Goal: Transaction & Acquisition: Purchase product/service

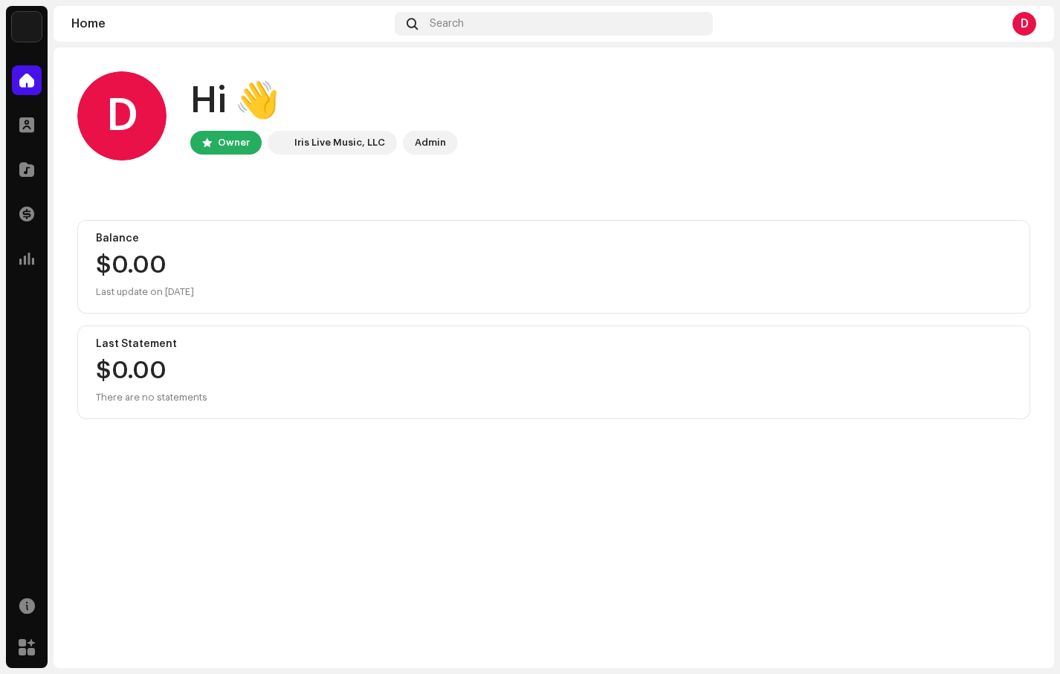
click at [1024, 29] on div "D" at bounding box center [1025, 24] width 24 height 24
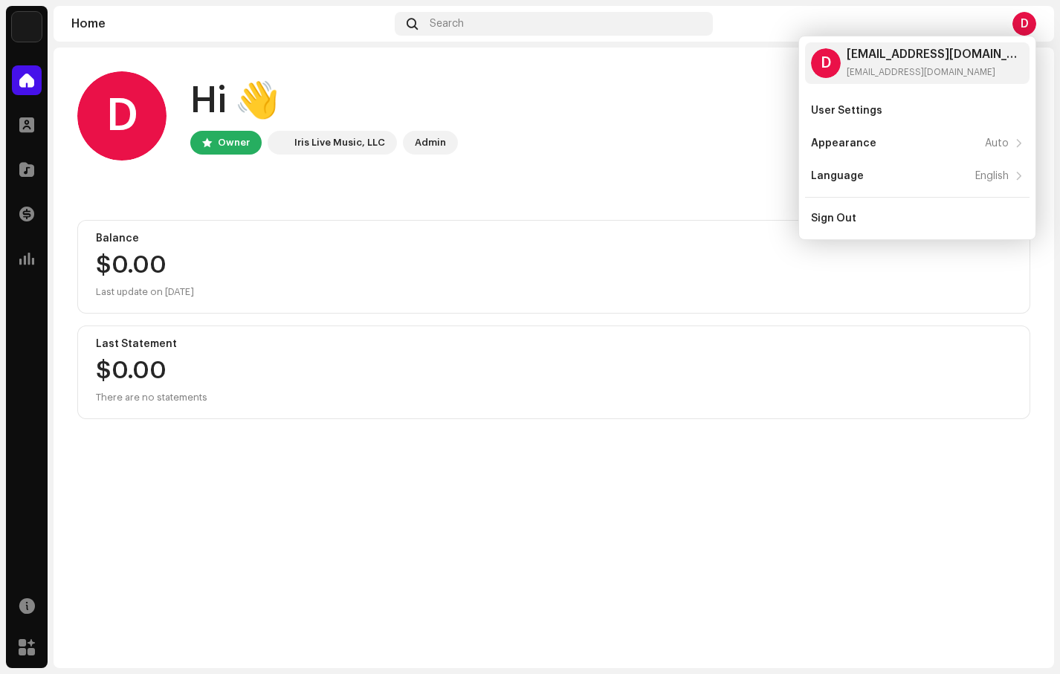
click at [626, 132] on div "D Hi 👋 Owner Iris Live Music, LLC Admin" at bounding box center [553, 115] width 953 height 89
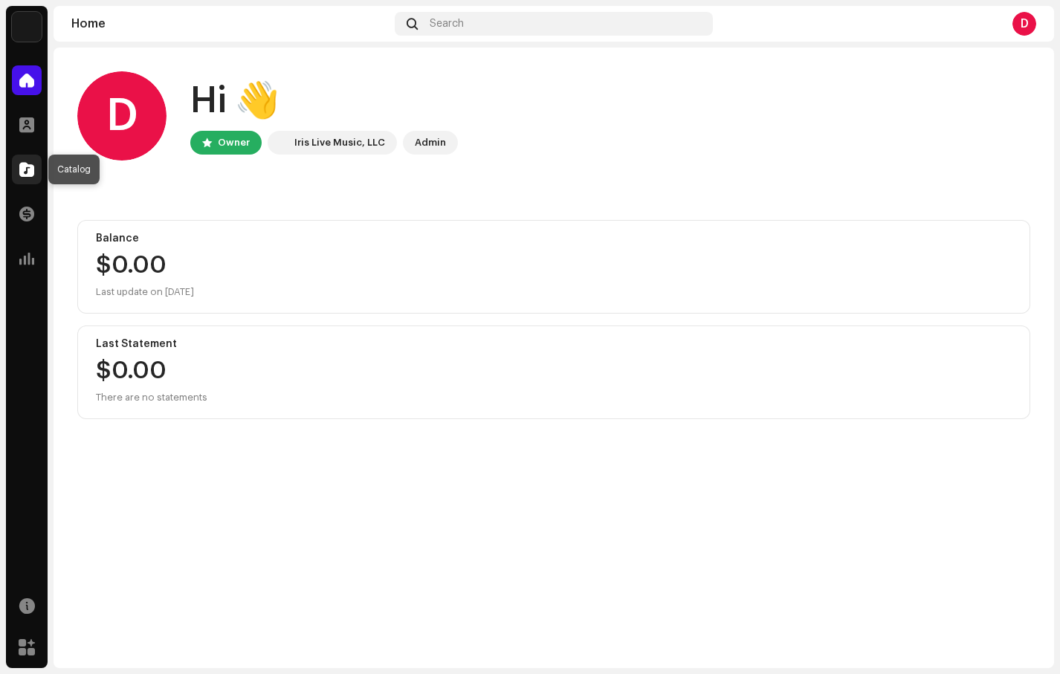
click at [29, 171] on span at bounding box center [26, 170] width 15 height 12
click at [24, 121] on span at bounding box center [26, 125] width 15 height 12
click at [24, 123] on span at bounding box center [26, 125] width 15 height 12
click at [24, 253] on span at bounding box center [26, 259] width 15 height 12
click at [1013, 28] on re-a-cover "D" at bounding box center [1025, 24] width 24 height 24
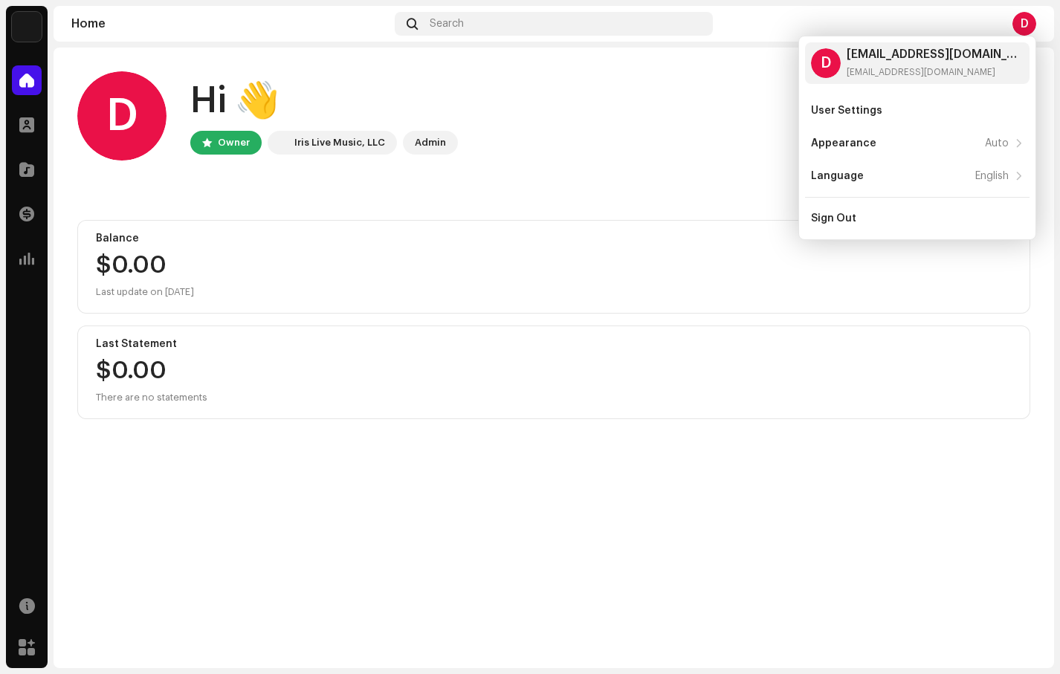
click at [39, 32] on img at bounding box center [27, 27] width 30 height 30
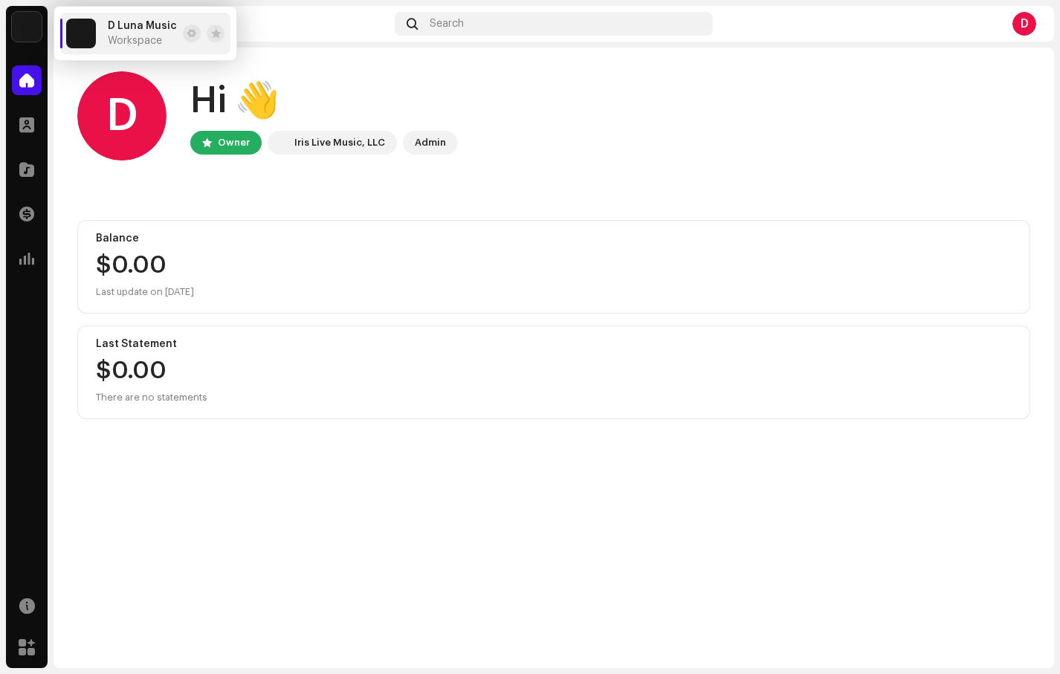
click at [292, 33] on div "Home Search D" at bounding box center [554, 24] width 1001 height 36
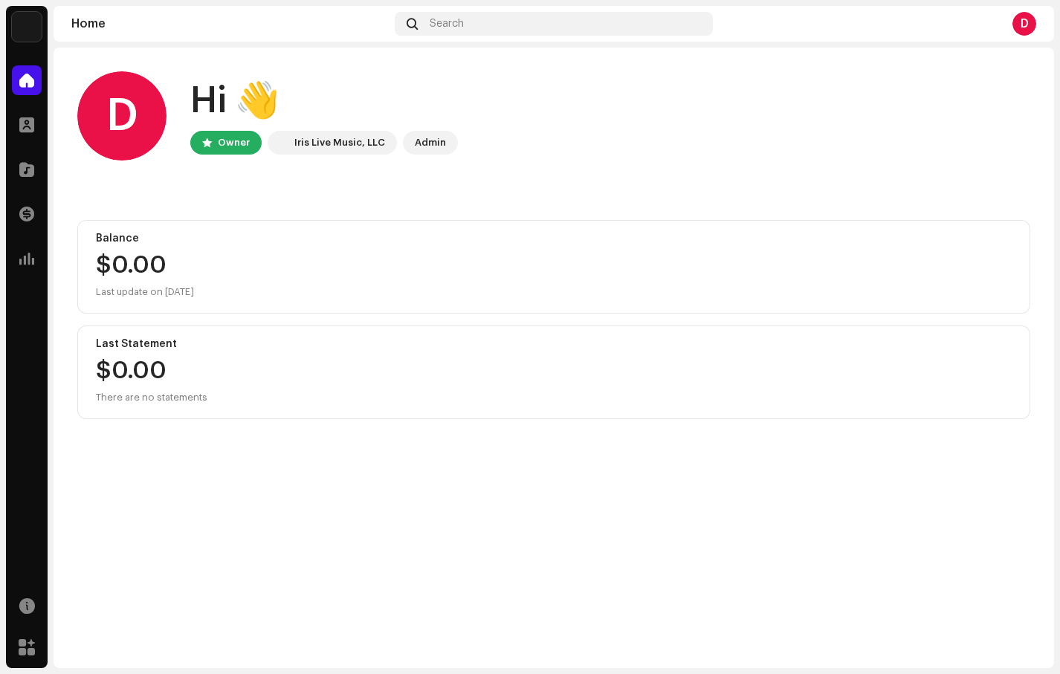
click at [258, 28] on div "Home" at bounding box center [229, 24] width 317 height 12
click at [91, 26] on div "Home" at bounding box center [229, 24] width 317 height 12
click at [456, 19] on span "Search" at bounding box center [447, 24] width 34 height 12
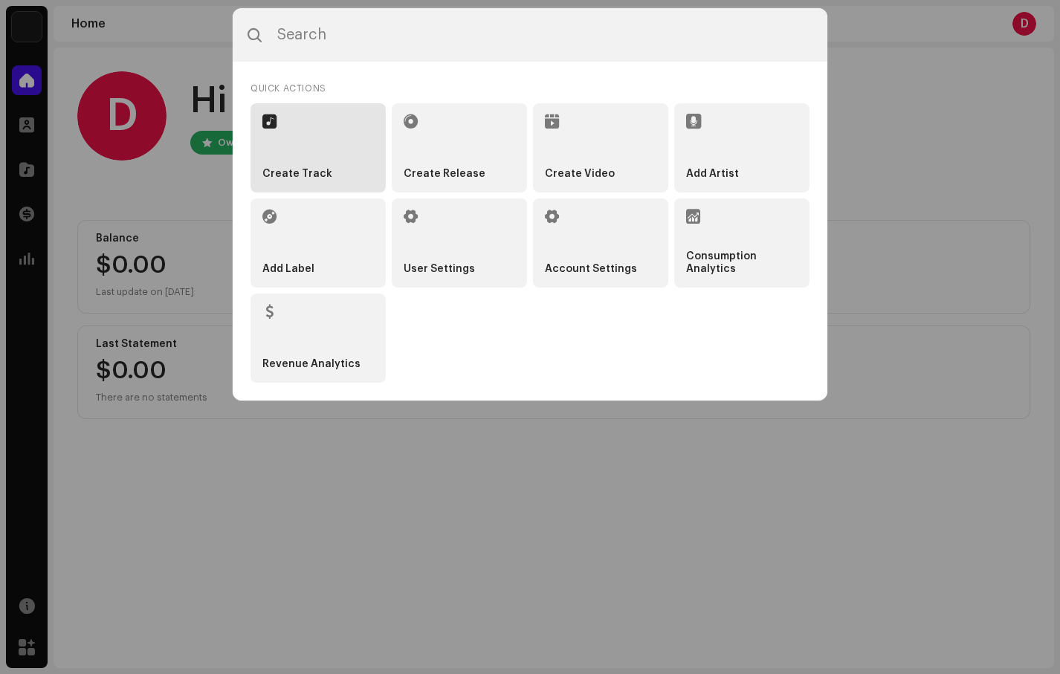
click at [311, 158] on li "Create Track" at bounding box center [318, 147] width 135 height 89
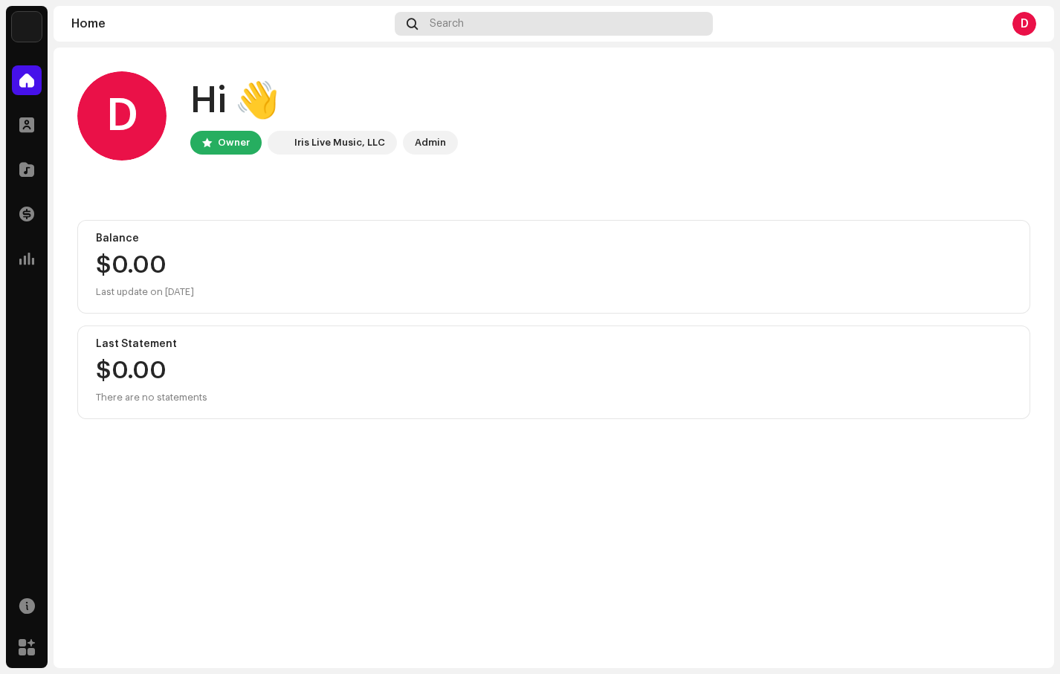
click at [494, 18] on div "Search" at bounding box center [553, 24] width 317 height 24
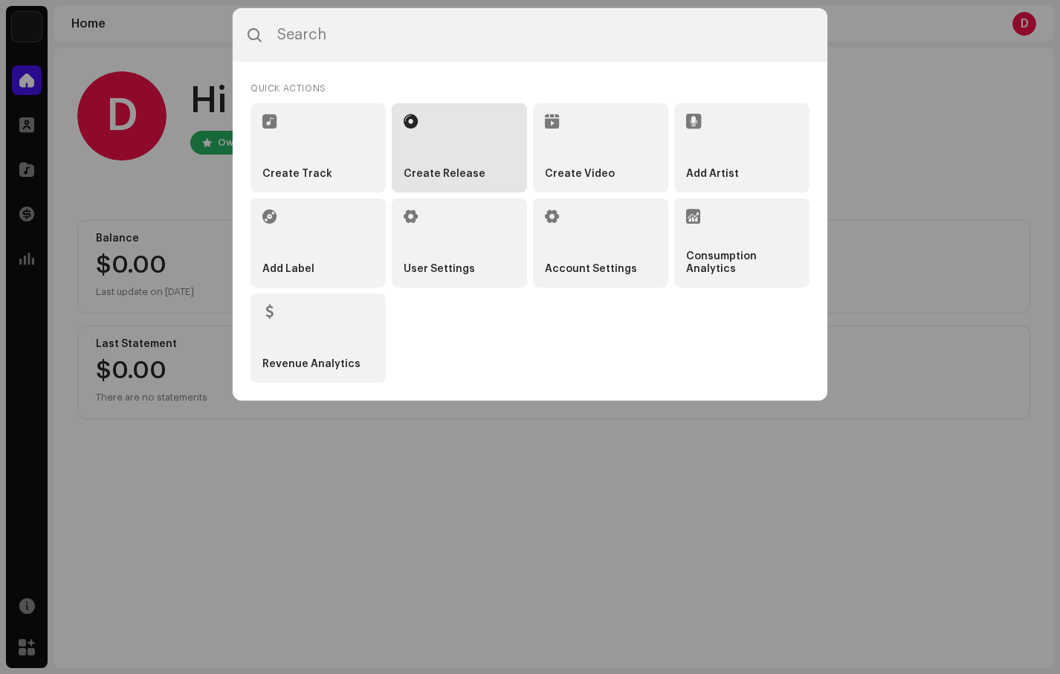
click at [495, 158] on li "Create Release" at bounding box center [459, 147] width 135 height 89
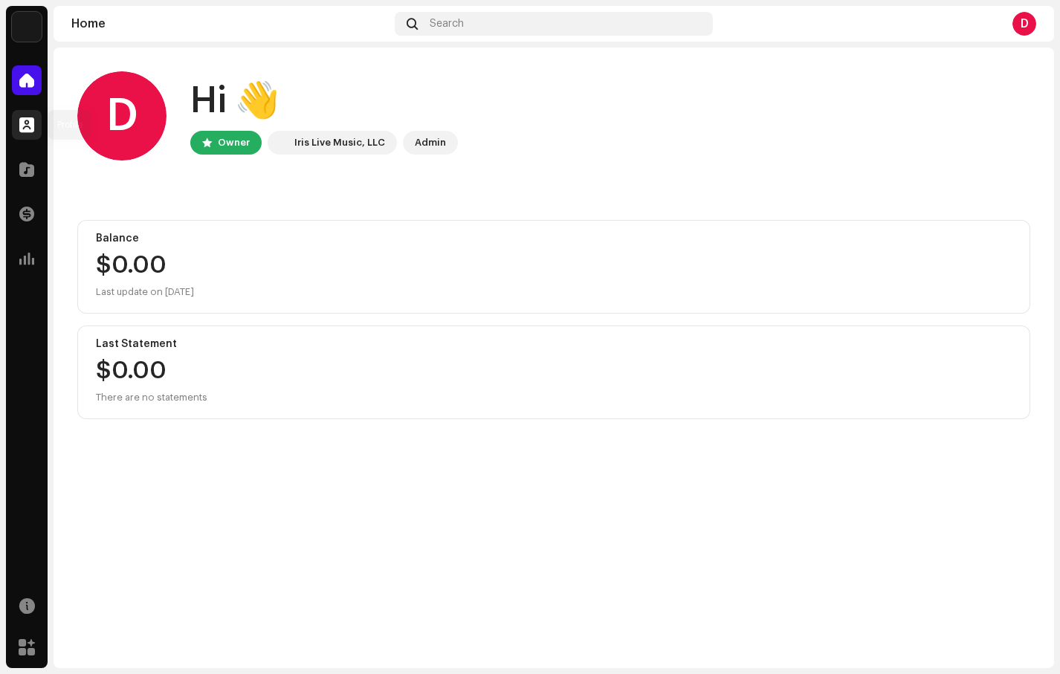
click at [27, 130] on span at bounding box center [26, 125] width 15 height 12
click at [28, 174] on span at bounding box center [26, 170] width 15 height 12
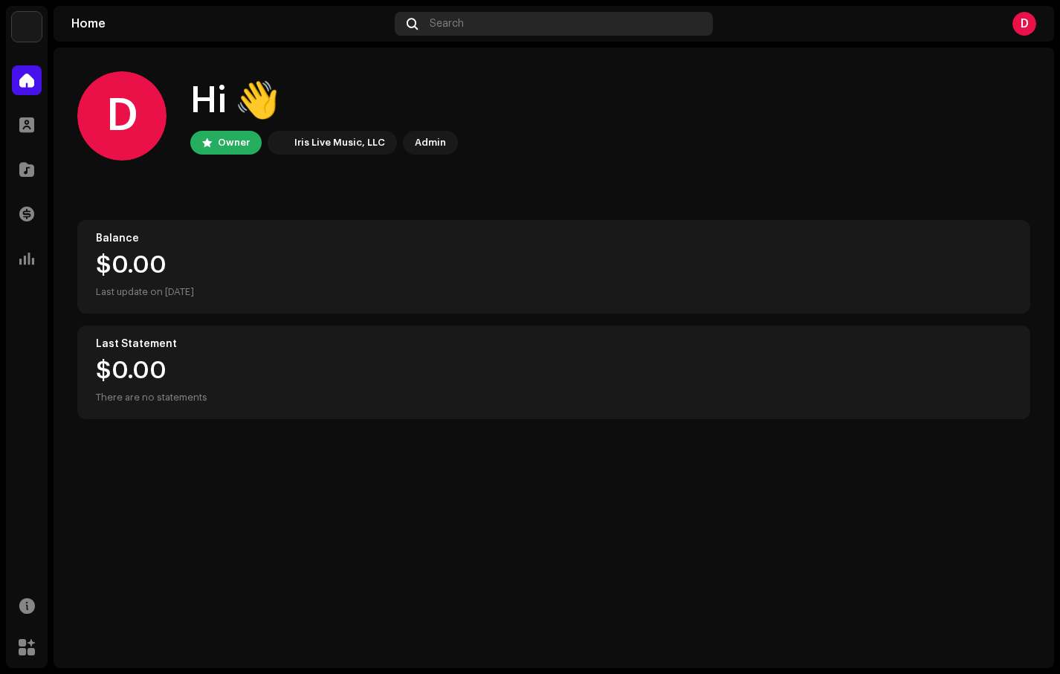
click at [436, 25] on span "Search" at bounding box center [447, 24] width 34 height 12
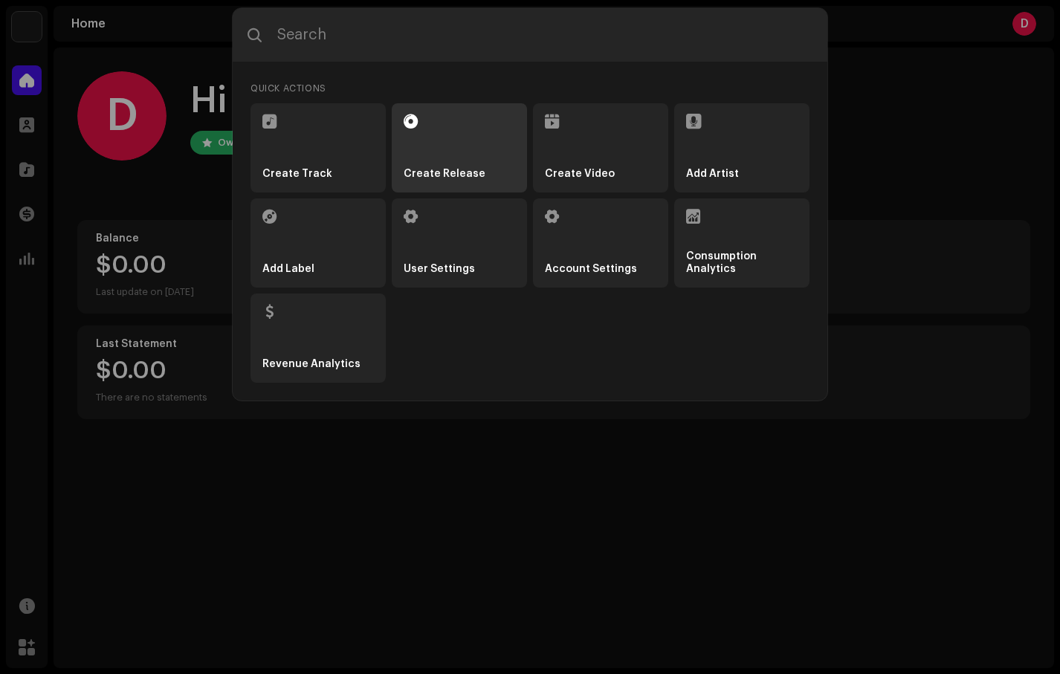
click at [468, 173] on strong "Create Release" at bounding box center [445, 174] width 82 height 13
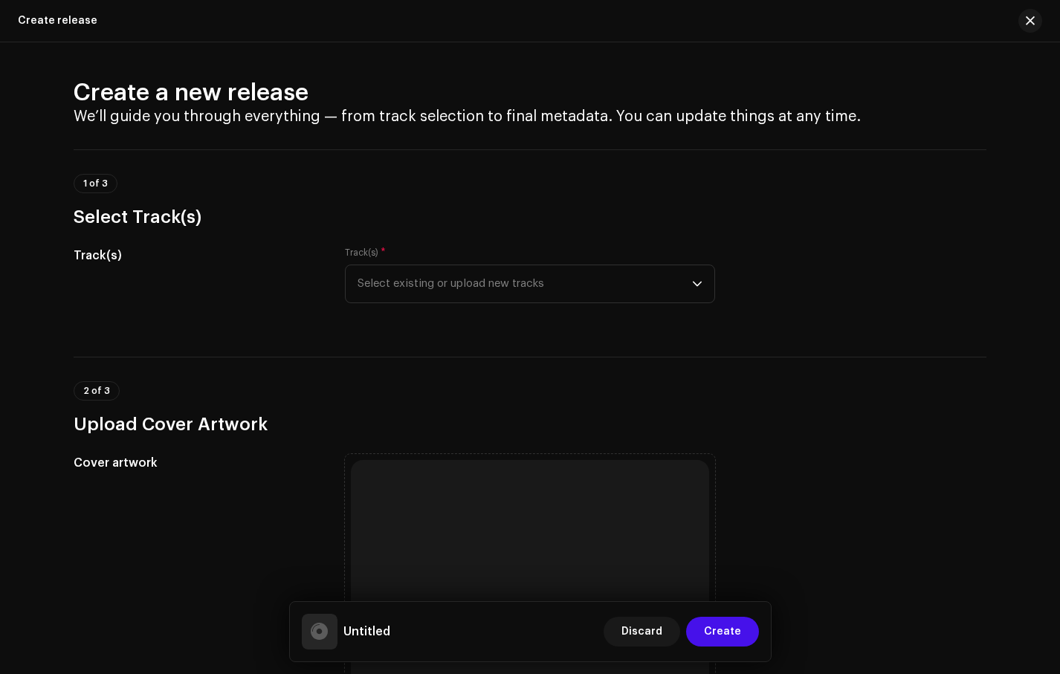
click at [204, 261] on h5 "Track(s)" at bounding box center [198, 256] width 248 height 18
click at [402, 280] on span "Select existing or upload new tracks" at bounding box center [525, 283] width 335 height 37
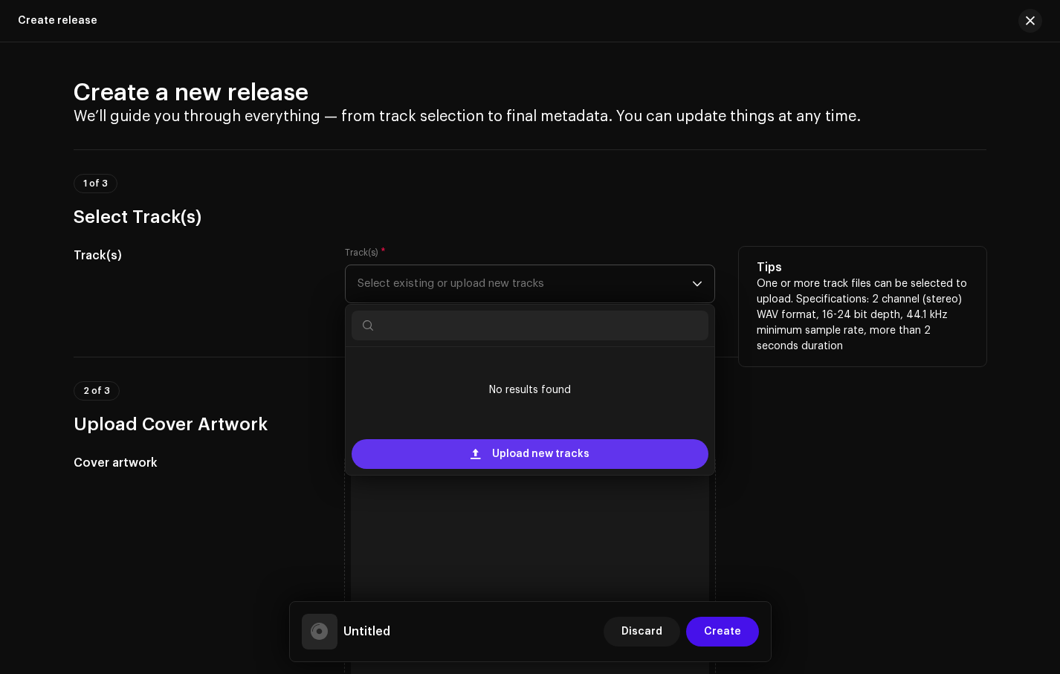
click at [558, 447] on span "Upload new tracks" at bounding box center [540, 454] width 97 height 30
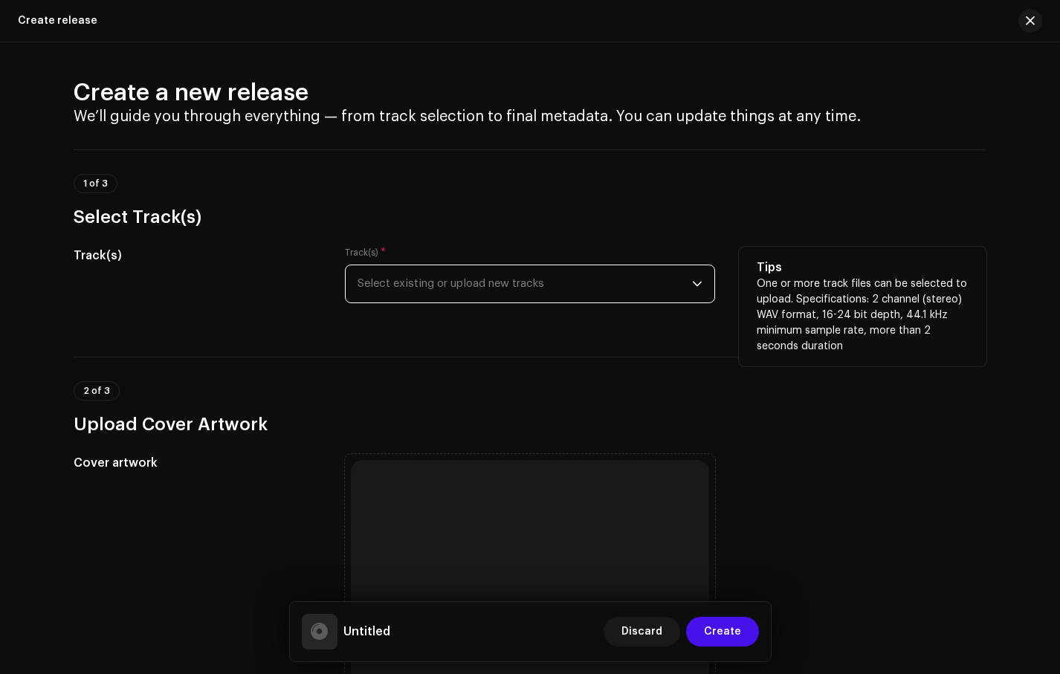
click at [476, 286] on span "Select existing or upload new tracks" at bounding box center [525, 283] width 335 height 37
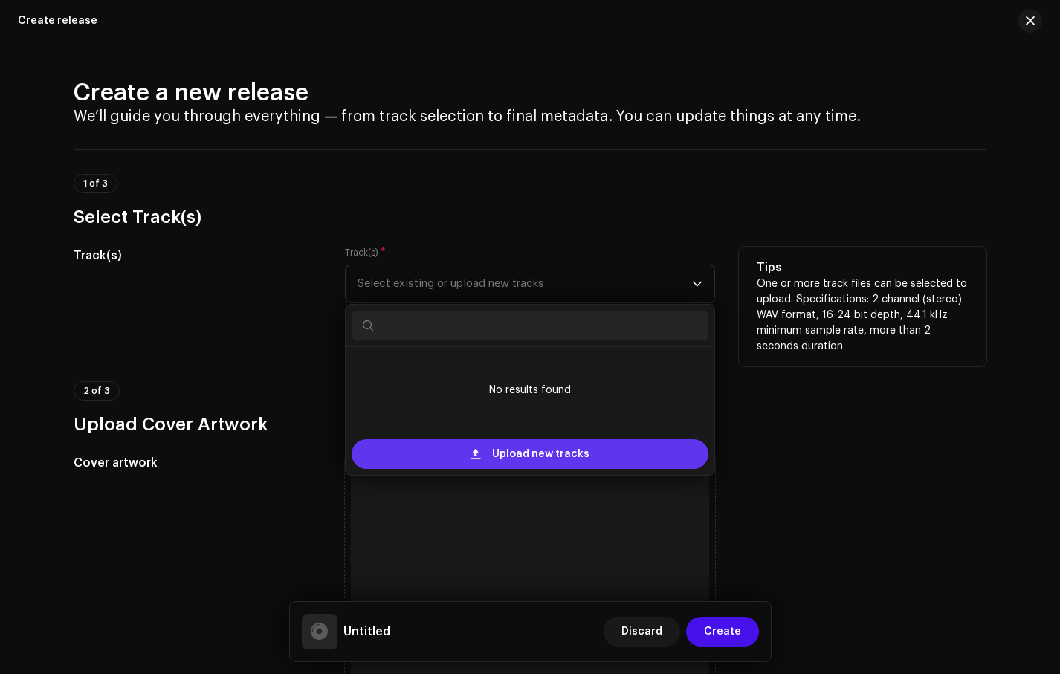
click at [532, 451] on span "Upload new tracks" at bounding box center [540, 454] width 97 height 30
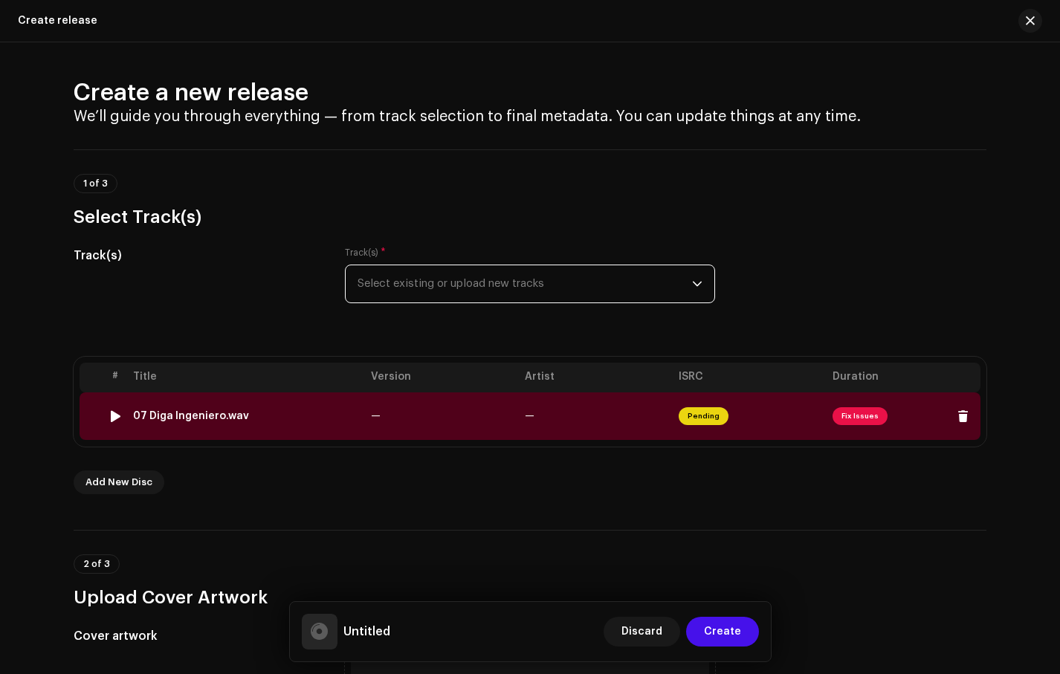
click at [854, 422] on span "Fix Issues" at bounding box center [860, 416] width 55 height 18
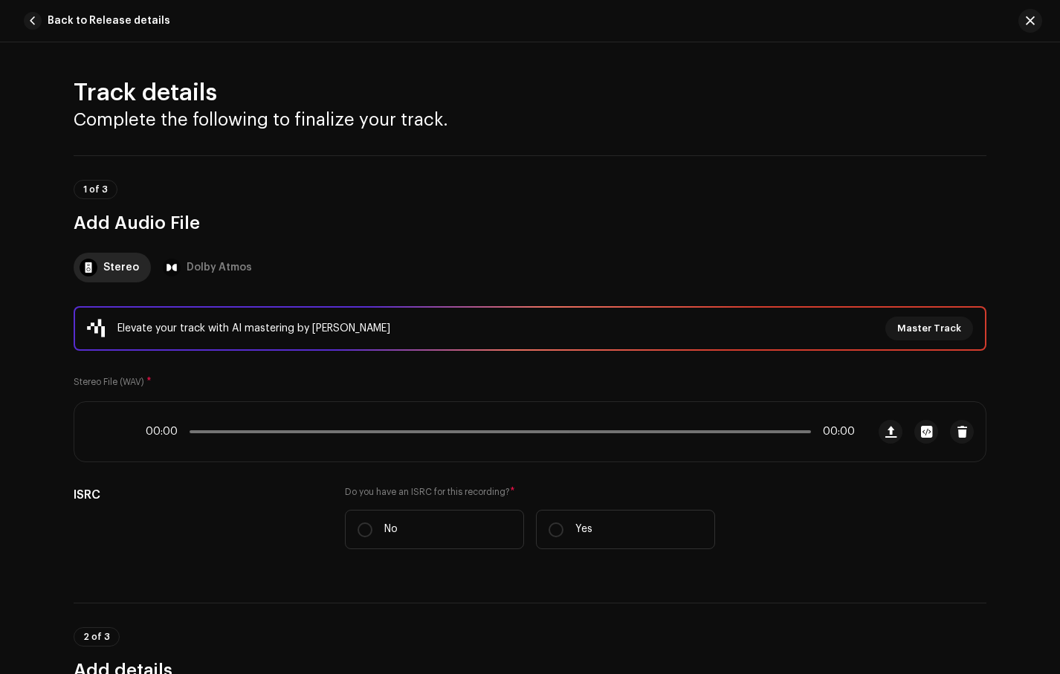
scroll to position [655, 0]
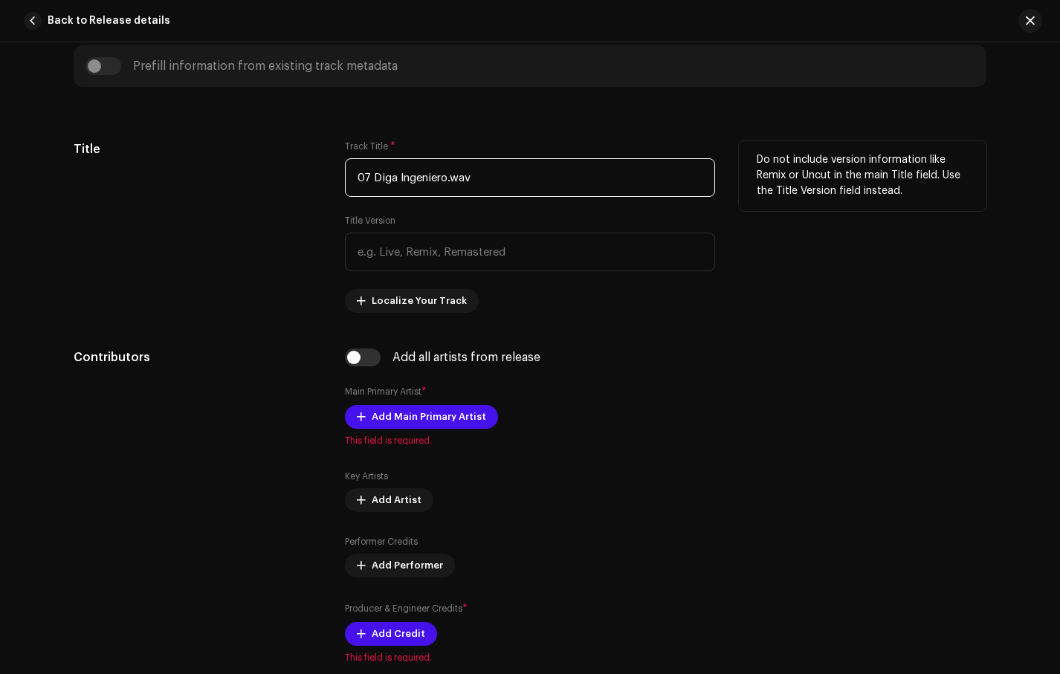
click at [485, 178] on input "07 Diga Ingeniero.wav" at bounding box center [530, 177] width 370 height 39
click at [374, 174] on input "07 Diga Ingeniero.wav" at bounding box center [530, 177] width 370 height 39
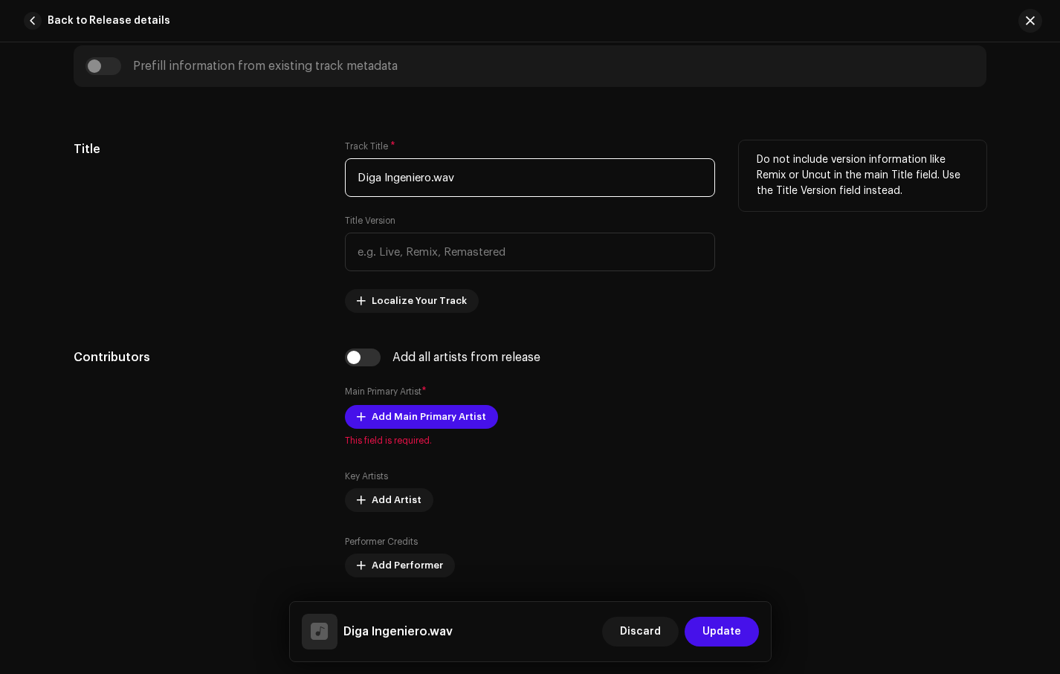
click at [509, 176] on input "Diga Ingeniero.wav" at bounding box center [530, 177] width 370 height 39
type input "Diga Ingeniero"
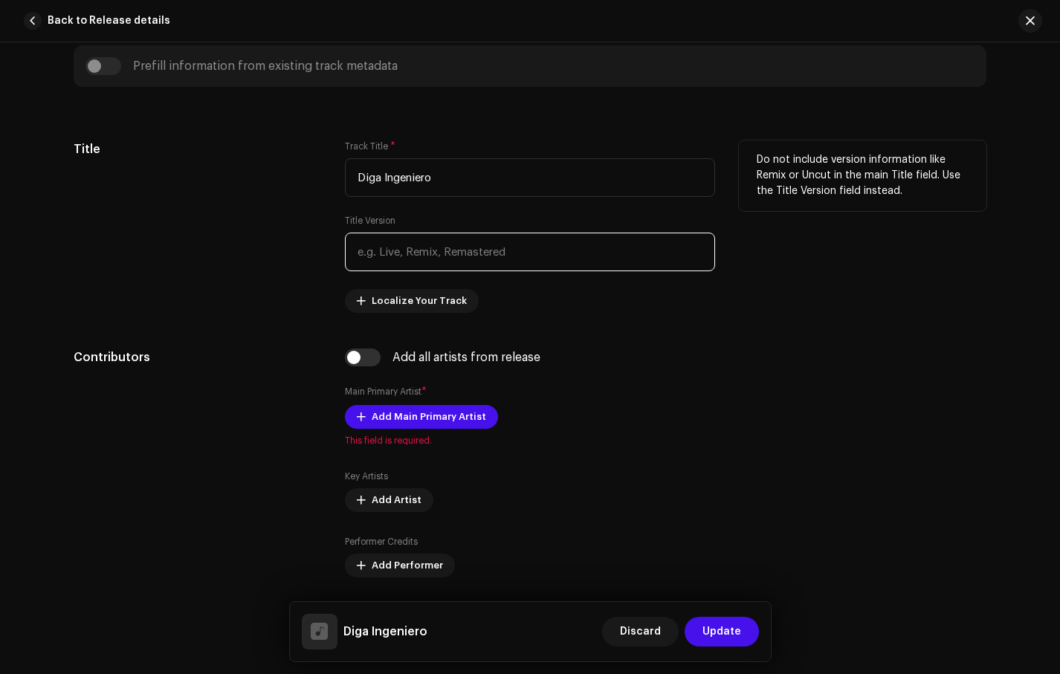
click at [491, 262] on input "text" at bounding box center [530, 252] width 370 height 39
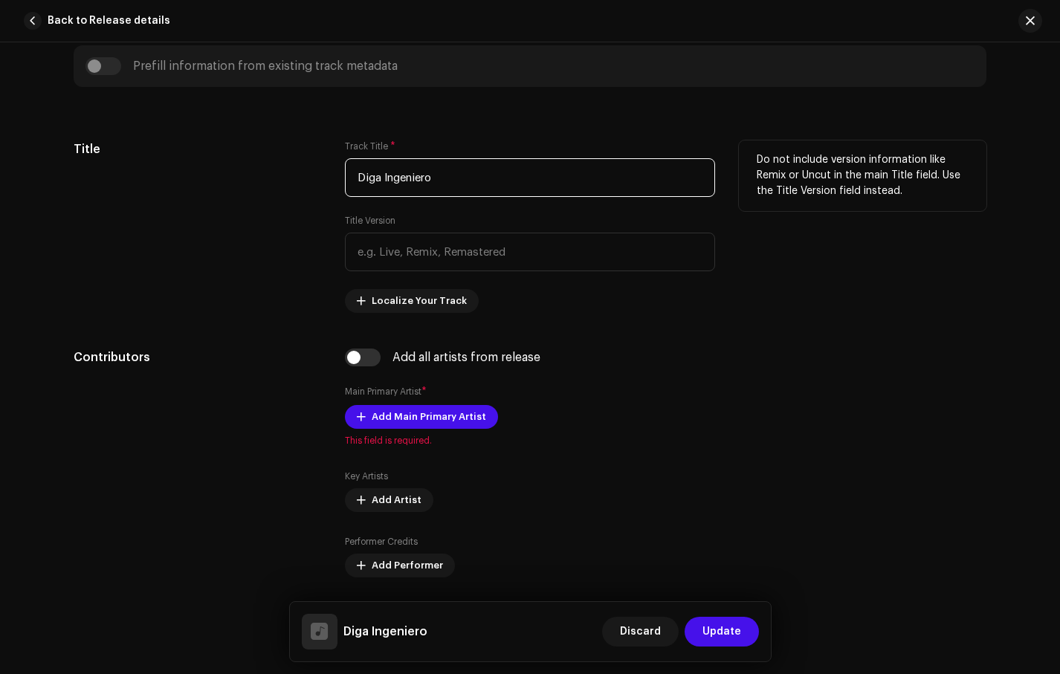
click at [407, 184] on input "Diga Ingeniero" at bounding box center [530, 177] width 370 height 39
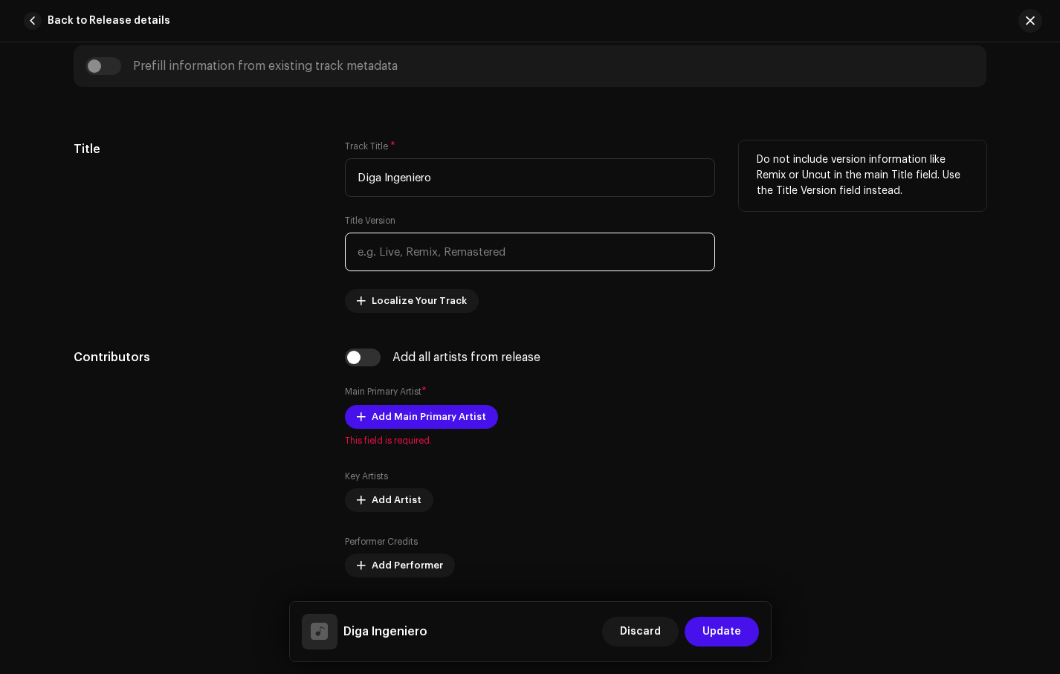
click at [402, 250] on input "text" at bounding box center [530, 252] width 370 height 39
paste input "Diga Ingeniero"
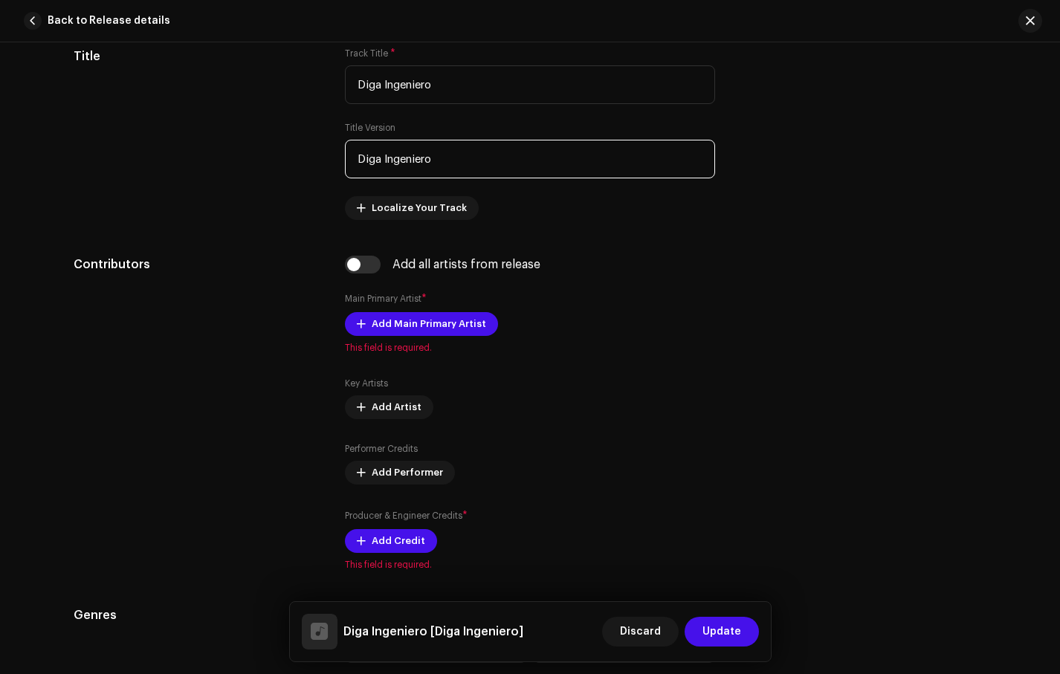
scroll to position [766, 0]
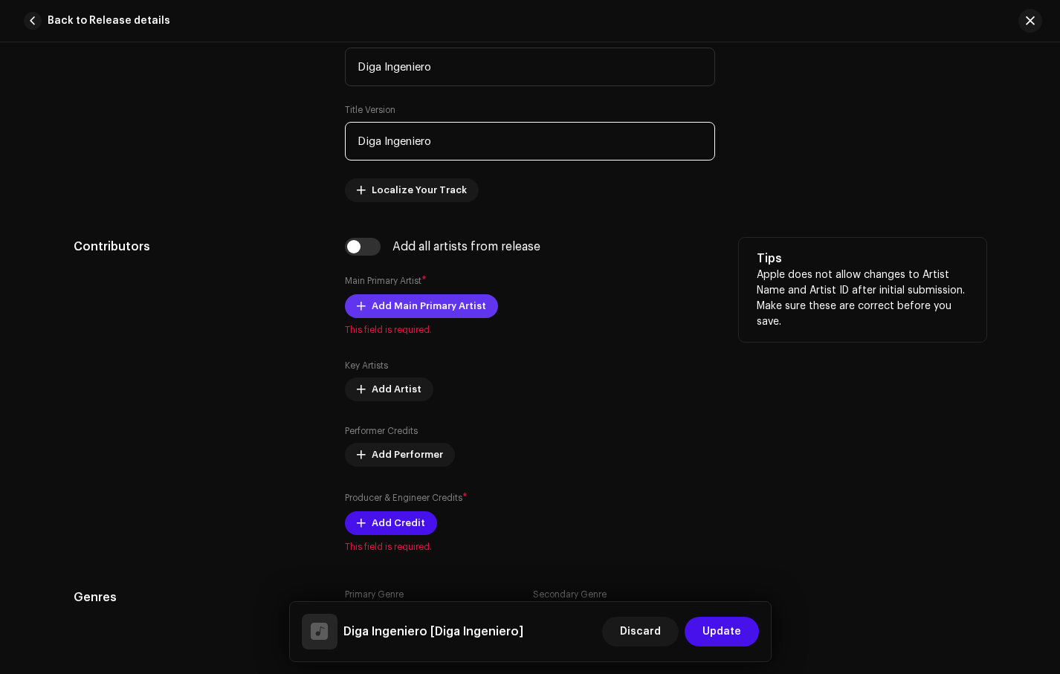
type input "Diga Ingeniero"
click at [420, 311] on span "Add Main Primary Artist" at bounding box center [429, 306] width 115 height 30
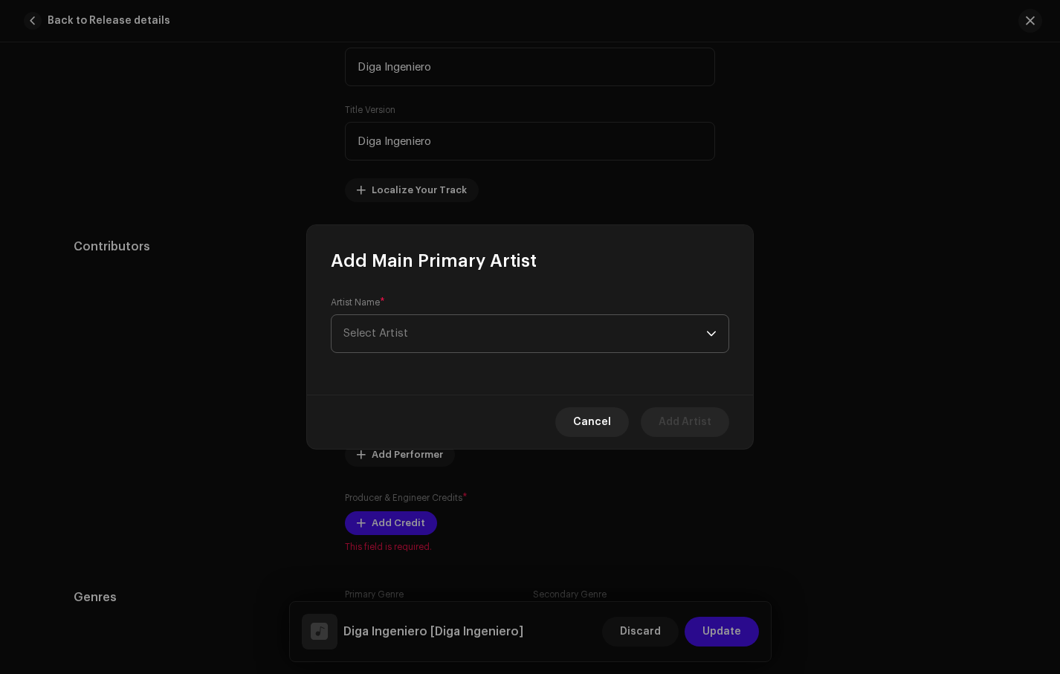
click at [410, 343] on span "Select Artist" at bounding box center [525, 333] width 363 height 37
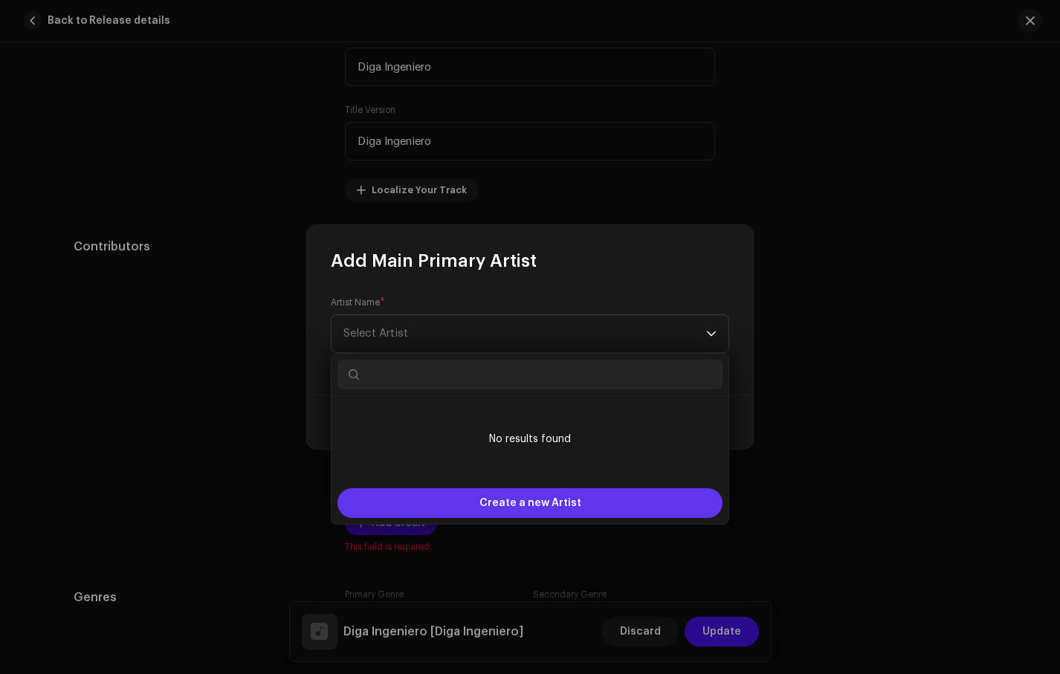
click at [489, 496] on span "Create a new Artist" at bounding box center [531, 504] width 102 height 30
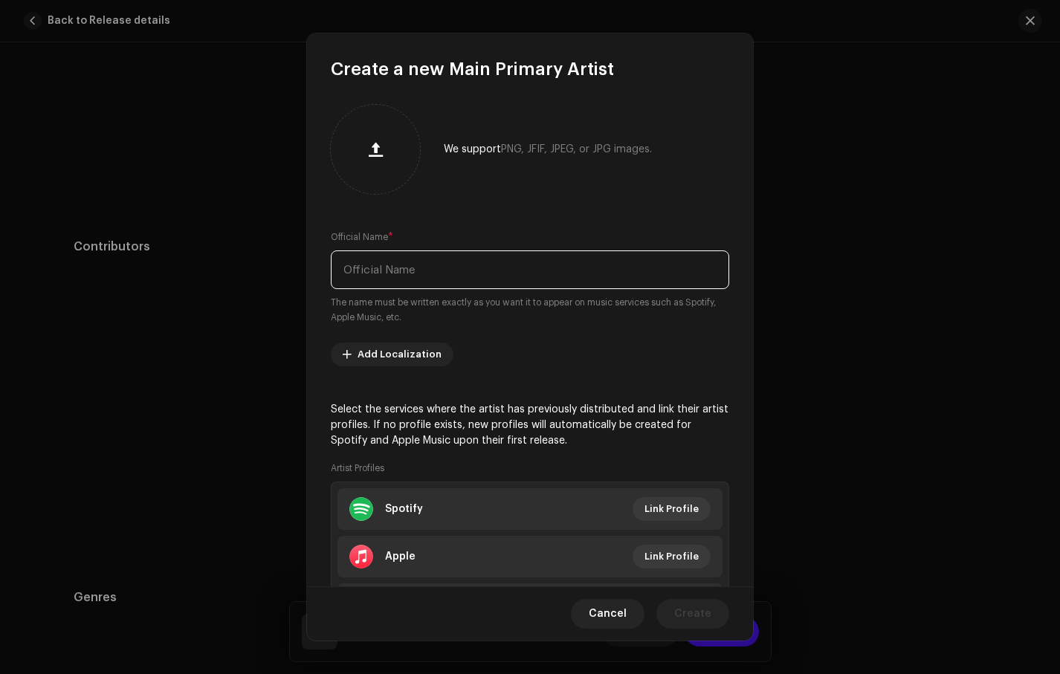
click at [462, 278] on input "text" at bounding box center [530, 270] width 399 height 39
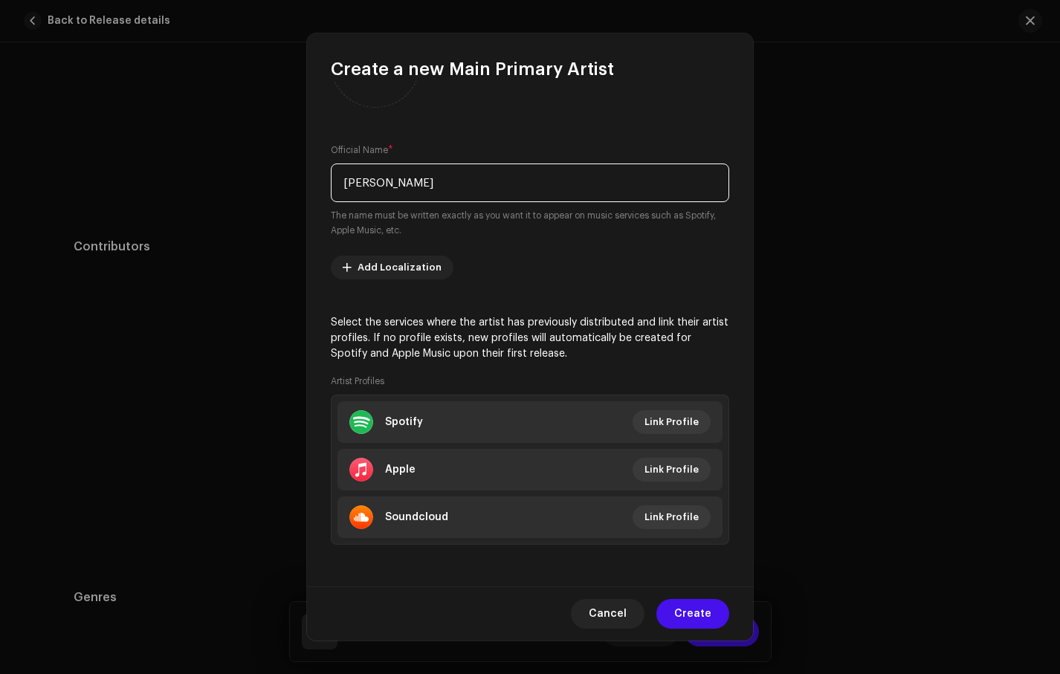
scroll to position [86, 0]
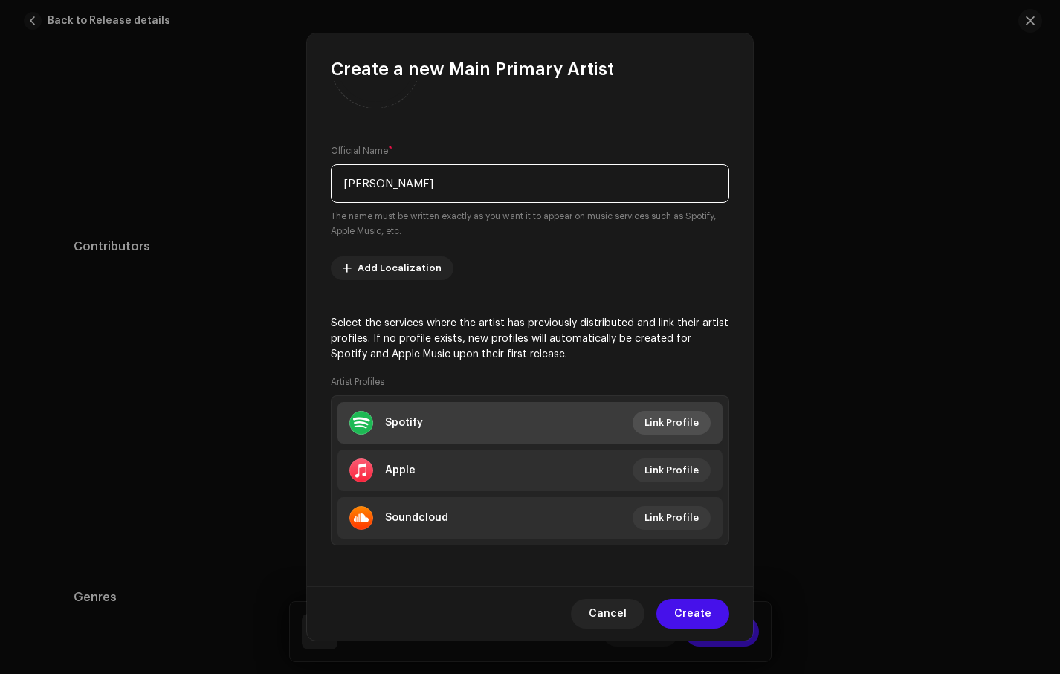
type input "[PERSON_NAME]"
click at [675, 424] on span "Link Profile" at bounding box center [672, 423] width 54 height 30
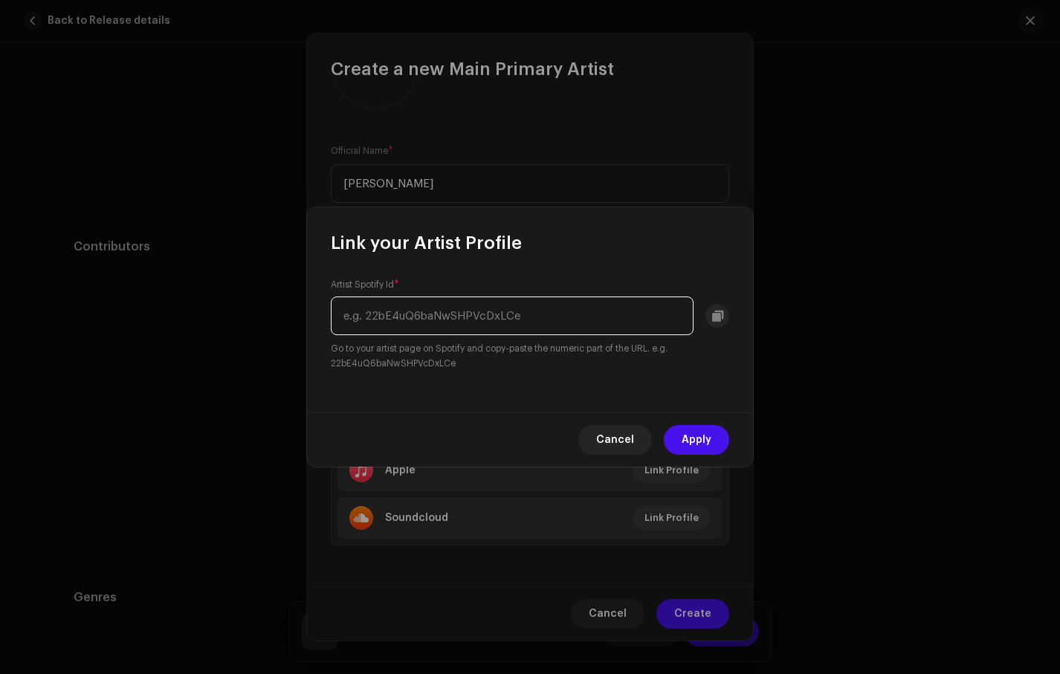
paste input "spotify:artist:0d9HXIZLeSmq1tccWEoVg6"
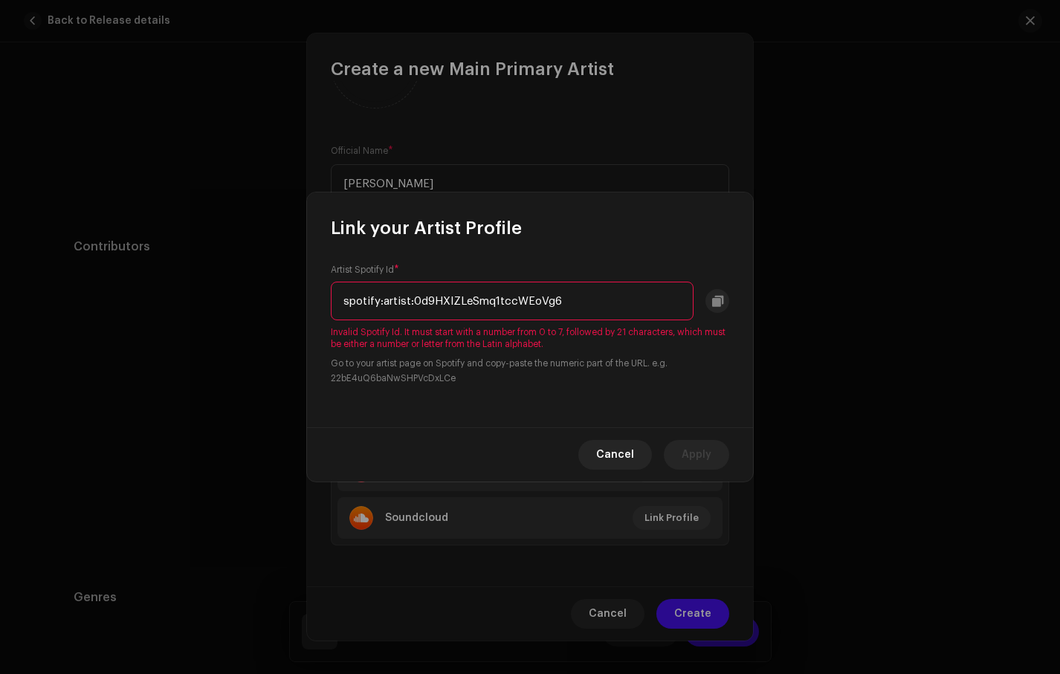
drag, startPoint x: 410, startPoint y: 306, endPoint x: 331, endPoint y: 302, distance: 79.6
click at [331, 302] on input "spotify:artist:0d9HXIZLeSmq1tccWEoVg6" at bounding box center [512, 301] width 363 height 39
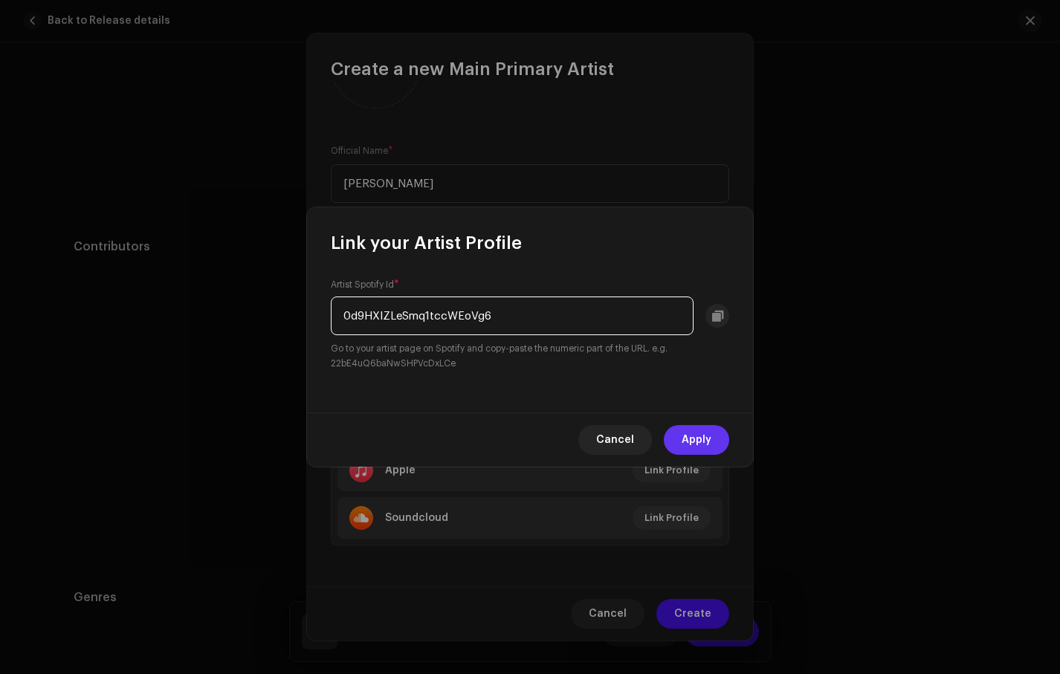
type input "0d9HXIZLeSmq1tccWEoVg6"
click at [694, 429] on span "Apply" at bounding box center [697, 440] width 30 height 30
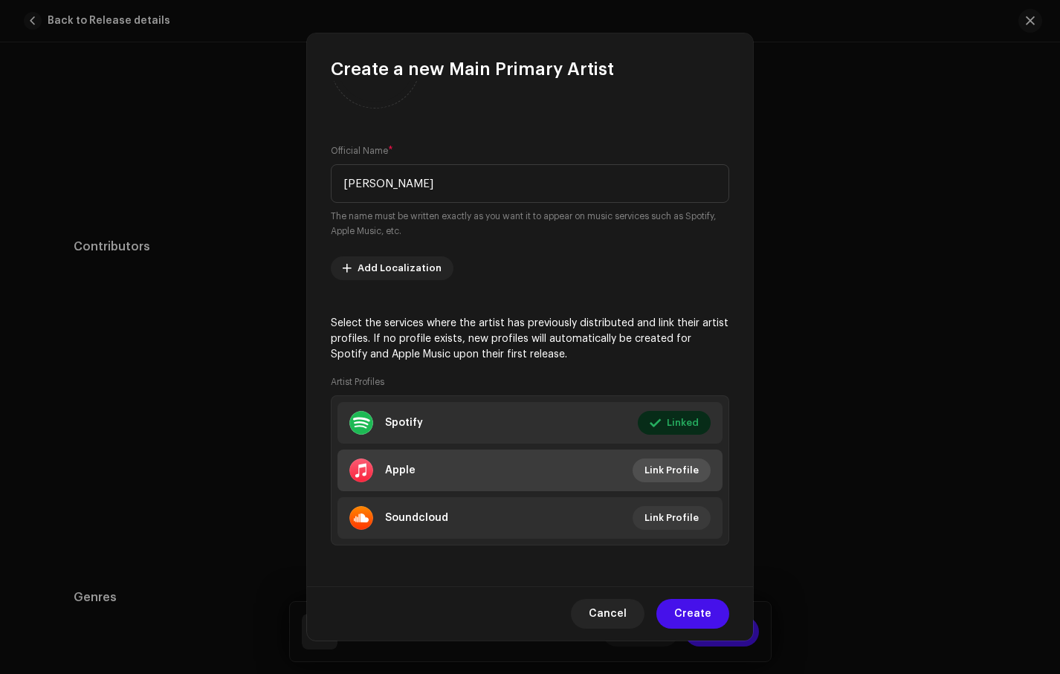
click at [676, 474] on span "Link Profile" at bounding box center [672, 471] width 54 height 30
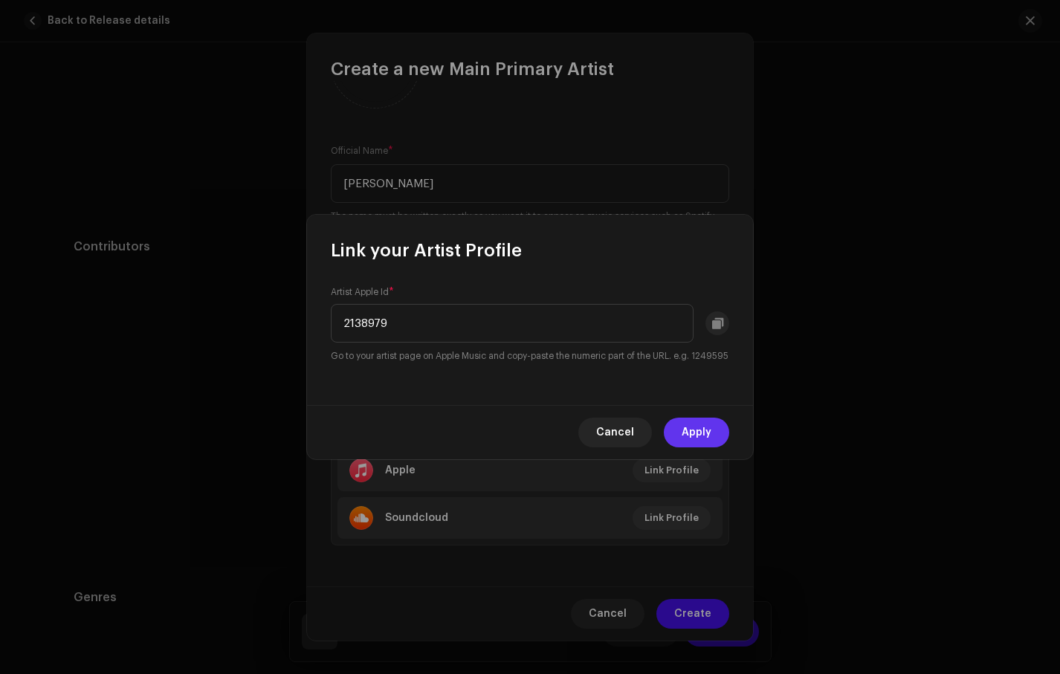
type input "2138979"
click at [689, 440] on span "Apply" at bounding box center [697, 433] width 30 height 30
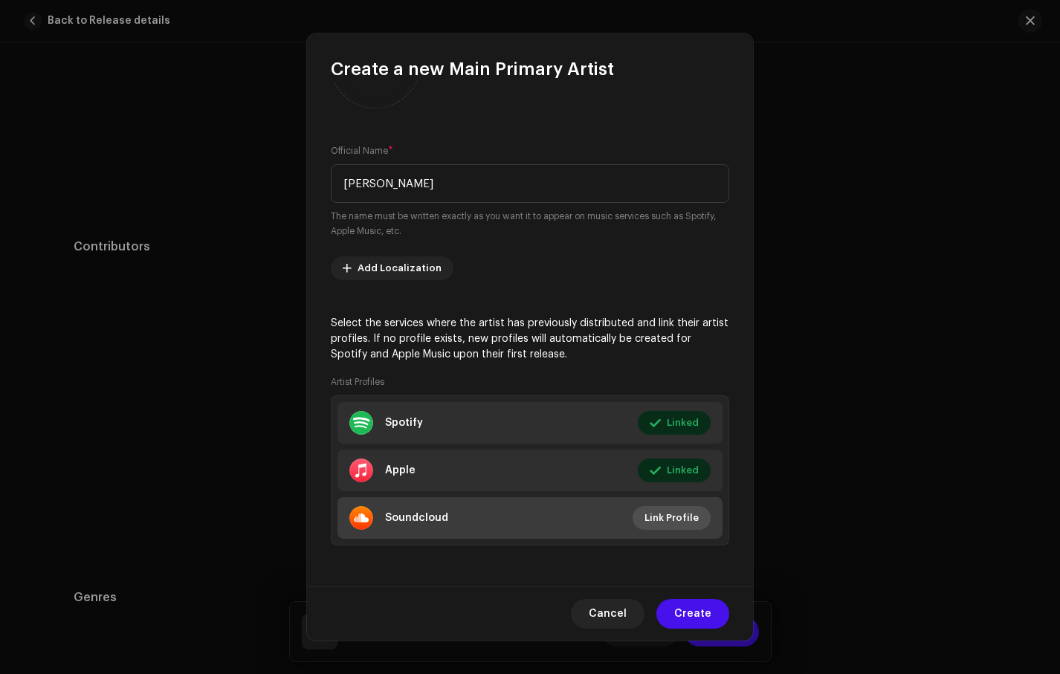
click at [665, 521] on span "Link Profile" at bounding box center [672, 518] width 54 height 30
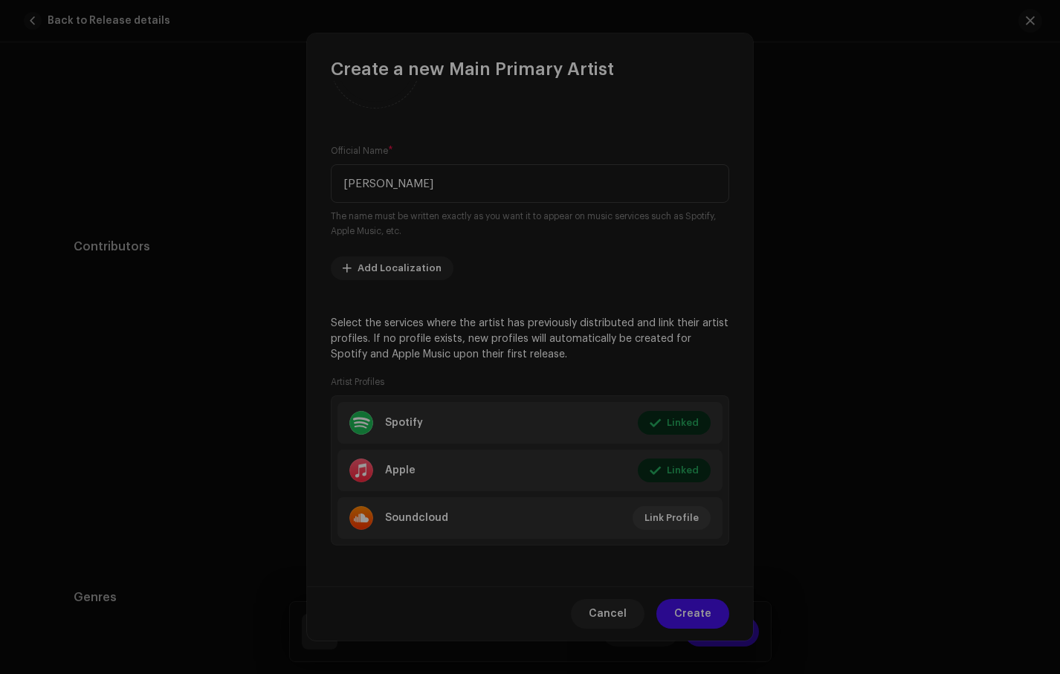
click at [849, 563] on div "Link your Artist Profile SoundCloud Profile Id Enter your SoundCloud username f…" at bounding box center [530, 337] width 1060 height 674
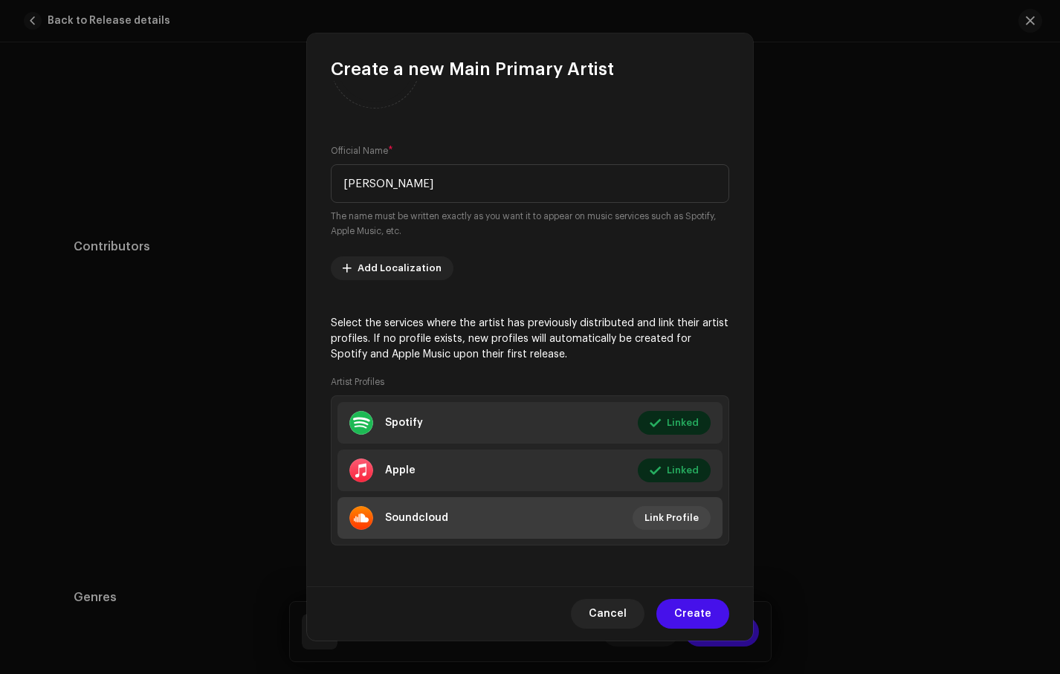
scroll to position [87, 0]
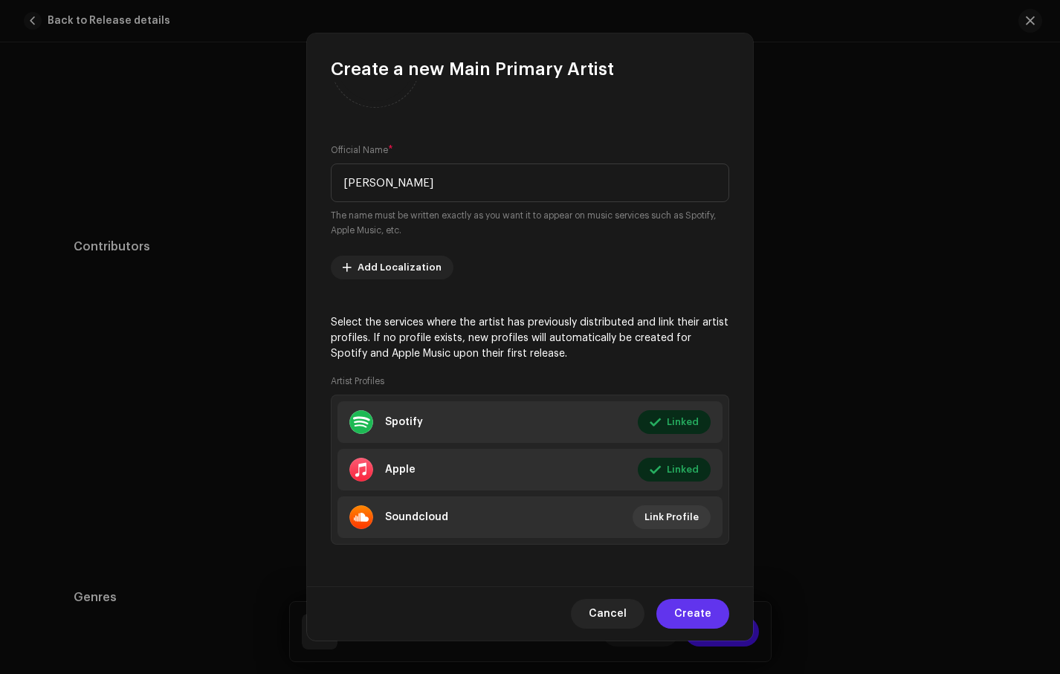
click at [697, 614] on span "Create" at bounding box center [692, 614] width 37 height 30
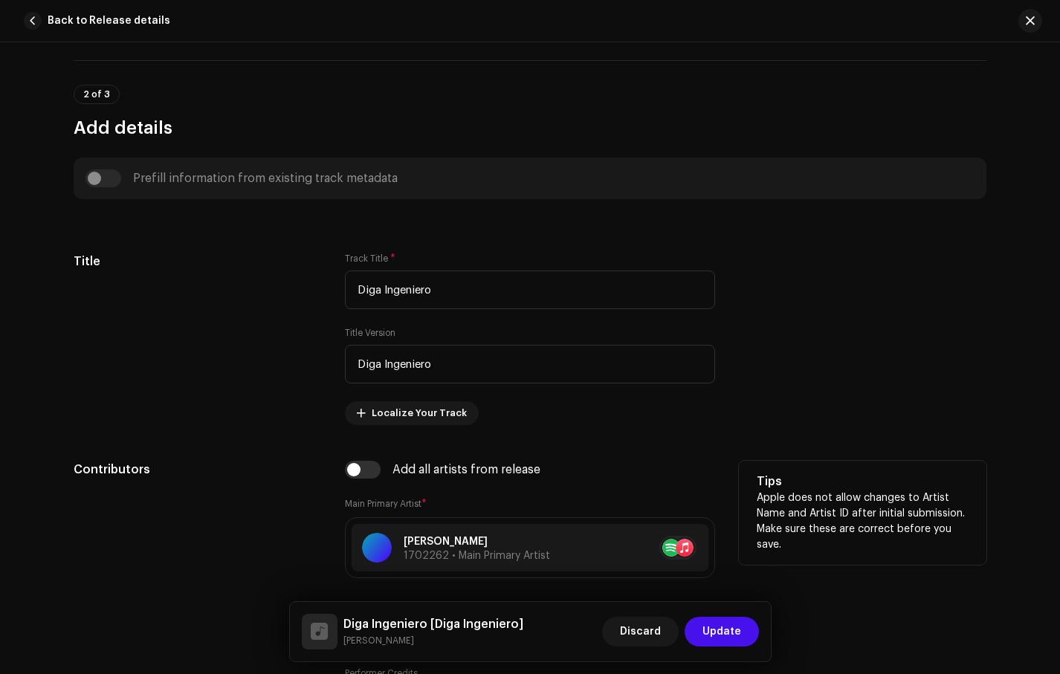
scroll to position [663, 0]
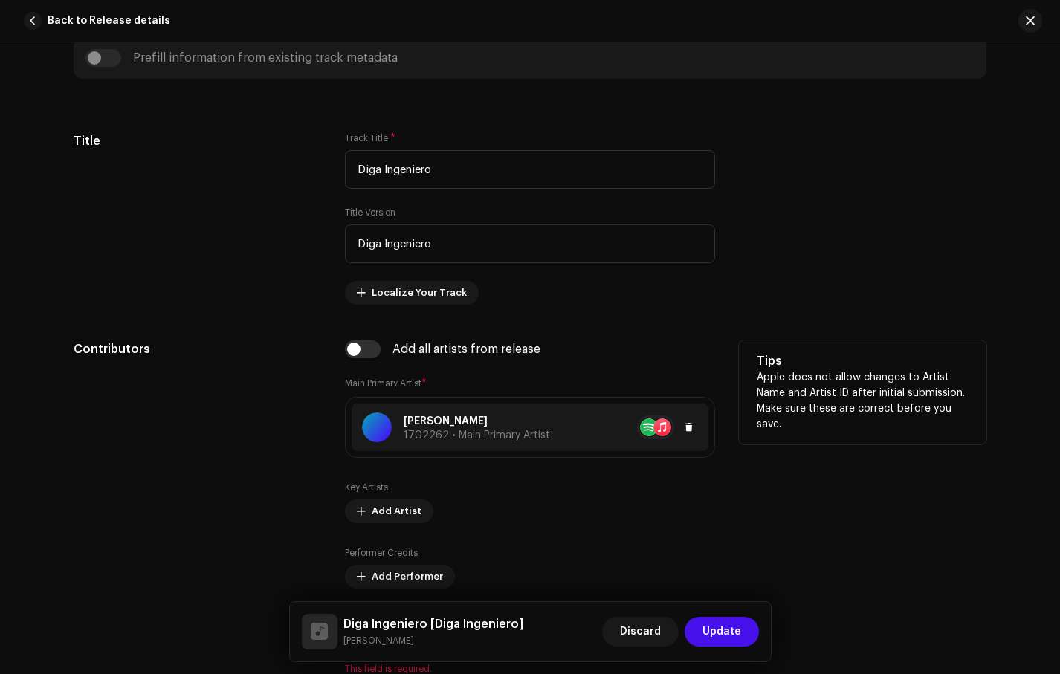
click at [447, 421] on p "[PERSON_NAME]" at bounding box center [477, 422] width 146 height 16
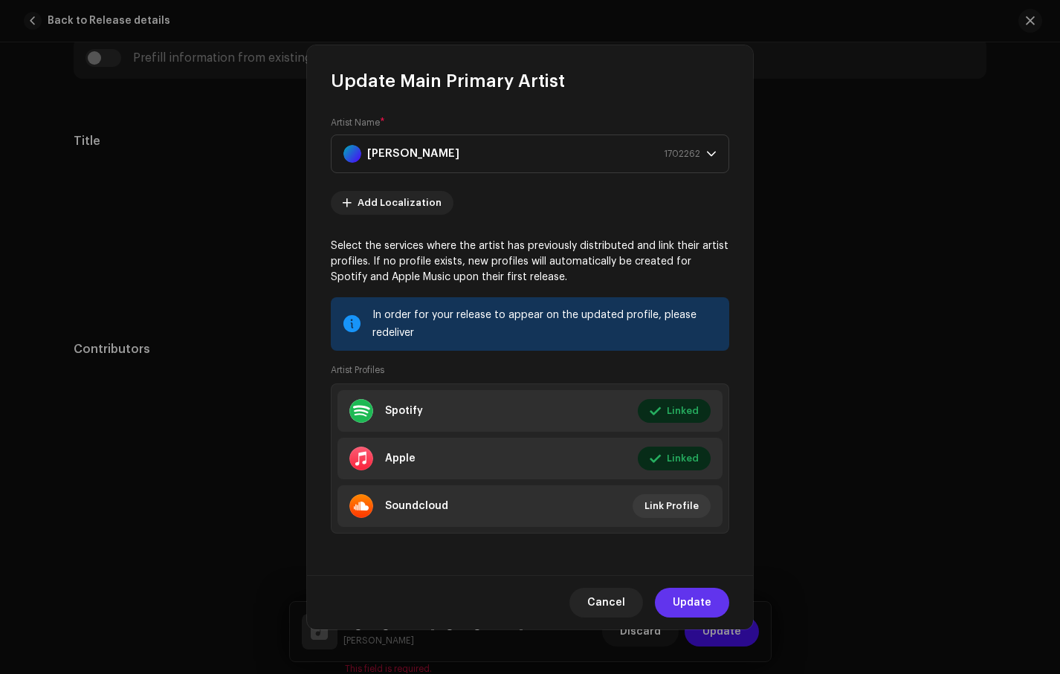
click at [695, 605] on span "Update" at bounding box center [692, 603] width 39 height 30
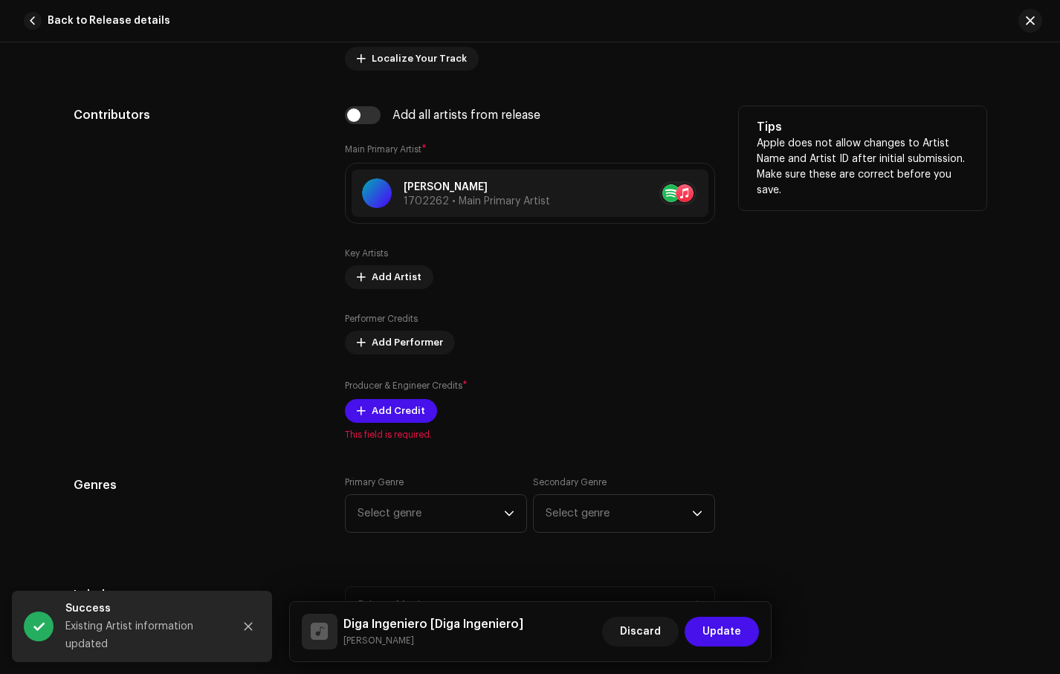
scroll to position [898, 0]
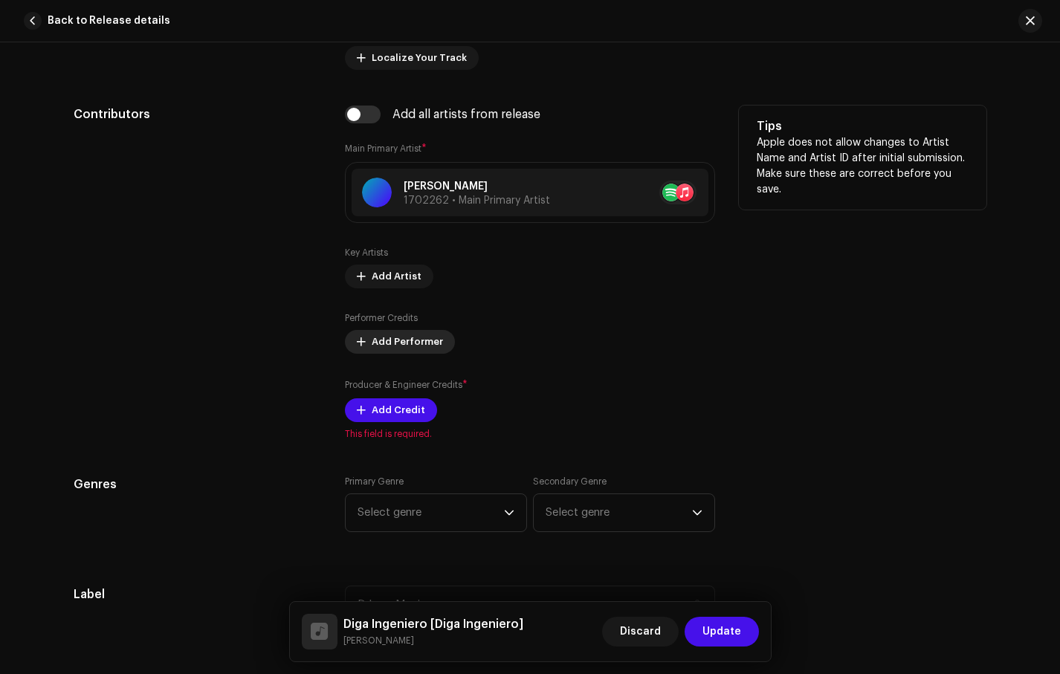
click at [394, 349] on span "Add Performer" at bounding box center [407, 342] width 71 height 30
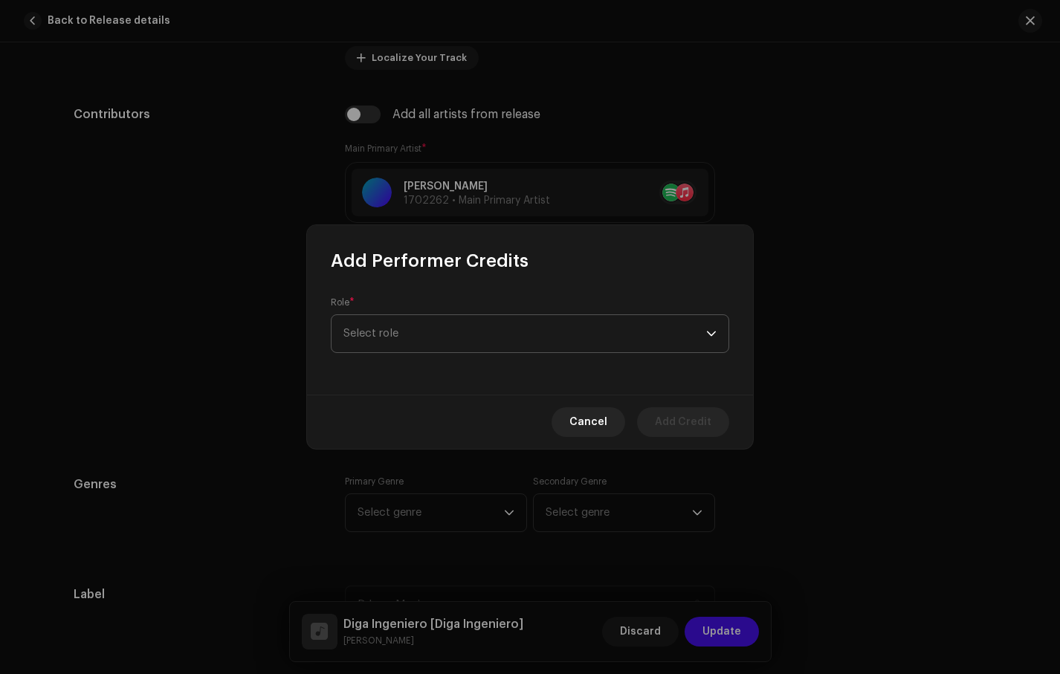
click at [395, 344] on span "Select role" at bounding box center [525, 333] width 363 height 37
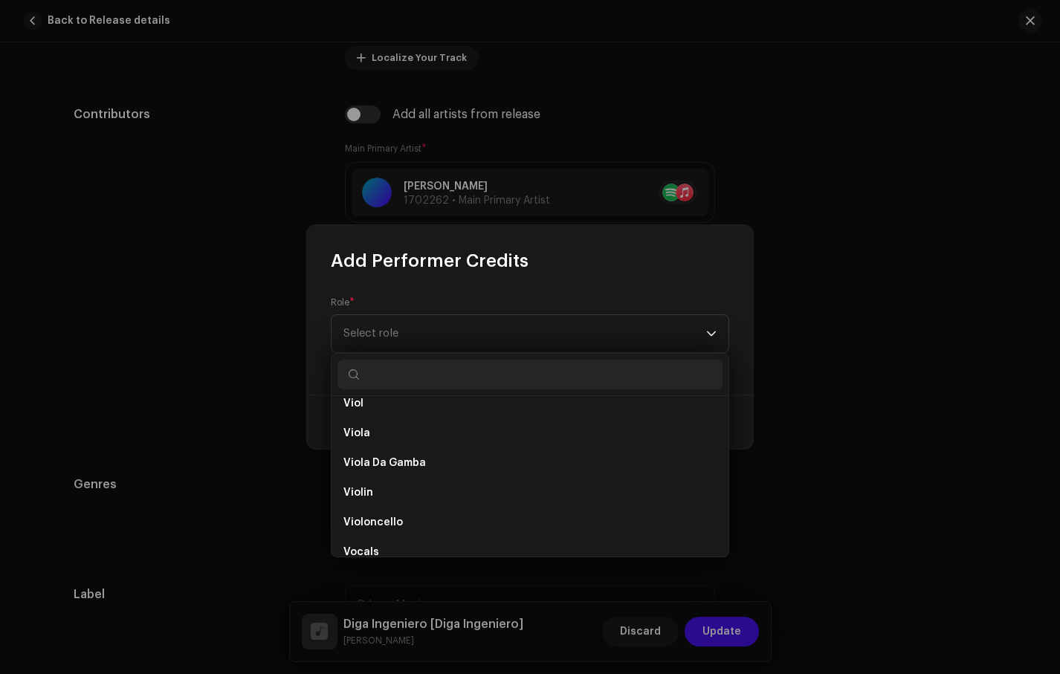
scroll to position [10573, 0]
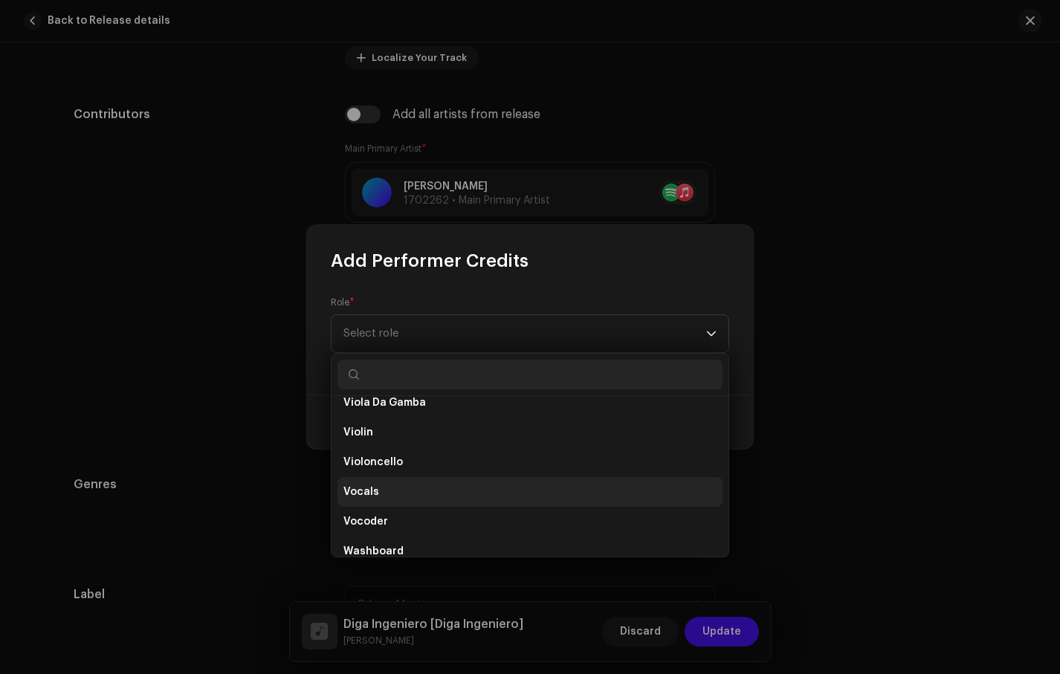
click at [562, 496] on li "Vocals" at bounding box center [530, 492] width 385 height 30
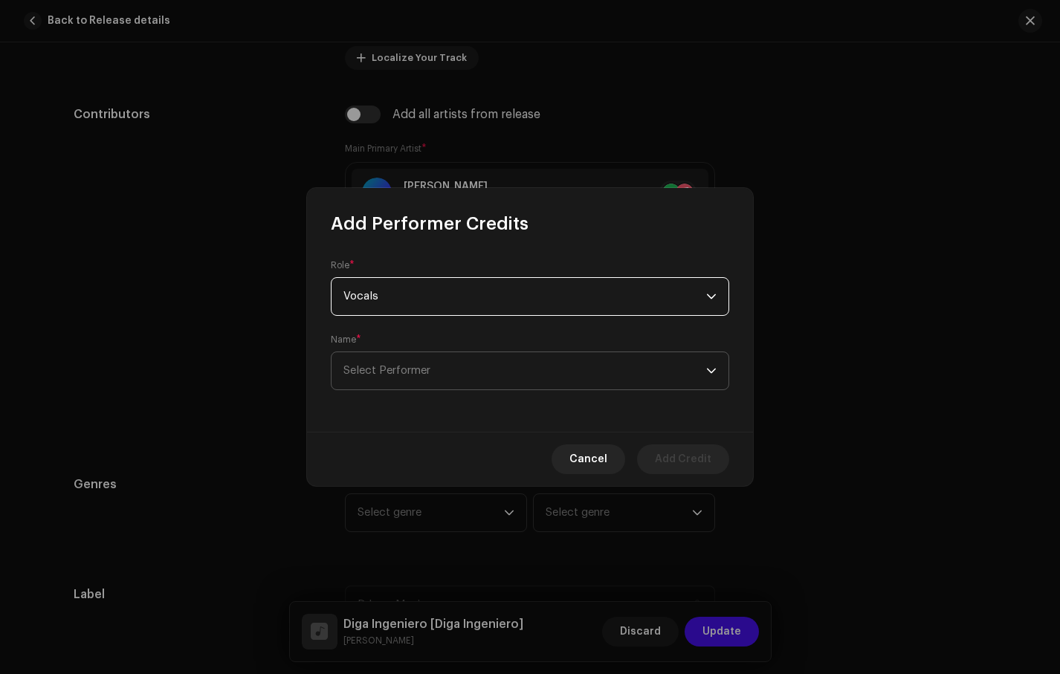
click at [439, 370] on span "Select Performer" at bounding box center [525, 370] width 363 height 37
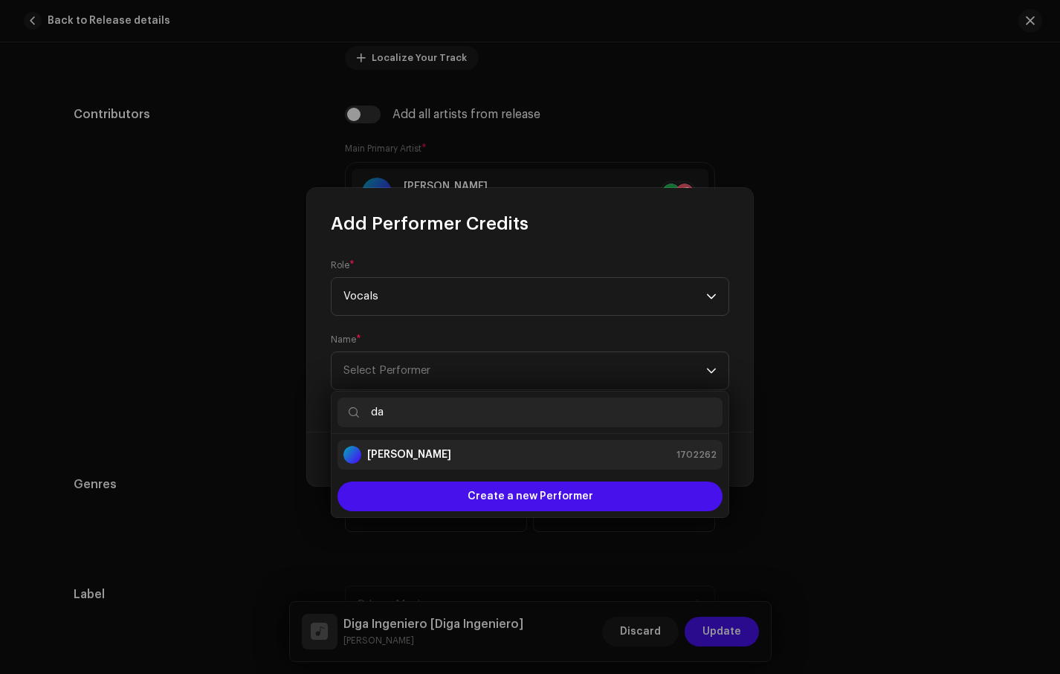
type input "da"
click at [428, 462] on div "Daniel Luna 1702262" at bounding box center [530, 455] width 373 height 18
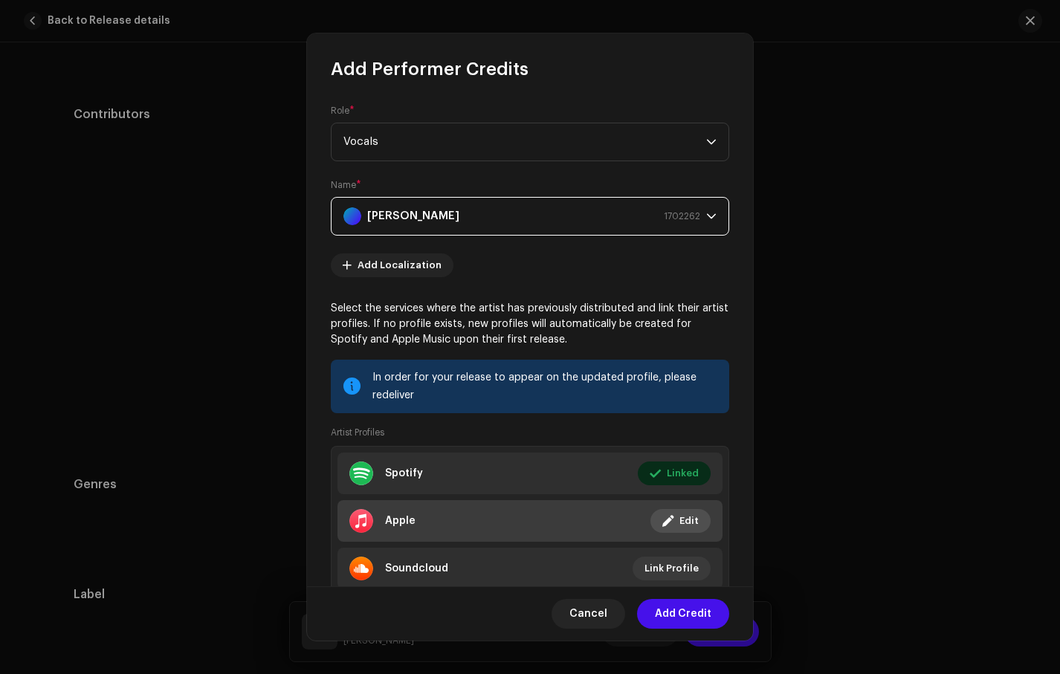
scroll to position [52, 0]
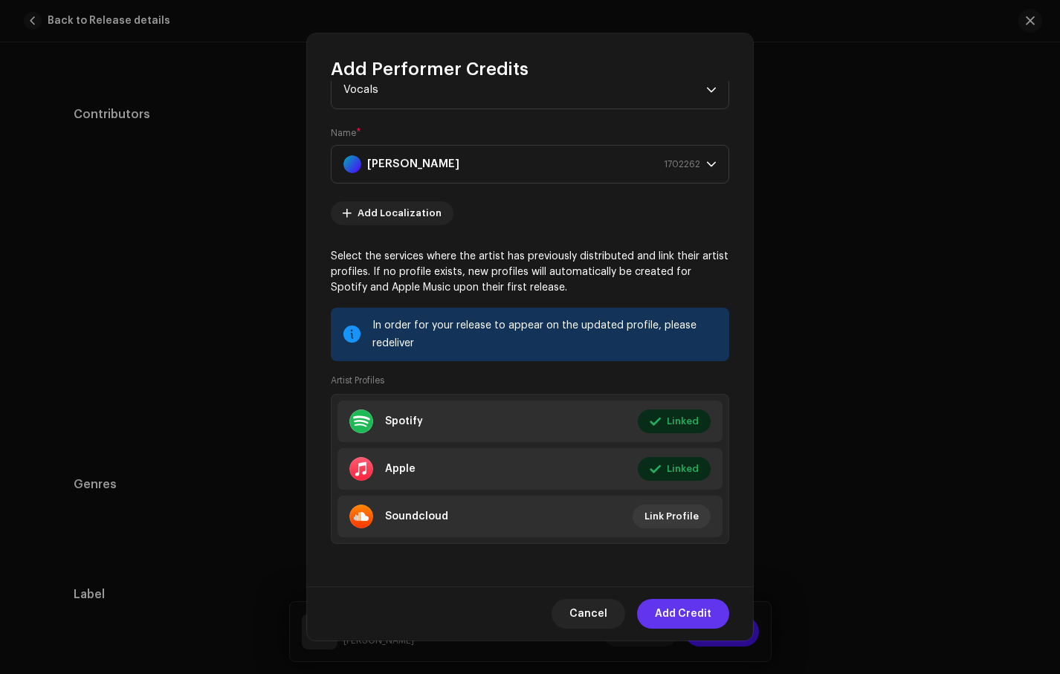
click at [693, 615] on span "Add Credit" at bounding box center [683, 614] width 57 height 30
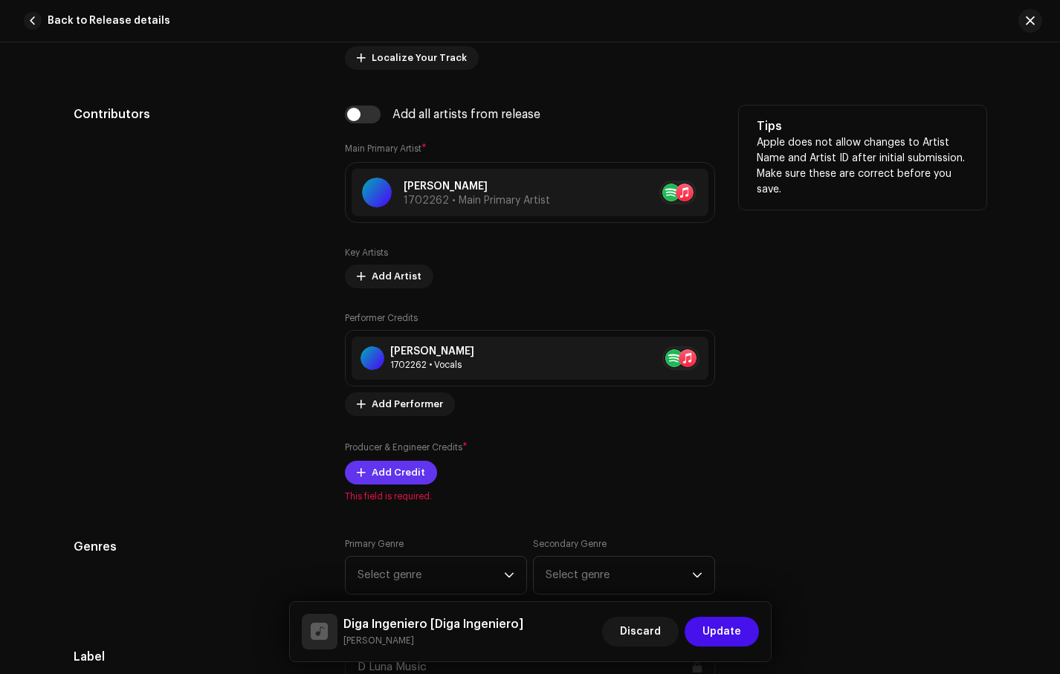
click at [421, 483] on button "Add Credit" at bounding box center [391, 473] width 92 height 24
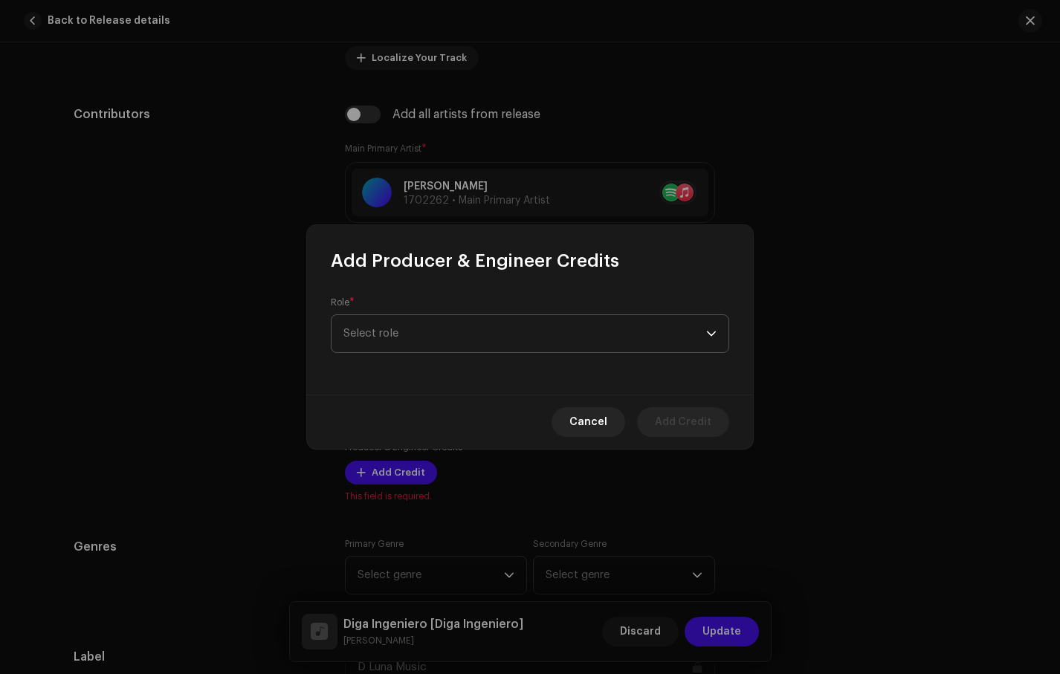
click at [469, 337] on span "Select role" at bounding box center [525, 333] width 363 height 37
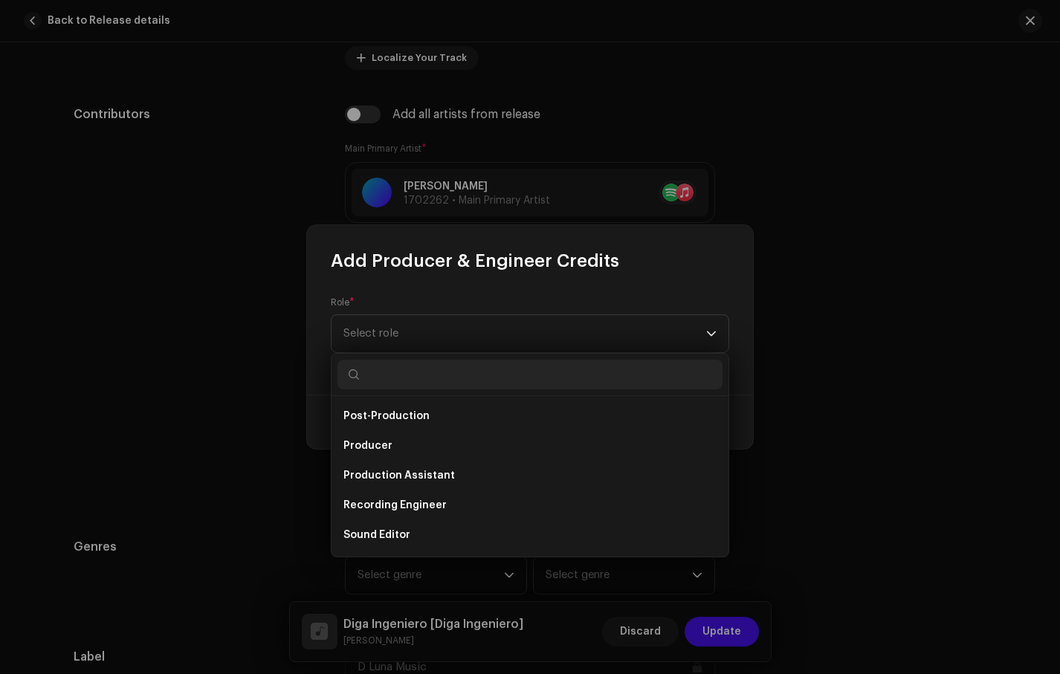
scroll to position [567, 0]
click at [460, 449] on li "Producer" at bounding box center [530, 445] width 385 height 30
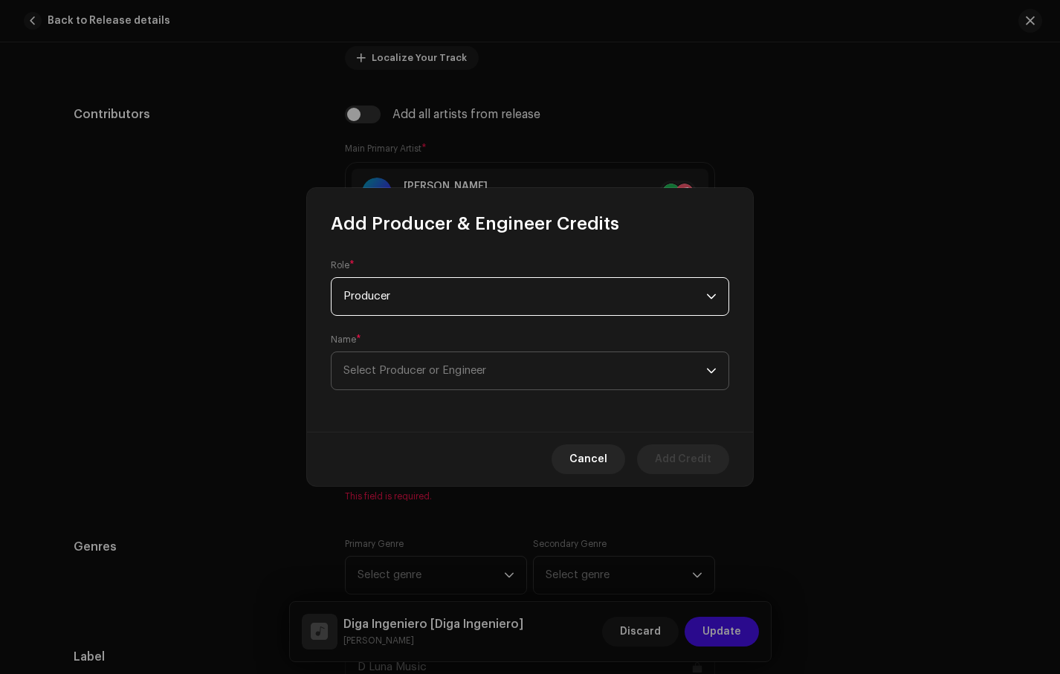
click at [439, 372] on span "Select Producer or Engineer" at bounding box center [415, 370] width 143 height 11
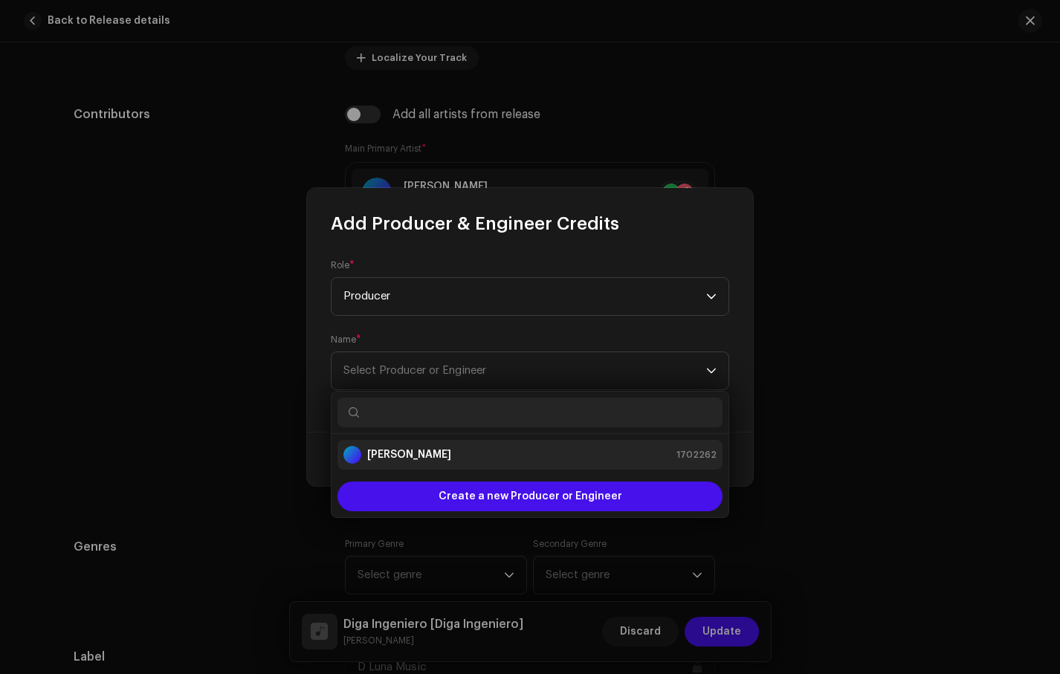
click at [447, 464] on li "Daniel Luna 1702262" at bounding box center [530, 455] width 385 height 30
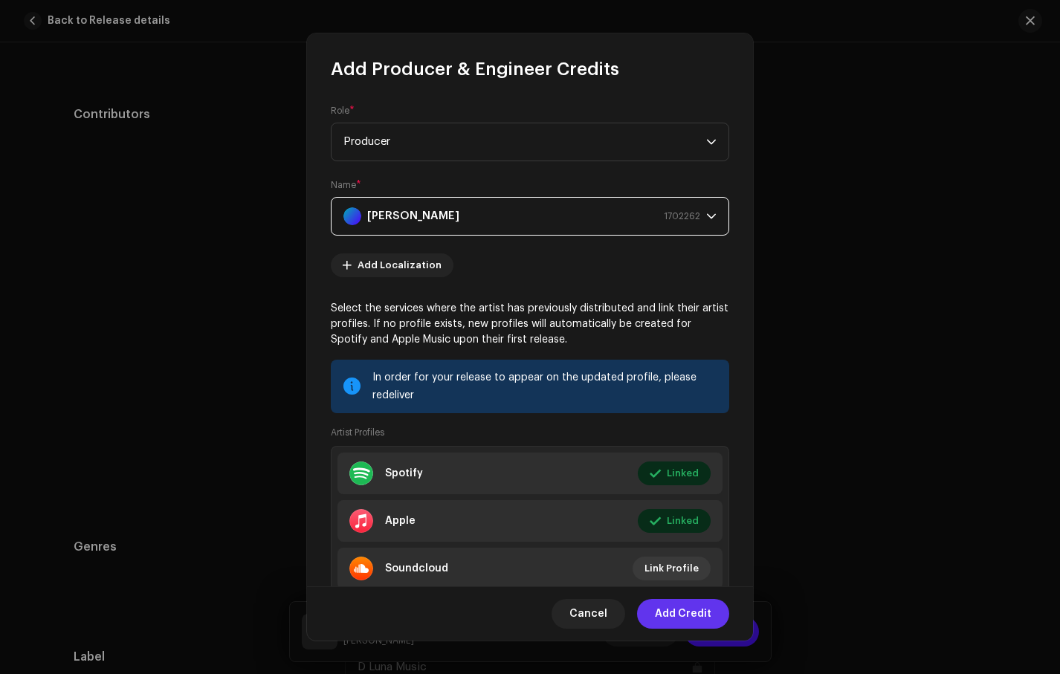
click at [696, 610] on span "Add Credit" at bounding box center [683, 614] width 57 height 30
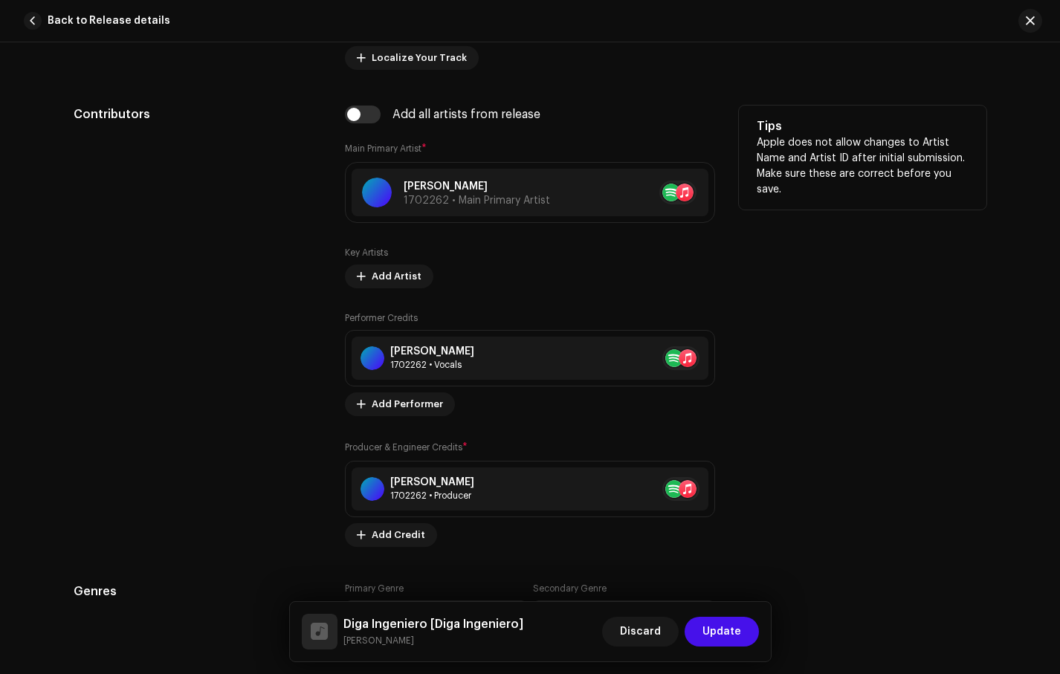
scroll to position [1208, 0]
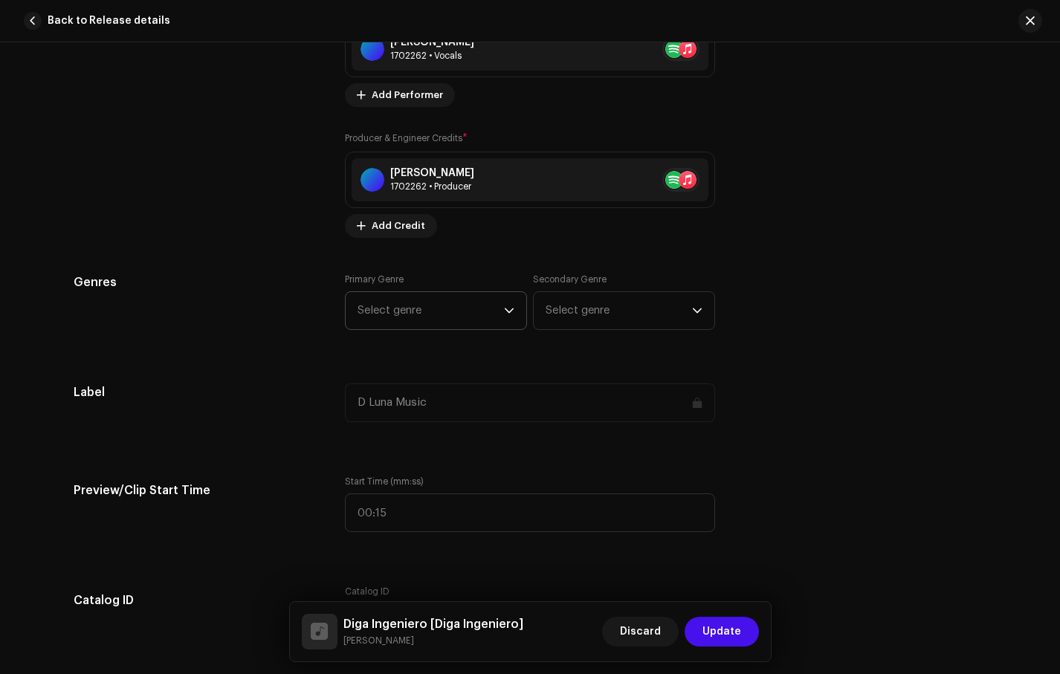
click at [413, 320] on span "Select genre" at bounding box center [431, 310] width 146 height 37
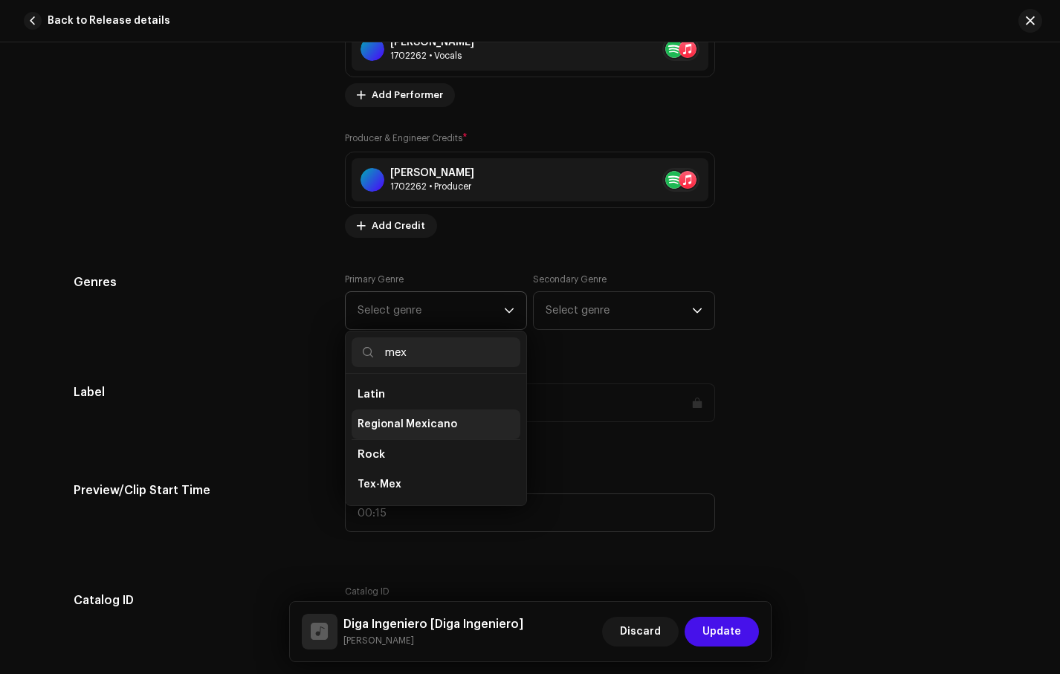
type input "mex"
click at [442, 424] on span "Regional Mexicano" at bounding box center [408, 424] width 100 height 15
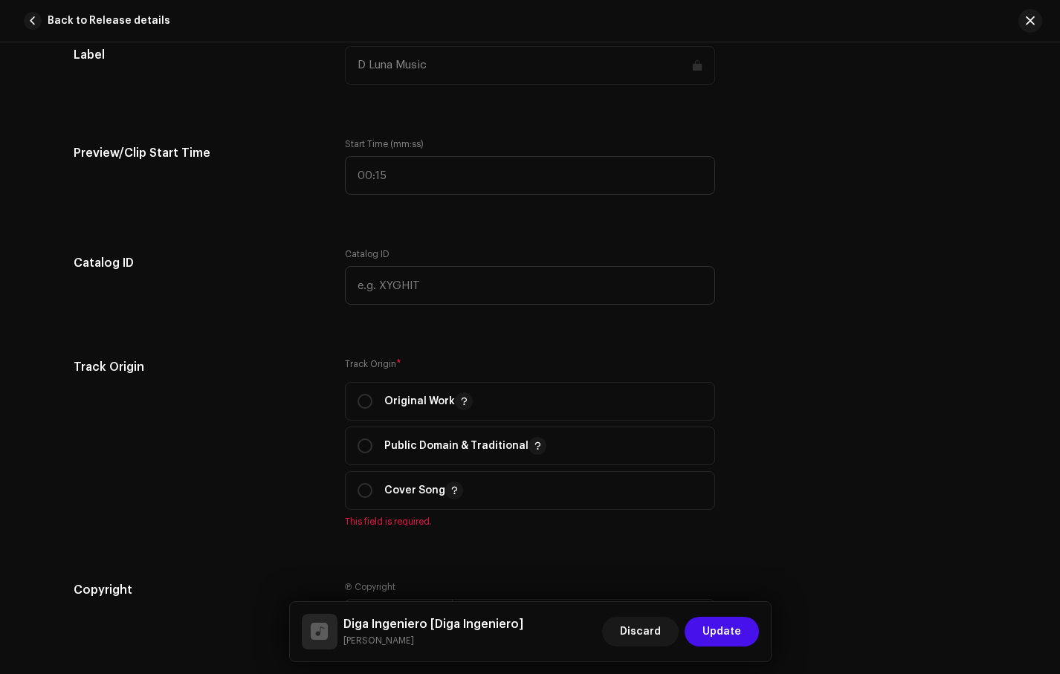
scroll to position [1562, 0]
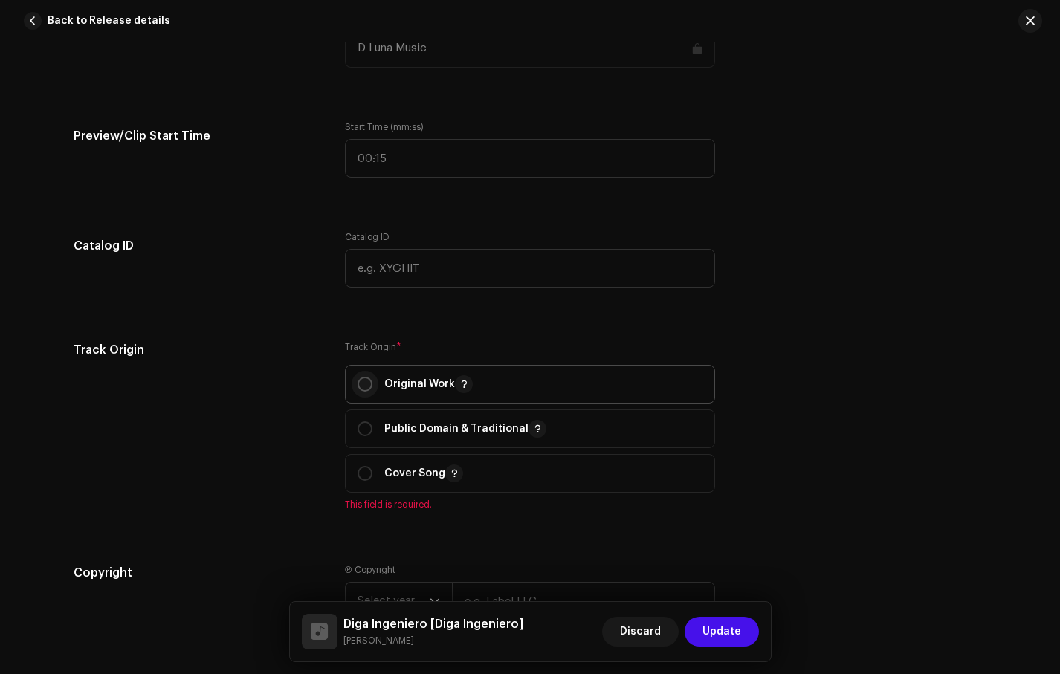
click at [361, 387] on input "radio" at bounding box center [365, 384] width 15 height 15
radio input "true"
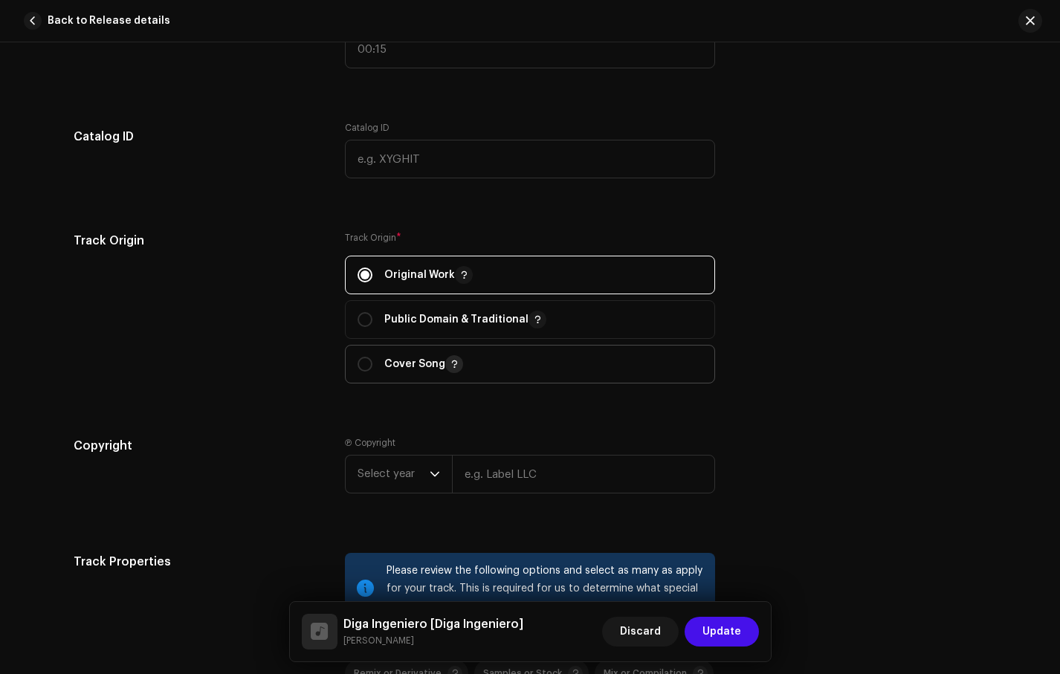
scroll to position [1674, 0]
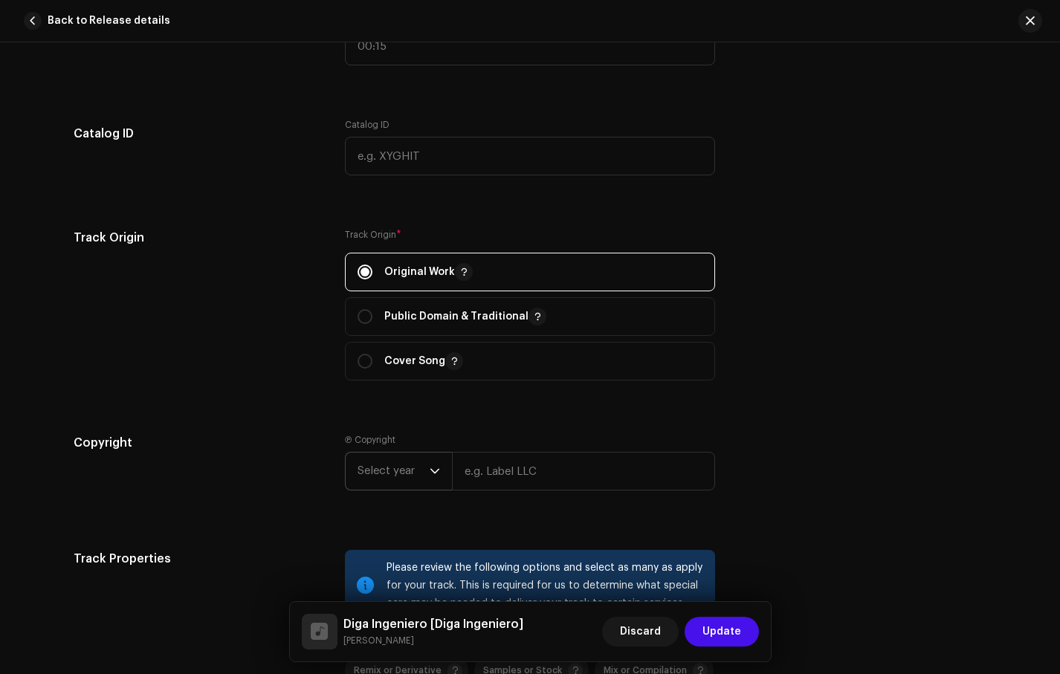
click at [435, 474] on icon "dropdown trigger" at bounding box center [435, 471] width 10 height 10
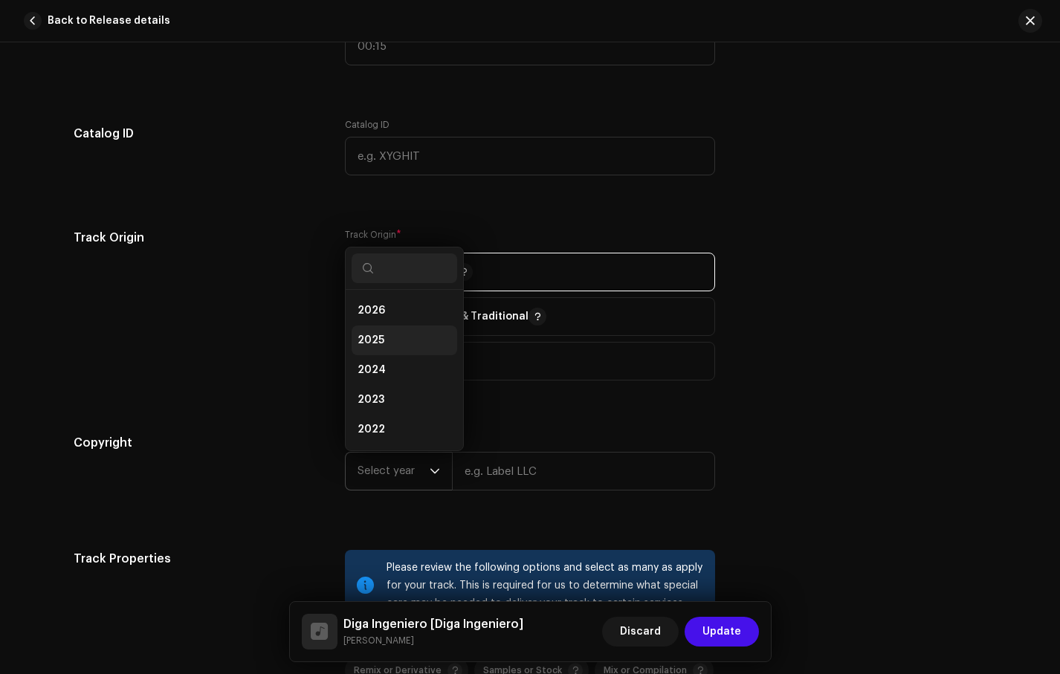
click at [390, 349] on li "2025" at bounding box center [405, 341] width 106 height 30
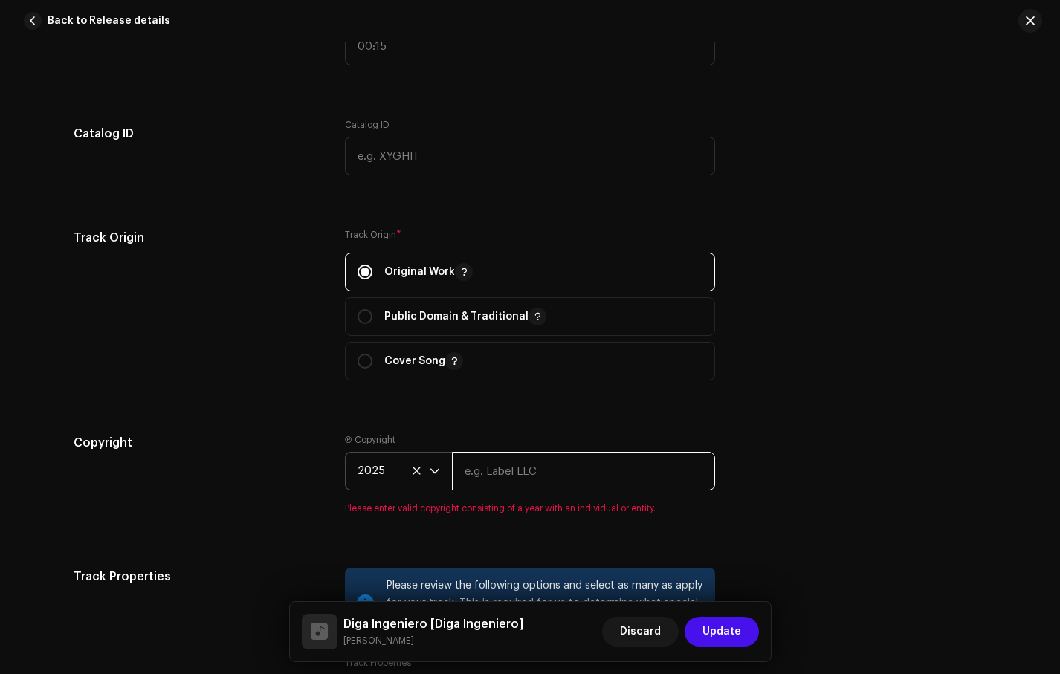
click at [487, 484] on input "text" at bounding box center [583, 471] width 263 height 39
click at [698, 518] on div "Track details Complete the following to finalize your track. 1 of 3 Add Audio F…" at bounding box center [530, 69] width 961 height 3331
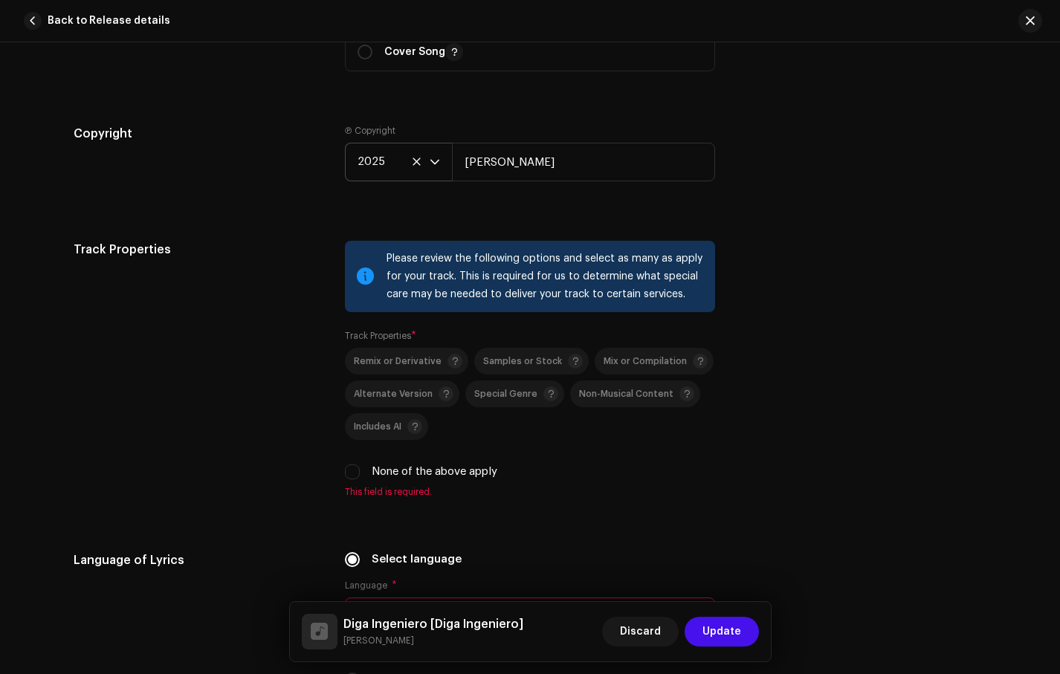
scroll to position [1988, 0]
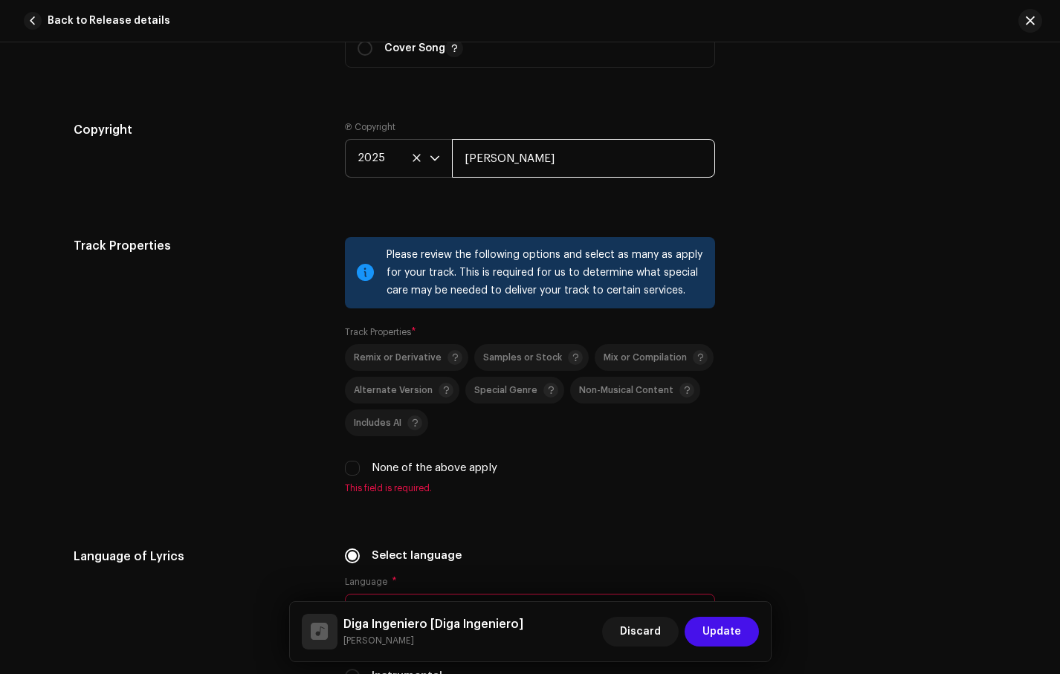
click at [557, 155] on input "[PERSON_NAME]" at bounding box center [583, 158] width 263 height 39
type input "Daniel Luna LLC"
click at [824, 383] on div "Track Properties Please review the following options and select as many as appl…" at bounding box center [530, 374] width 913 height 275
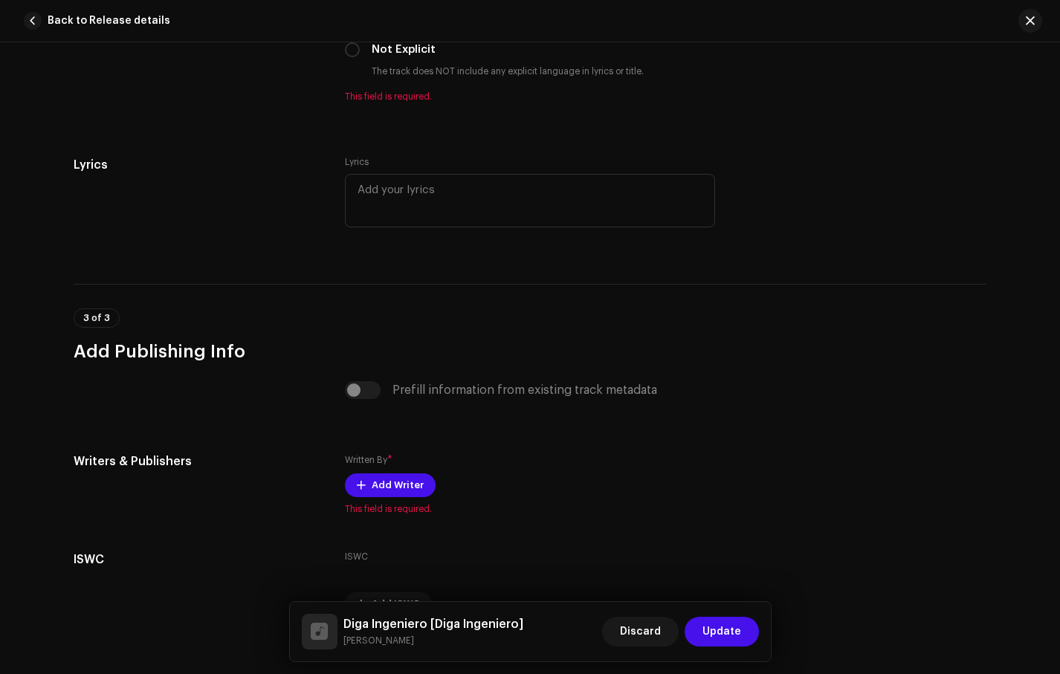
scroll to position [2863, 0]
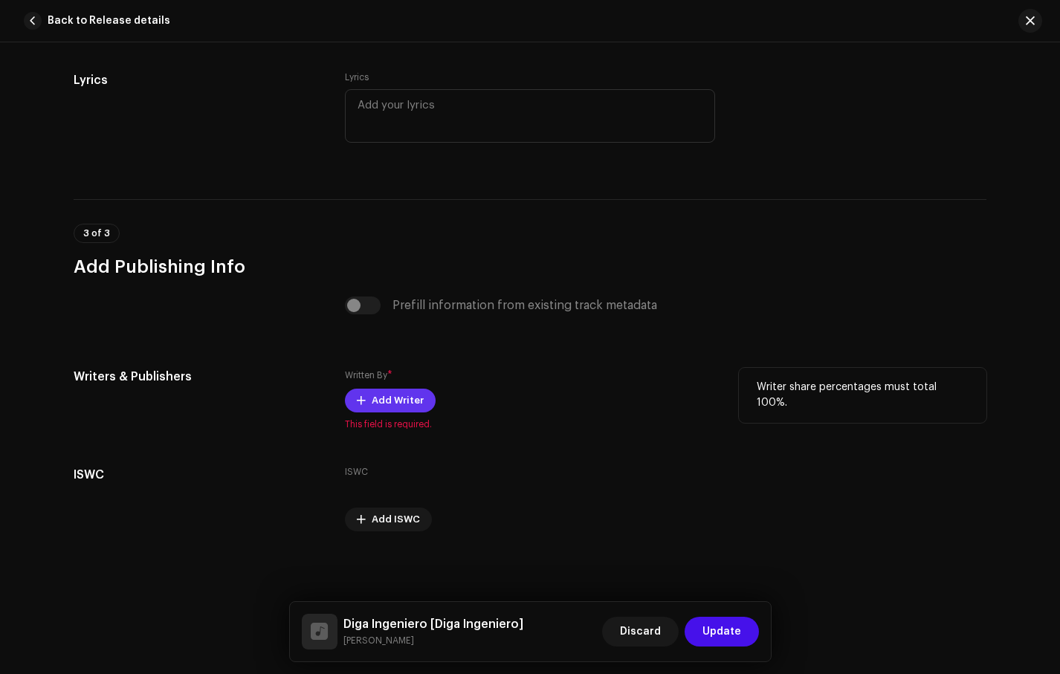
click at [406, 410] on span "Add Writer" at bounding box center [398, 401] width 52 height 30
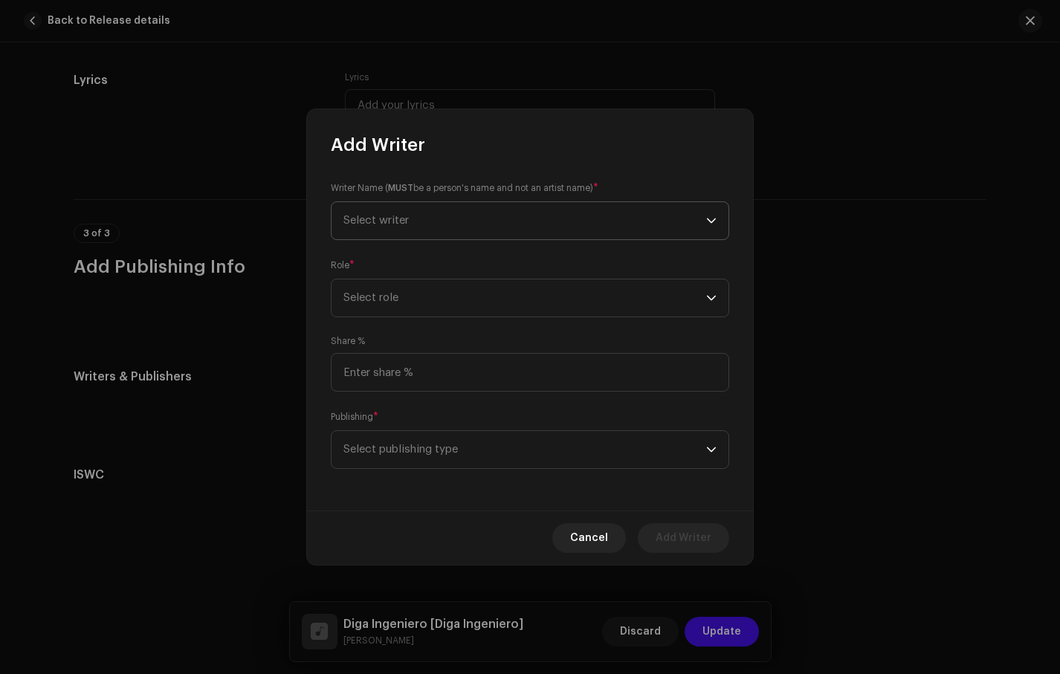
click at [458, 218] on span "Select writer" at bounding box center [525, 220] width 363 height 37
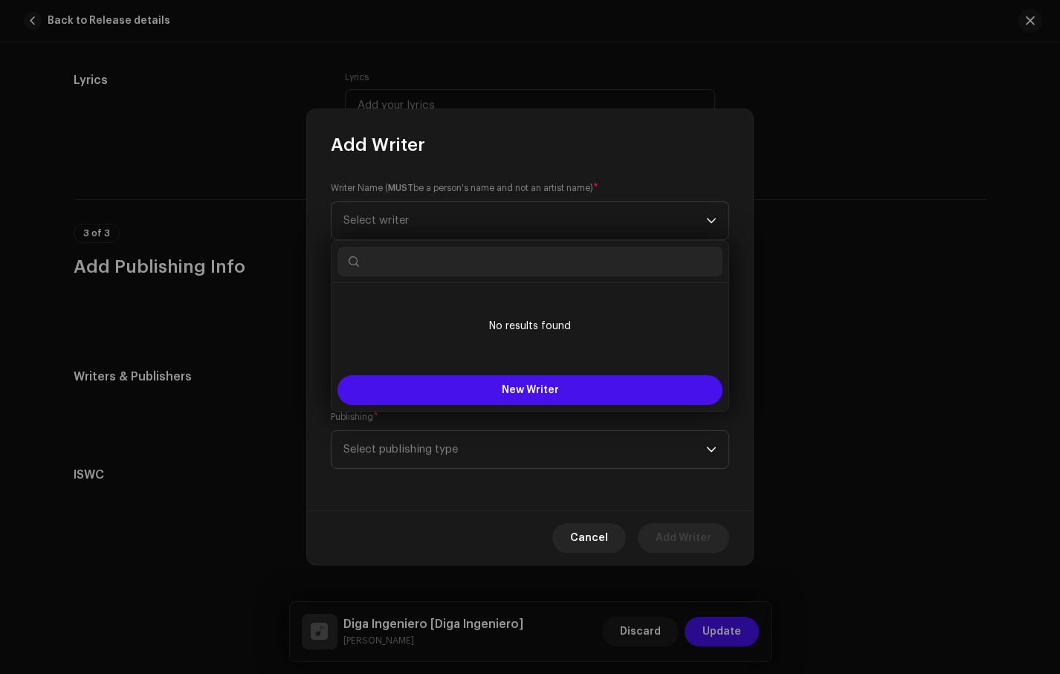
click at [455, 259] on input "text" at bounding box center [530, 262] width 385 height 30
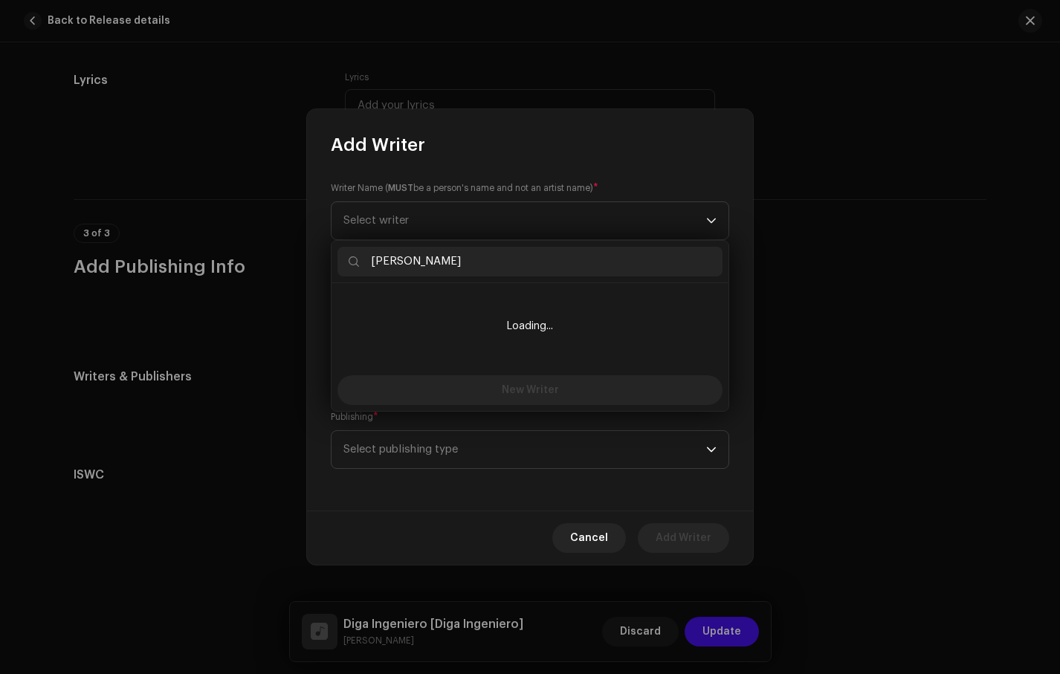
type input "DANIEL LUNA"
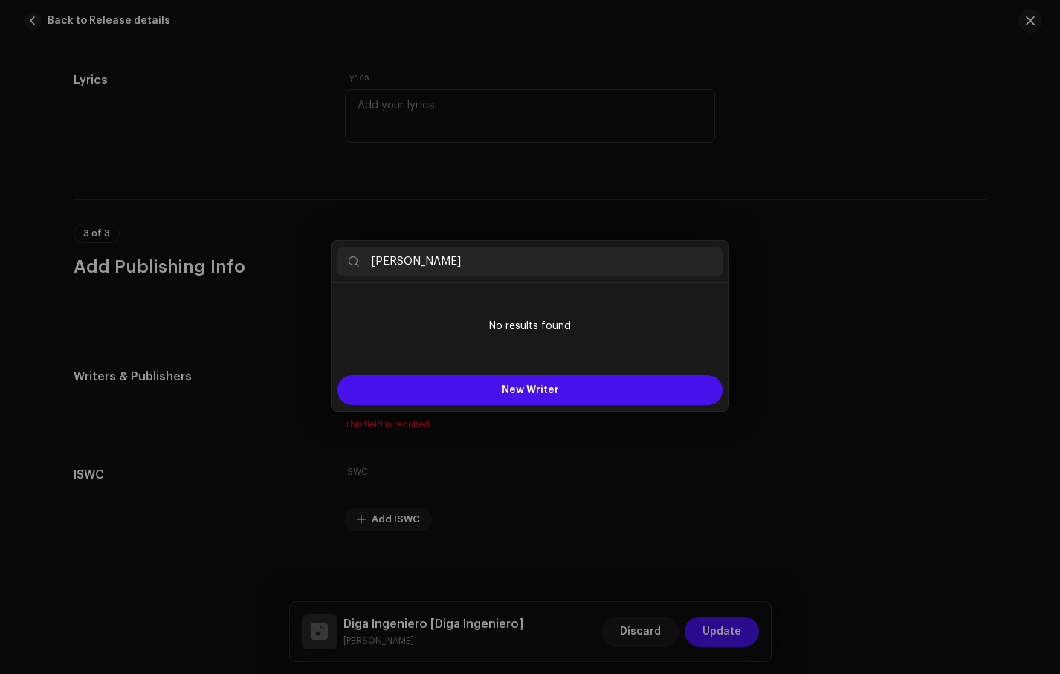
click at [825, 384] on div "Add Writer Writer Name ( MUST be a person's name and not an artist name) * Sele…" at bounding box center [530, 337] width 1060 height 674
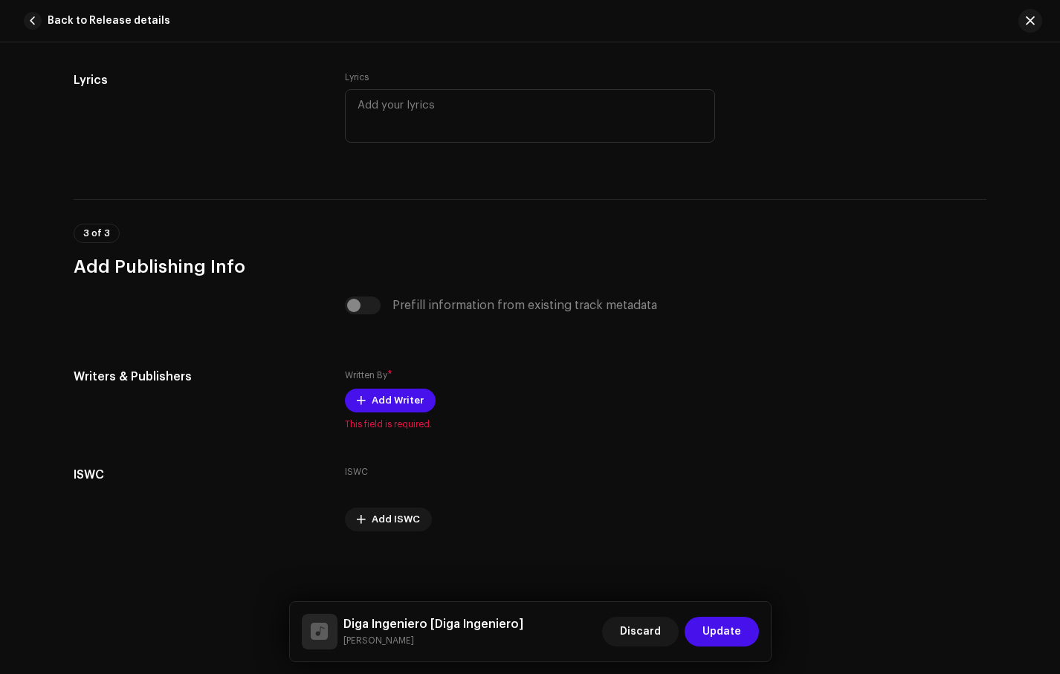
click at [354, 309] on div "Prefill information from existing track metadata" at bounding box center [530, 306] width 370 height 18
click at [372, 404] on span "Add Writer" at bounding box center [398, 401] width 52 height 30
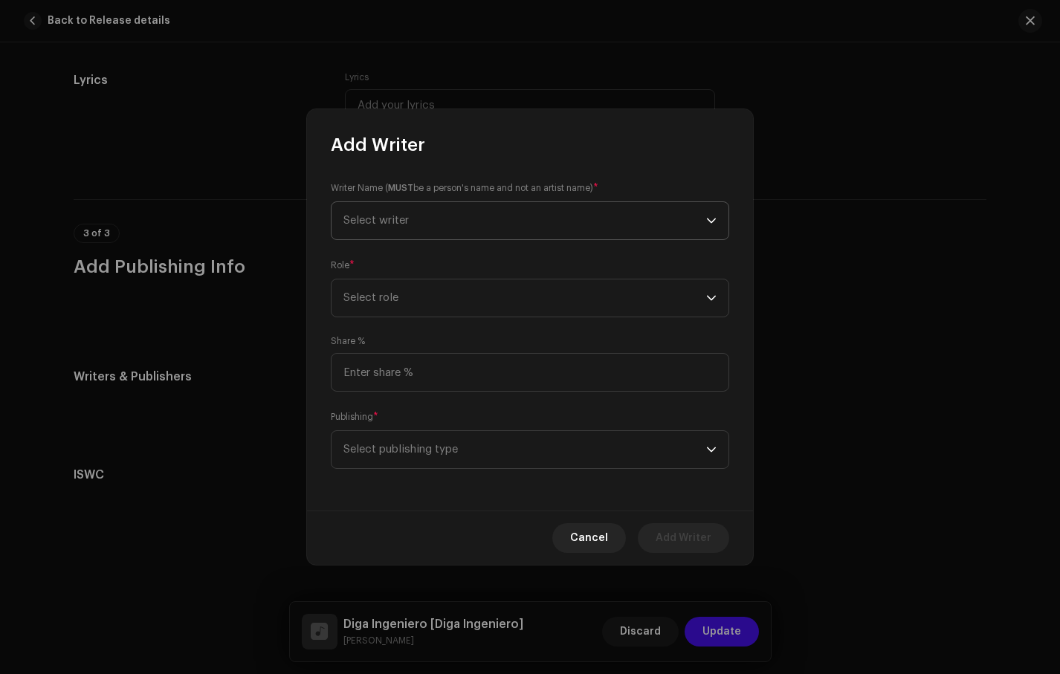
click at [432, 224] on span "Select writer" at bounding box center [525, 220] width 363 height 37
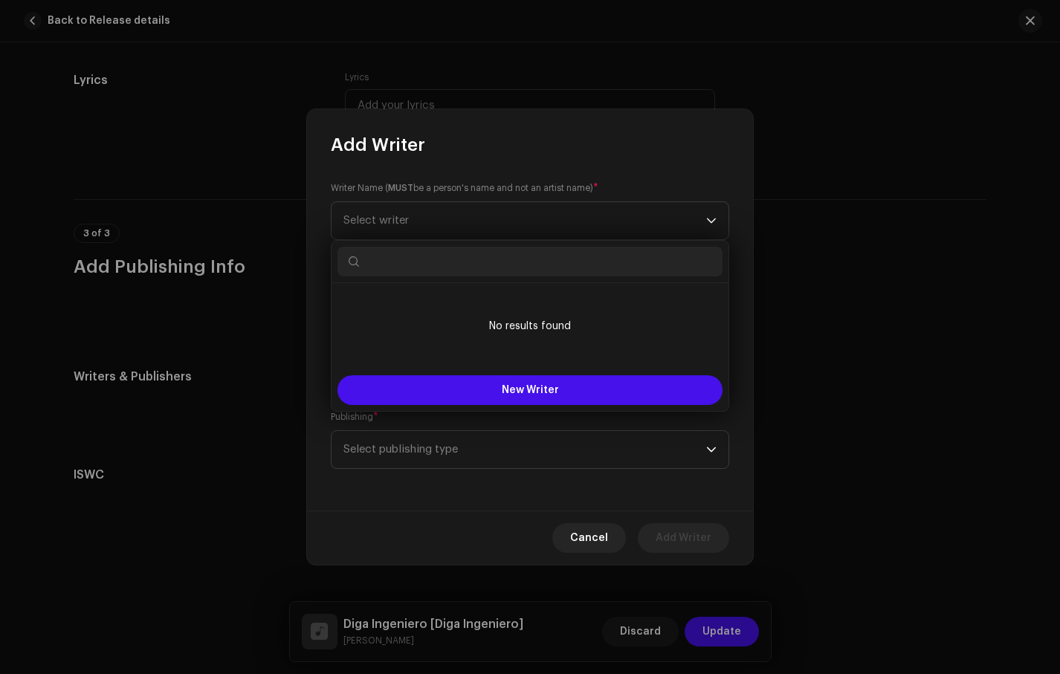
click at [320, 335] on div "Writer Name ( MUST be a person's name and not an artist name) * Select writer R…" at bounding box center [530, 334] width 446 height 354
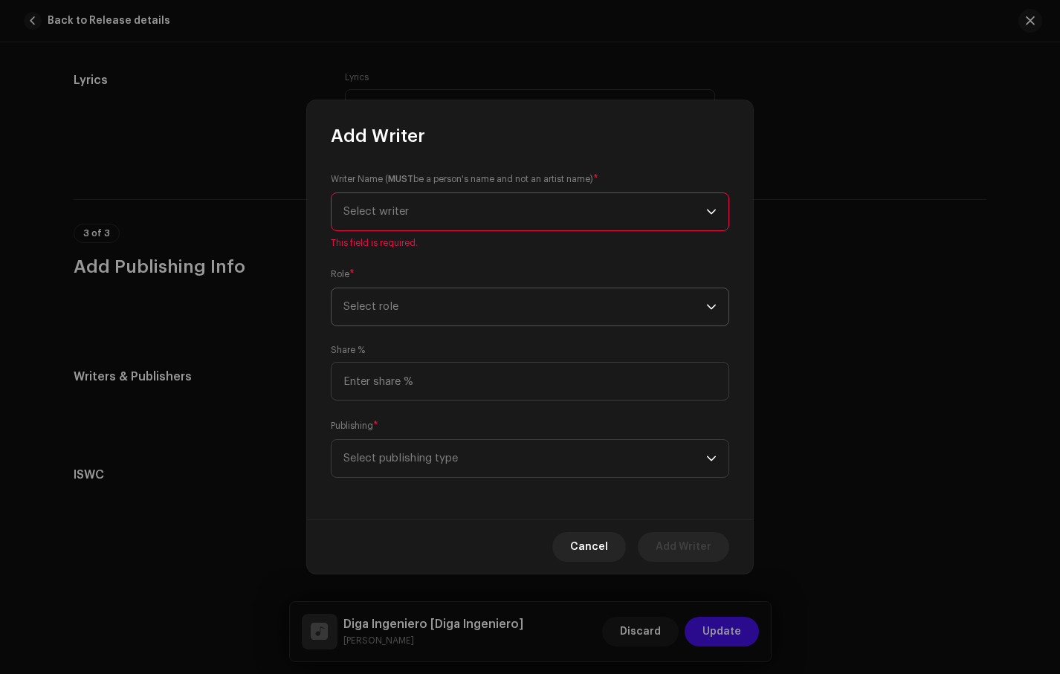
click at [439, 313] on span "Select role" at bounding box center [525, 306] width 363 height 37
click at [458, 211] on span "Select writer" at bounding box center [525, 211] width 363 height 37
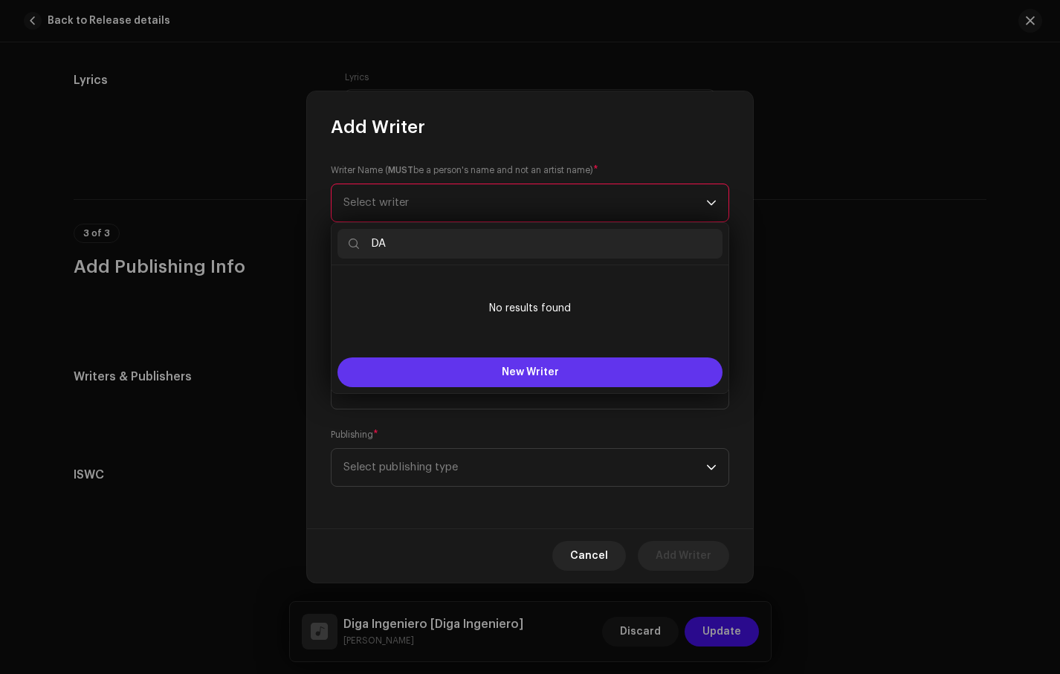
type input "DA"
click at [483, 367] on button "New Writer" at bounding box center [530, 373] width 385 height 30
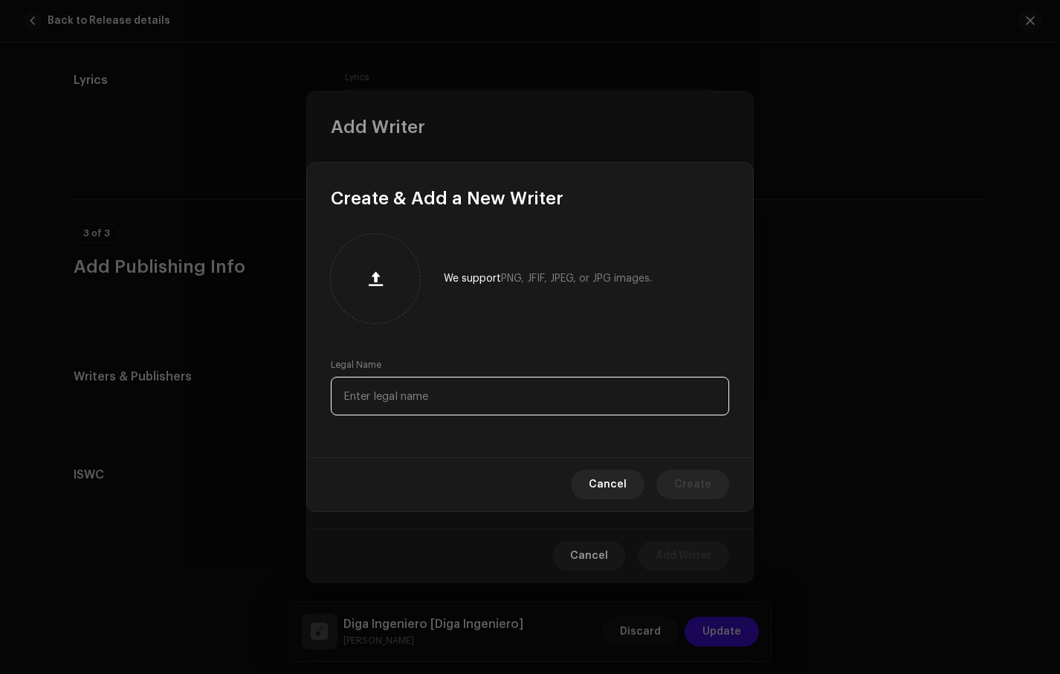
click at [473, 402] on input "text" at bounding box center [530, 396] width 399 height 39
type input "d"
type input "v"
type input "d"
type input "[PERSON_NAME]"
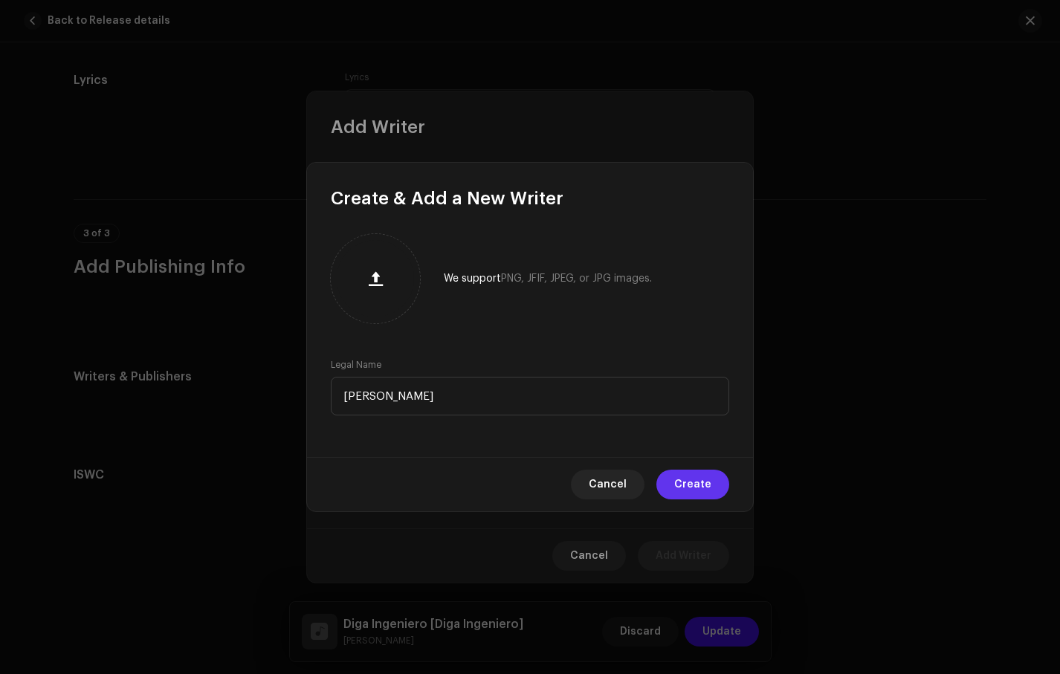
click at [695, 491] on span "Create" at bounding box center [692, 485] width 37 height 30
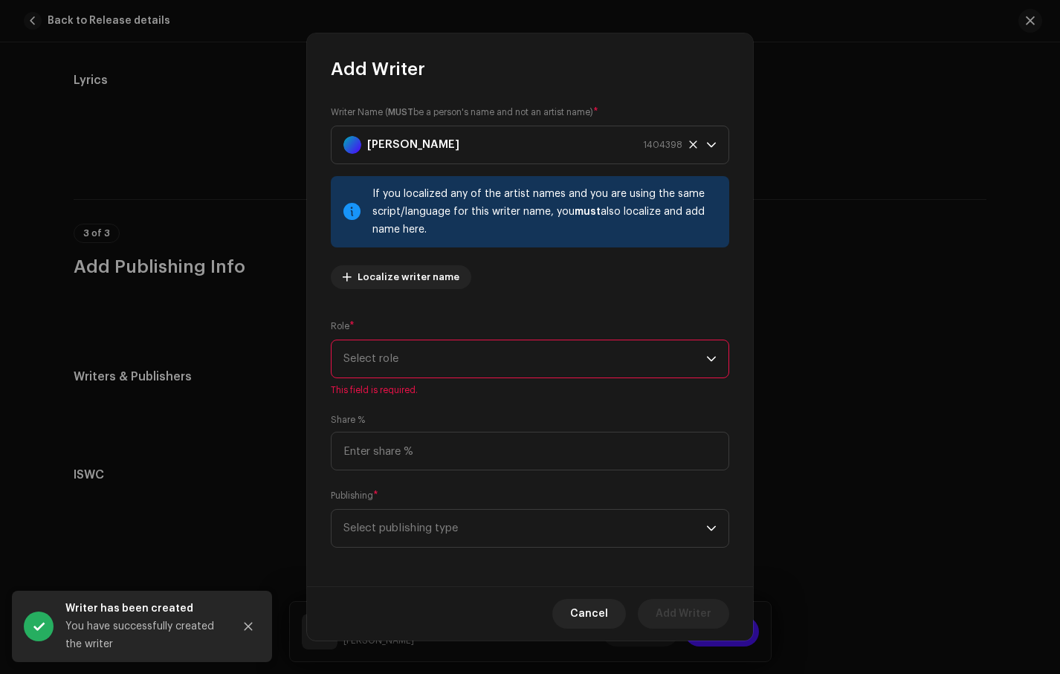
click at [540, 367] on span "Select role" at bounding box center [525, 359] width 363 height 37
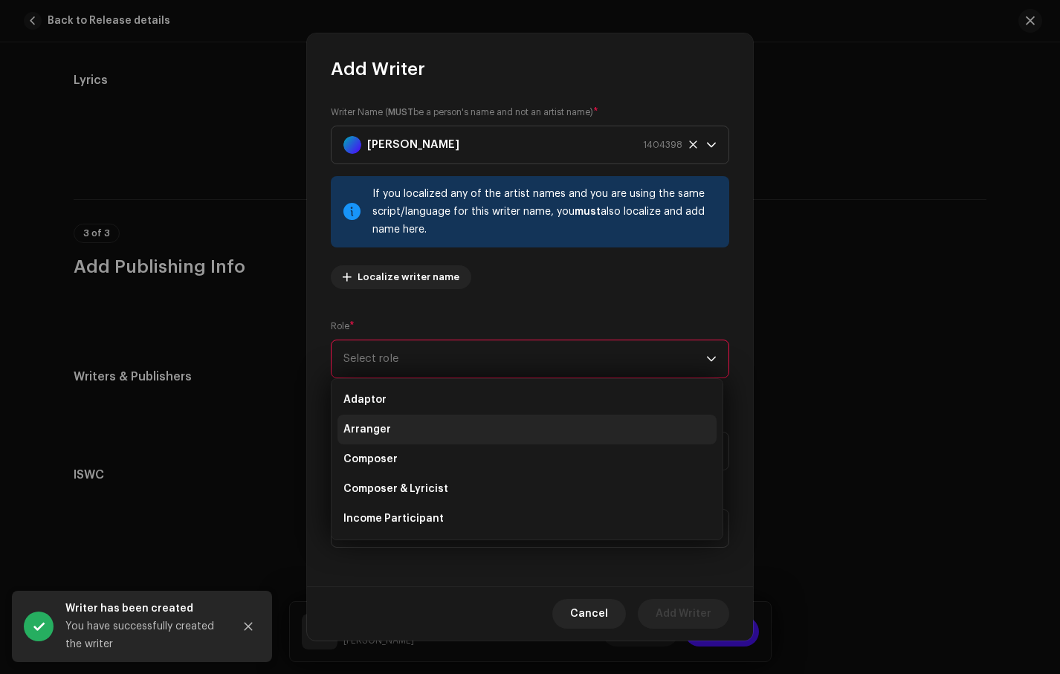
scroll to position [5, 0]
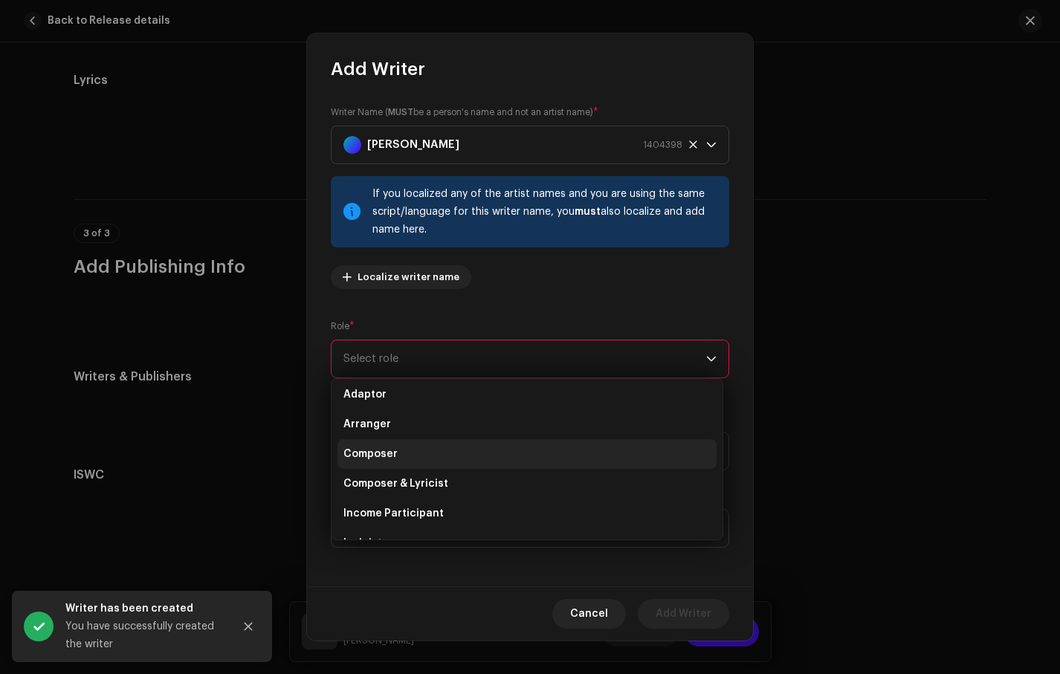
click at [532, 460] on li "Composer" at bounding box center [527, 454] width 379 height 30
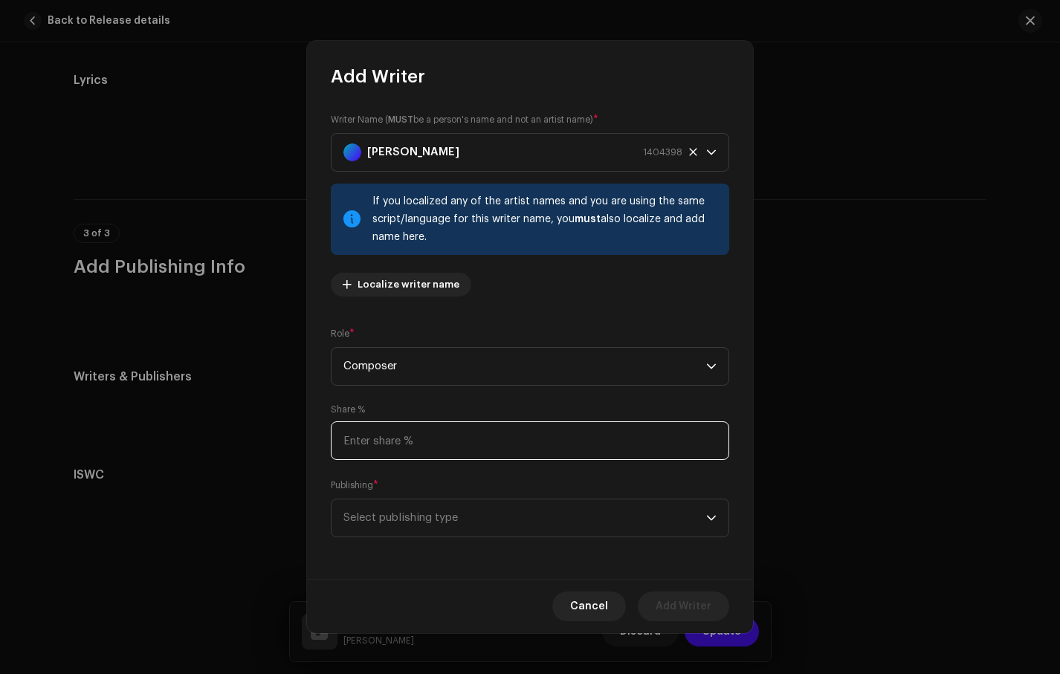
click at [526, 441] on input at bounding box center [530, 441] width 399 height 39
type input "100.00"
click at [508, 520] on span "Select publishing type" at bounding box center [525, 518] width 363 height 37
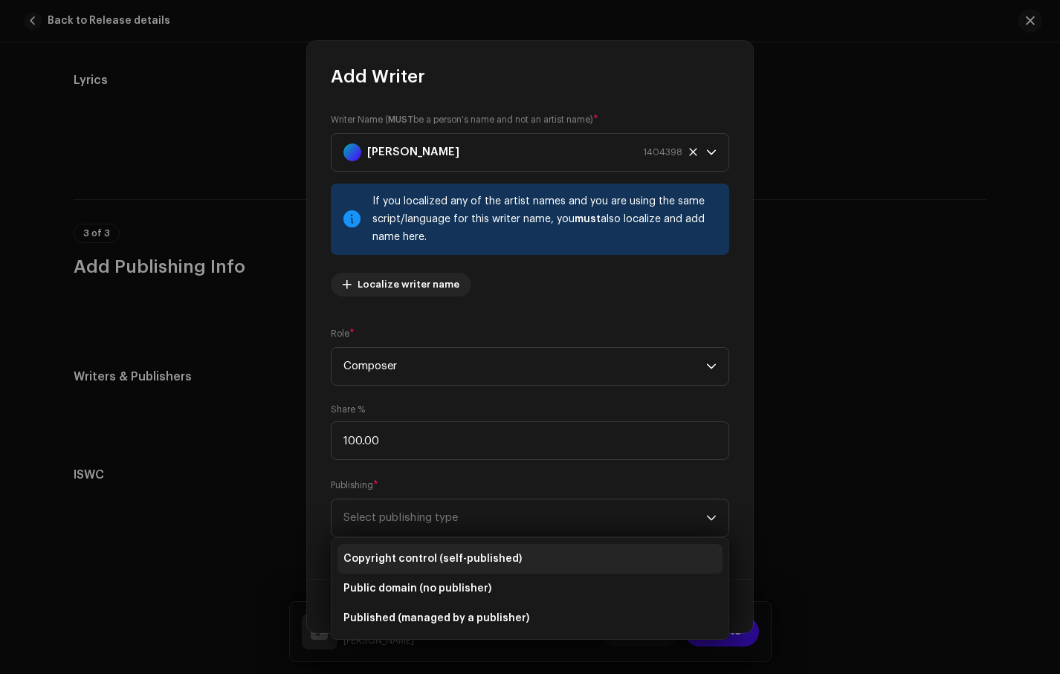
click at [502, 564] on span "Copyright control (self-published)" at bounding box center [433, 559] width 178 height 15
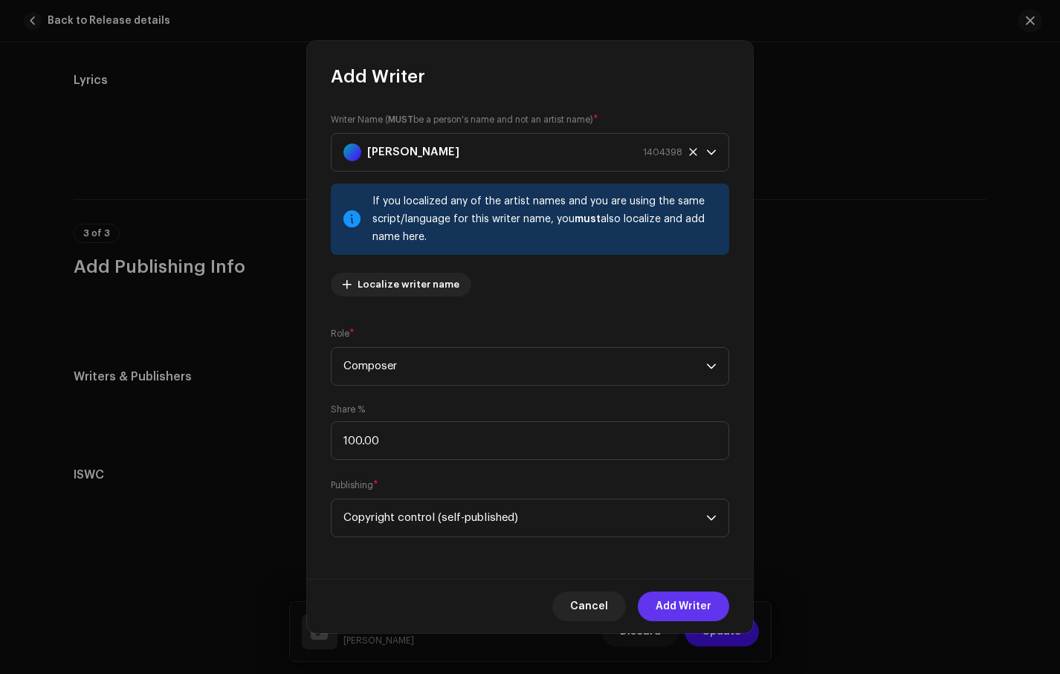
click at [706, 614] on span "Add Writer" at bounding box center [684, 607] width 56 height 30
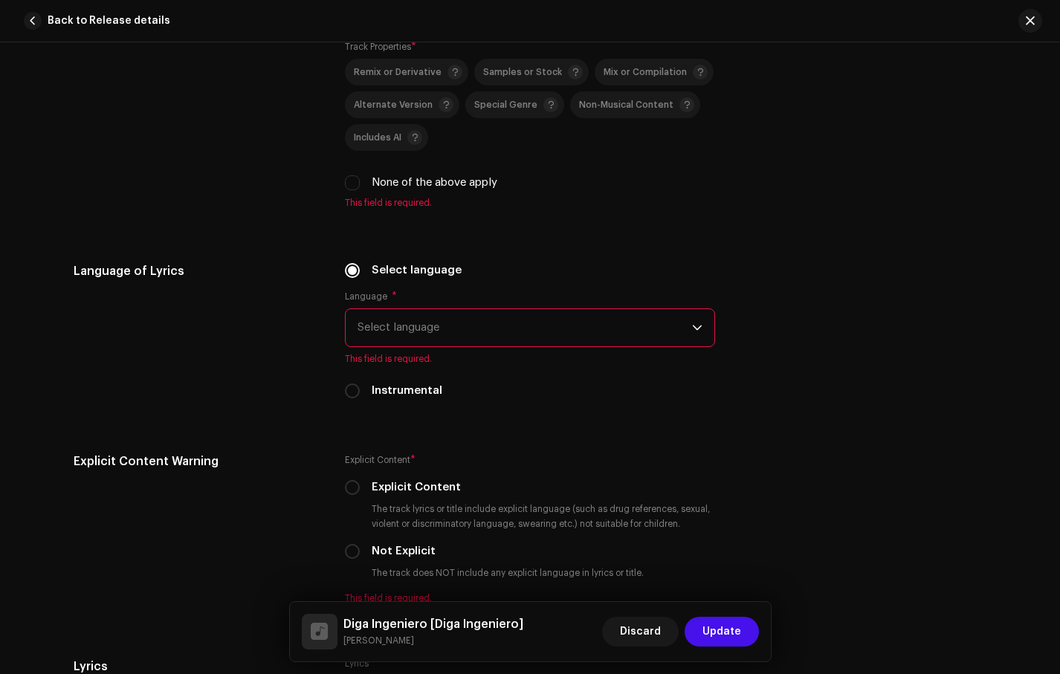
scroll to position [2255, 0]
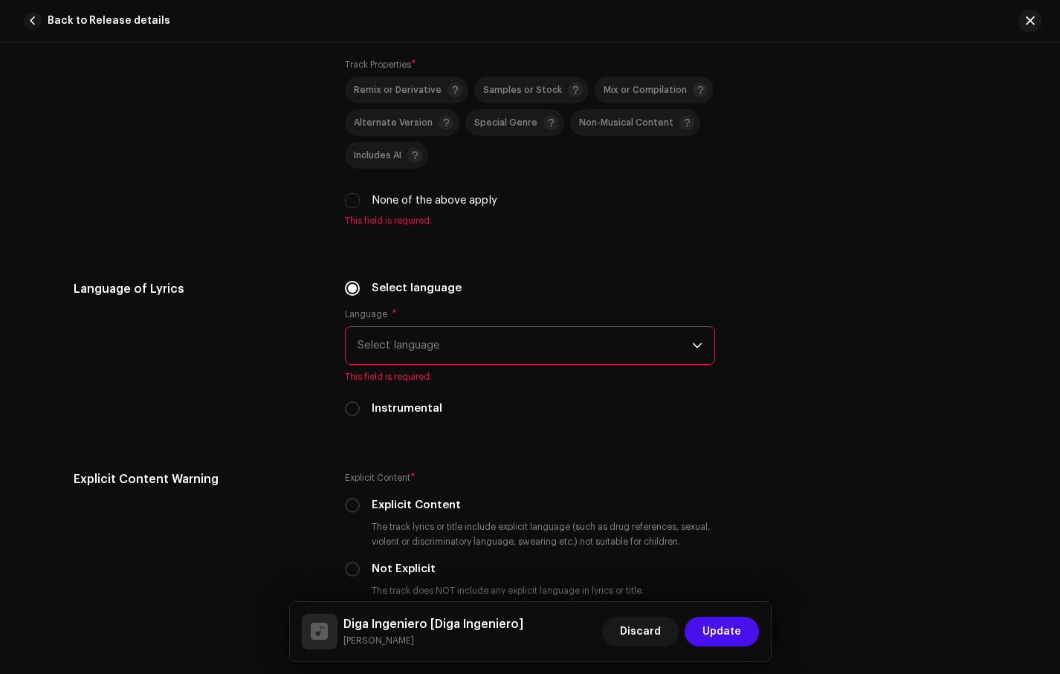
click at [474, 358] on span "Select language" at bounding box center [525, 345] width 335 height 37
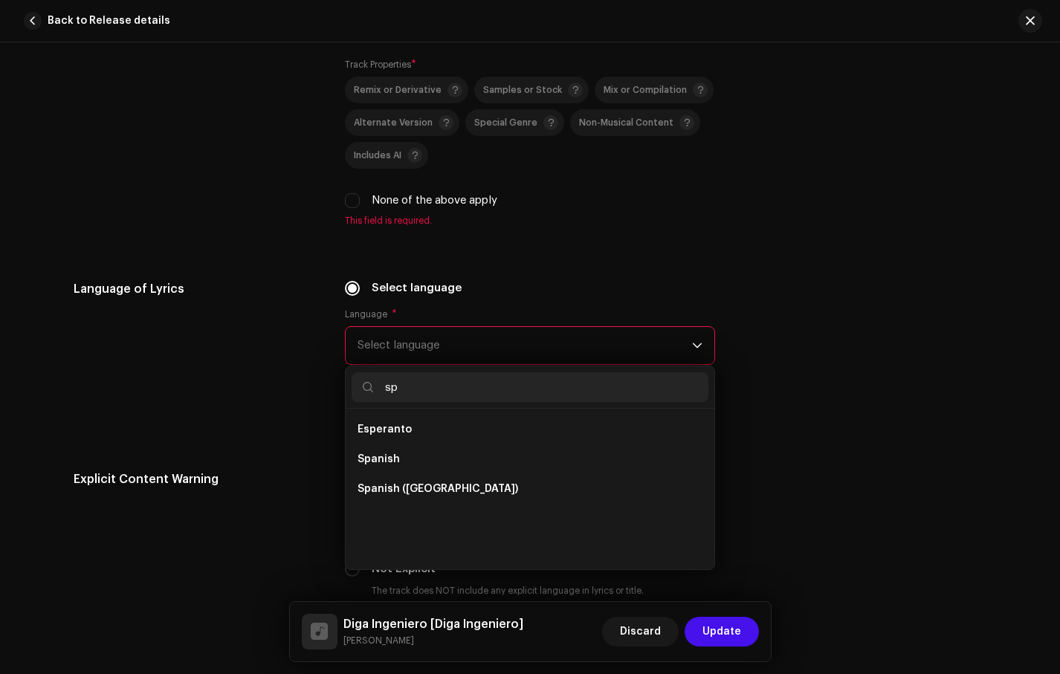
scroll to position [0, 0]
type input "sp"
click at [480, 494] on li "Spanish ([GEOGRAPHIC_DATA])" at bounding box center [530, 489] width 357 height 30
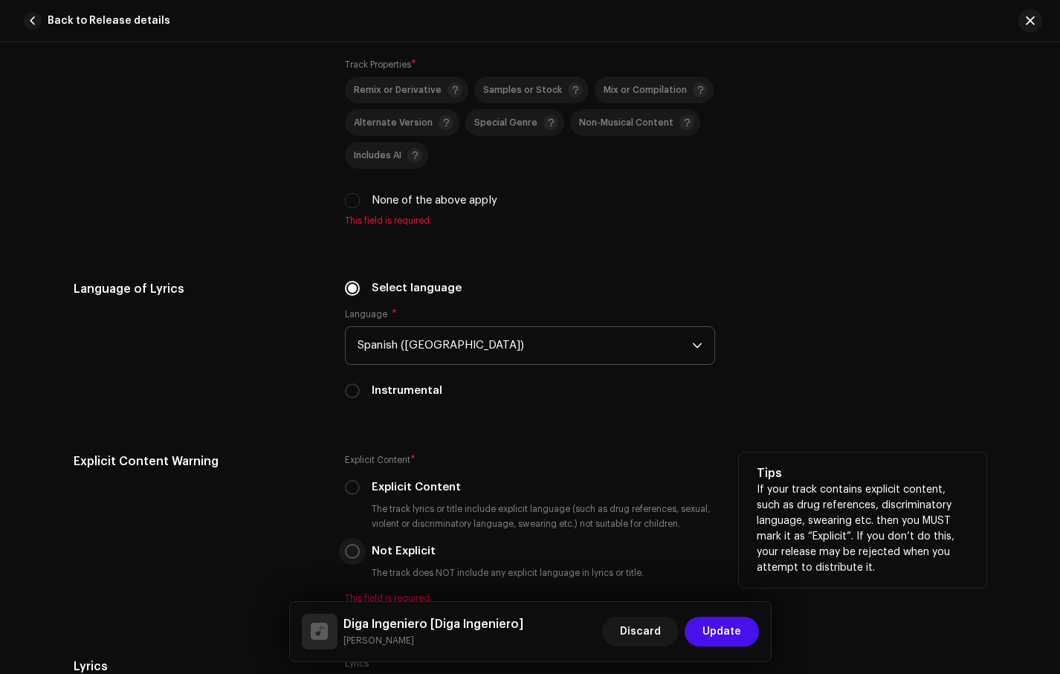
click at [352, 559] on input "Not Explicit" at bounding box center [352, 551] width 15 height 15
radio input "true"
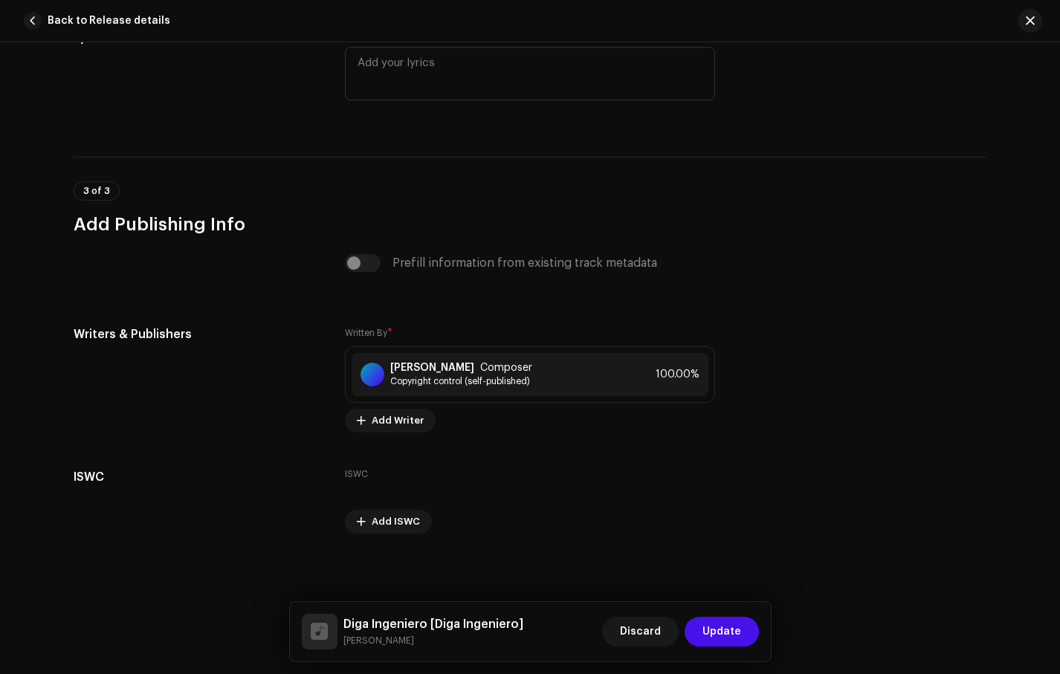
scroll to position [2872, 0]
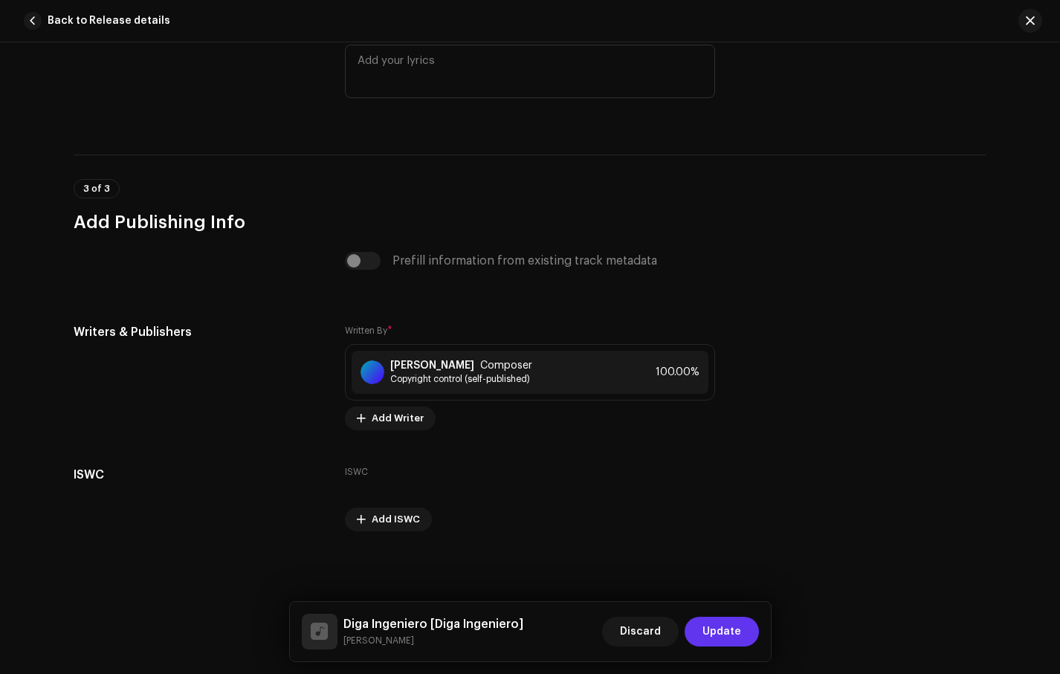
click at [715, 624] on span "Update" at bounding box center [722, 632] width 39 height 30
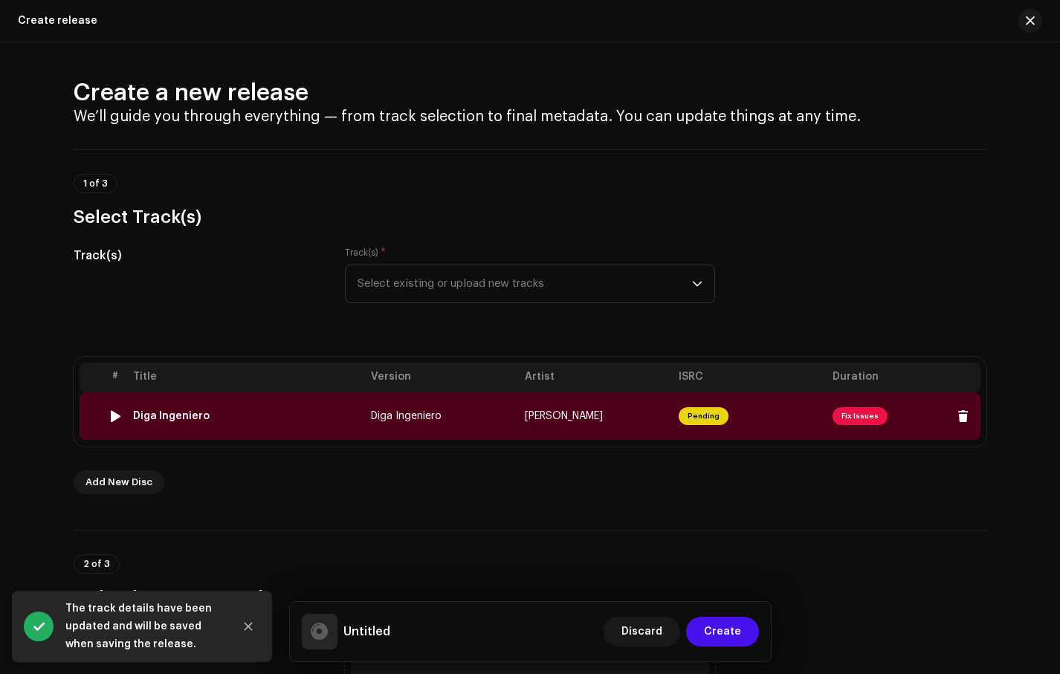
click at [857, 419] on span "Fix Issues" at bounding box center [860, 416] width 55 height 18
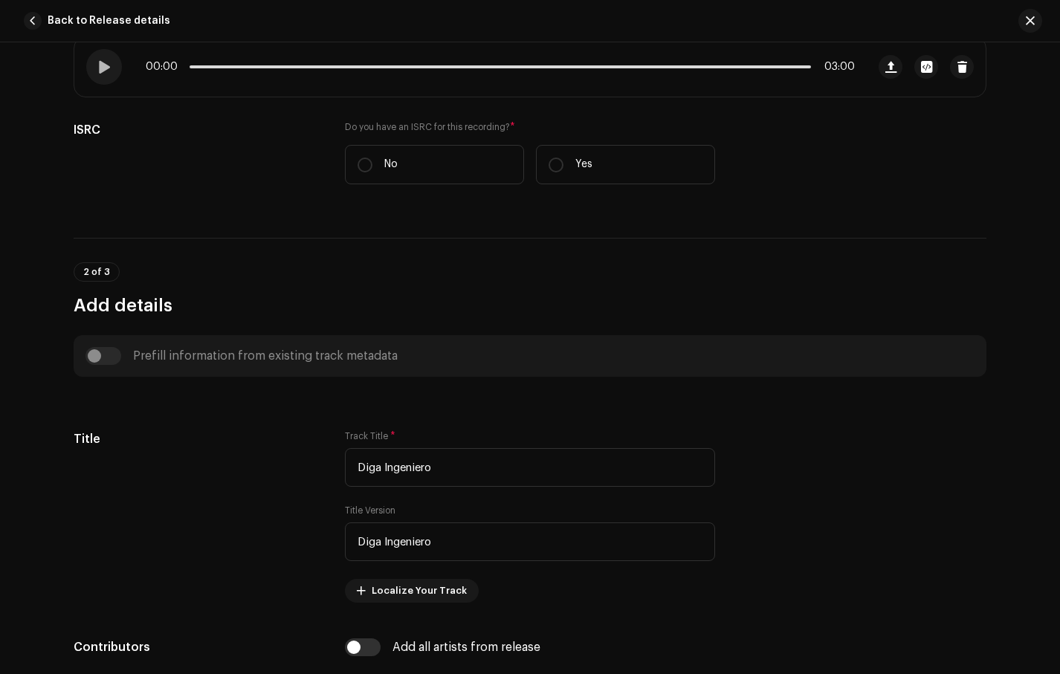
scroll to position [364, 0]
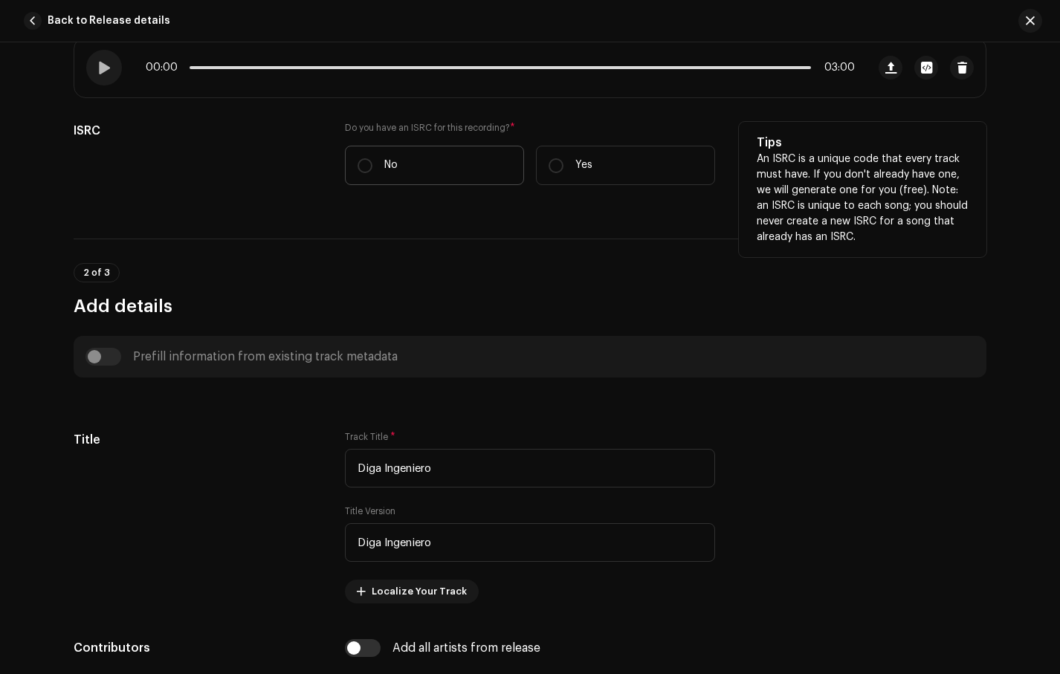
click at [409, 170] on label "No" at bounding box center [434, 165] width 179 height 39
click at [373, 170] on input "No" at bounding box center [365, 165] width 15 height 15
radio input "true"
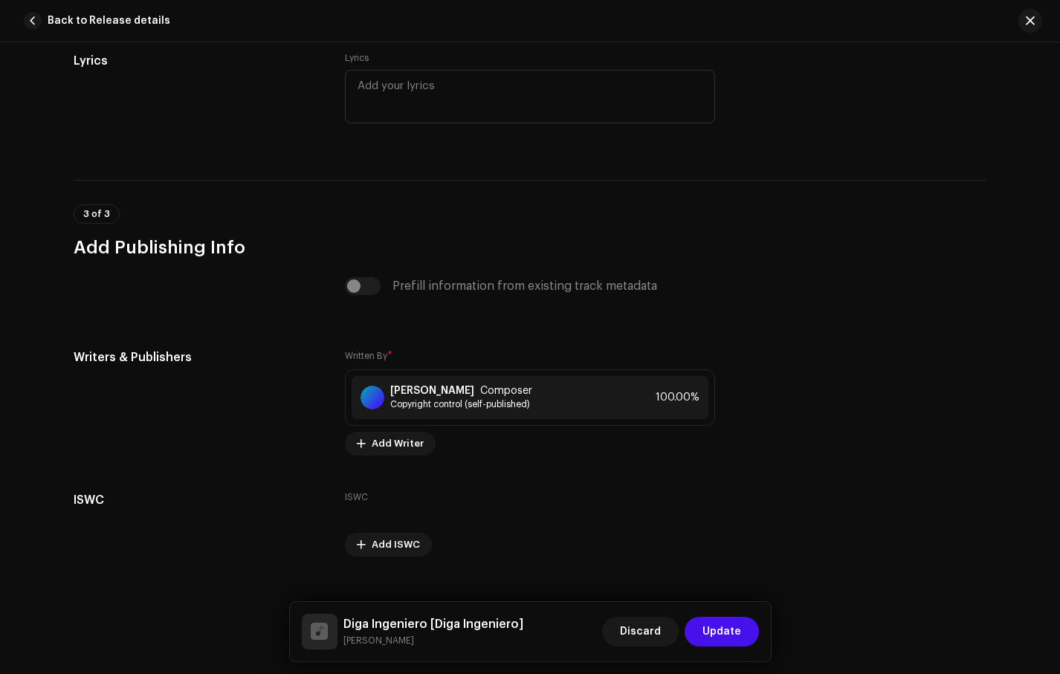
scroll to position [2910, 0]
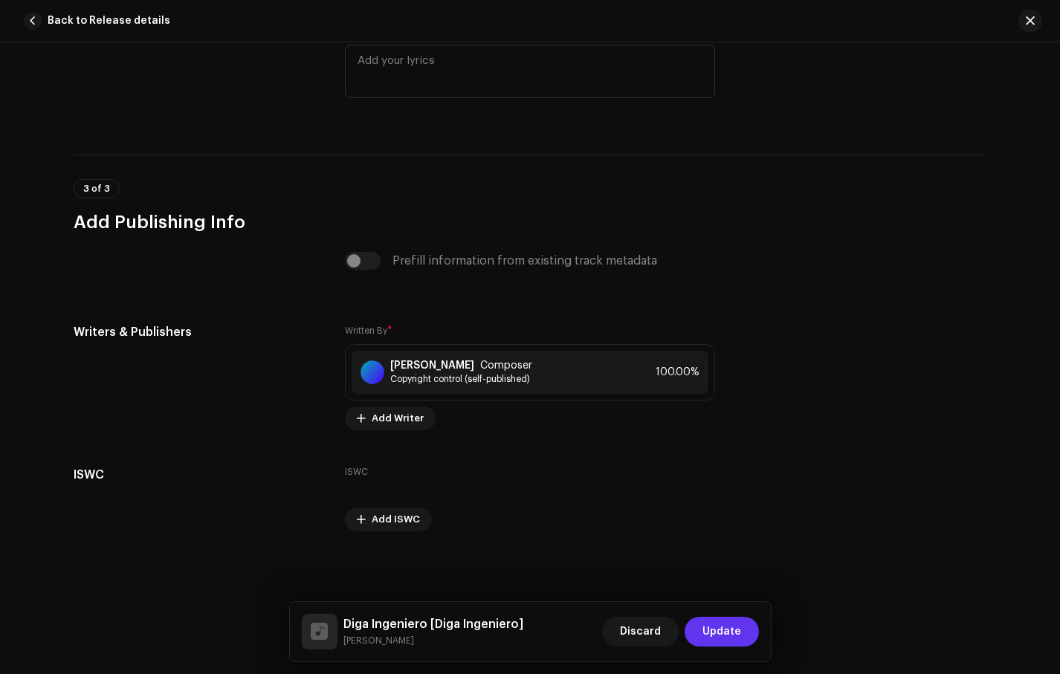
click at [735, 632] on span "Update" at bounding box center [722, 632] width 39 height 30
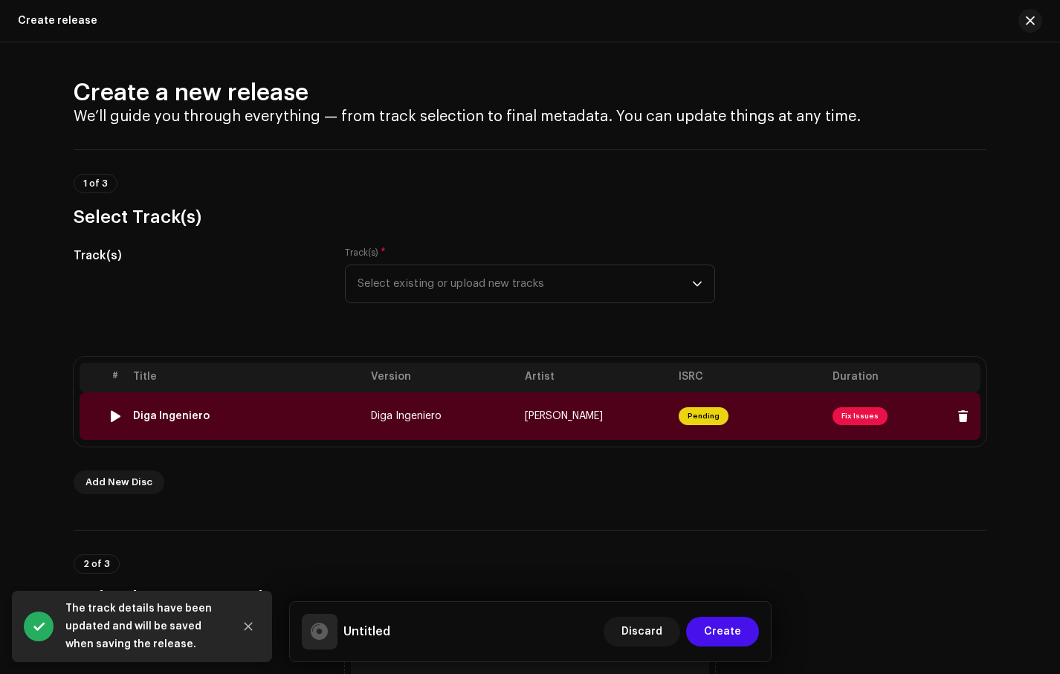
click at [869, 421] on span "Fix Issues" at bounding box center [860, 416] width 55 height 18
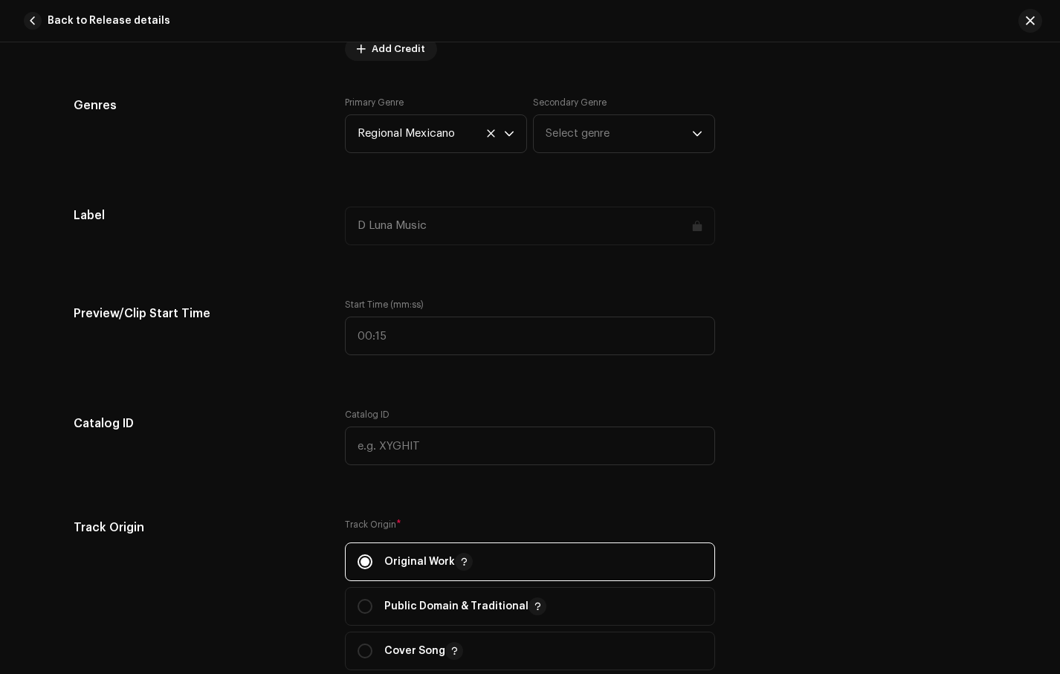
scroll to position [1430, 0]
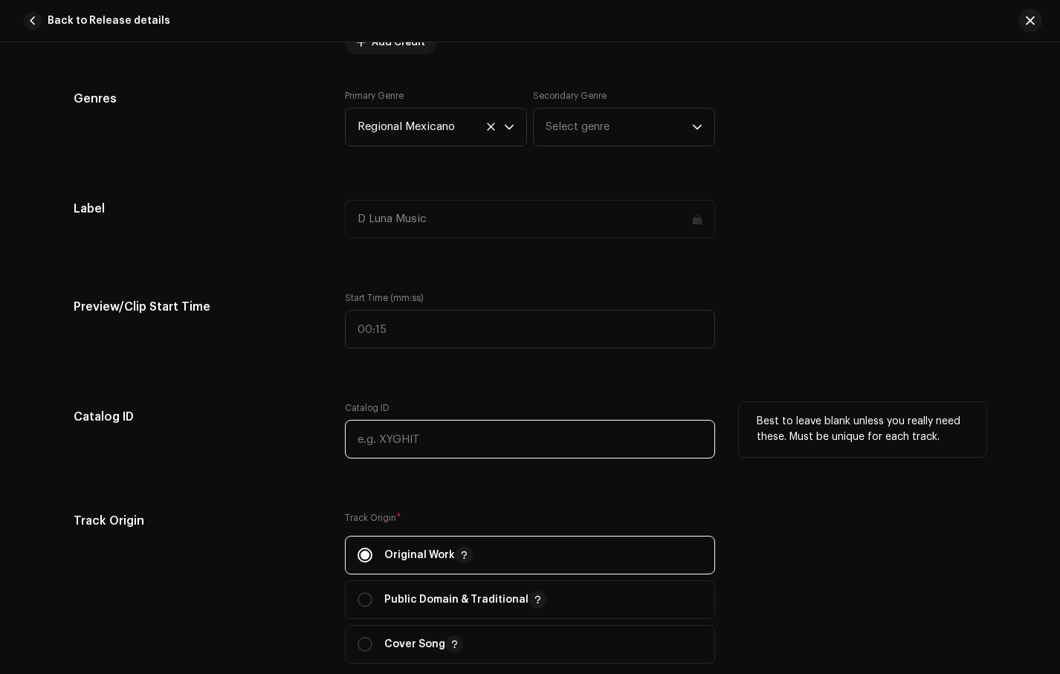
click at [640, 439] on input "text" at bounding box center [530, 439] width 370 height 39
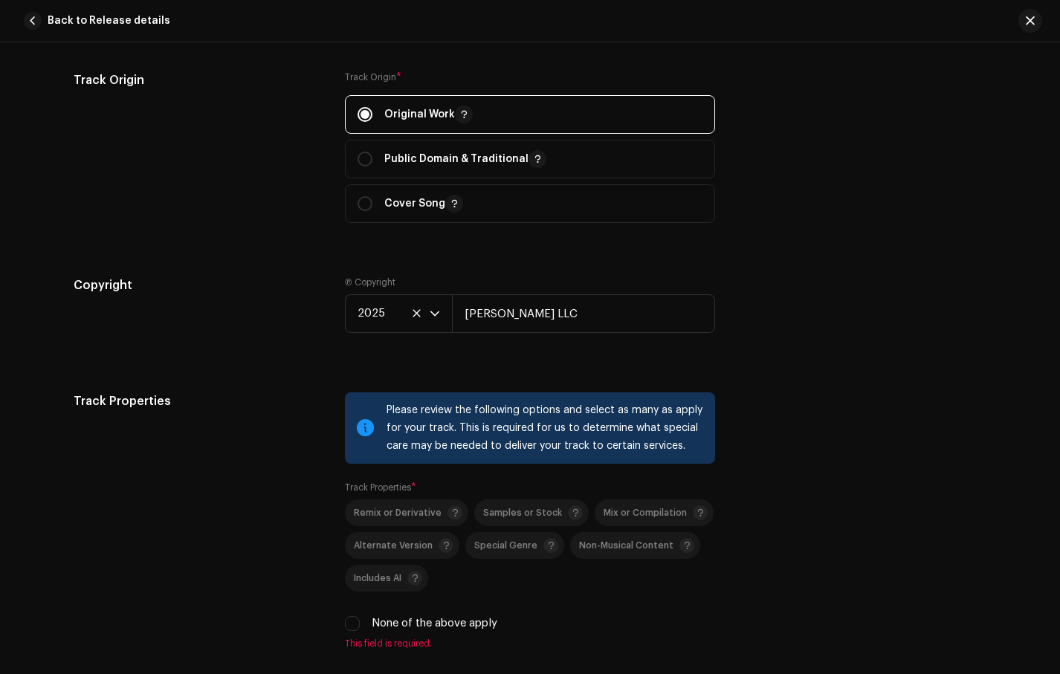
scroll to position [1992, 0]
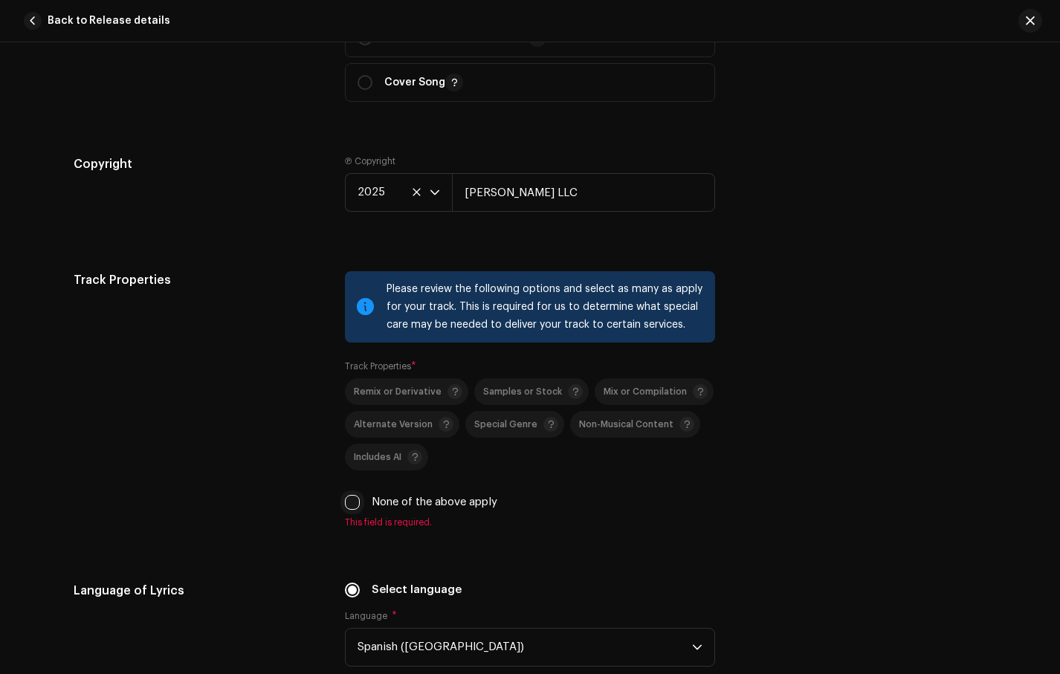
click at [349, 509] on input "None of the above apply" at bounding box center [352, 502] width 15 height 15
checkbox input "true"
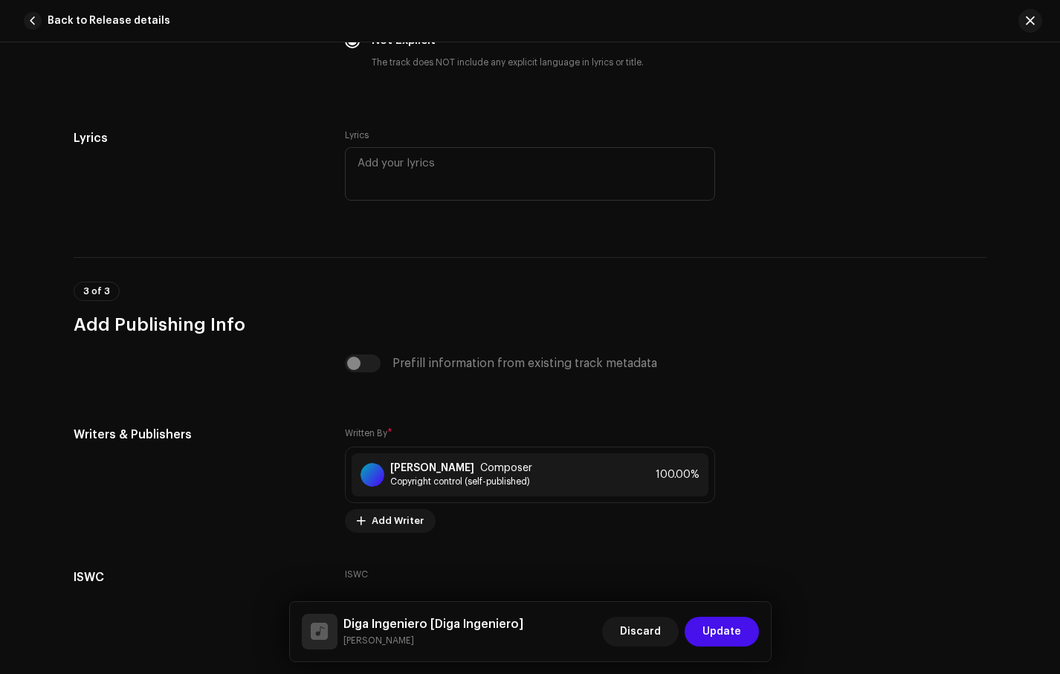
scroll to position [2892, 0]
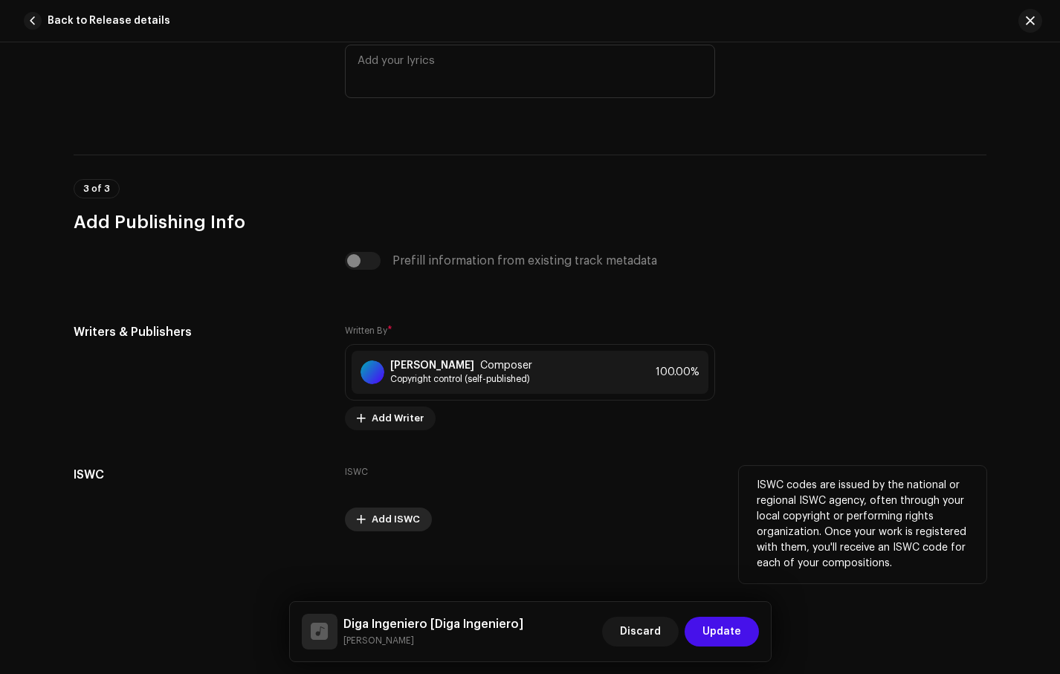
click at [398, 521] on span "Add ISWC" at bounding box center [396, 520] width 48 height 30
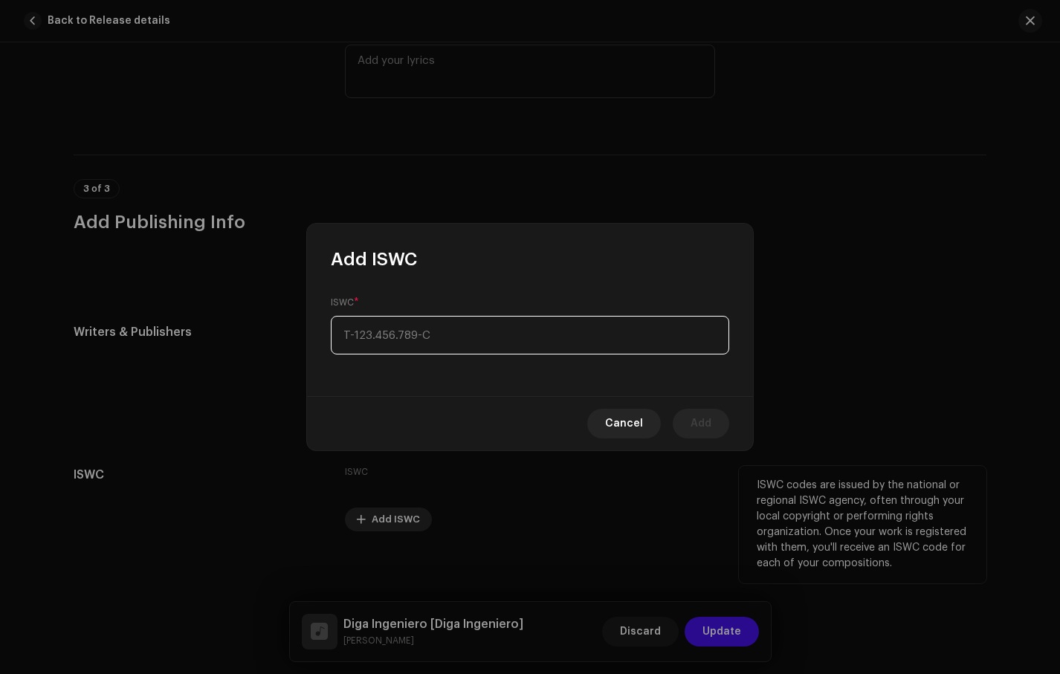
type input "_-___.___.___-_"
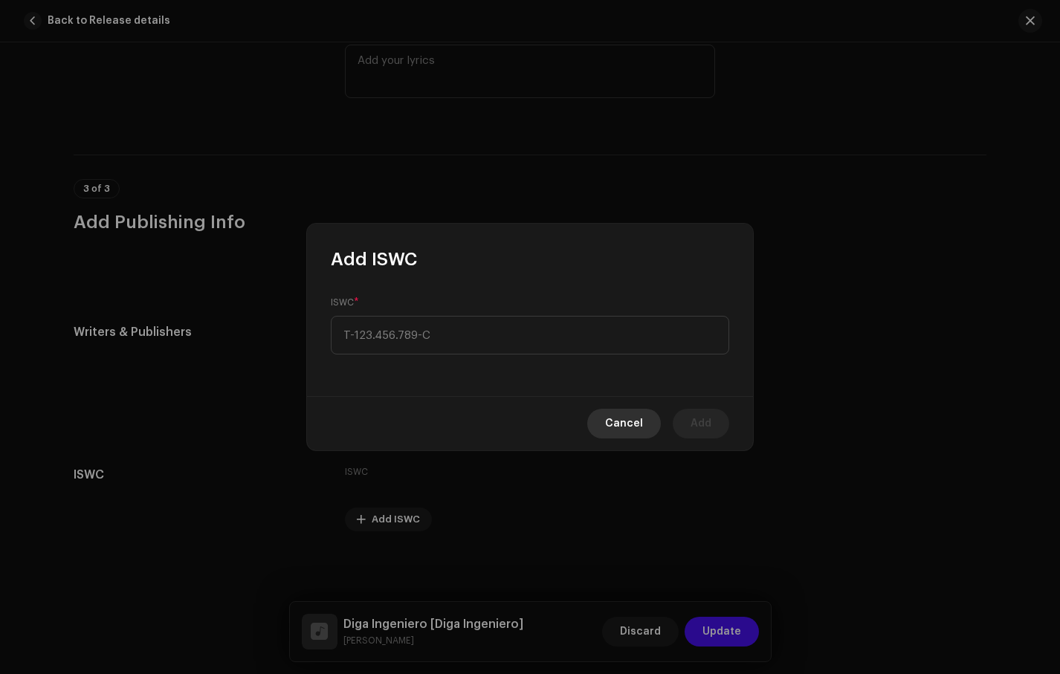
click at [626, 424] on span "Cancel" at bounding box center [624, 424] width 38 height 30
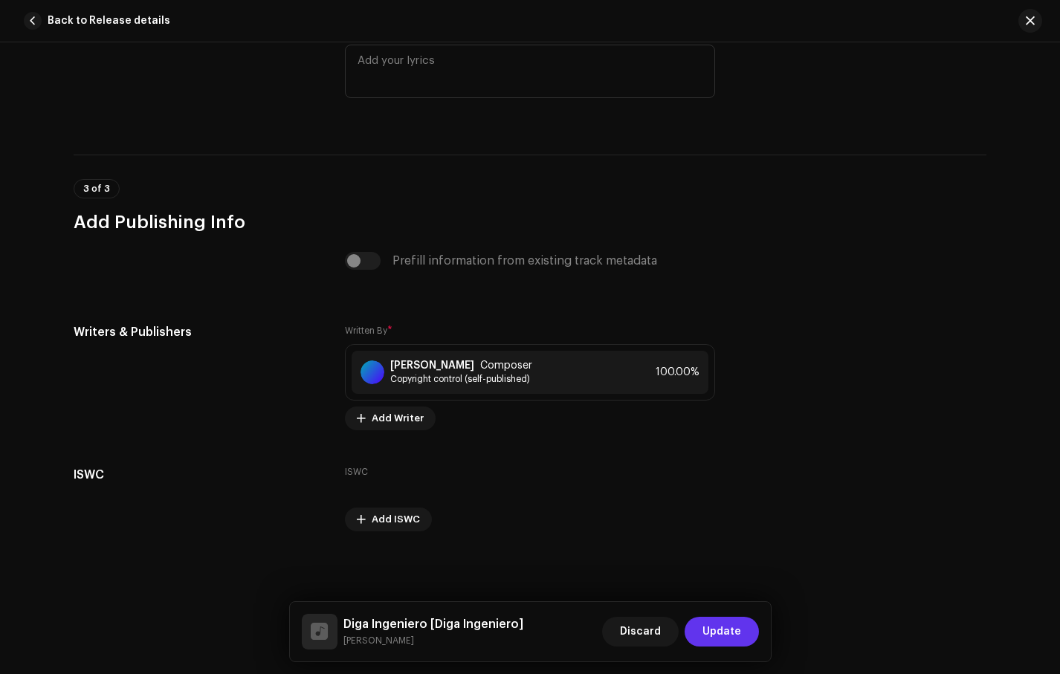
click at [719, 632] on span "Update" at bounding box center [722, 632] width 39 height 30
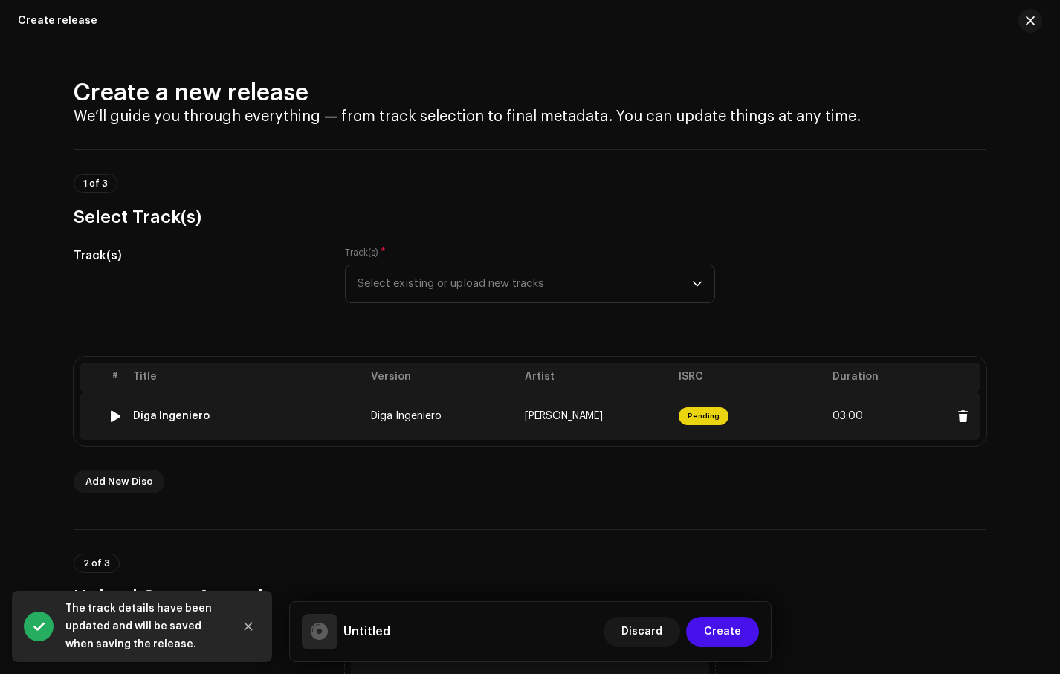
click at [691, 421] on span "Pending" at bounding box center [704, 416] width 50 height 18
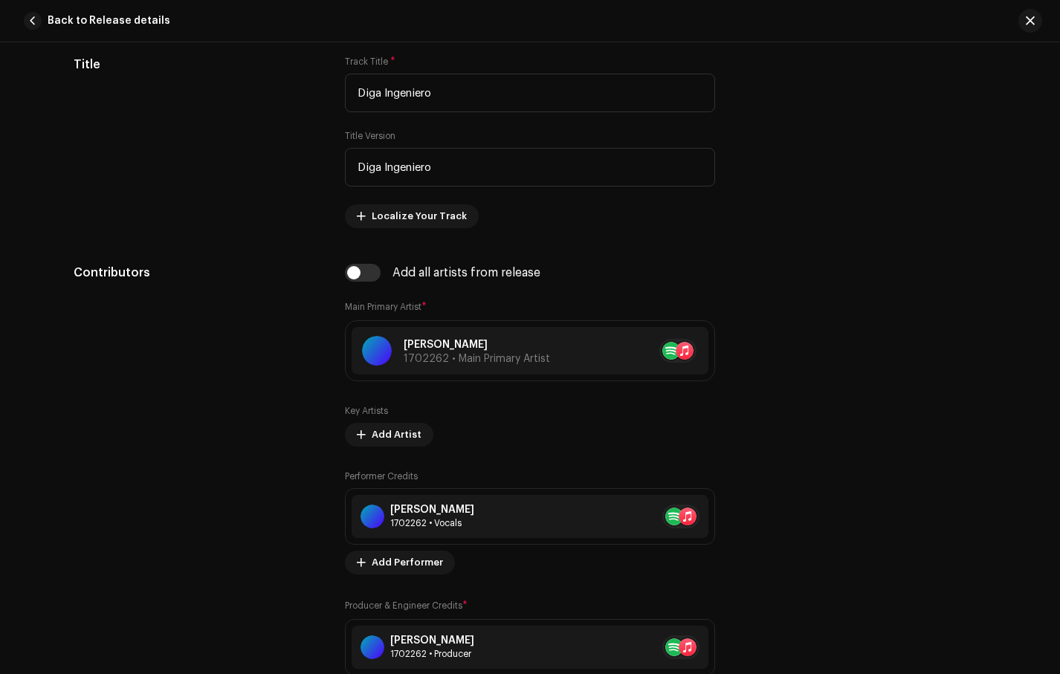
scroll to position [0, 0]
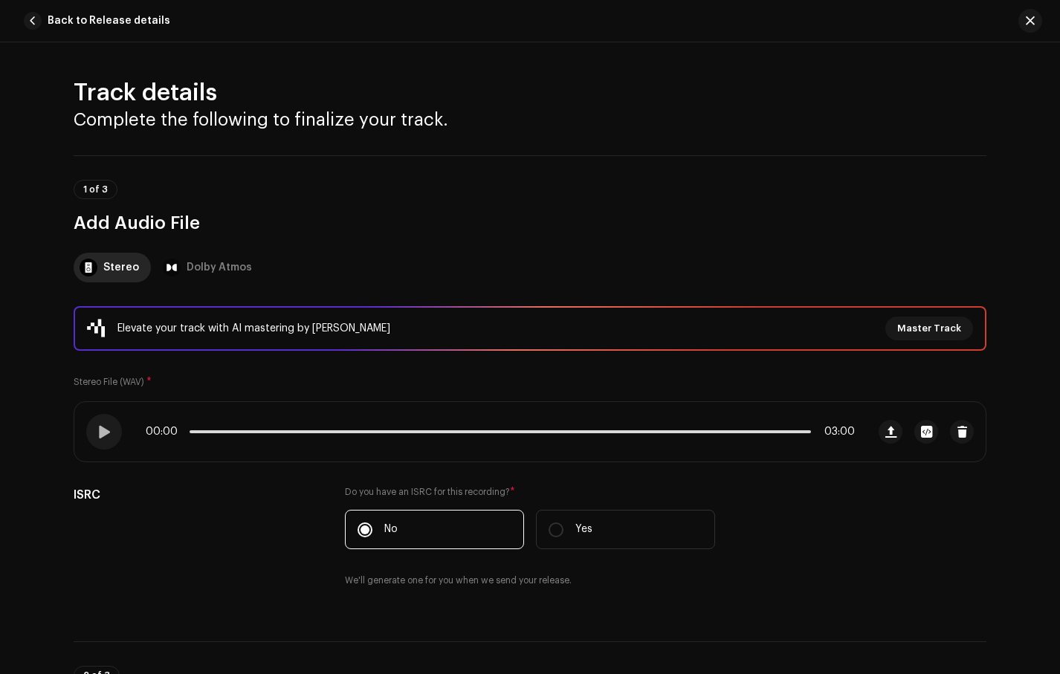
click at [935, 269] on div "Stereo Dolby Atmos" at bounding box center [530, 268] width 913 height 30
click at [132, 21] on span "Back to Release details" at bounding box center [109, 21] width 123 height 30
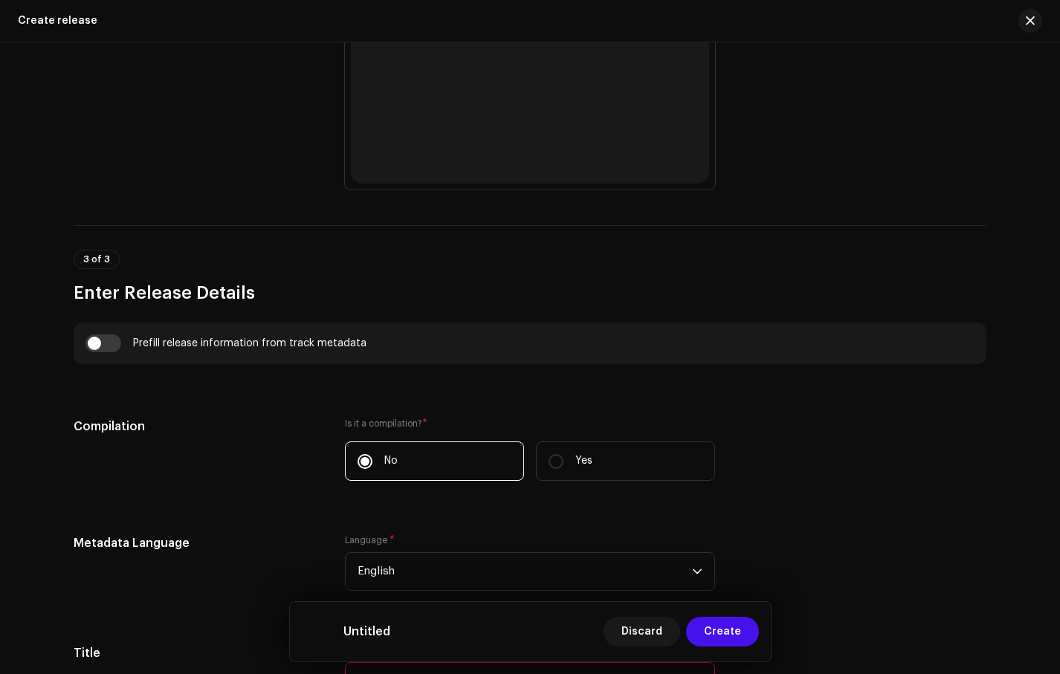
scroll to position [1095, 0]
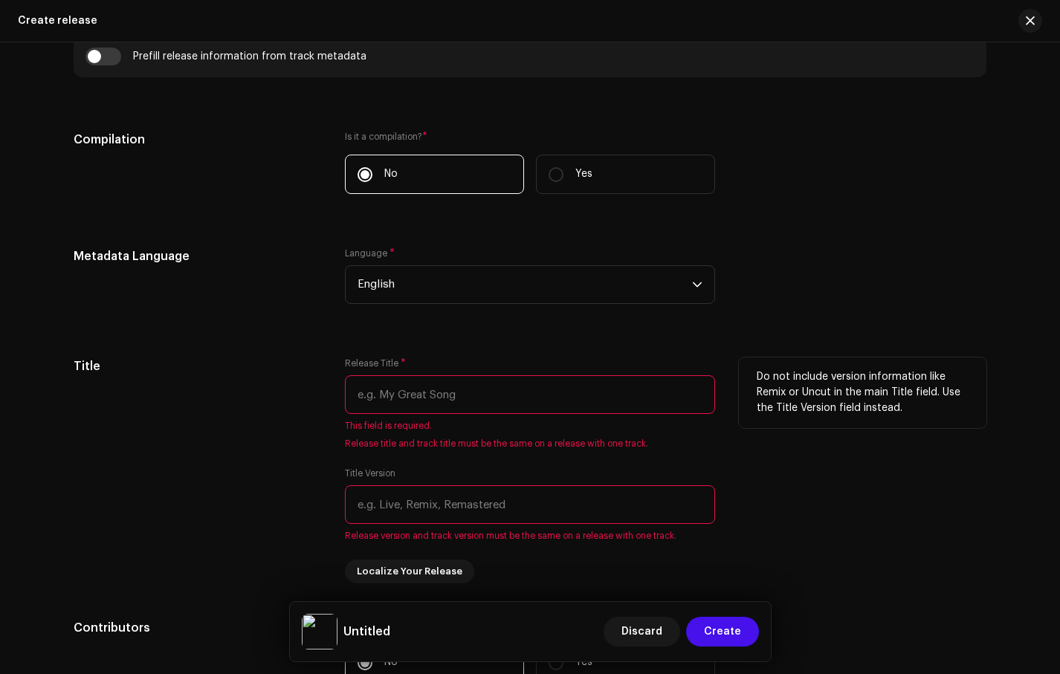
click at [555, 396] on input "text" at bounding box center [530, 394] width 370 height 39
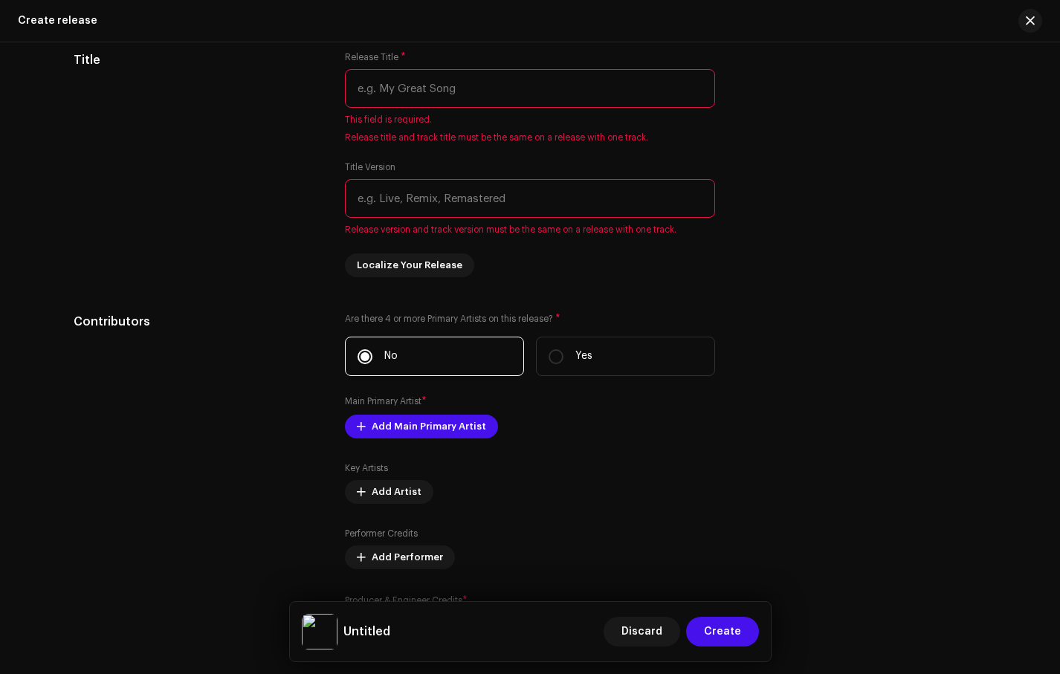
scroll to position [1404, 0]
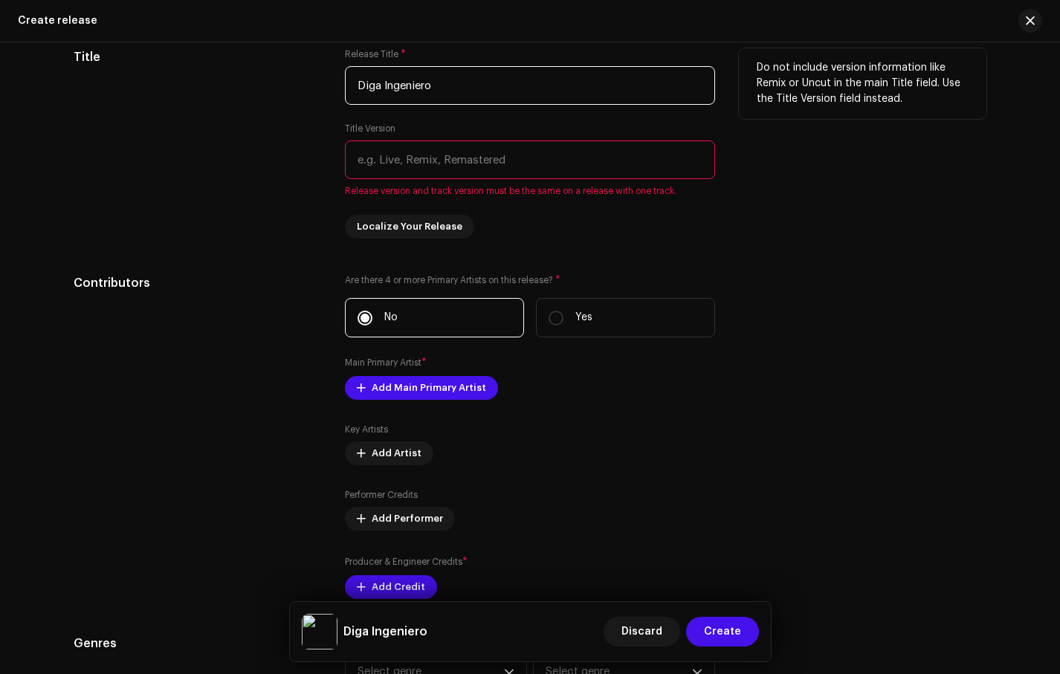
type input "Diga Ingeniero"
click at [421, 162] on input "text" at bounding box center [530, 160] width 370 height 39
click at [436, 81] on input "Diga Ingeniero" at bounding box center [530, 85] width 370 height 39
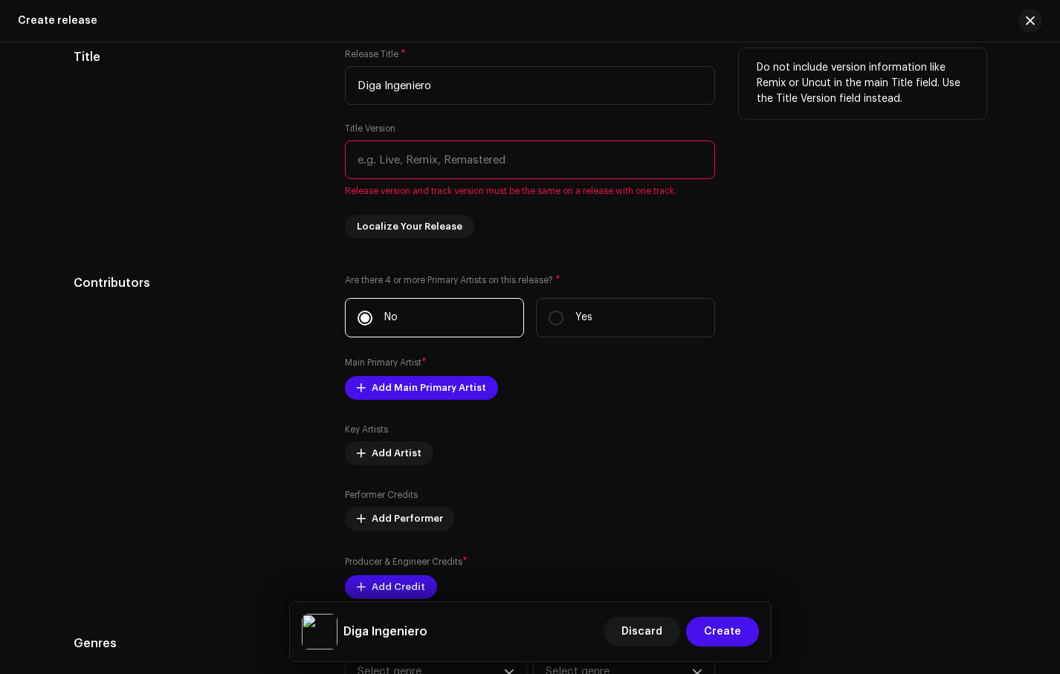
click at [439, 169] on input "text" at bounding box center [530, 160] width 370 height 39
paste input "Diga Ingeniero"
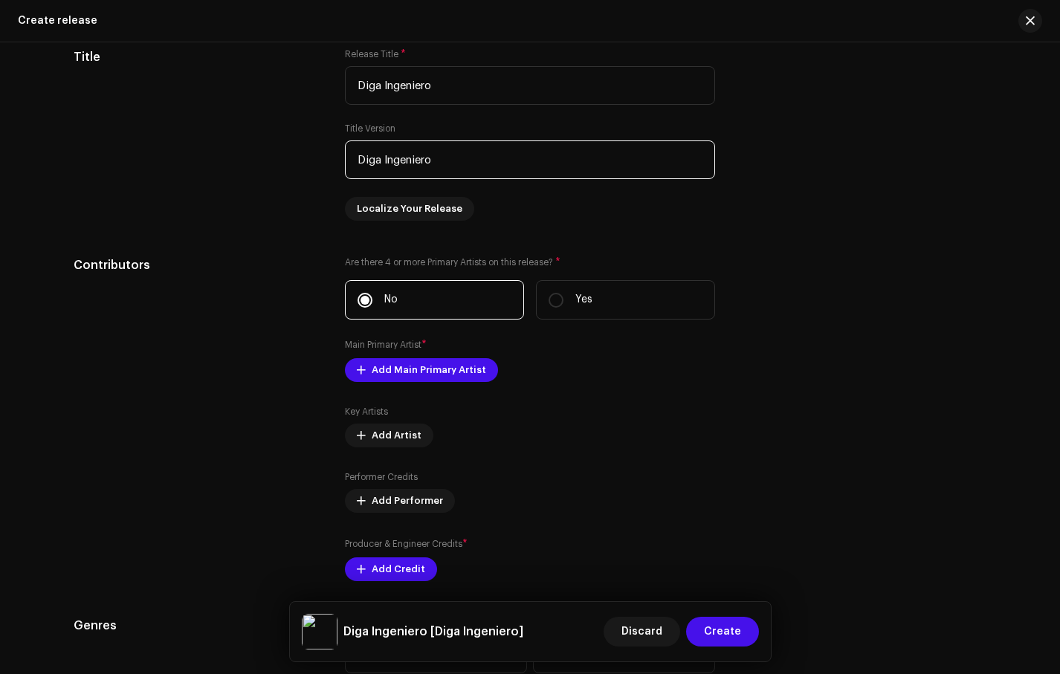
type input "Diga Ingeniero"
click at [566, 228] on div "Prefill release information from track metadata Compilation Is it a compilation…" at bounding box center [530, 512] width 913 height 1573
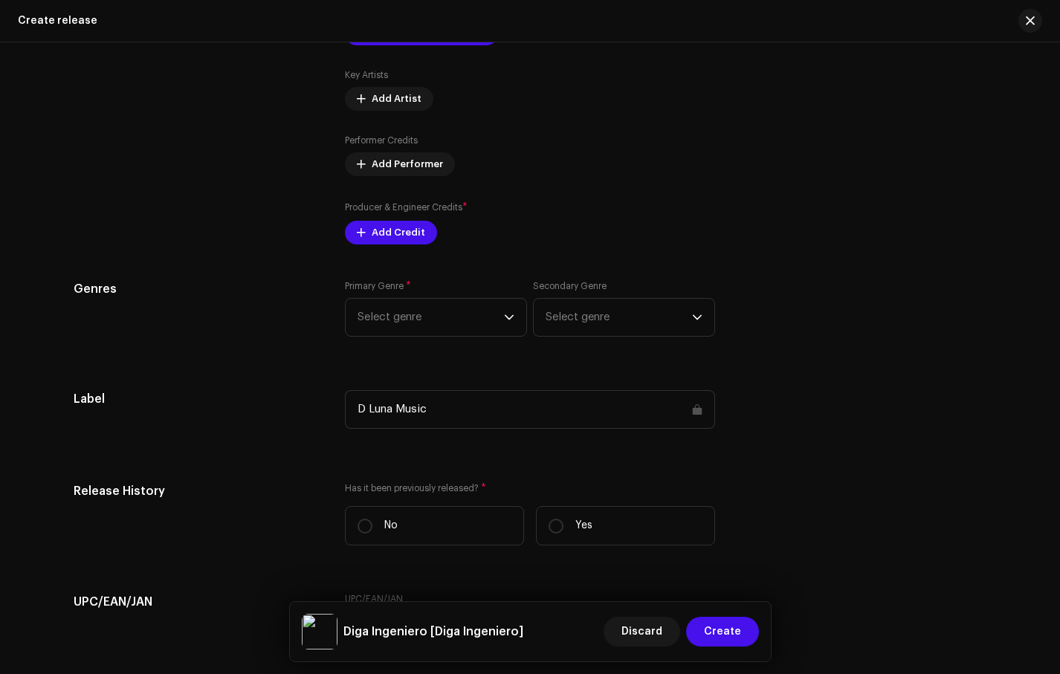
scroll to position [1816, 0]
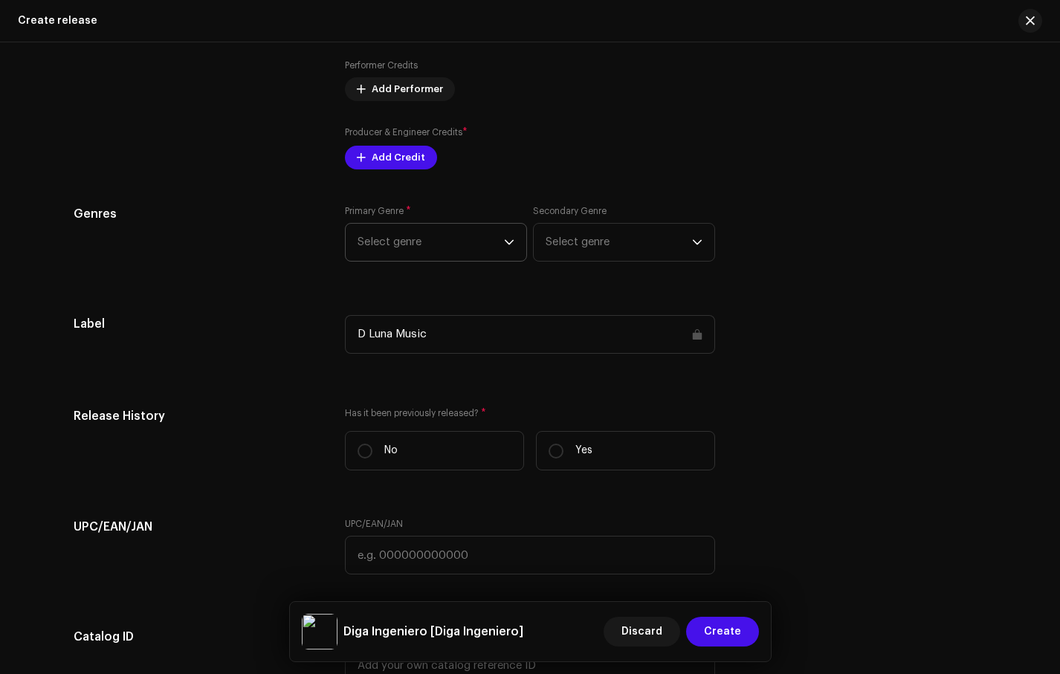
click at [457, 244] on span "Select genre" at bounding box center [431, 242] width 146 height 37
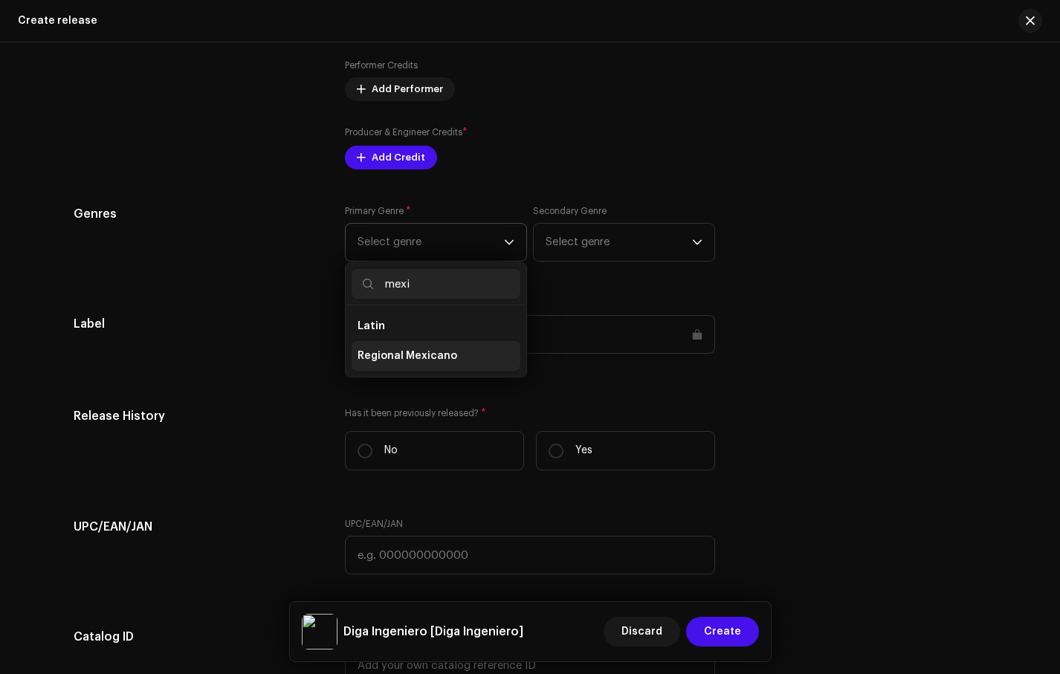
type input "mexi"
click at [471, 365] on li "Regional Mexicano" at bounding box center [436, 356] width 169 height 30
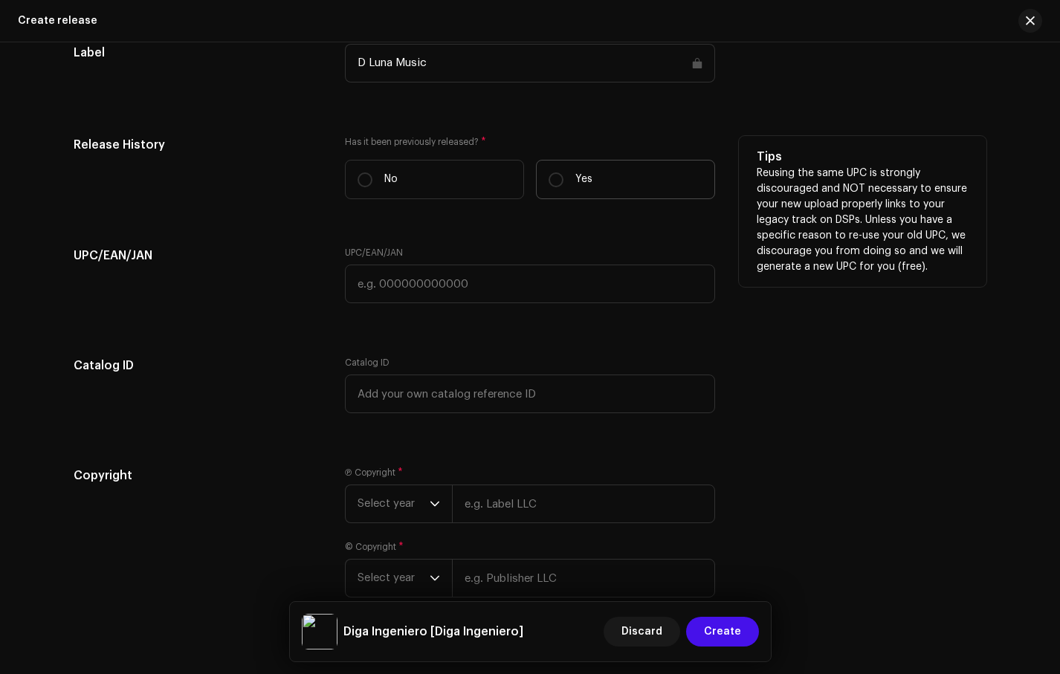
scroll to position [2049, 0]
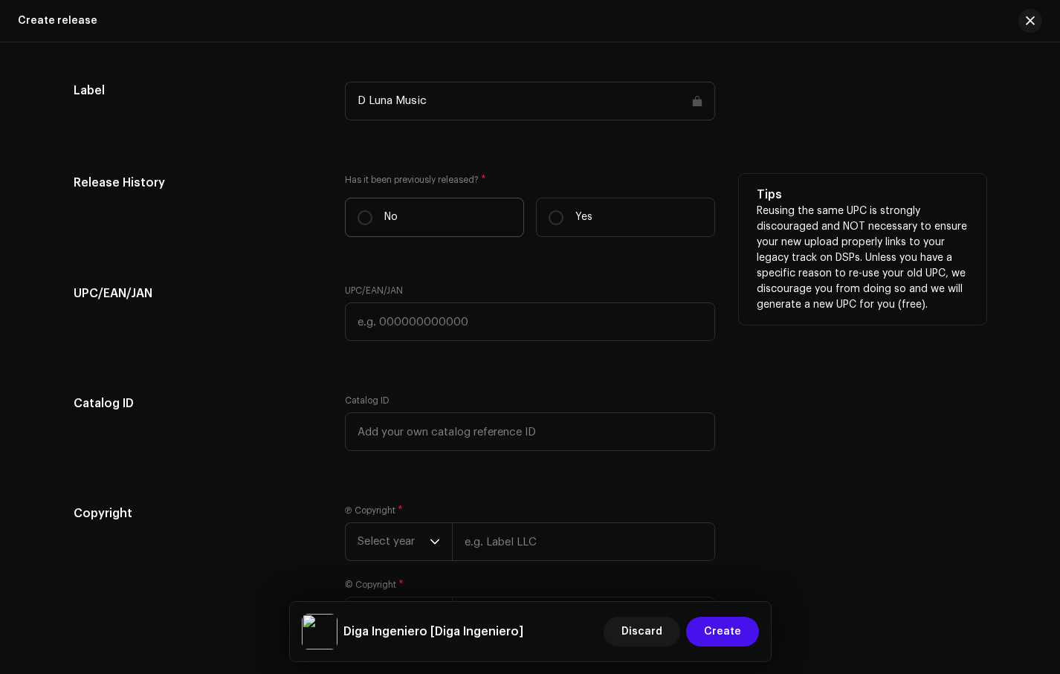
click at [457, 224] on label "No" at bounding box center [434, 217] width 179 height 39
click at [373, 224] on input "No" at bounding box center [365, 217] width 15 height 15
radio input "true"
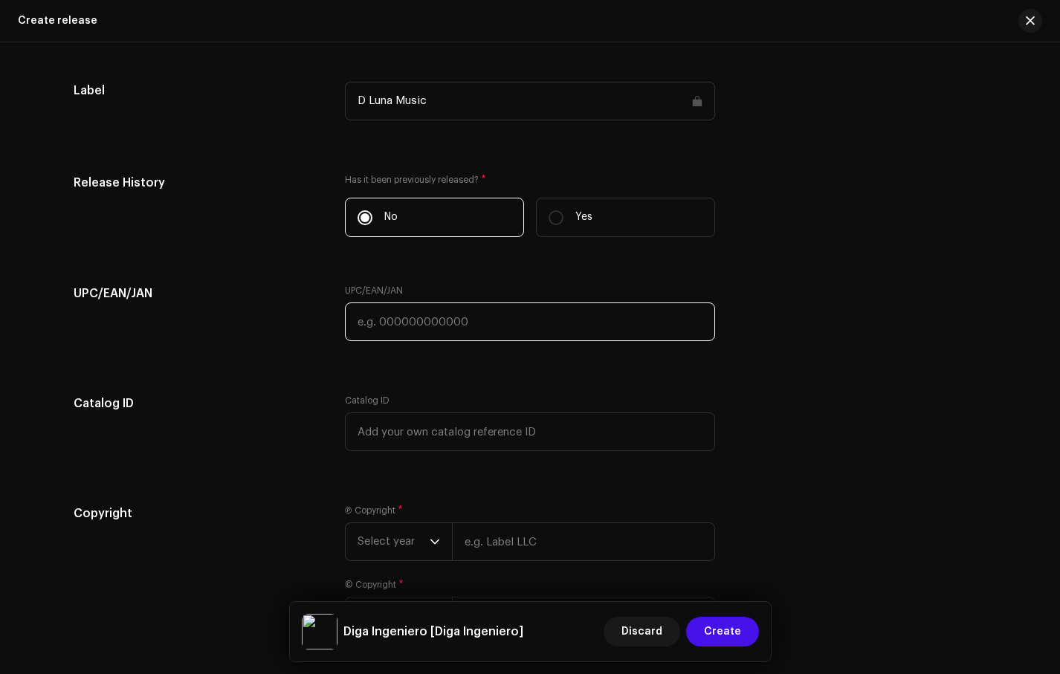
click at [450, 330] on input "text" at bounding box center [530, 322] width 370 height 39
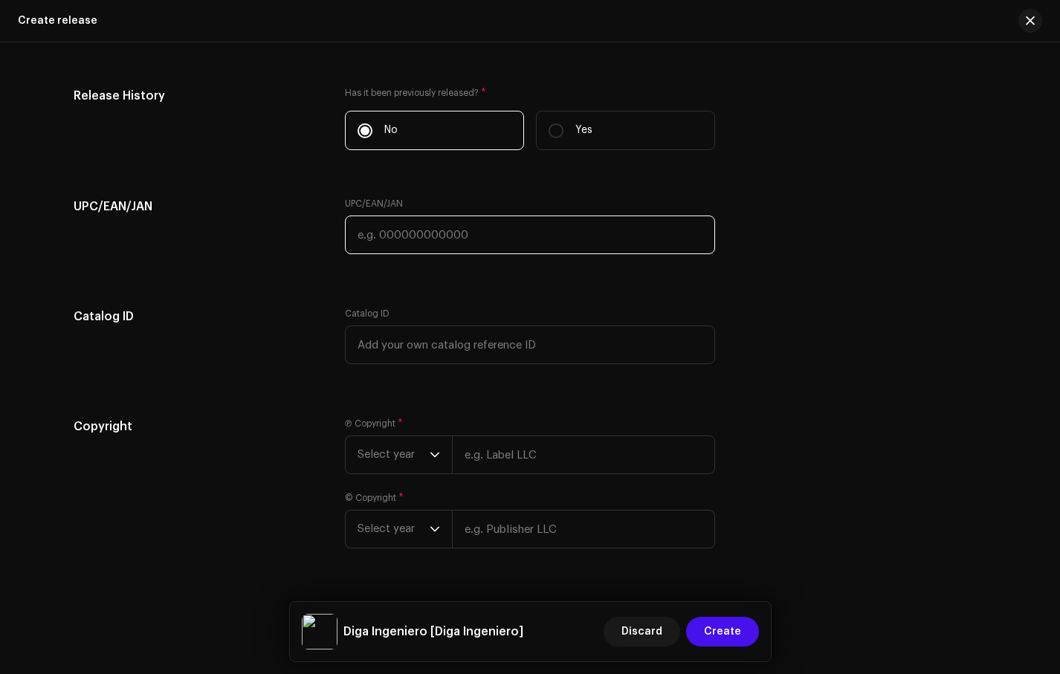
scroll to position [2138, 0]
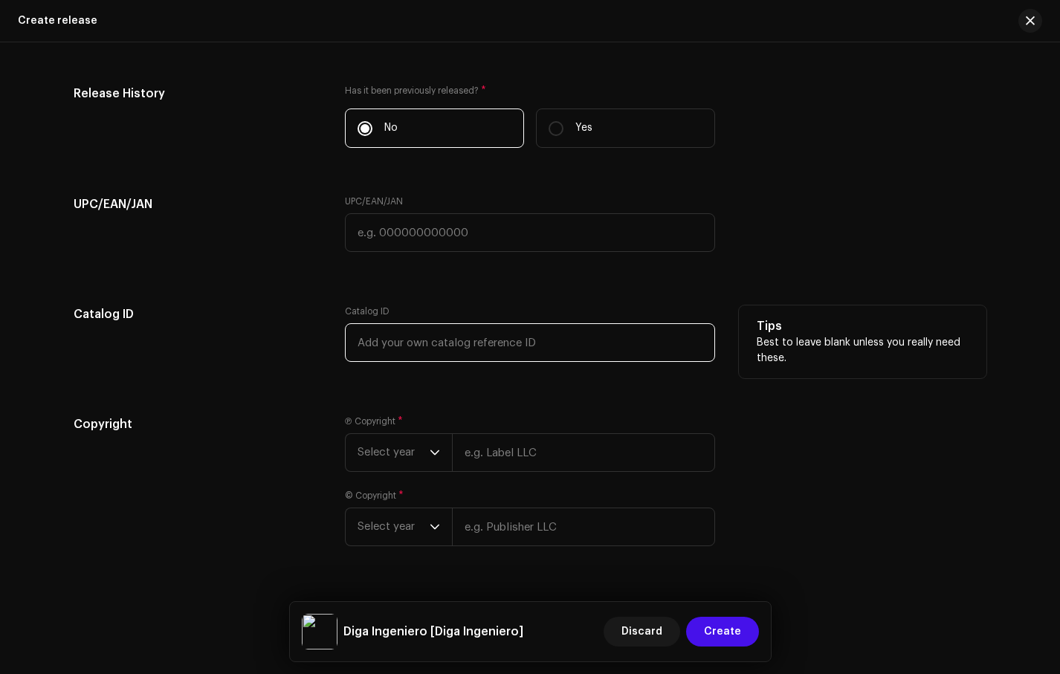
click at [448, 340] on input "text" at bounding box center [530, 342] width 370 height 39
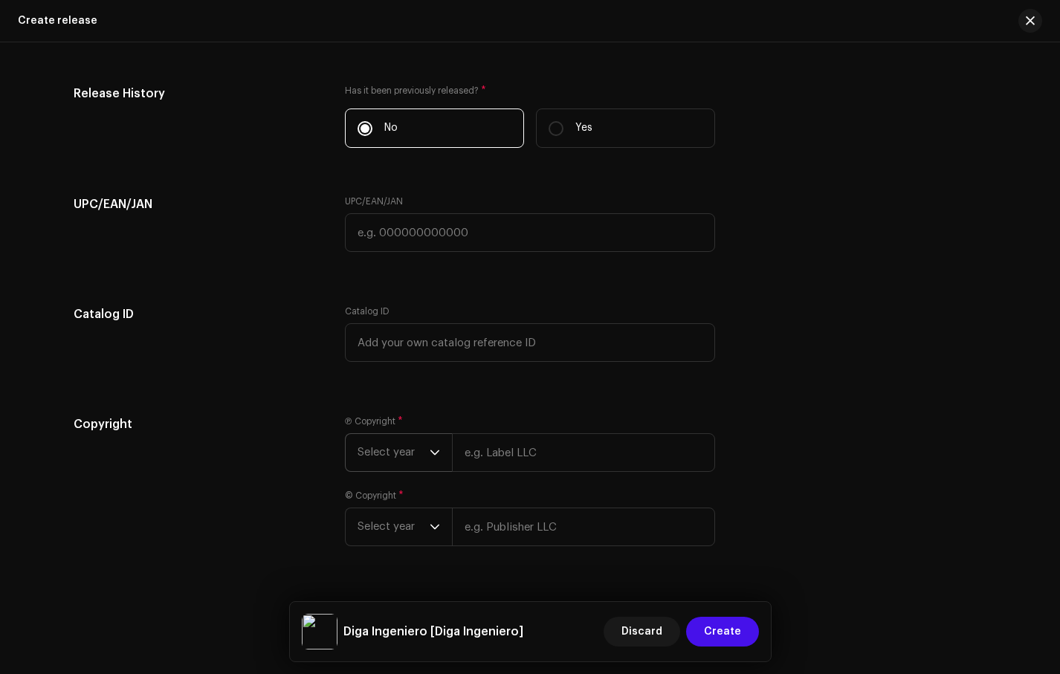
click at [419, 460] on span "Select year" at bounding box center [394, 452] width 72 height 37
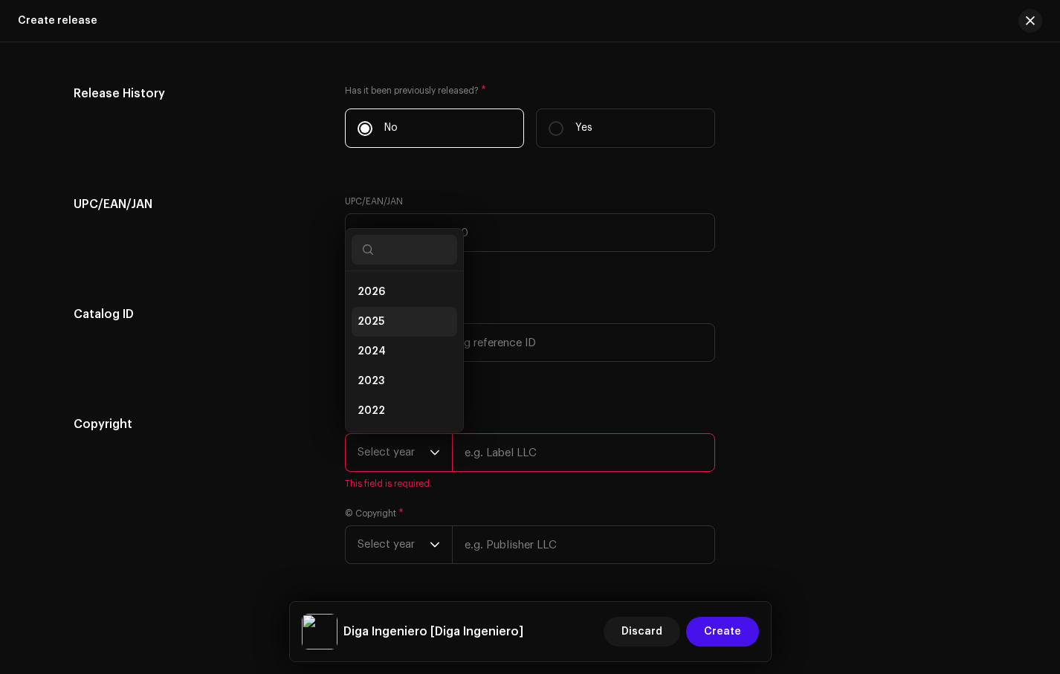
click at [404, 317] on li "2025" at bounding box center [405, 322] width 106 height 30
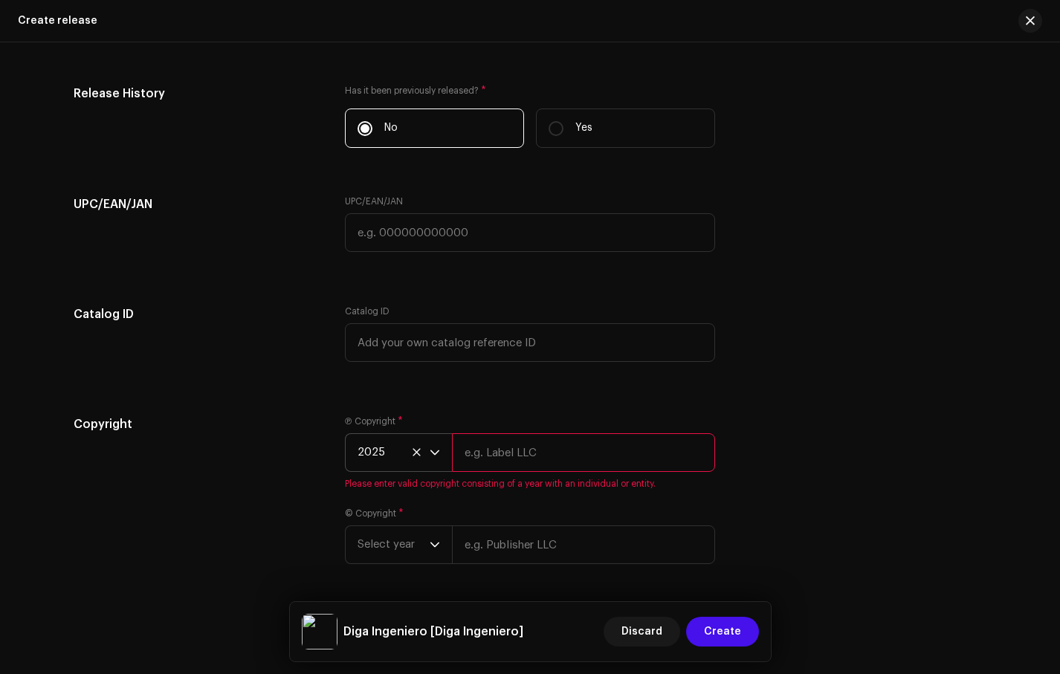
click at [534, 468] on input "text" at bounding box center [583, 452] width 263 height 39
type input "Daniel Luna LLC"
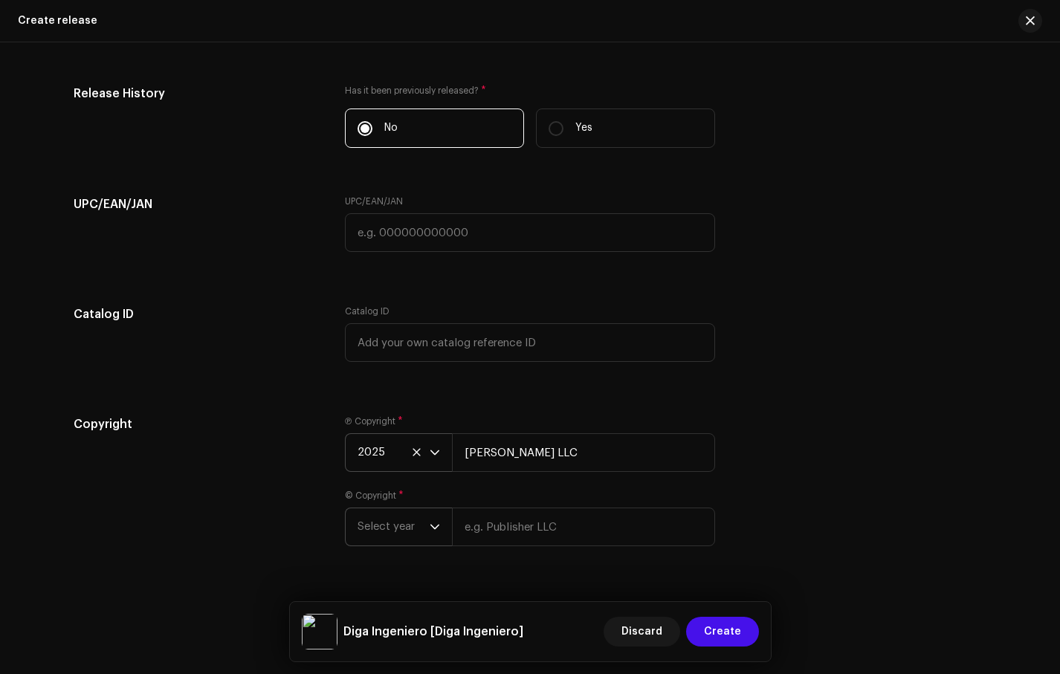
click at [425, 529] on span "Select year" at bounding box center [394, 527] width 72 height 37
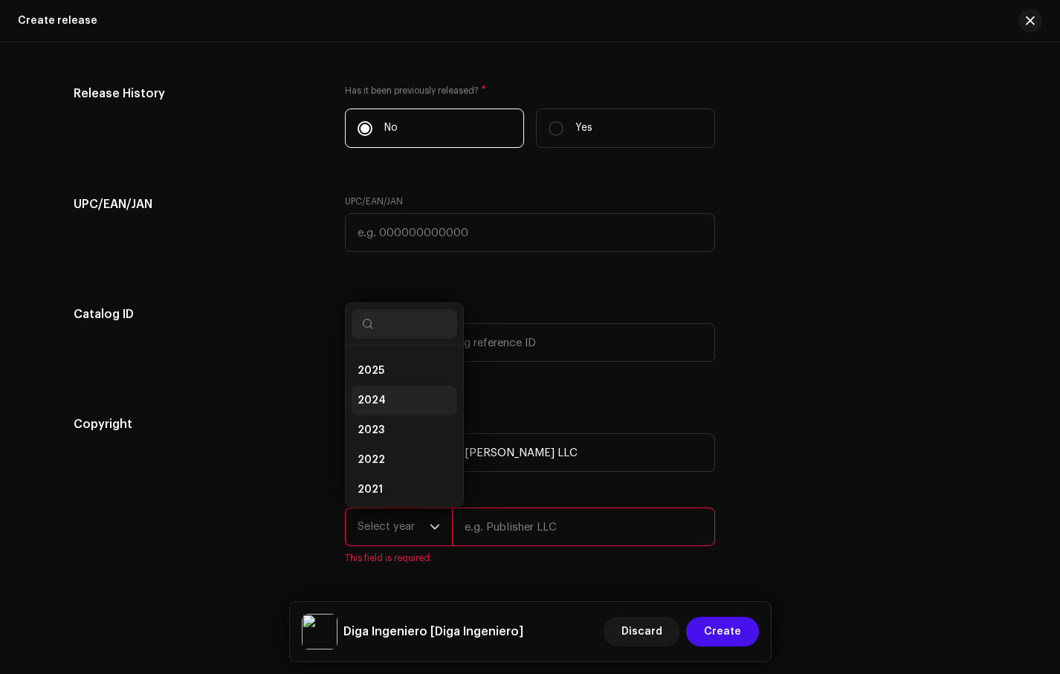
scroll to position [24, 0]
click at [411, 382] on li "2025" at bounding box center [405, 373] width 106 height 30
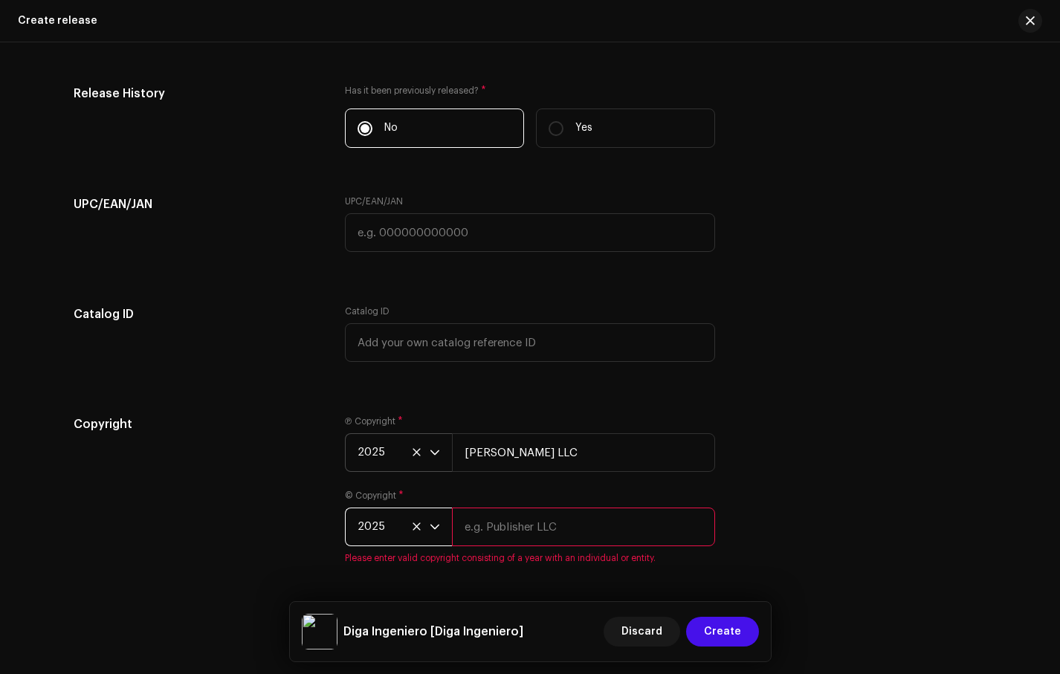
click at [503, 526] on input "text" at bounding box center [583, 527] width 263 height 39
type input "Daniel Luna LLC"
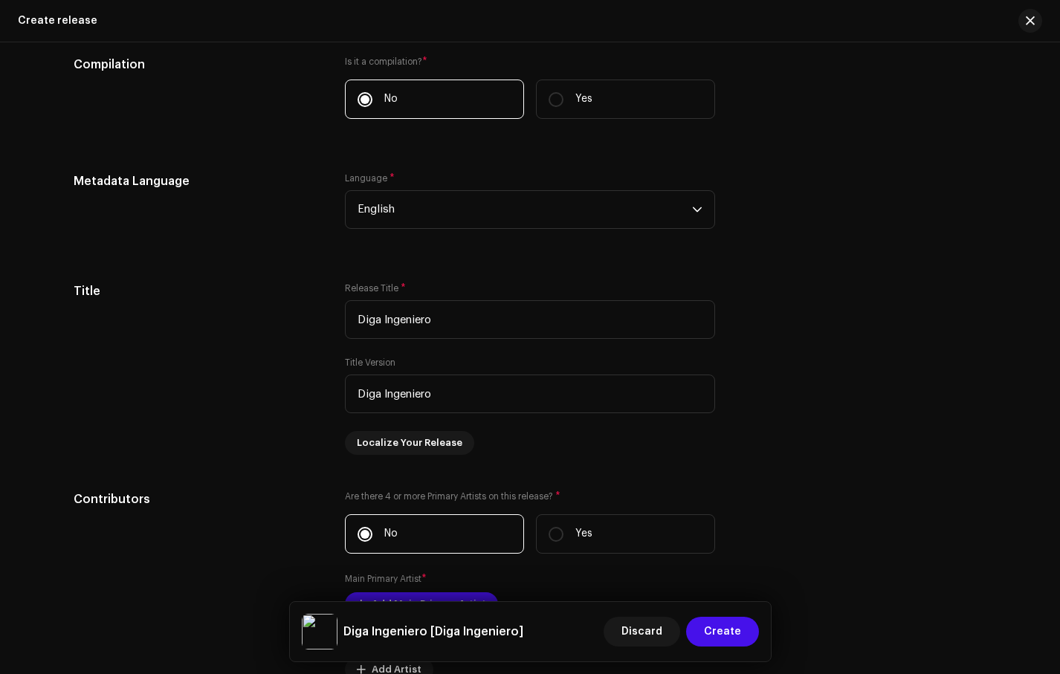
scroll to position [1126, 0]
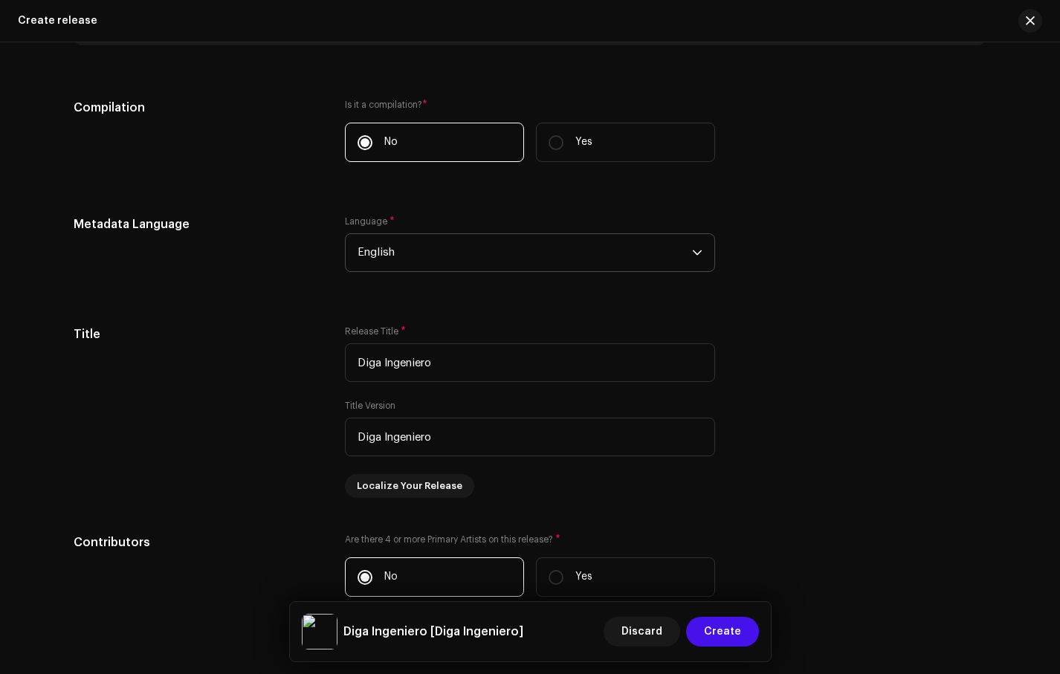
click at [506, 266] on span "English" at bounding box center [525, 252] width 335 height 37
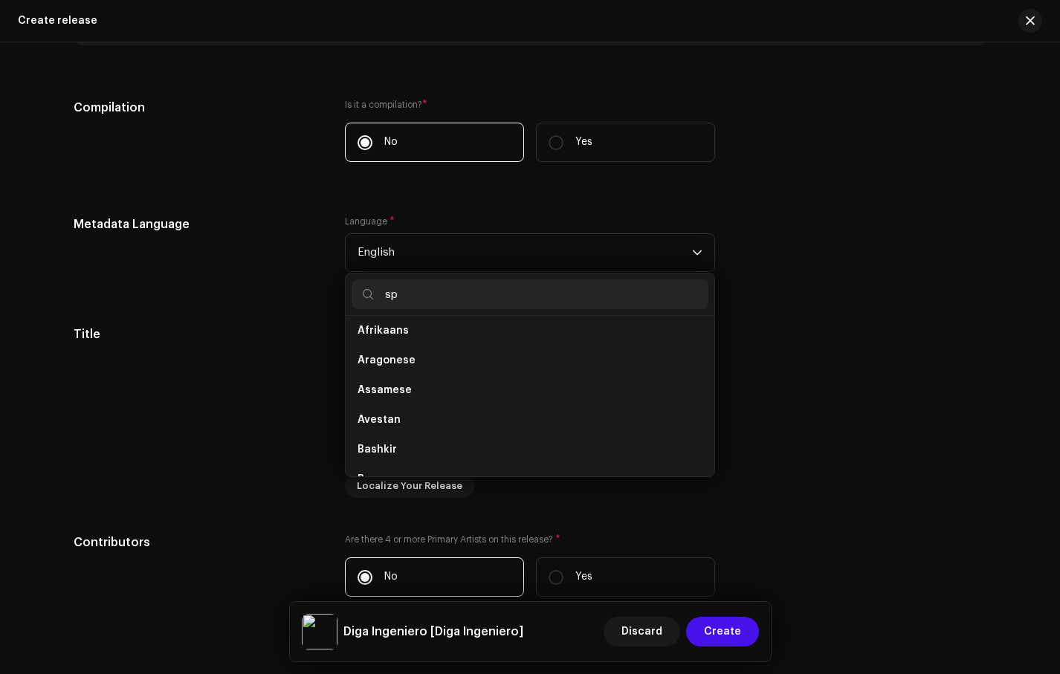
scroll to position [0, 0]
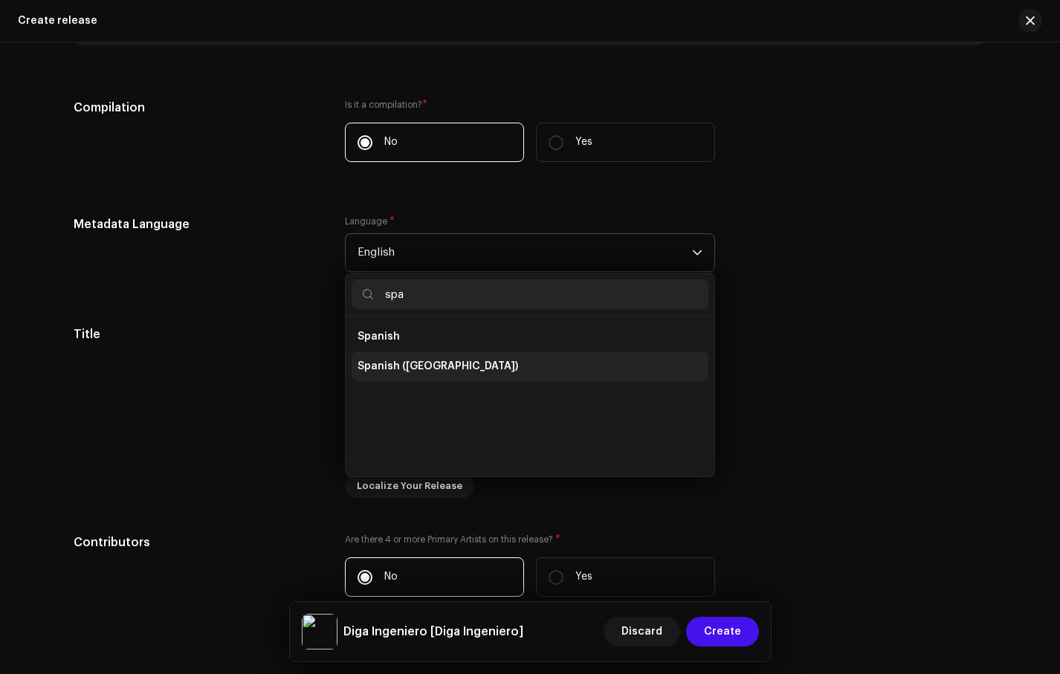
type input "spa"
click at [486, 354] on li "Spanish ([GEOGRAPHIC_DATA])" at bounding box center [530, 367] width 357 height 30
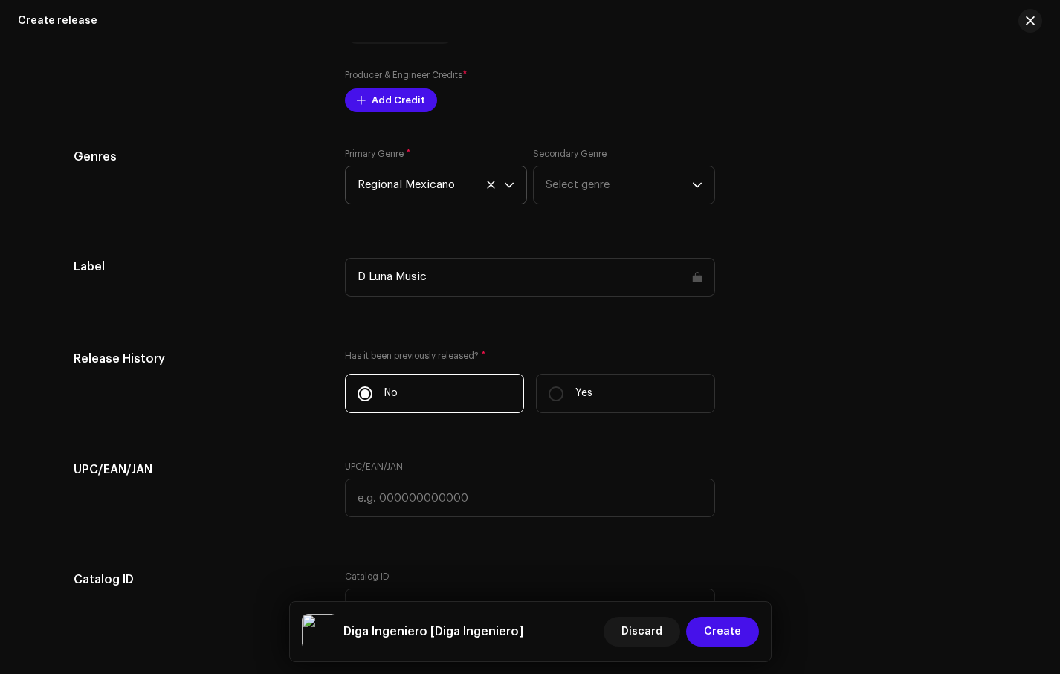
scroll to position [2069, 0]
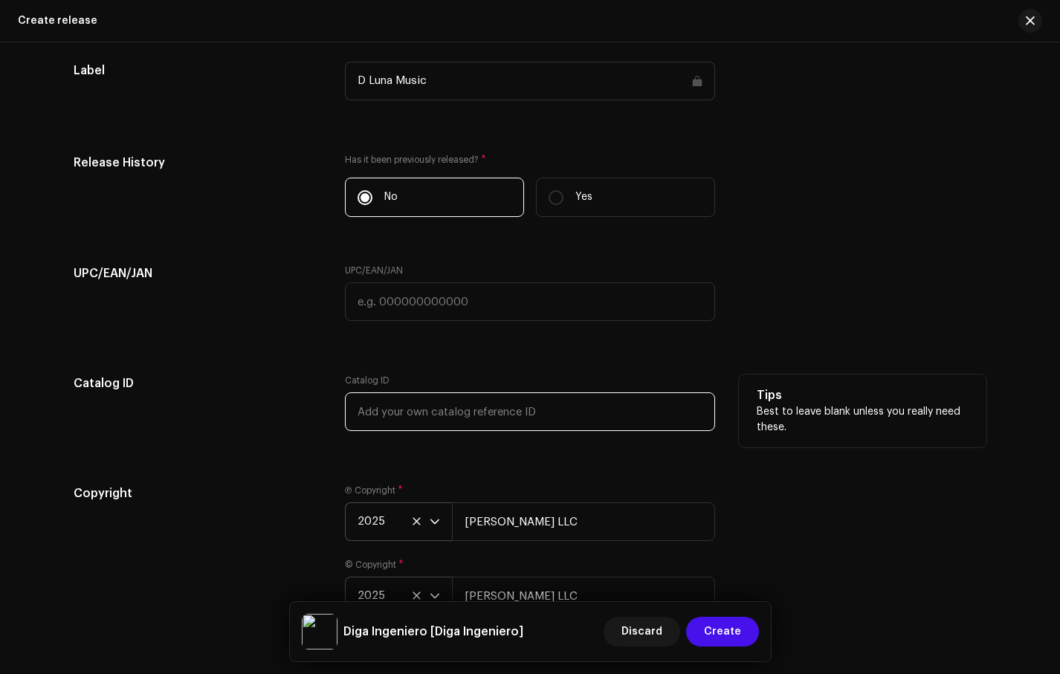
click at [503, 418] on input "text" at bounding box center [530, 412] width 370 height 39
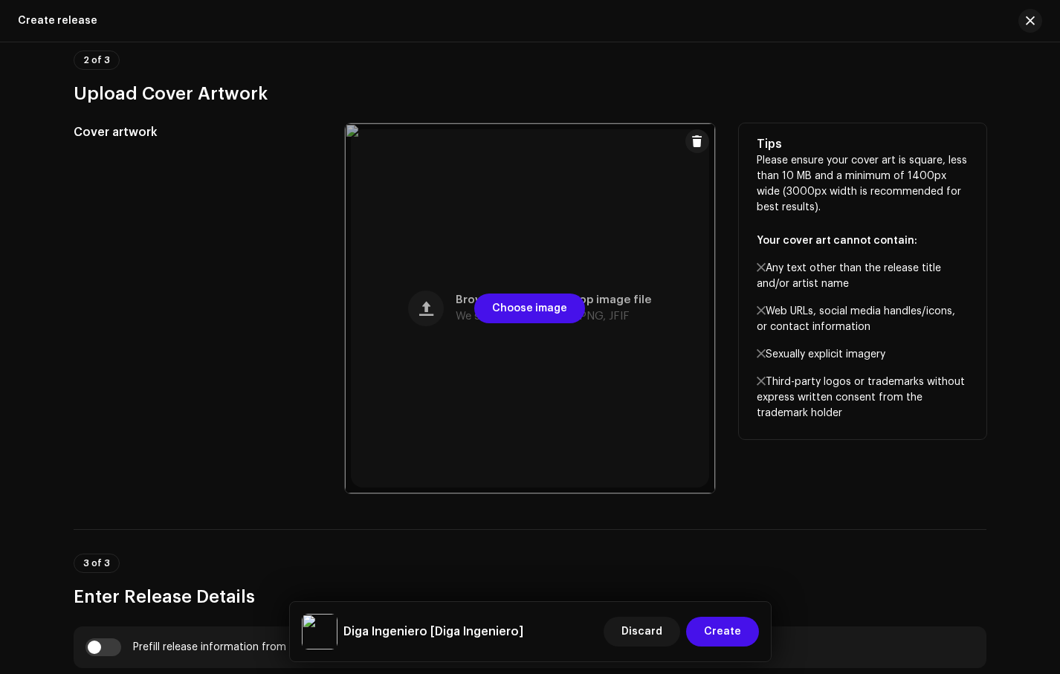
scroll to position [773, 0]
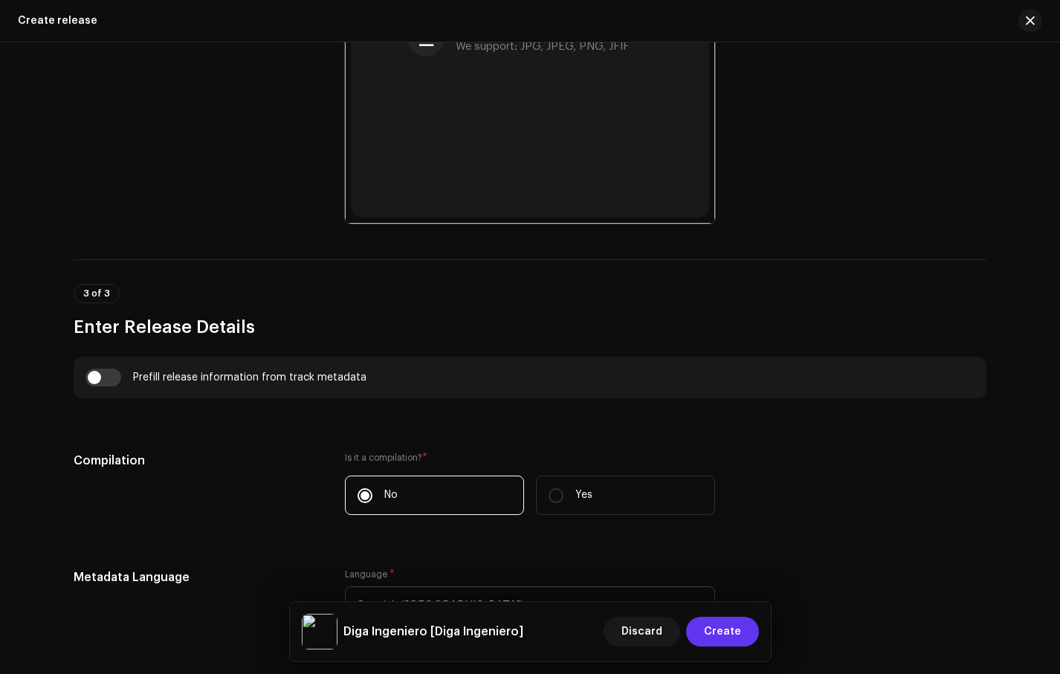
click at [726, 635] on span "Create" at bounding box center [722, 632] width 37 height 30
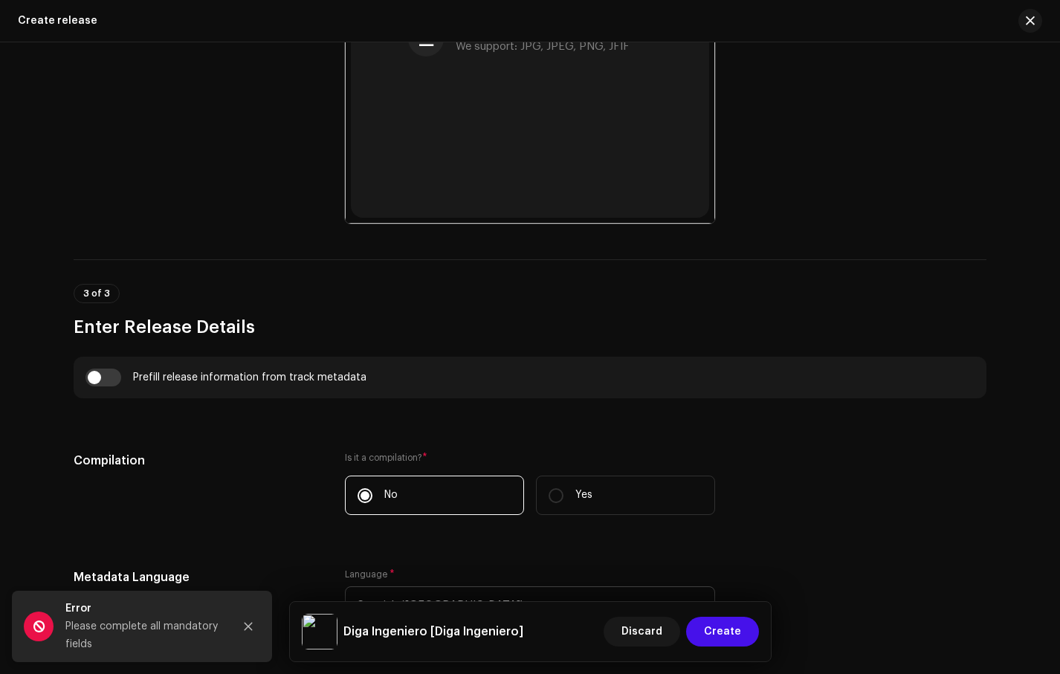
click at [215, 625] on div "Please complete all mandatory fields" at bounding box center [143, 636] width 156 height 36
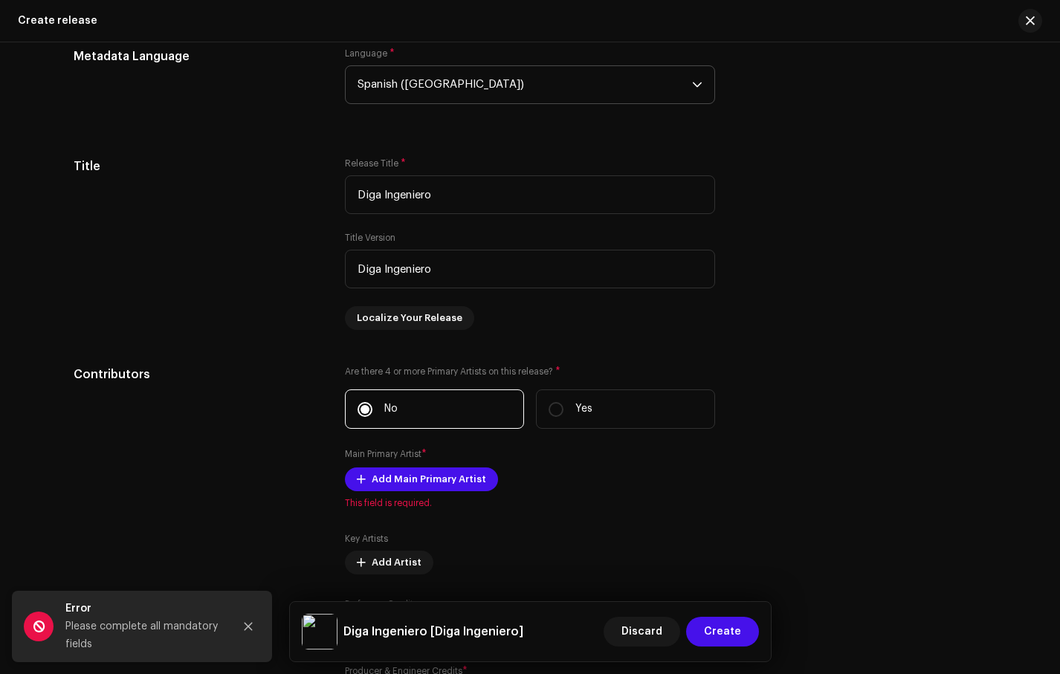
scroll to position [1474, 0]
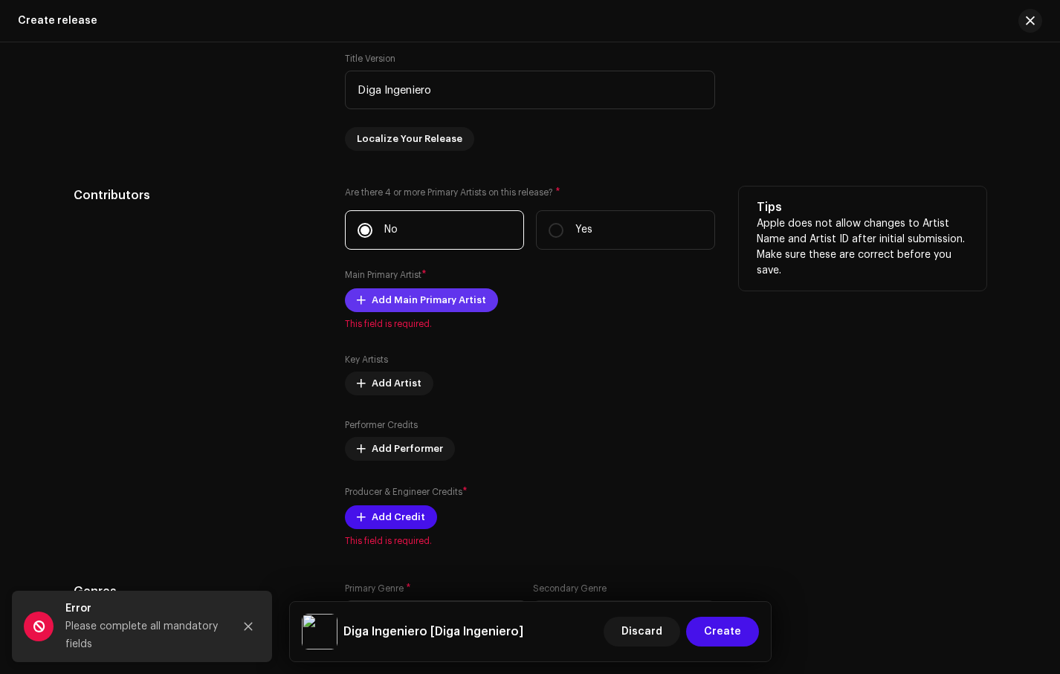
click at [428, 308] on span "Add Main Primary Artist" at bounding box center [429, 301] width 115 height 30
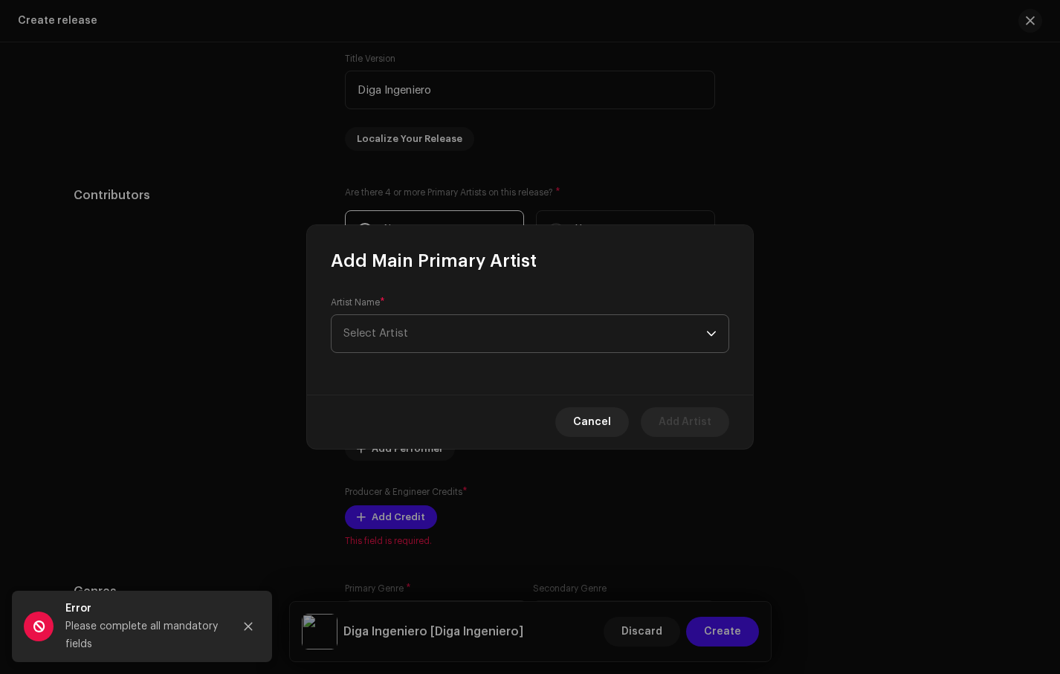
click at [443, 328] on span "Select Artist" at bounding box center [525, 333] width 363 height 37
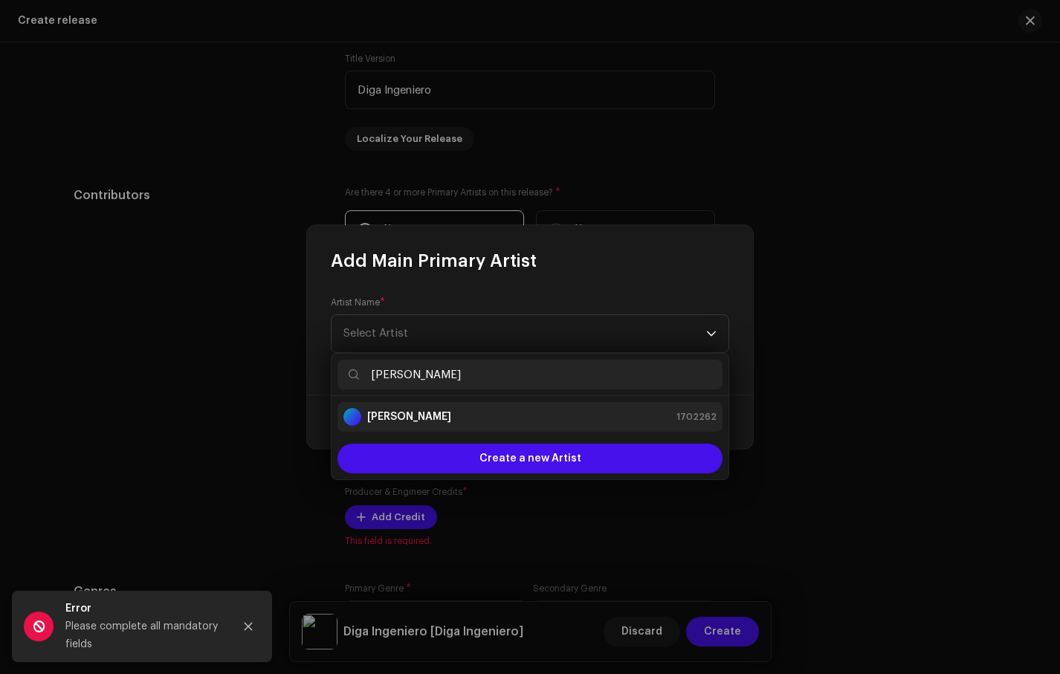
type input "daniel luna"
click at [451, 422] on div "Daniel Luna 1702262" at bounding box center [530, 417] width 373 height 18
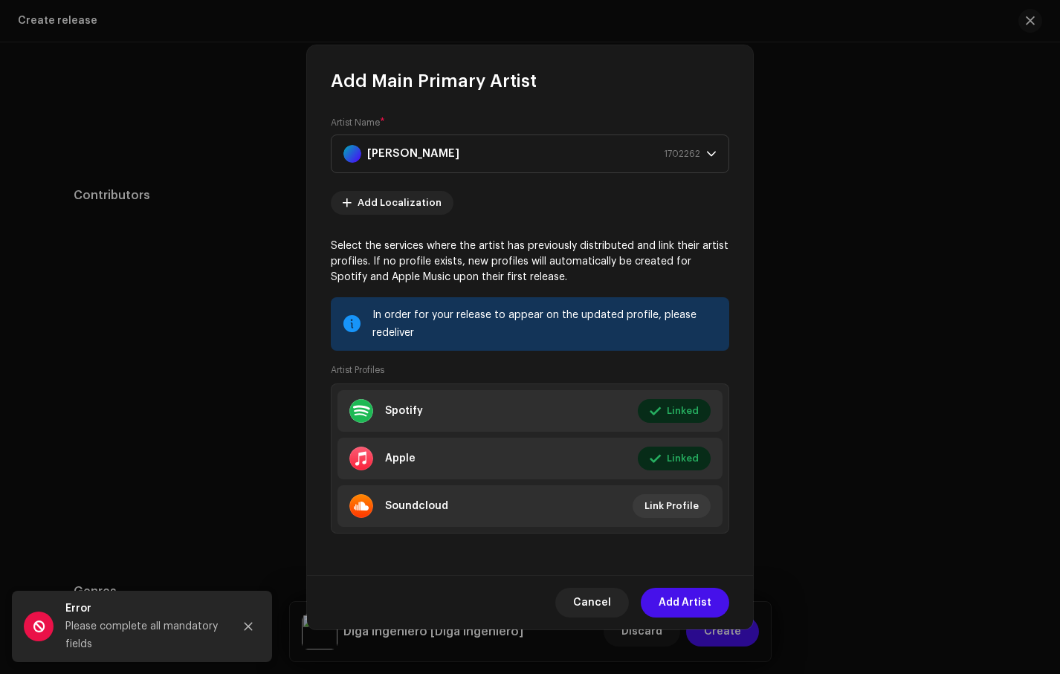
click at [686, 599] on span "Add Artist" at bounding box center [685, 603] width 53 height 30
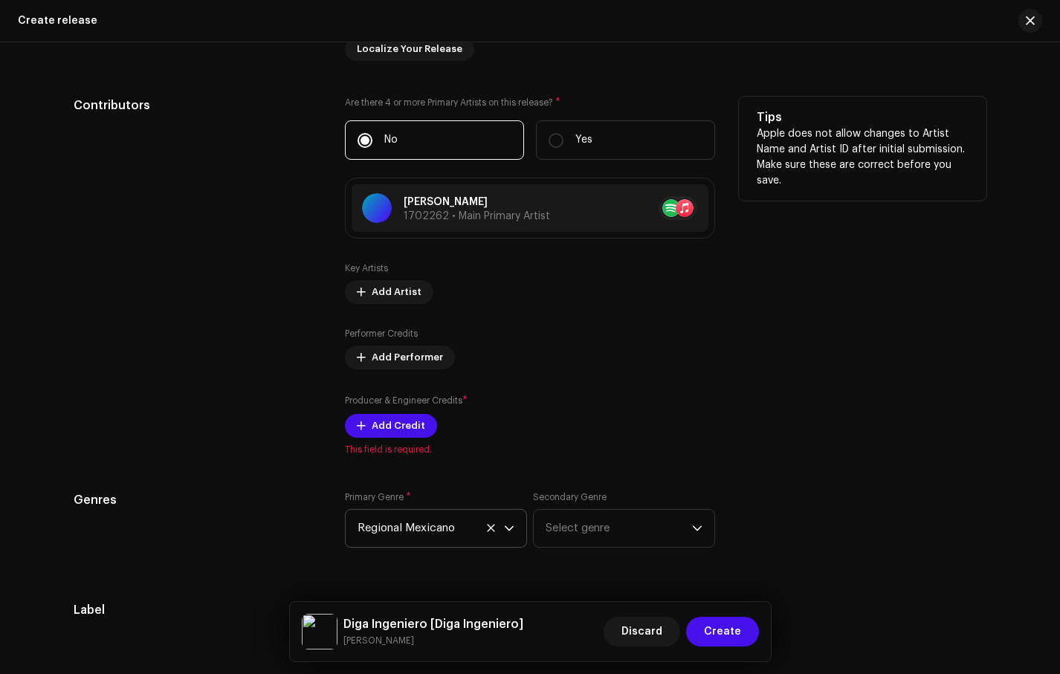
scroll to position [1564, 0]
click at [380, 426] on span "Add Credit" at bounding box center [399, 425] width 54 height 30
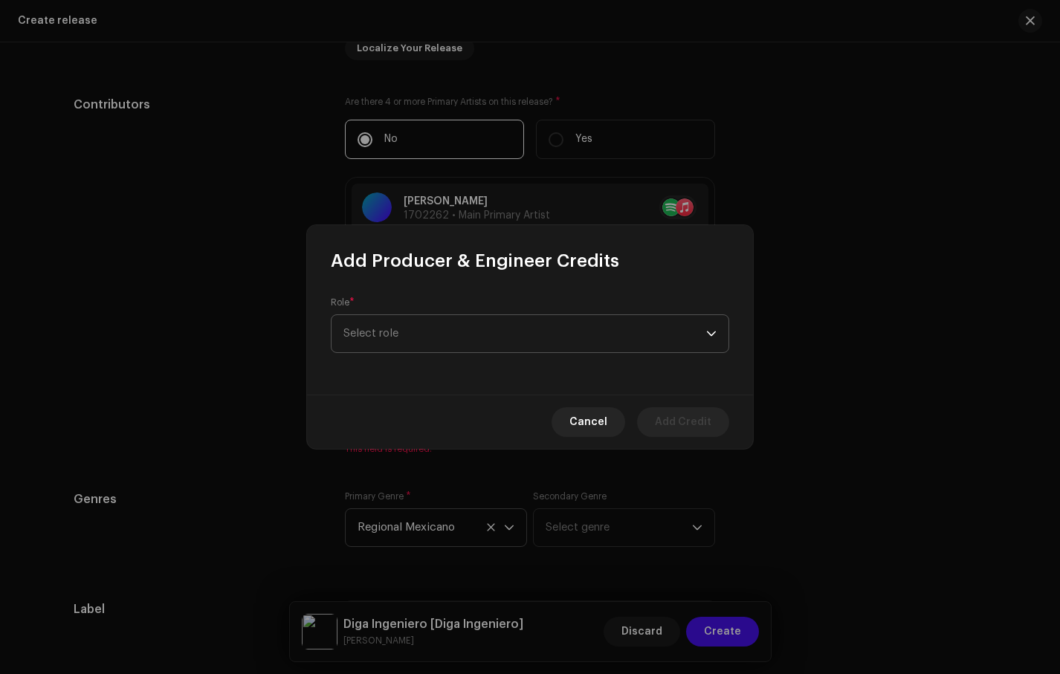
click at [409, 344] on span "Select role" at bounding box center [525, 333] width 363 height 37
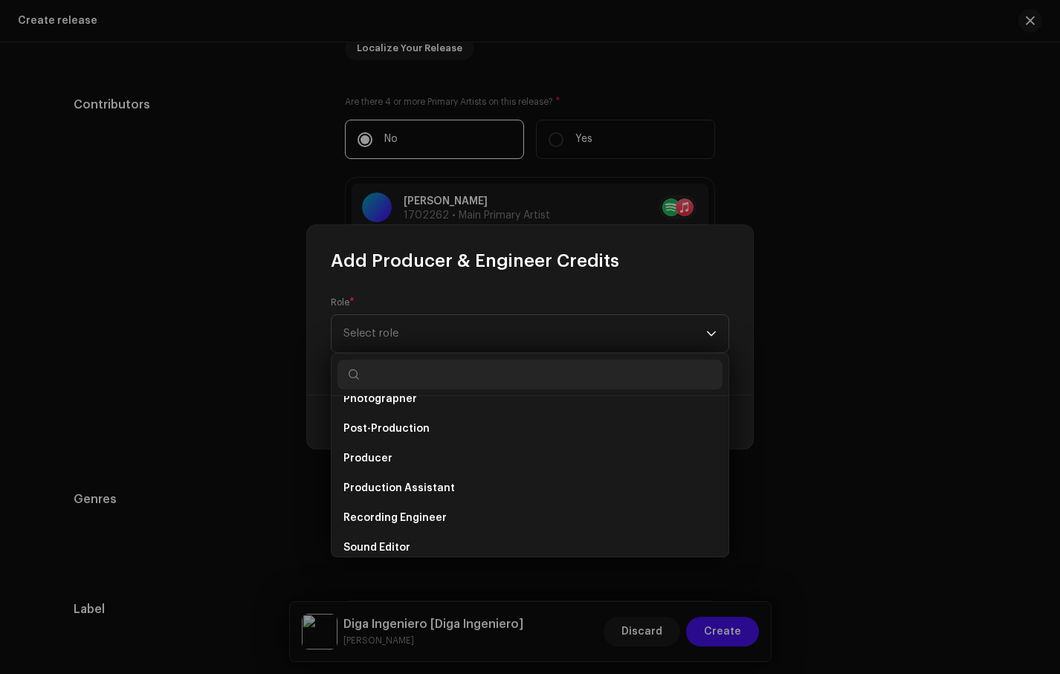
scroll to position [557, 0]
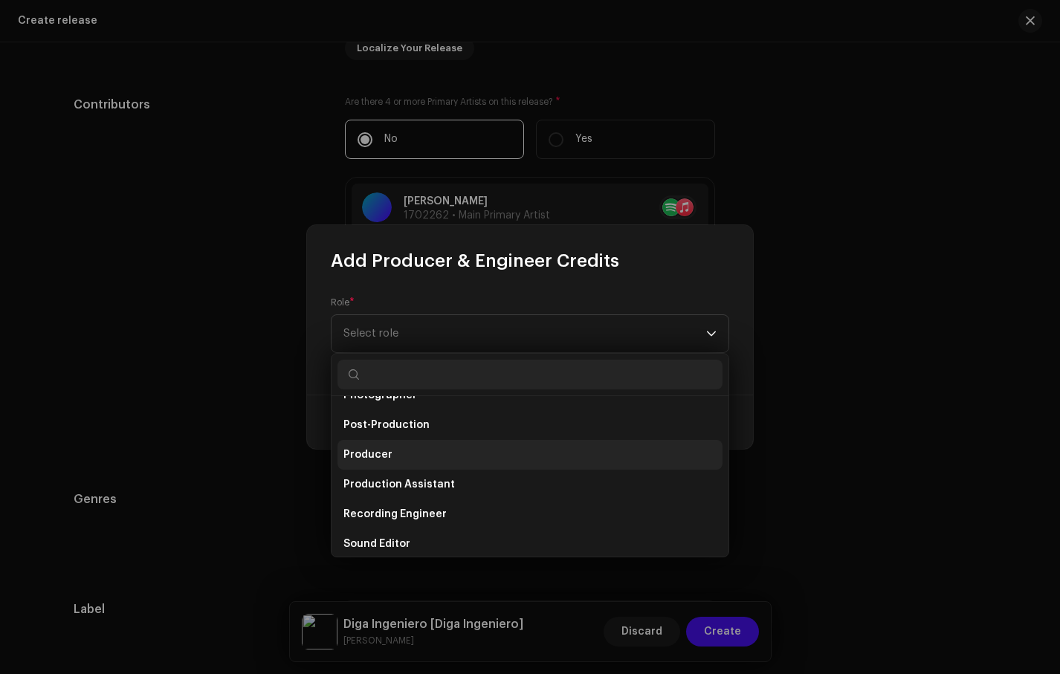
click at [422, 462] on li "Producer" at bounding box center [530, 455] width 385 height 30
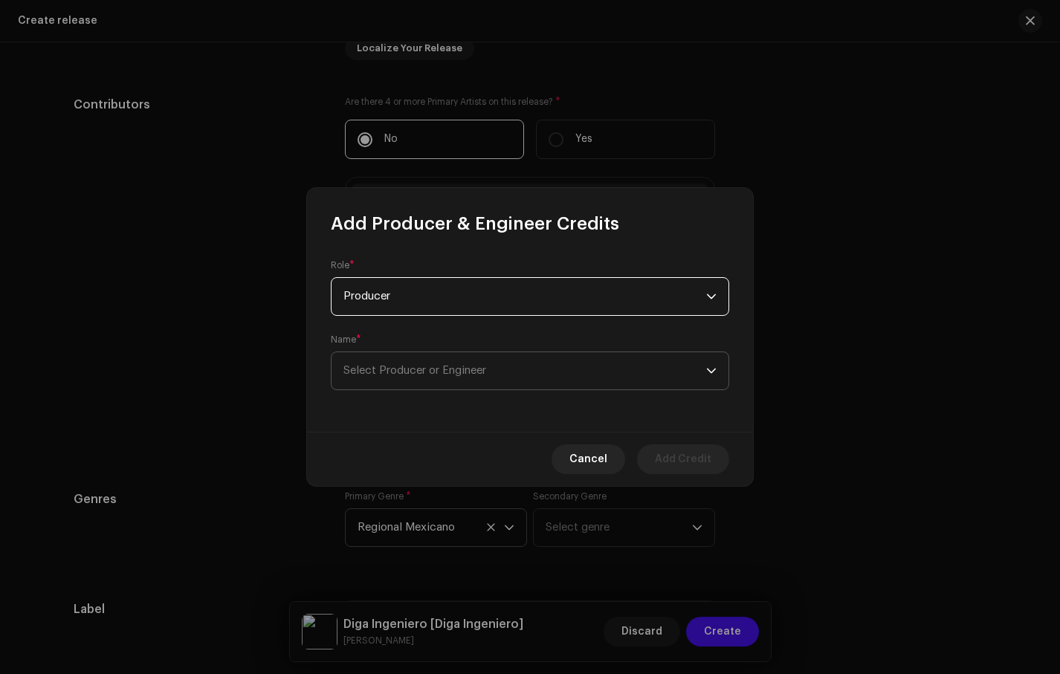
click at [431, 358] on span "Select Producer or Engineer" at bounding box center [525, 370] width 363 height 37
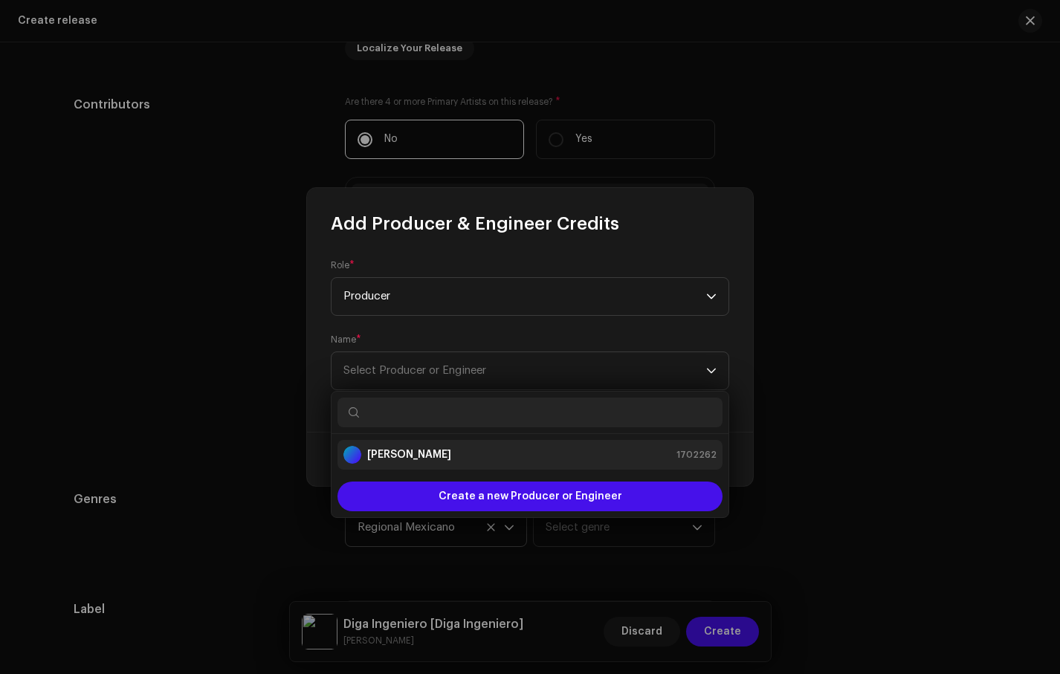
click at [436, 452] on div "Daniel Luna 1702262" at bounding box center [530, 455] width 373 height 18
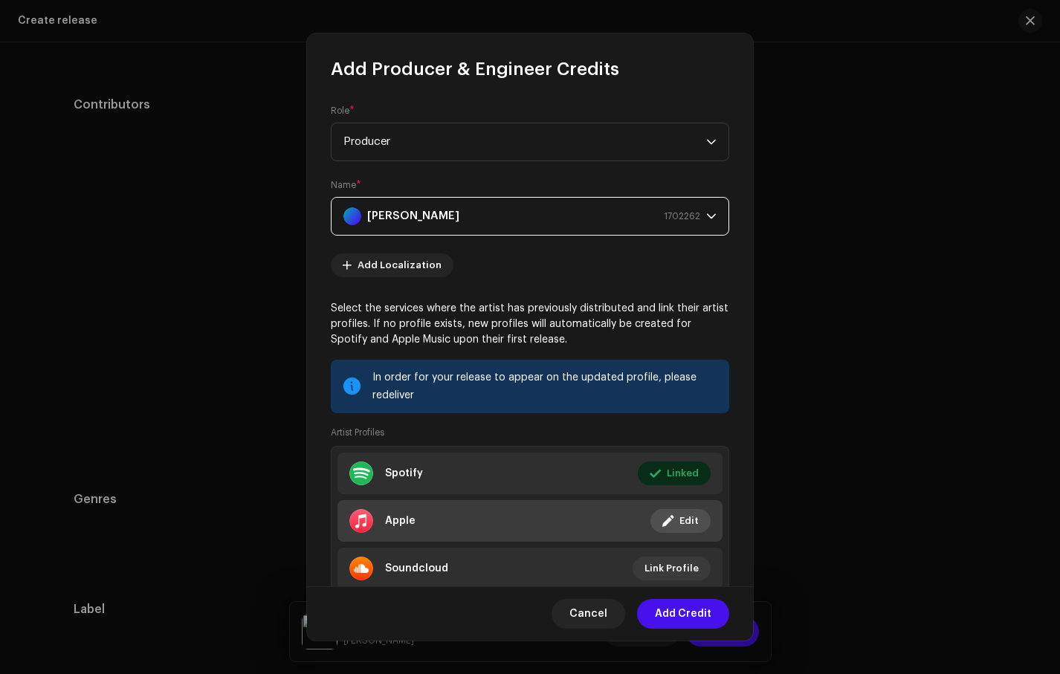
scroll to position [52, 0]
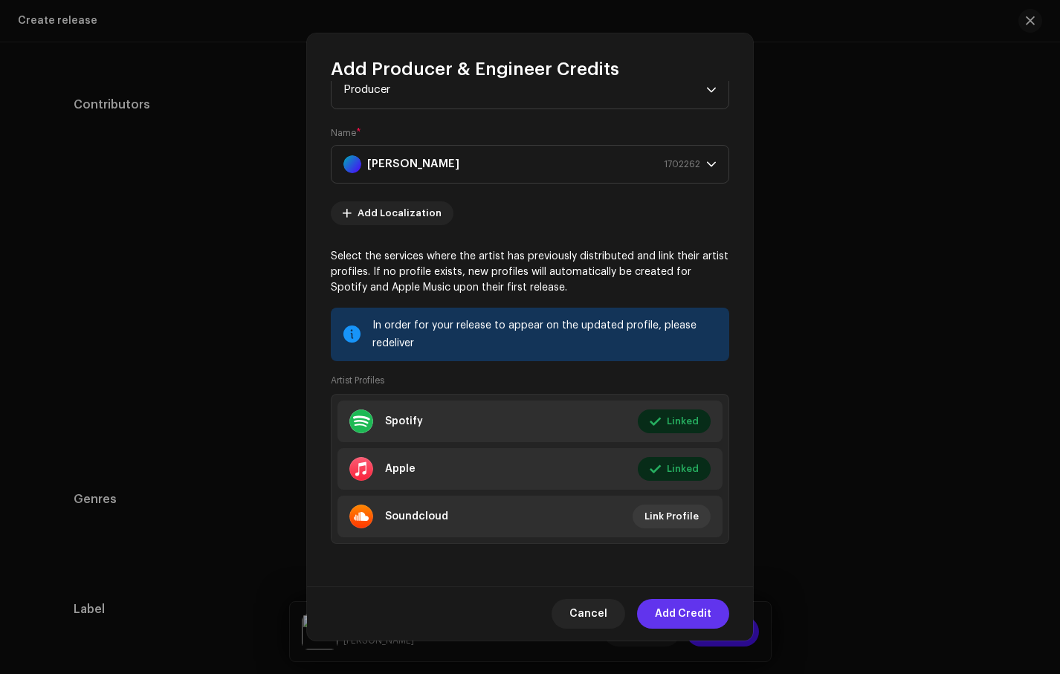
click at [688, 616] on span "Add Credit" at bounding box center [683, 614] width 57 height 30
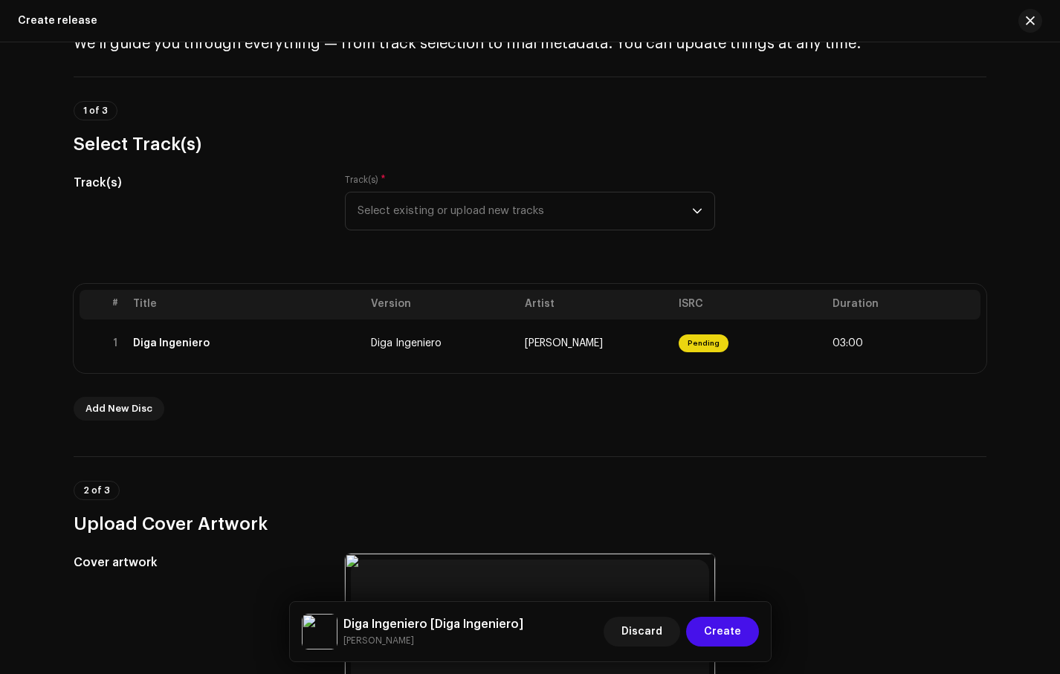
scroll to position [0, 0]
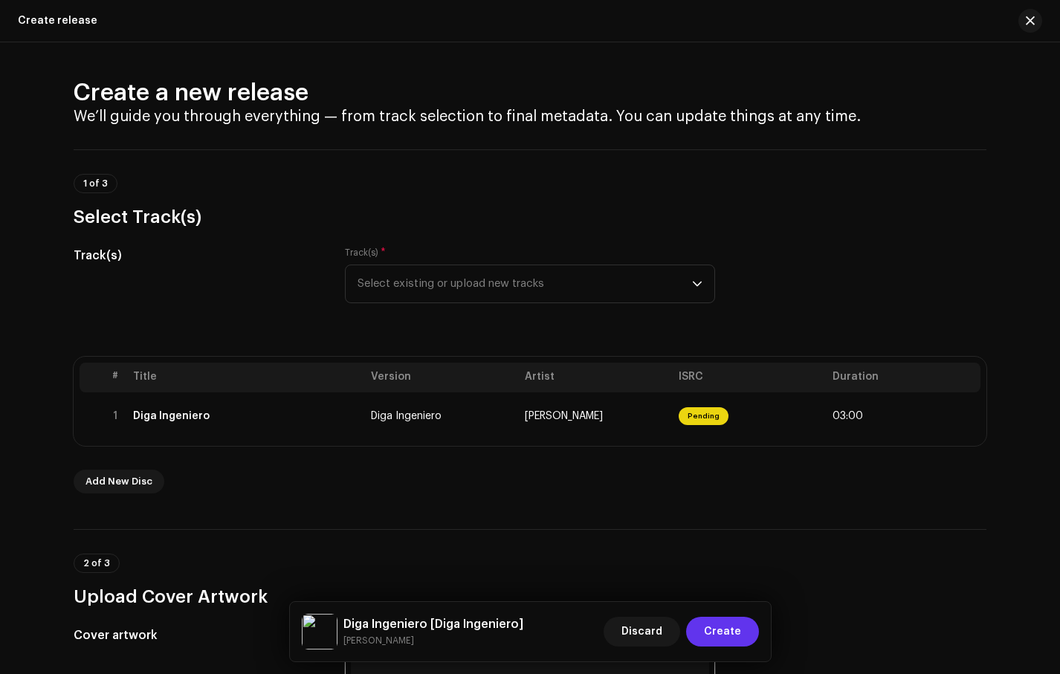
click at [723, 629] on span "Create" at bounding box center [722, 632] width 37 height 30
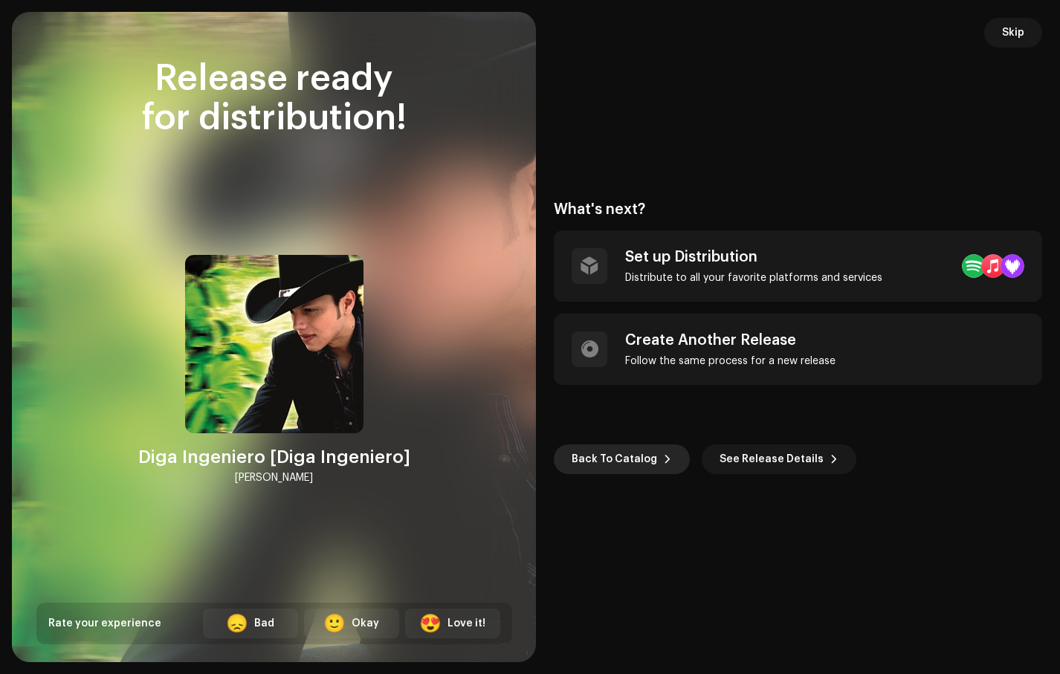
click at [635, 460] on span "Back To Catalog" at bounding box center [615, 460] width 86 height 30
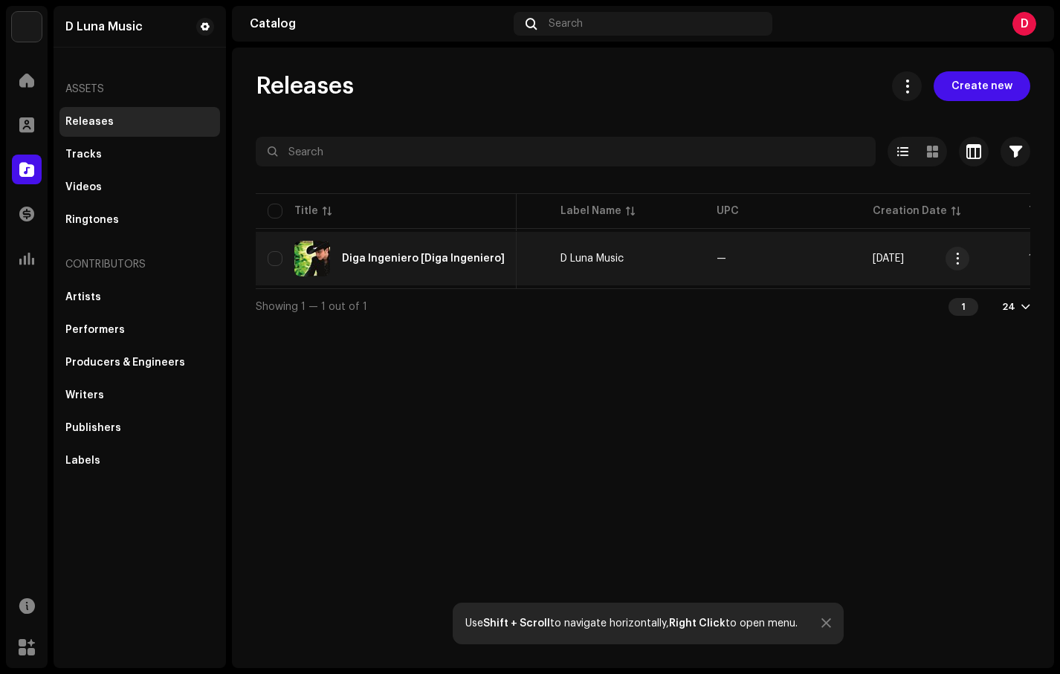
scroll to position [0, 572]
click at [613, 260] on span "Oct 10, 2025" at bounding box center [596, 259] width 31 height 10
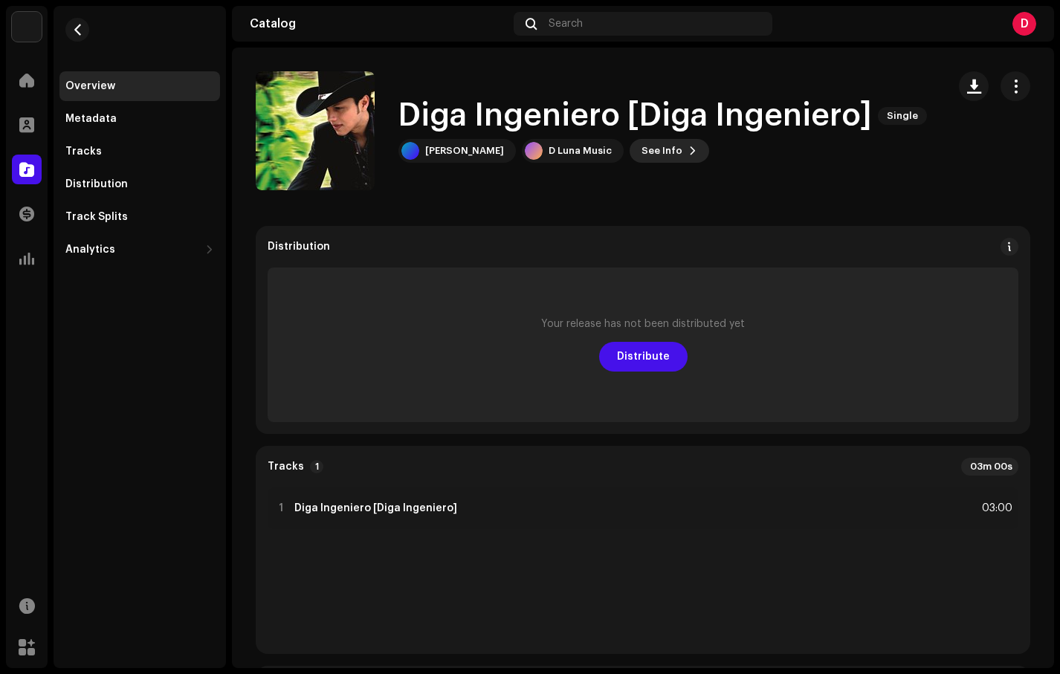
click at [652, 155] on button "See Info" at bounding box center [670, 151] width 80 height 24
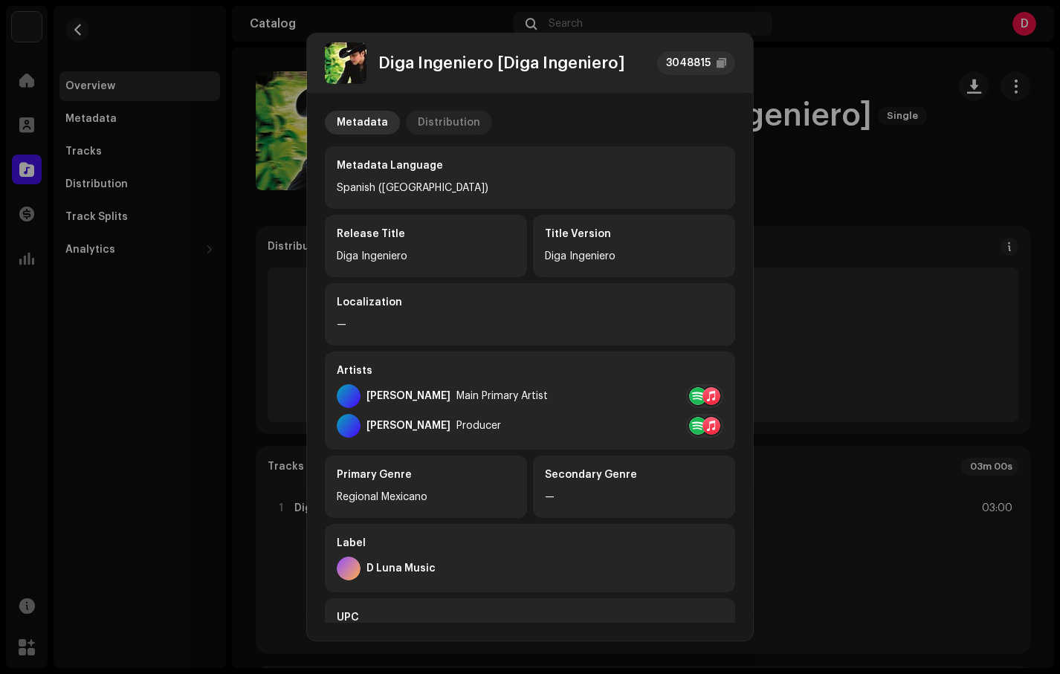
click at [454, 125] on div "Distribution" at bounding box center [449, 123] width 62 height 24
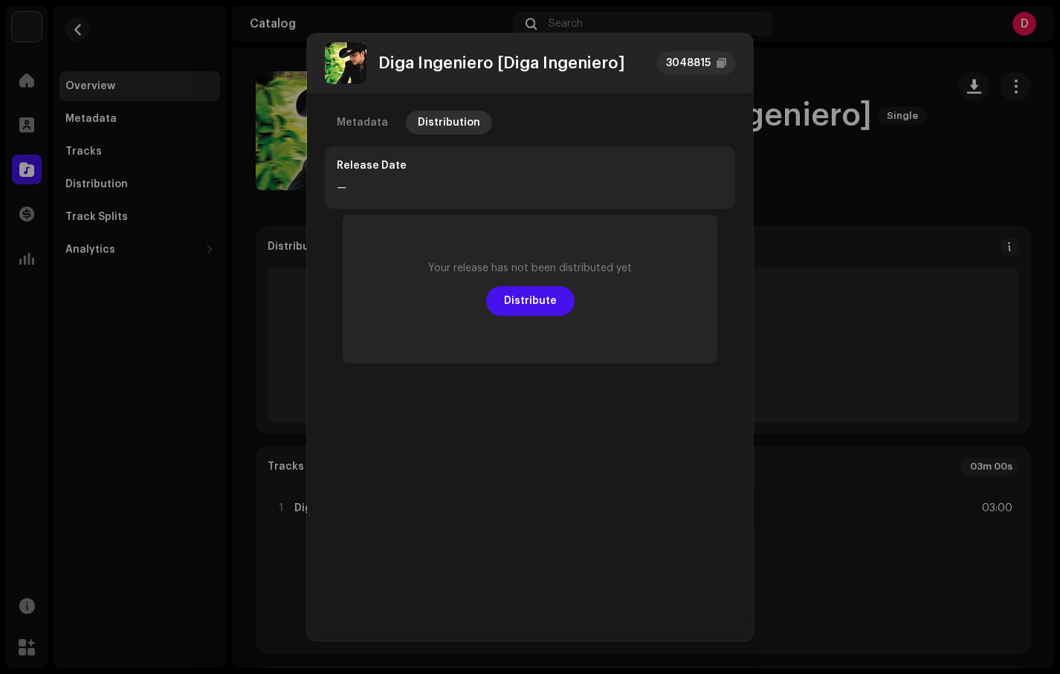
click at [392, 173] on div "Release Date —" at bounding box center [530, 177] width 410 height 62
click at [349, 193] on div "—" at bounding box center [530, 188] width 387 height 18
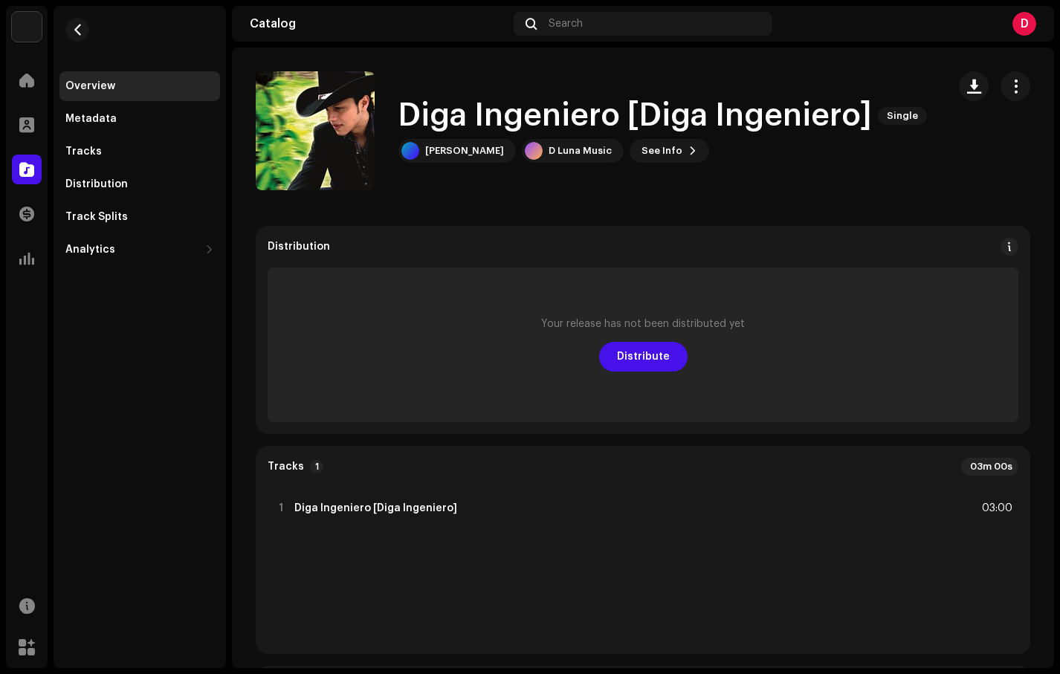
click at [871, 248] on div "Diga Ingeniero [Diga Ingeniero] 3048815 Metadata Distribution Release Date — Yo…" at bounding box center [530, 337] width 1060 height 674
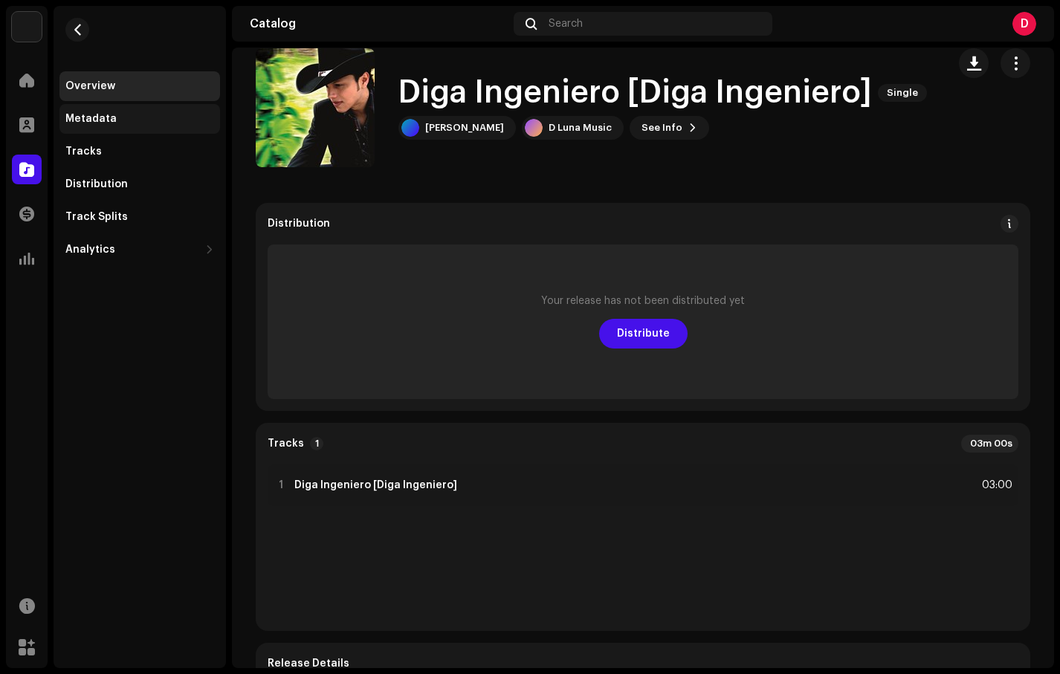
click at [140, 107] on div "Metadata" at bounding box center [139, 119] width 161 height 30
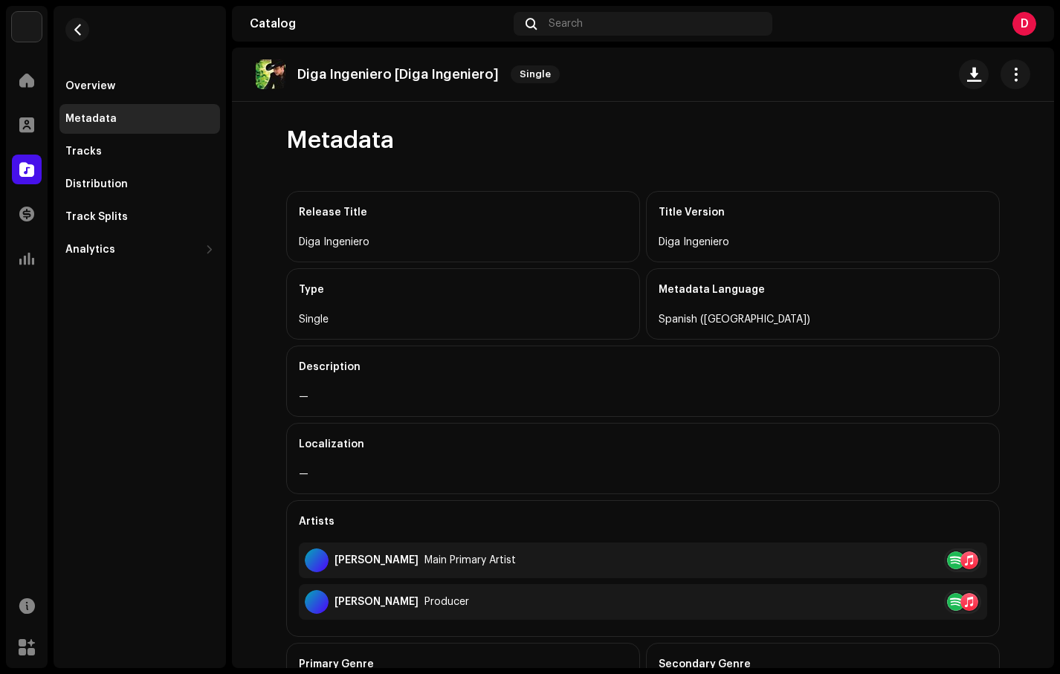
scroll to position [332, 0]
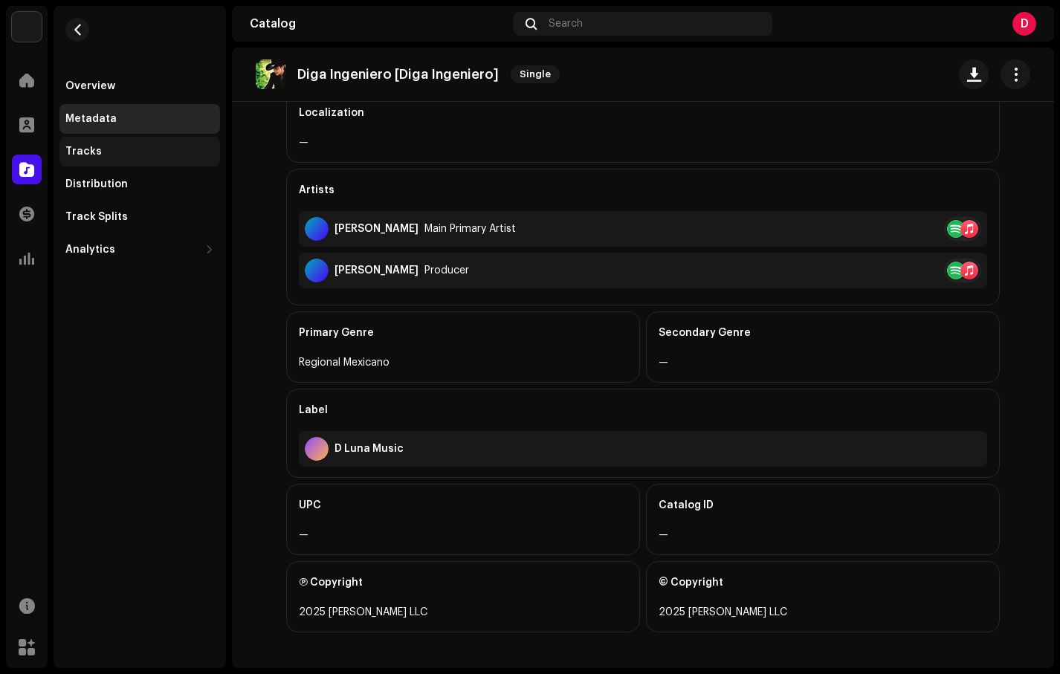
click at [138, 154] on div "Tracks" at bounding box center [139, 152] width 149 height 12
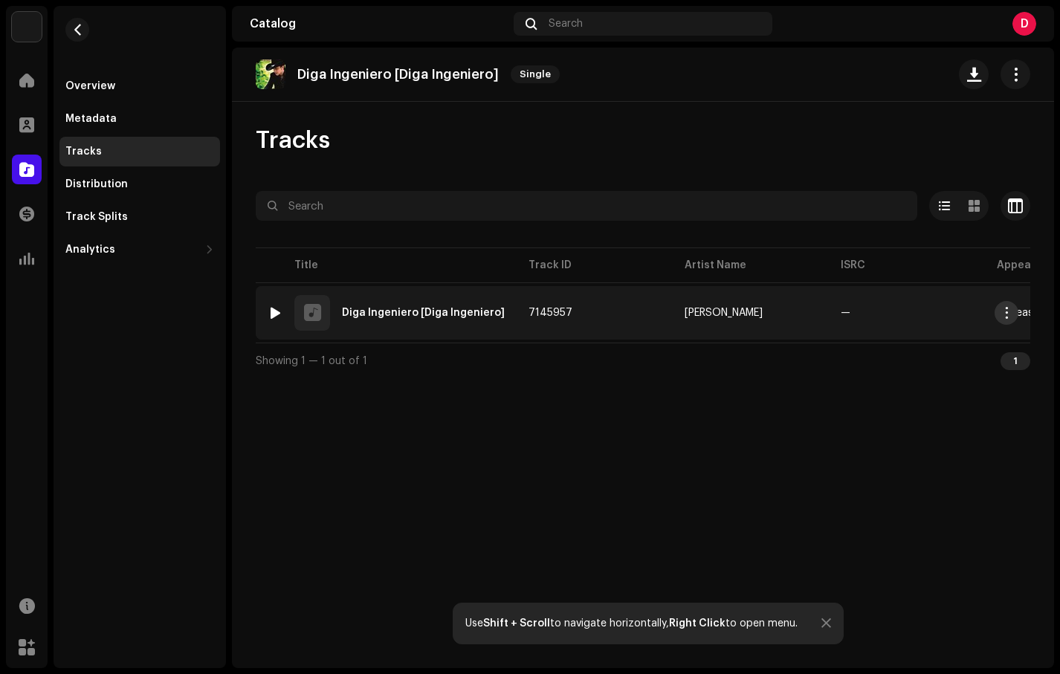
click at [1007, 314] on span "button" at bounding box center [1007, 313] width 11 height 12
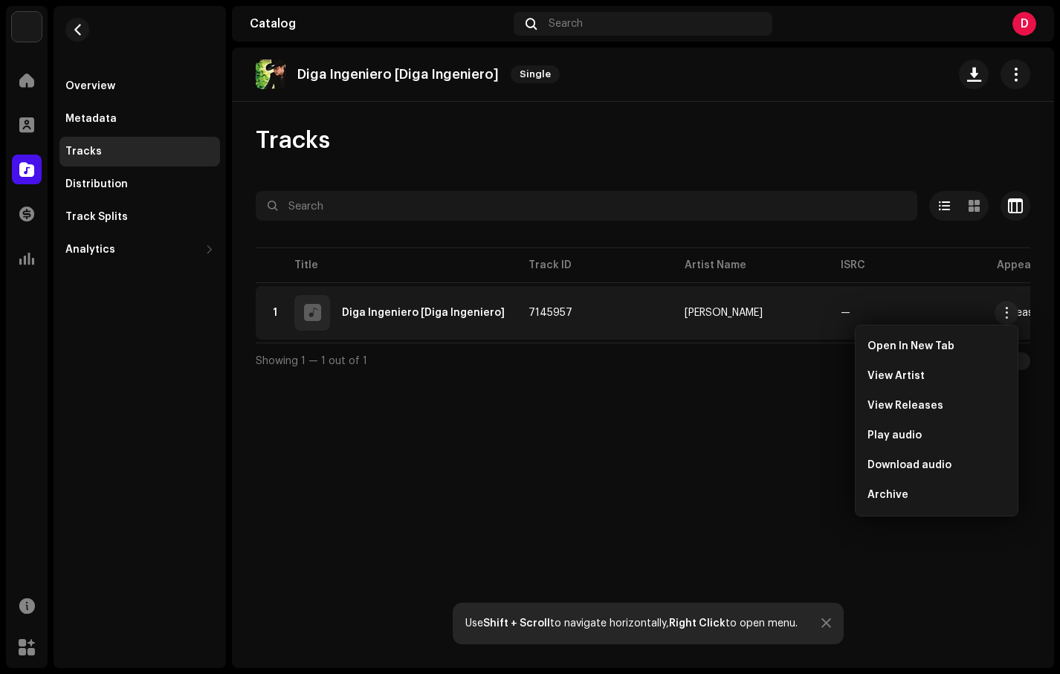
click at [801, 393] on div "Diga Ingeniero [Diga Ingeniero] Single Tracks Selected 0 Options Filters Distri…" at bounding box center [643, 358] width 822 height 621
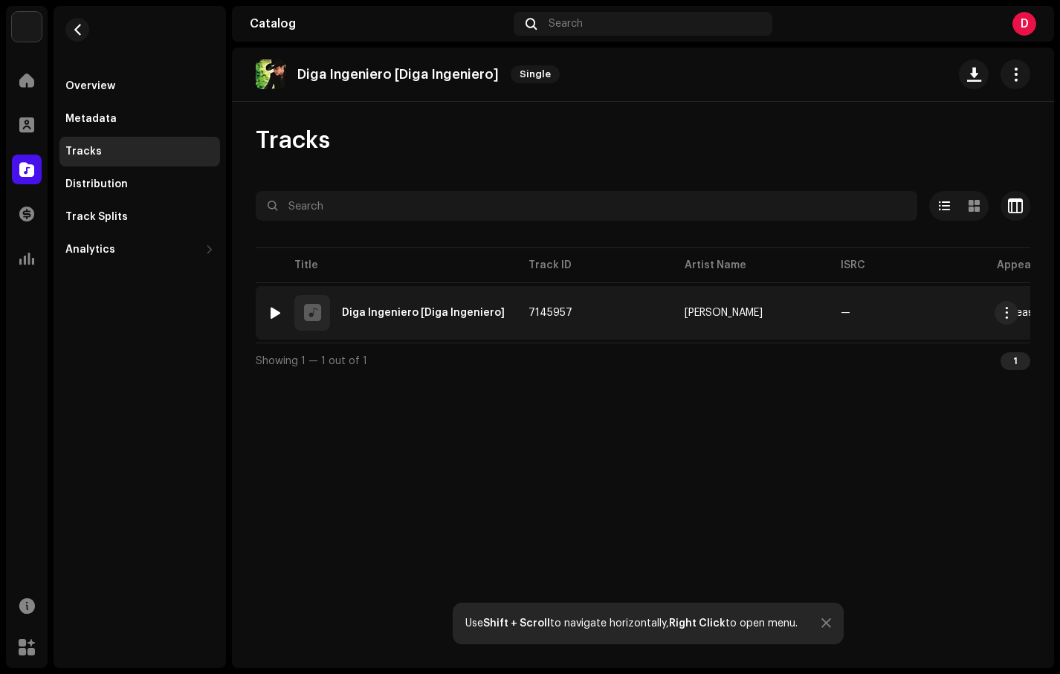
click at [440, 310] on div "Diga Ingeniero [Diga Ingeniero]" at bounding box center [423, 313] width 163 height 10
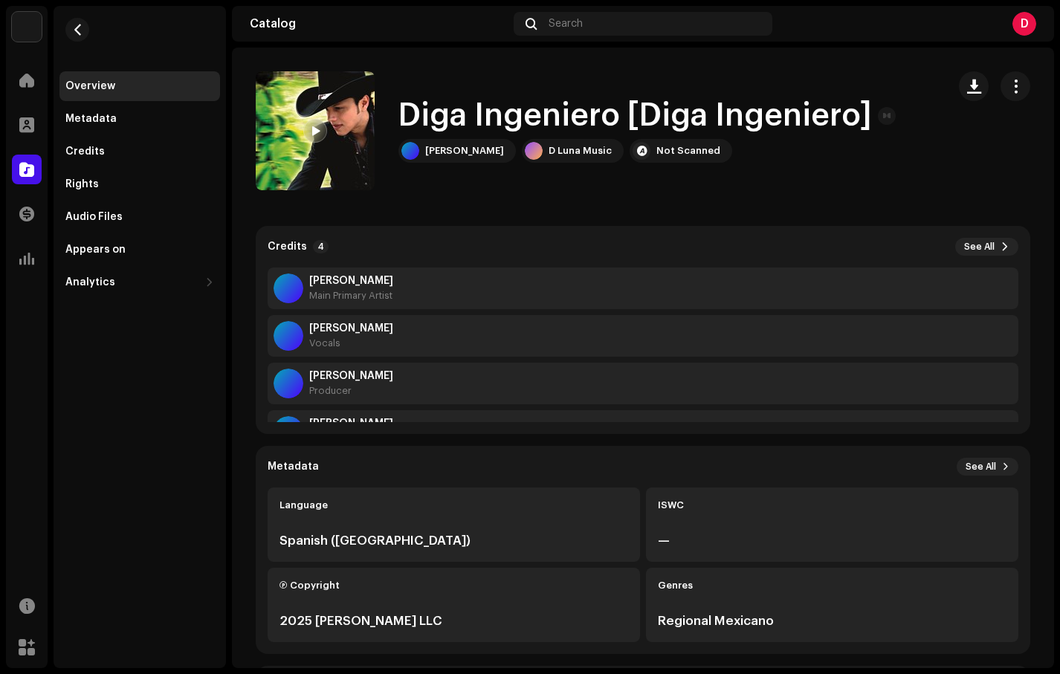
scroll to position [48, 0]
click at [964, 241] on span "See All" at bounding box center [979, 247] width 30 height 12
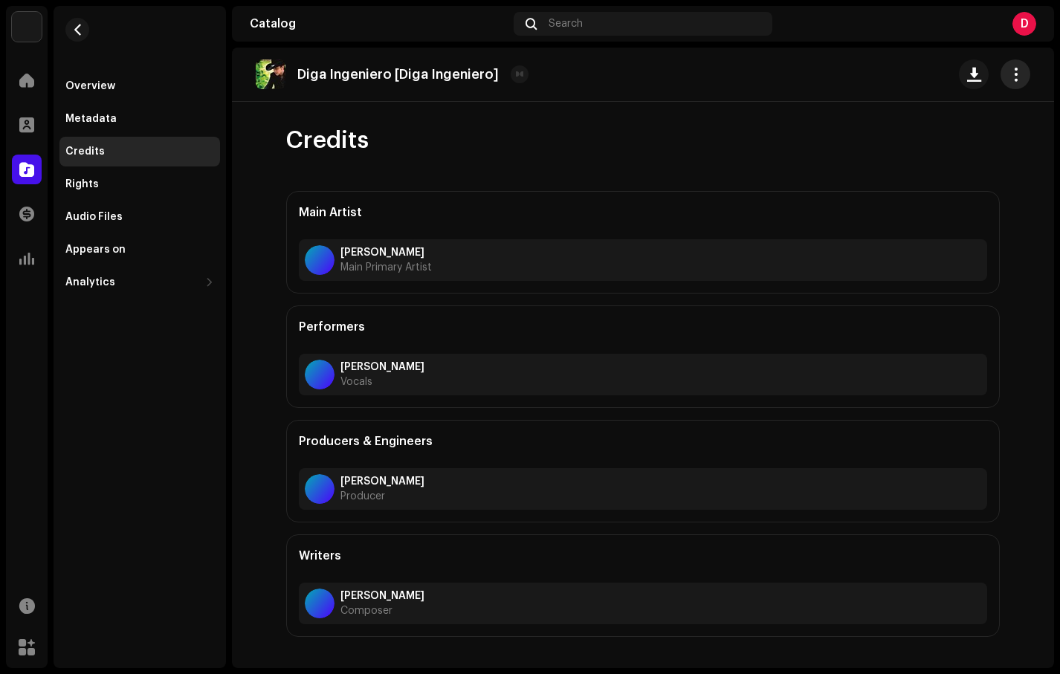
click at [1019, 71] on span "button" at bounding box center [1016, 74] width 14 height 12
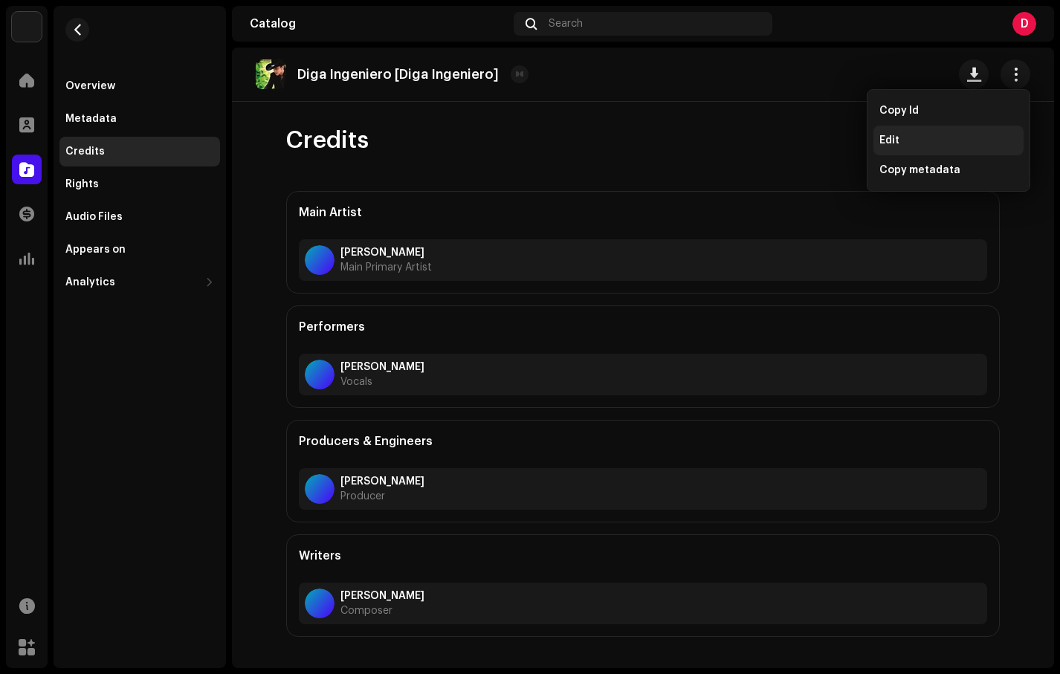
click at [989, 145] on div "Edit" at bounding box center [949, 141] width 138 height 12
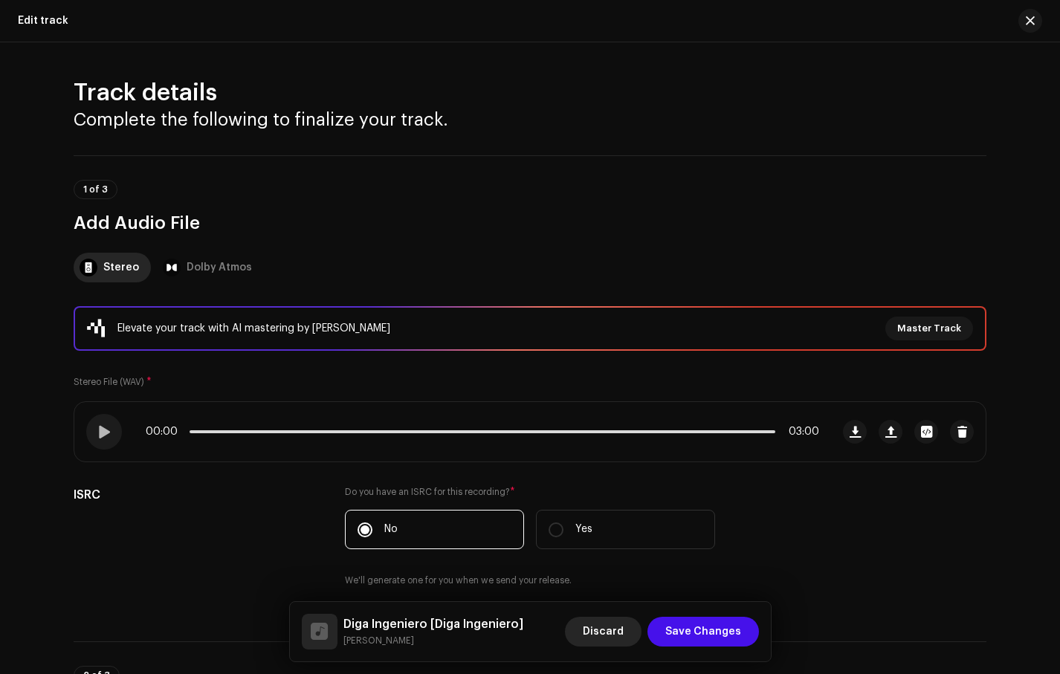
click at [620, 628] on span "Discard" at bounding box center [603, 632] width 41 height 30
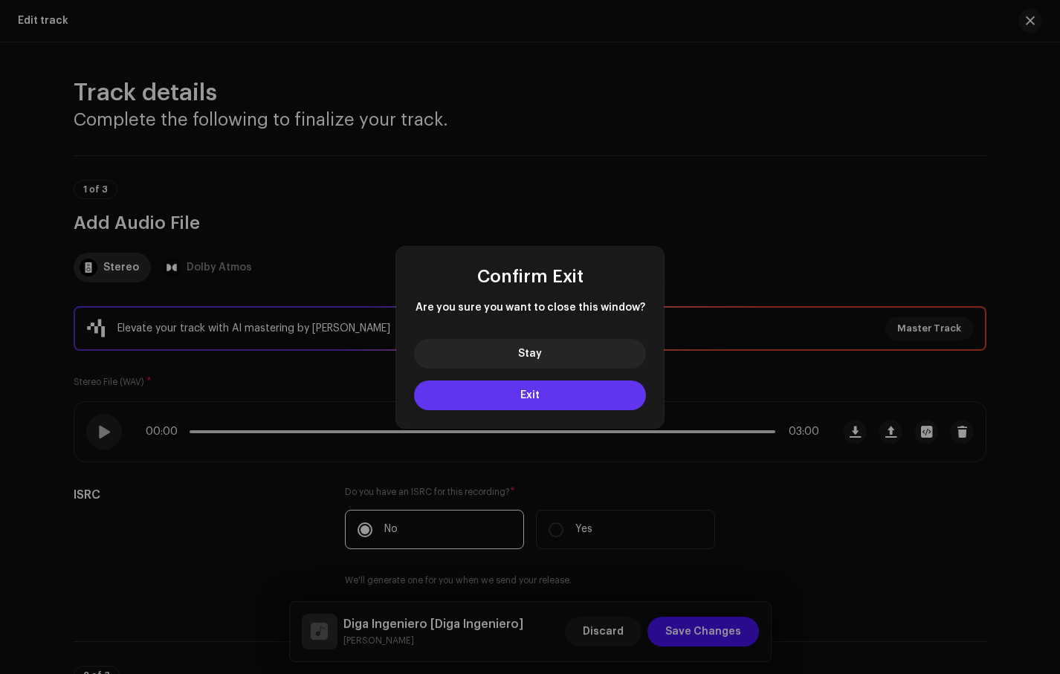
click at [564, 395] on button "Exit" at bounding box center [530, 396] width 232 height 30
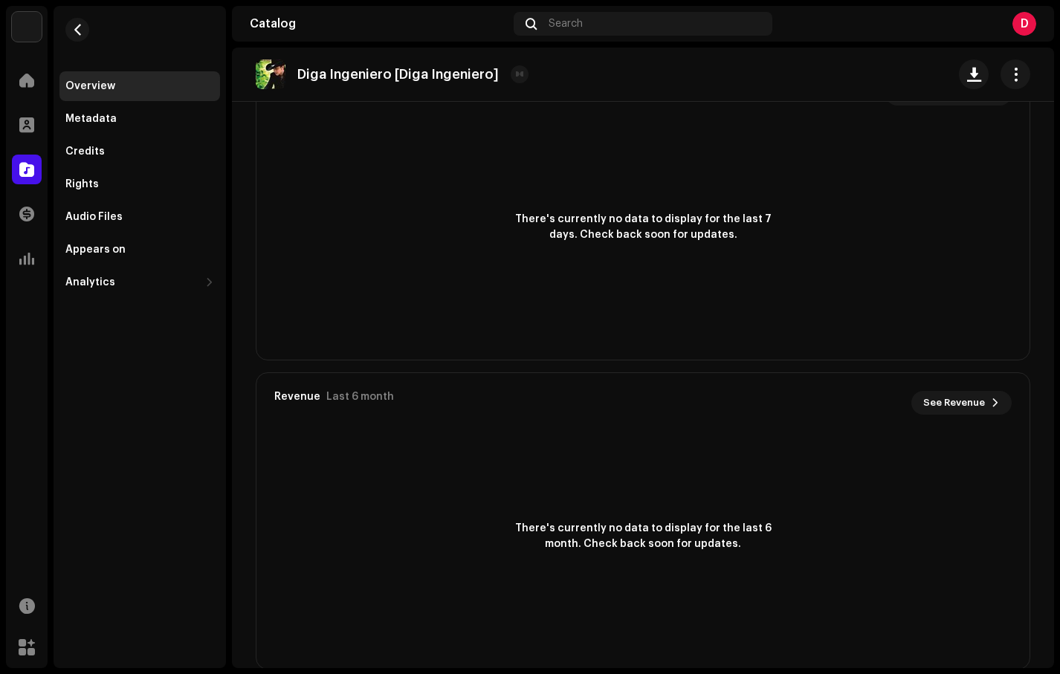
scroll to position [872, 0]
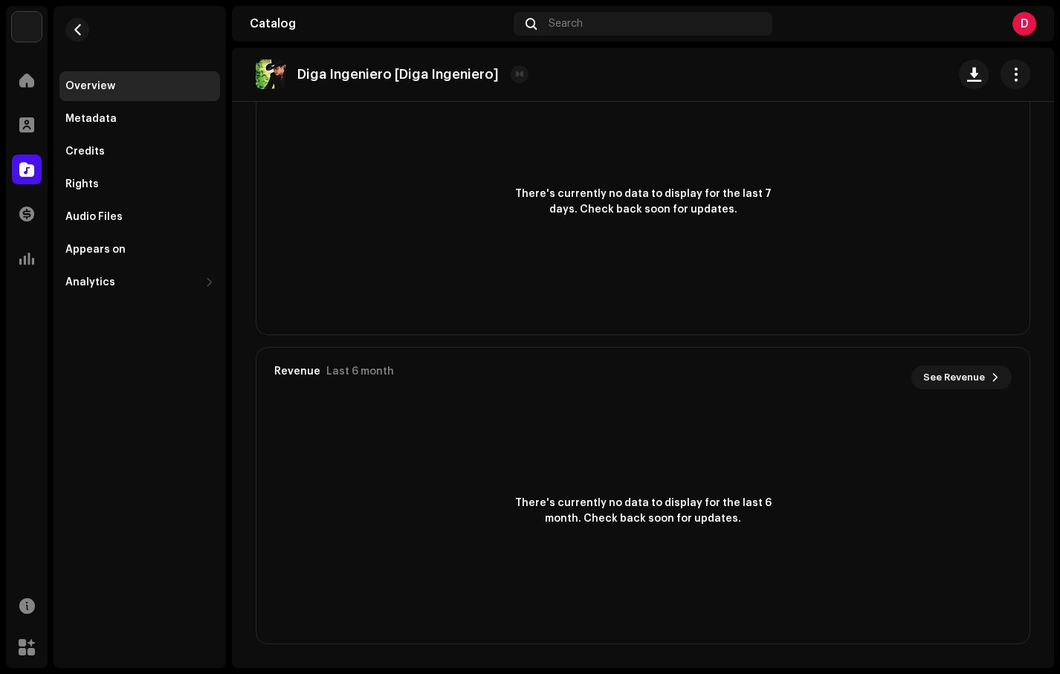
click at [607, 492] on div "There's currently no data to display for the last 6 month. Check back soon for …" at bounding box center [643, 511] width 773 height 208
click at [144, 83] on div "Overview" at bounding box center [139, 86] width 149 height 12
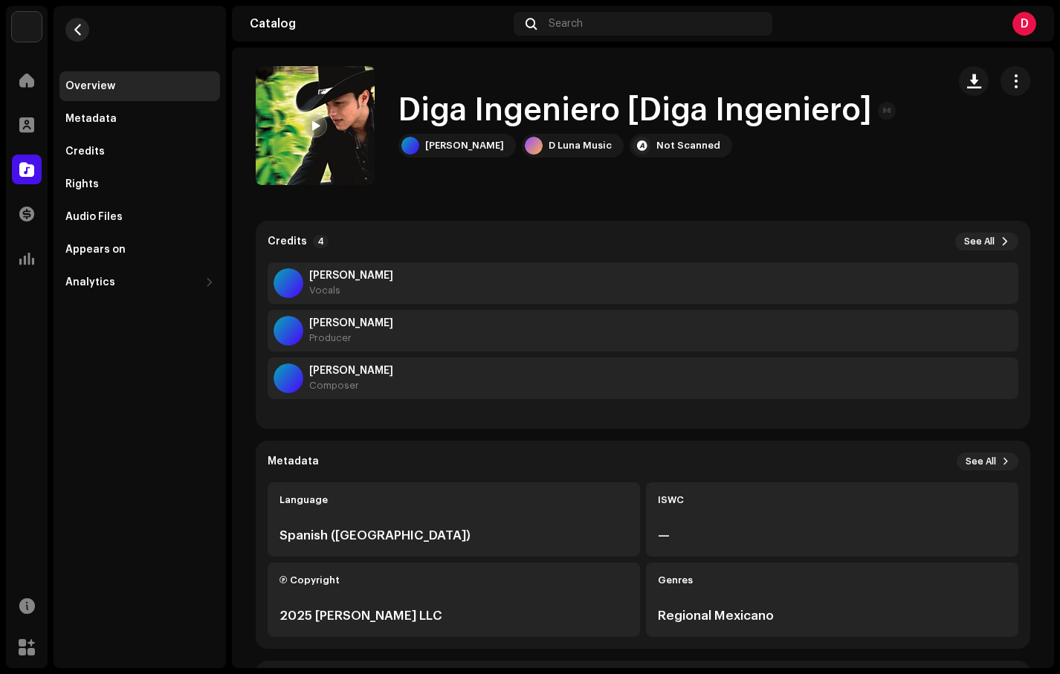
scroll to position [0, 0]
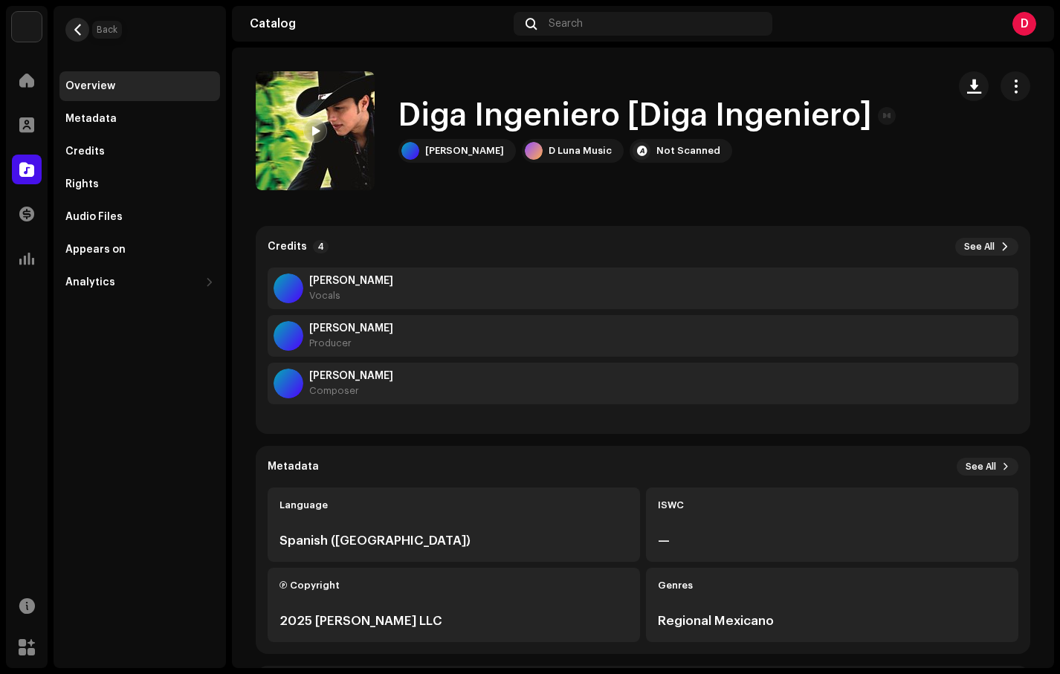
click at [74, 26] on span "button" at bounding box center [77, 30] width 11 height 12
click at [77, 28] on span "button" at bounding box center [77, 30] width 11 height 12
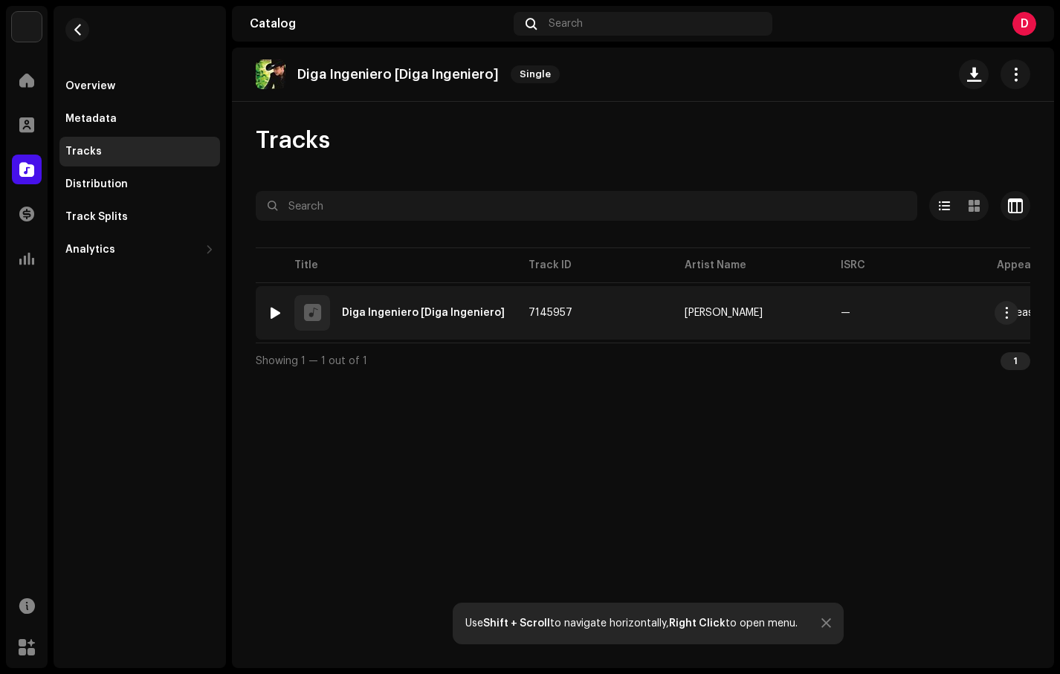
click at [536, 328] on td "7145957" at bounding box center [595, 313] width 156 height 54
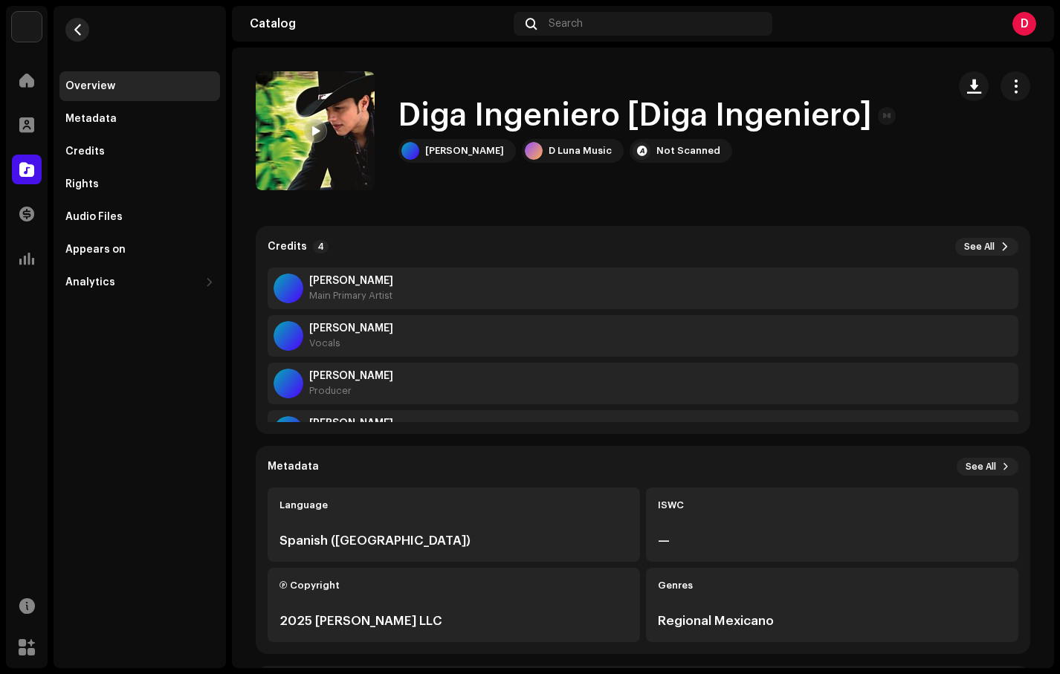
click at [78, 28] on span "button" at bounding box center [77, 30] width 11 height 12
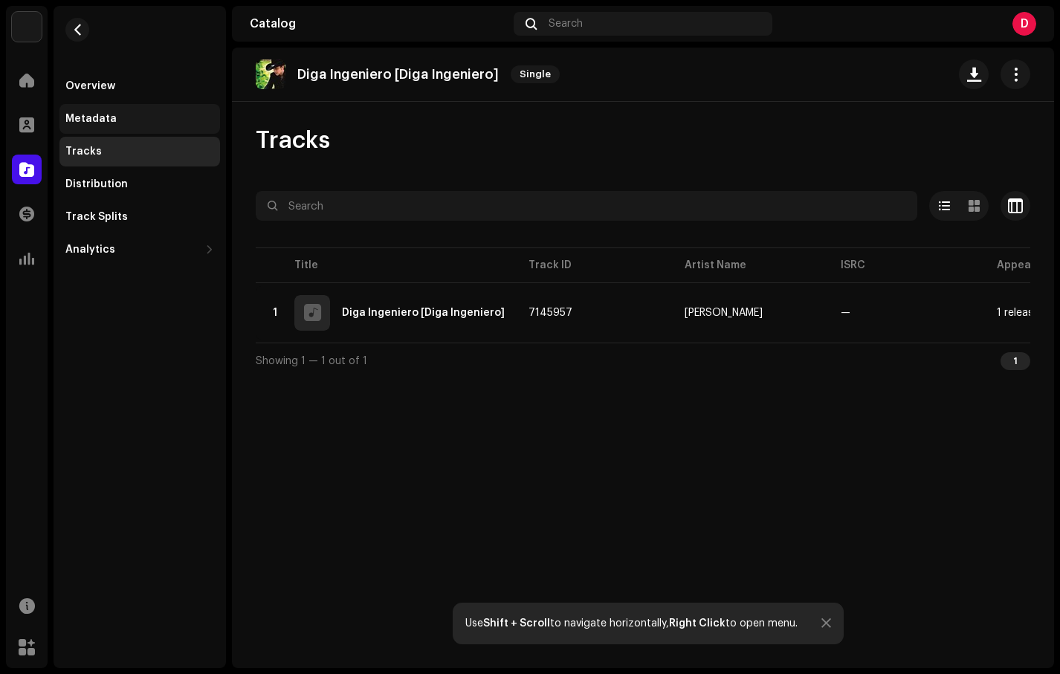
click at [128, 112] on div "Metadata" at bounding box center [139, 119] width 161 height 30
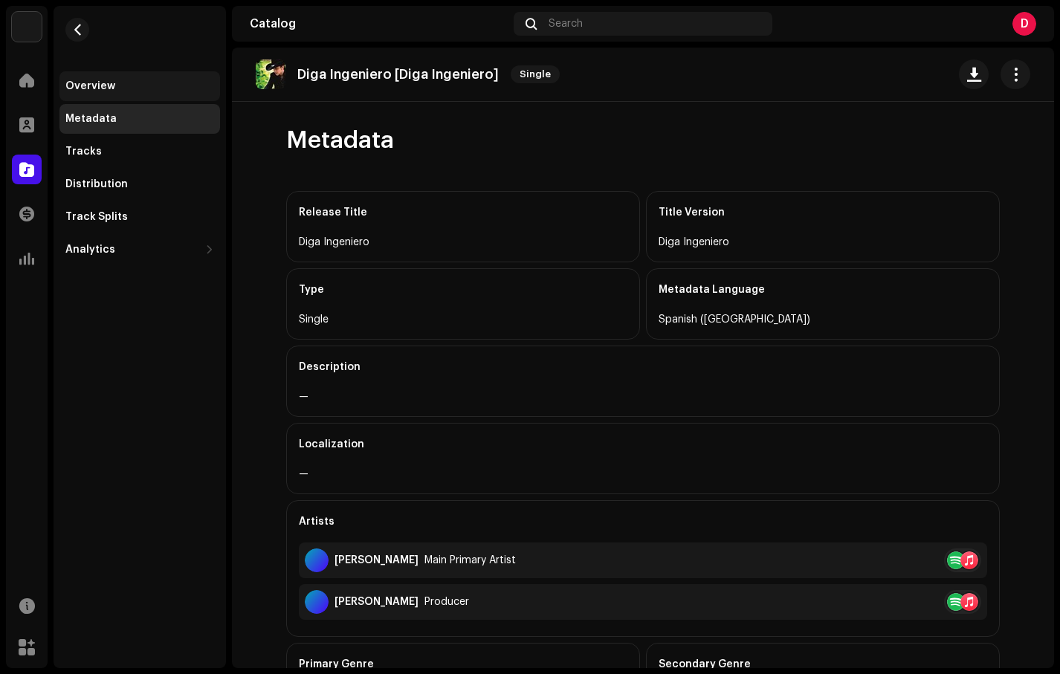
click at [123, 91] on div "Overview" at bounding box center [139, 86] width 149 height 12
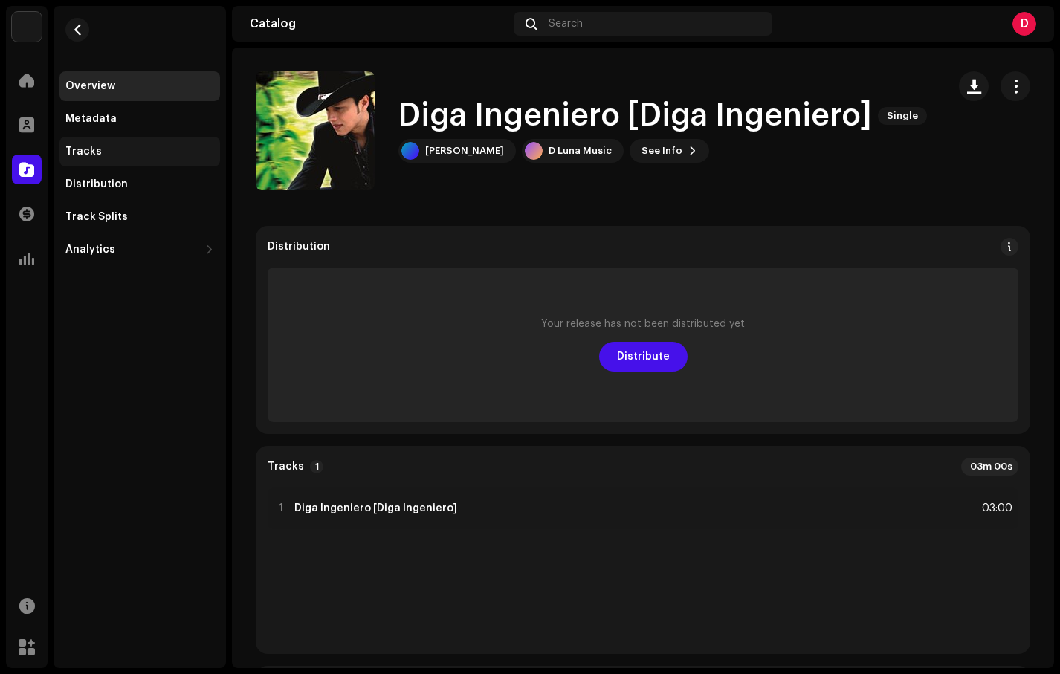
click at [153, 155] on div "Tracks" at bounding box center [139, 152] width 149 height 12
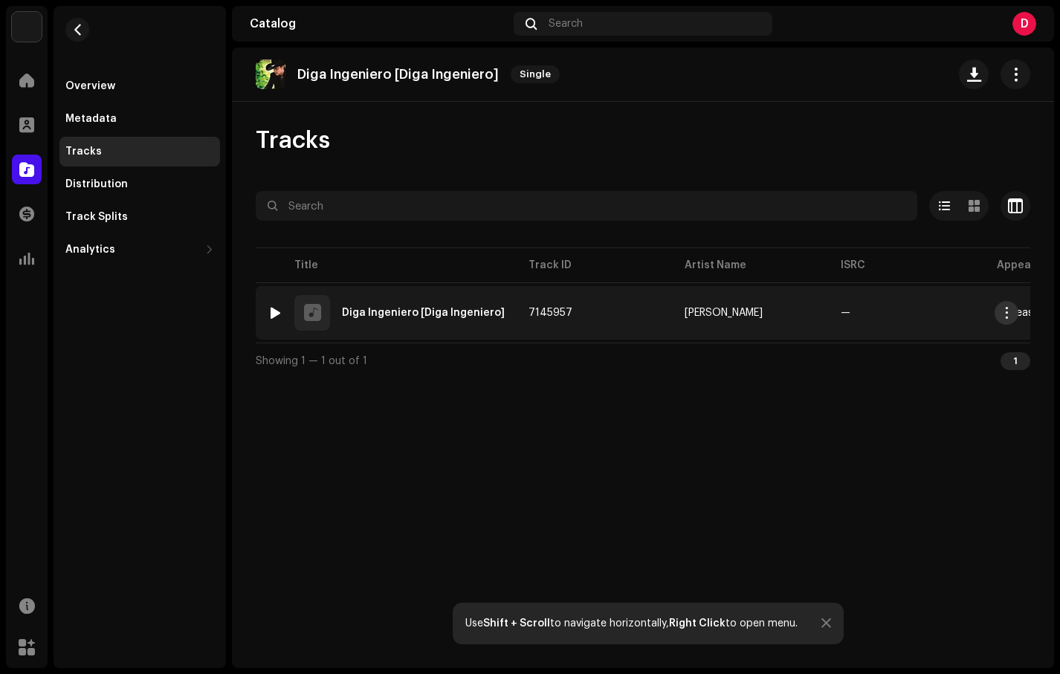
click at [1010, 315] on span "button" at bounding box center [1007, 313] width 11 height 12
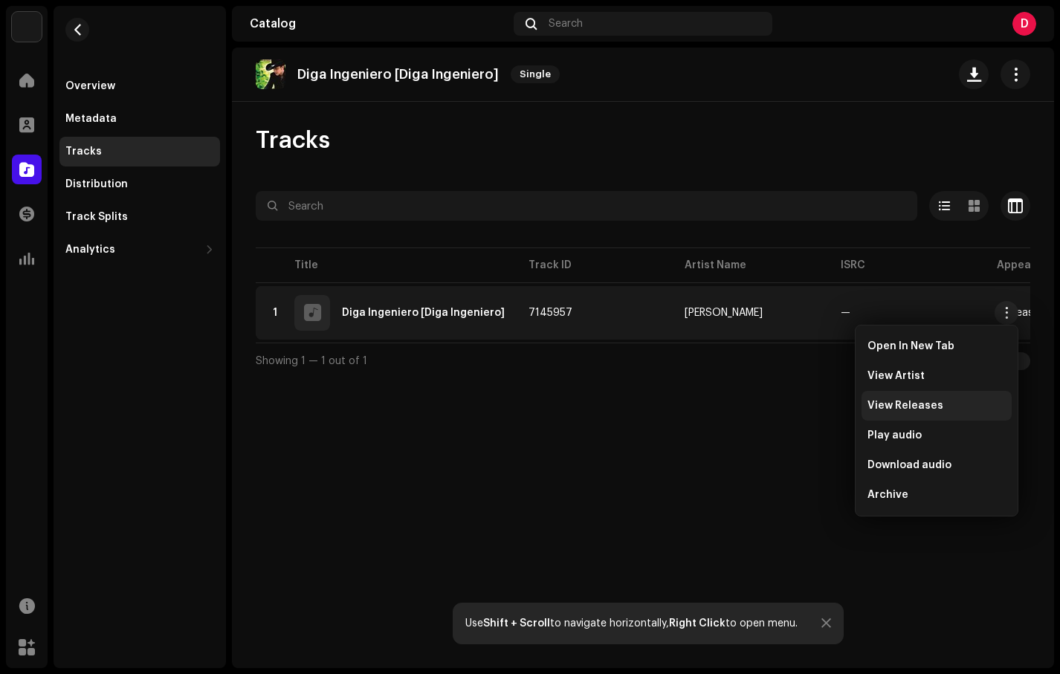
click at [981, 407] on div "View Releases" at bounding box center [937, 406] width 138 height 12
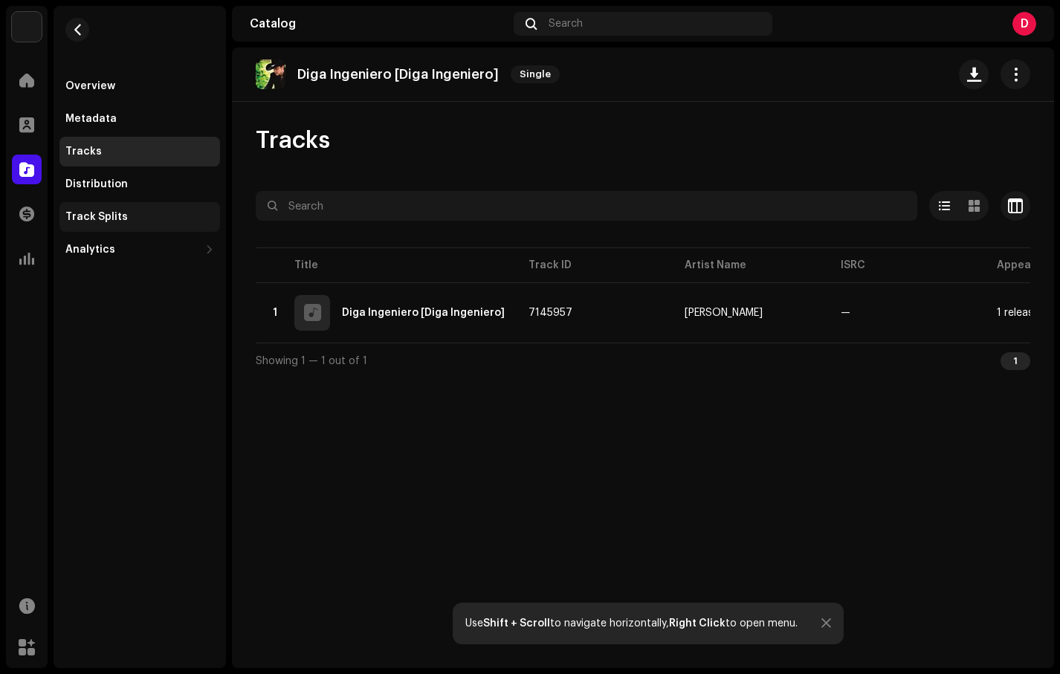
click at [127, 209] on div "Track Splits" at bounding box center [139, 217] width 161 height 30
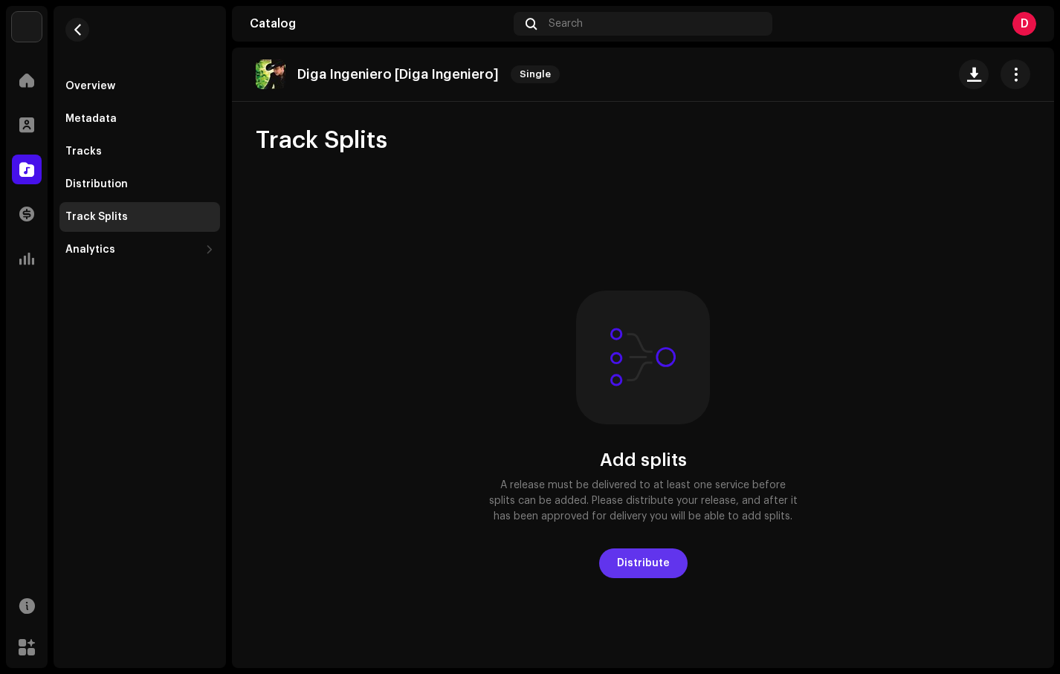
click at [617, 573] on span "Distribute" at bounding box center [643, 564] width 53 height 30
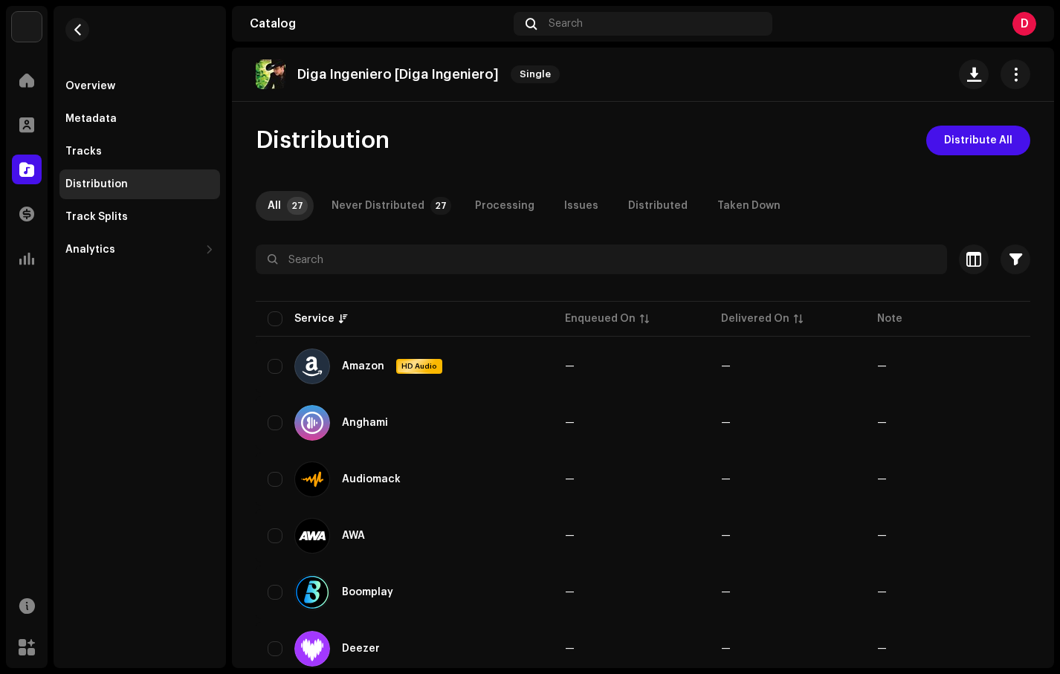
click at [112, 187] on div "Distribution" at bounding box center [96, 184] width 62 height 12
click at [96, 151] on div "Tracks" at bounding box center [83, 152] width 36 height 12
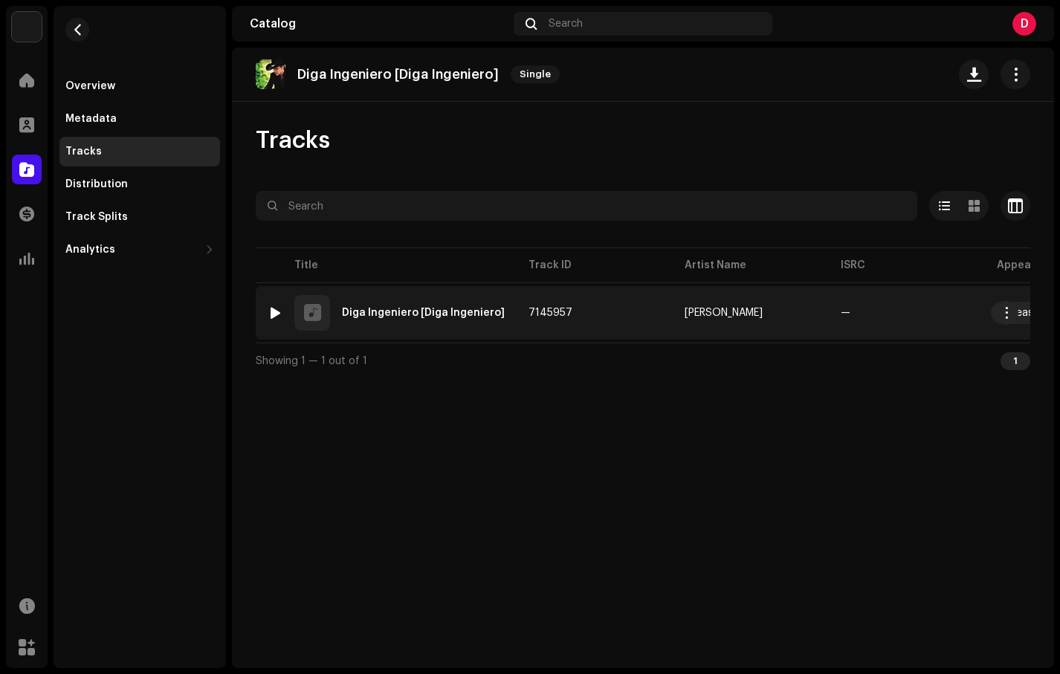
click at [1024, 317] on div "1 release" at bounding box center [1018, 313] width 42 height 10
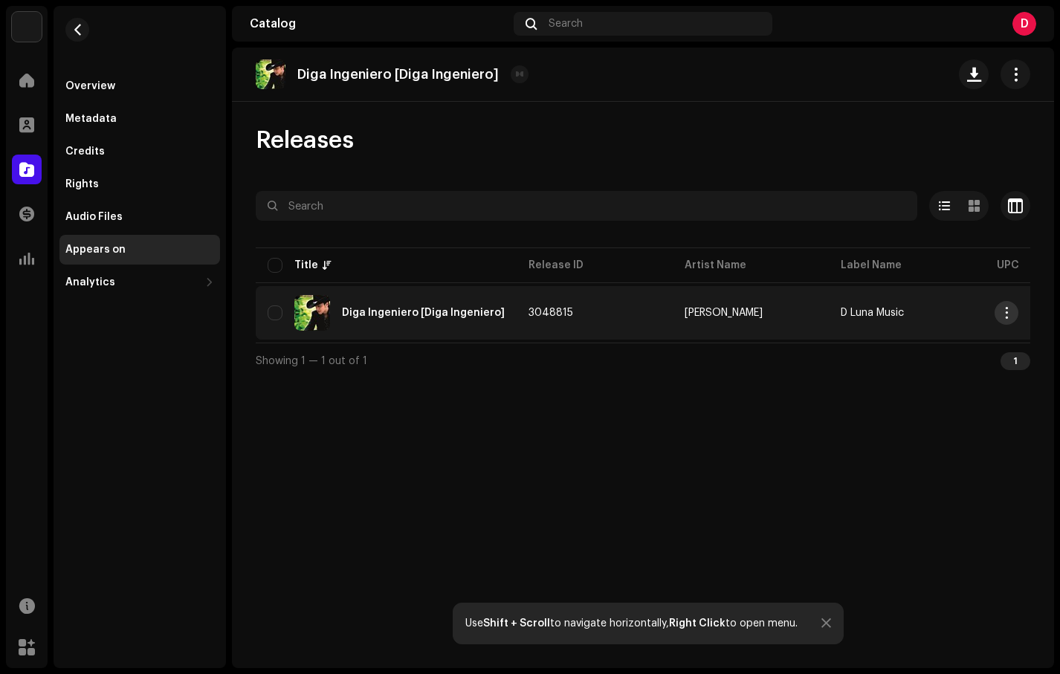
click at [1005, 320] on button "button" at bounding box center [1007, 313] width 24 height 24
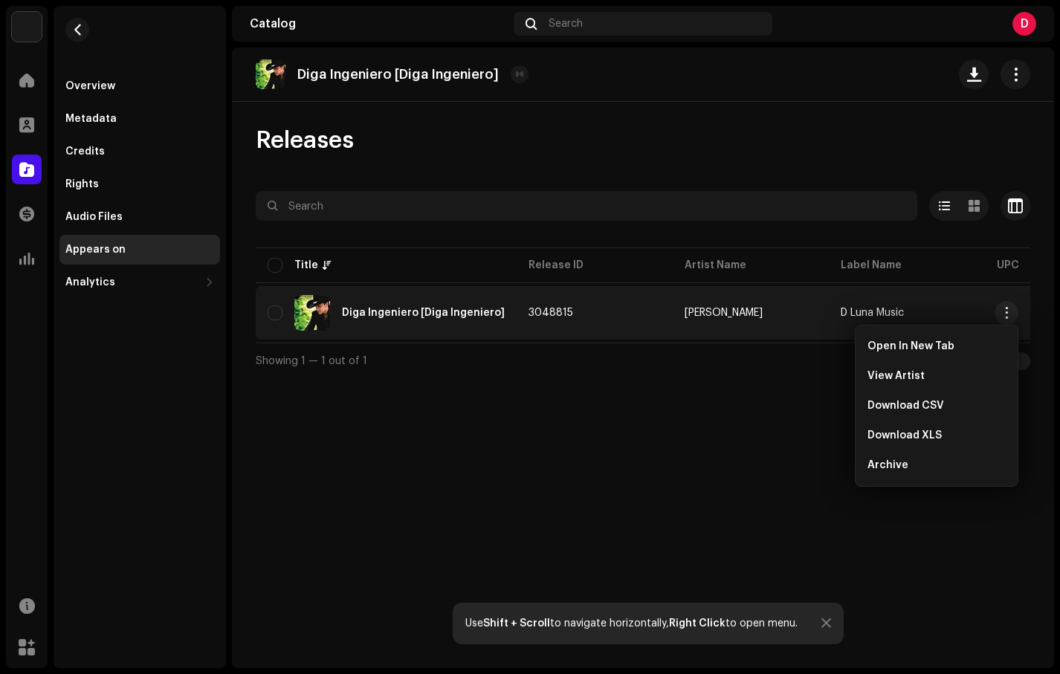
click at [716, 445] on div "Diga Ingeniero [Diga Ingeniero] Releases Selected 0 Options Filters Distributio…" at bounding box center [643, 358] width 822 height 621
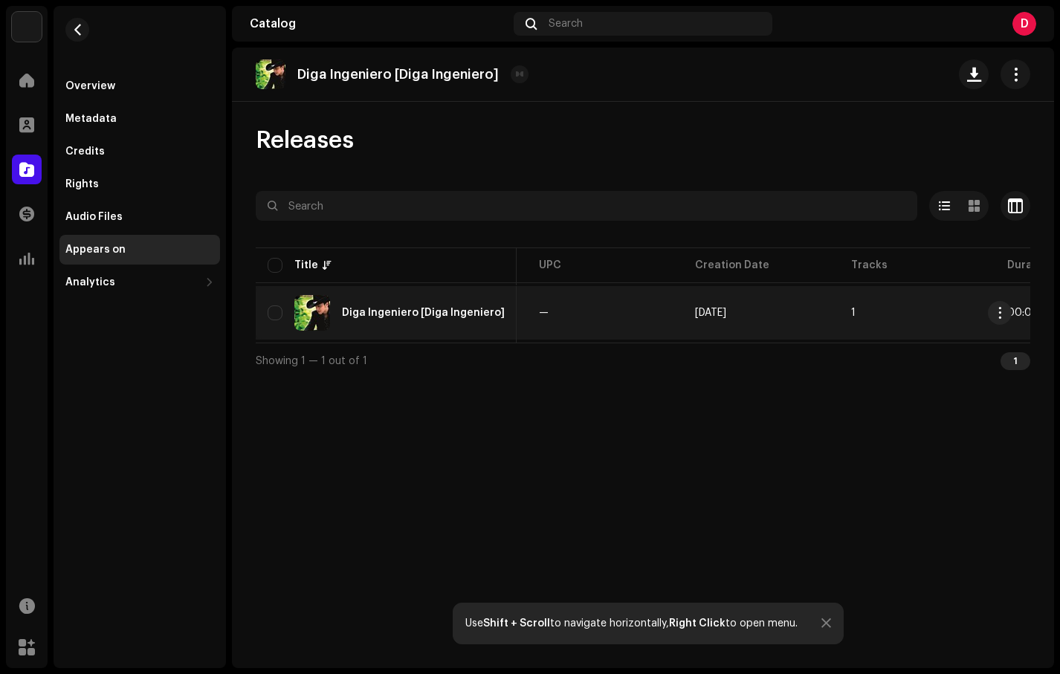
scroll to position [0, 572]
click at [605, 317] on span "[DATE]" at bounding box center [596, 313] width 31 height 10
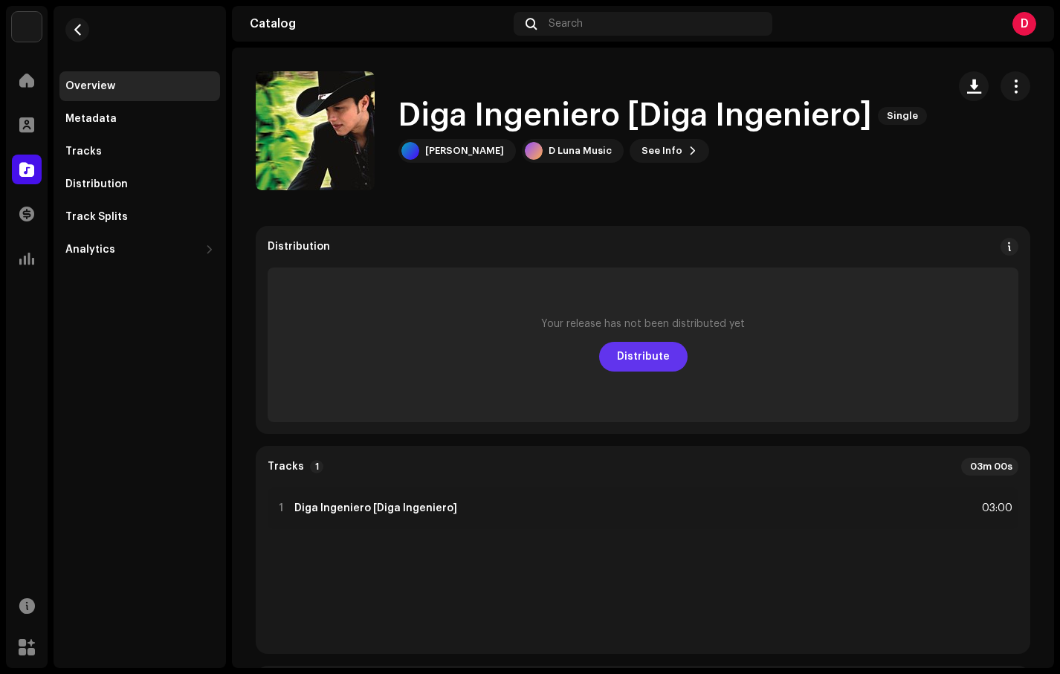
click at [625, 352] on span "Distribute" at bounding box center [643, 357] width 53 height 30
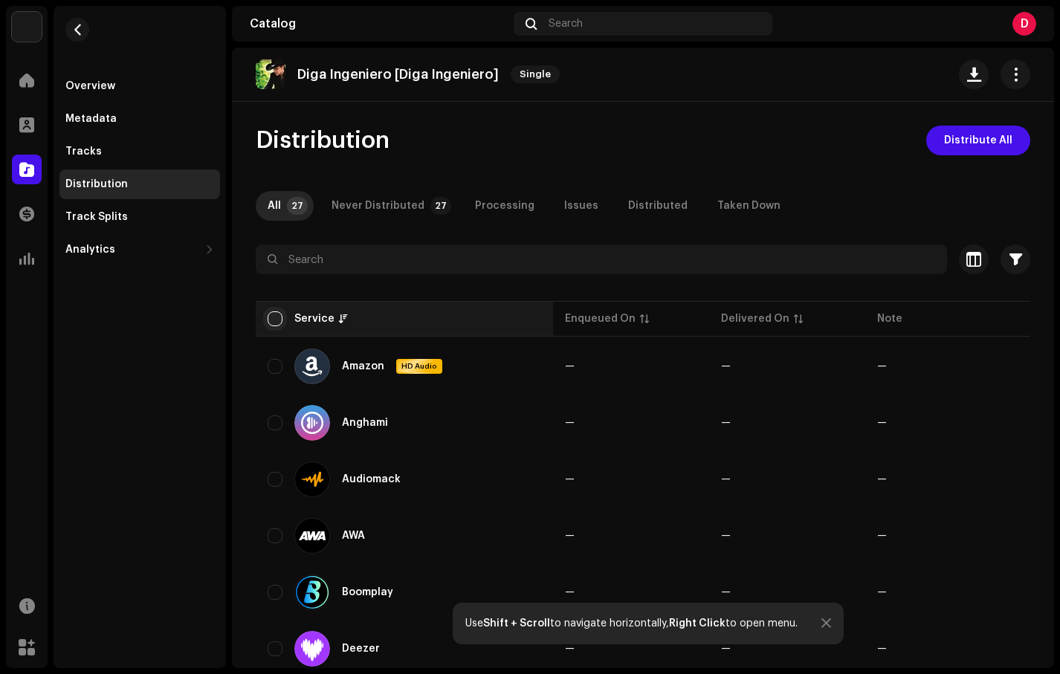
click at [271, 312] on input "checkbox" at bounding box center [275, 319] width 15 height 15
checkbox input "true"
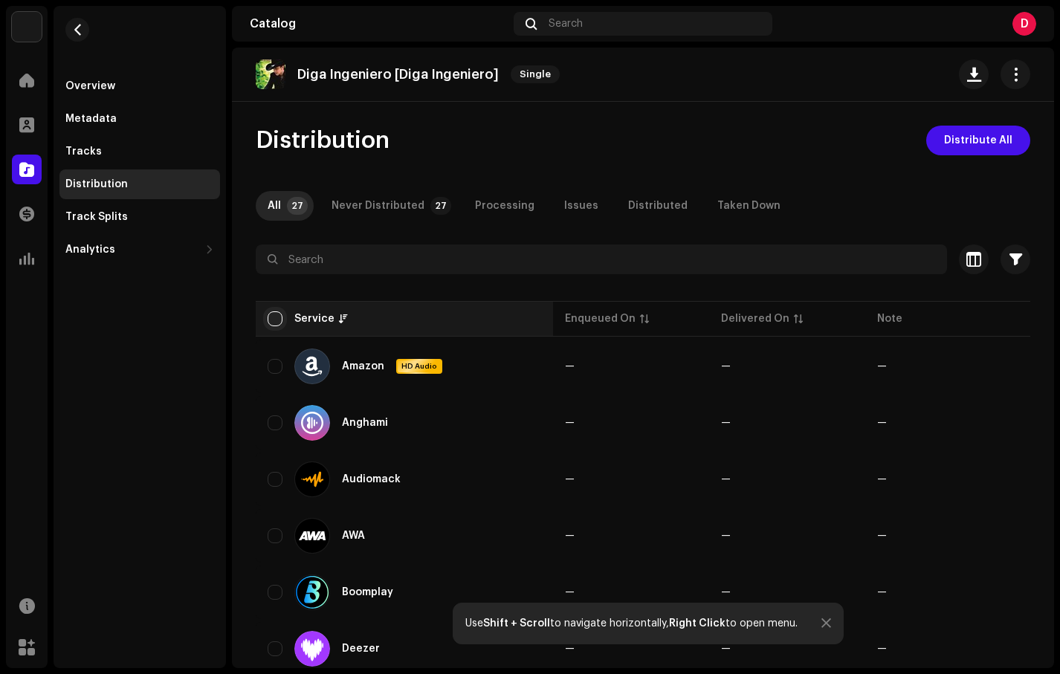
checkbox input "true"
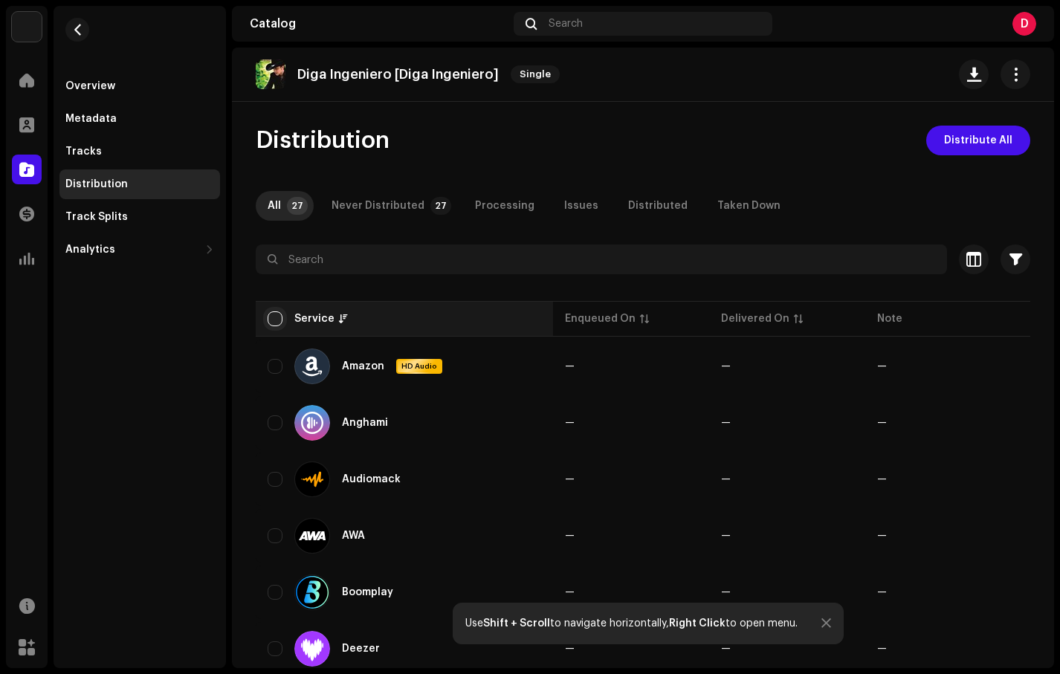
checkbox input "true"
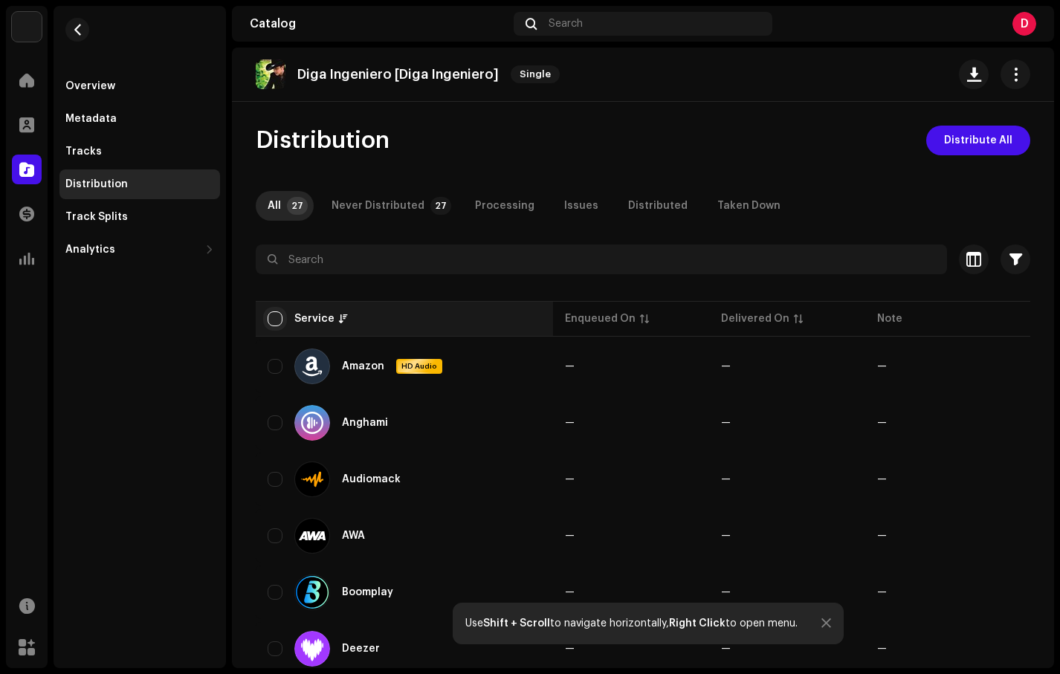
checkbox input "true"
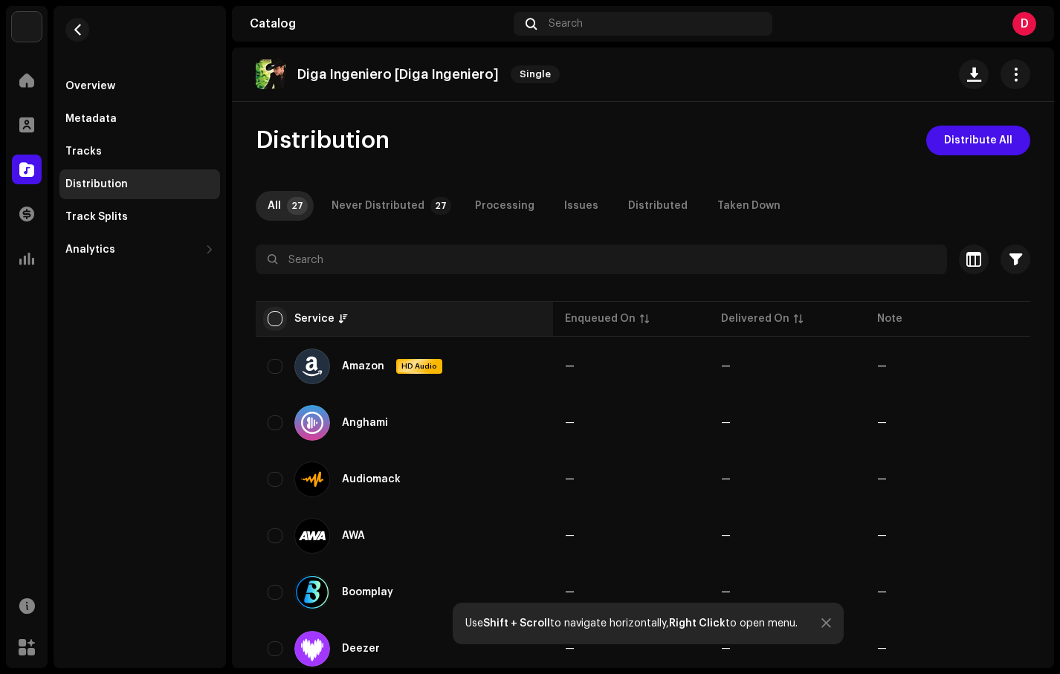
checkbox input "true"
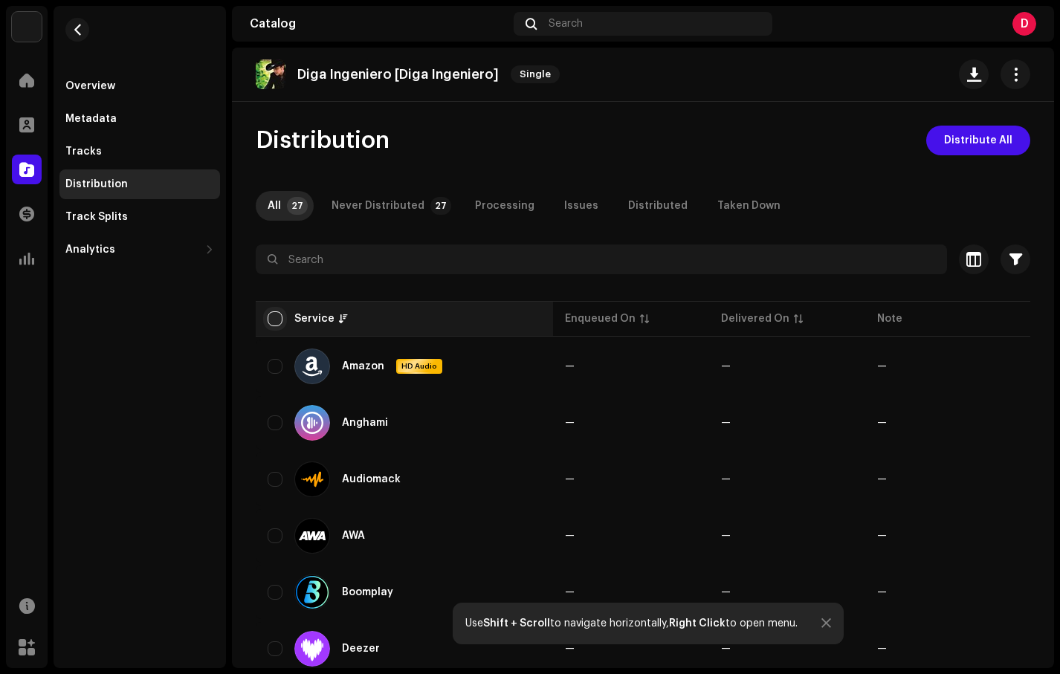
checkbox input "true"
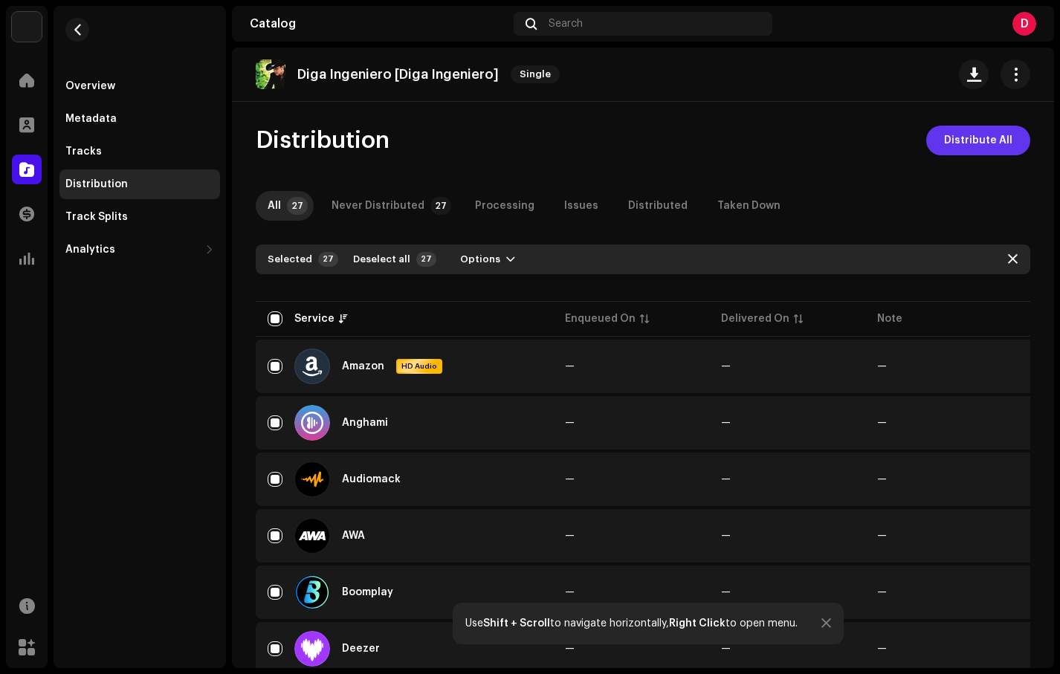
click at [947, 149] on span "Distribute All" at bounding box center [978, 141] width 68 height 30
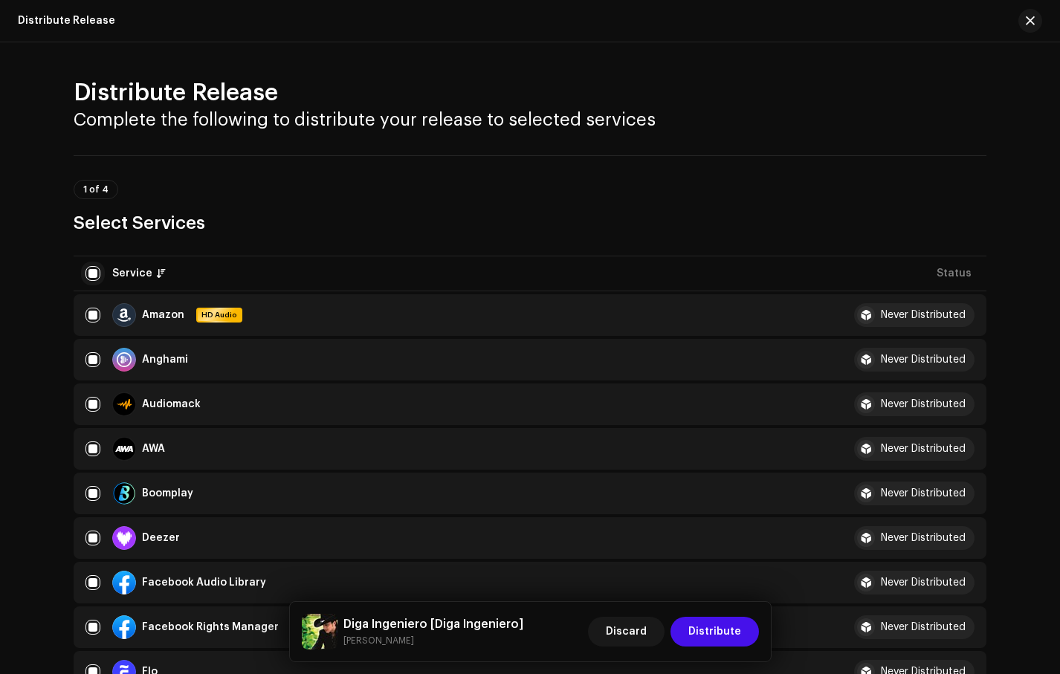
click at [90, 274] on input "checkbox" at bounding box center [93, 273] width 15 height 15
checkbox input "false"
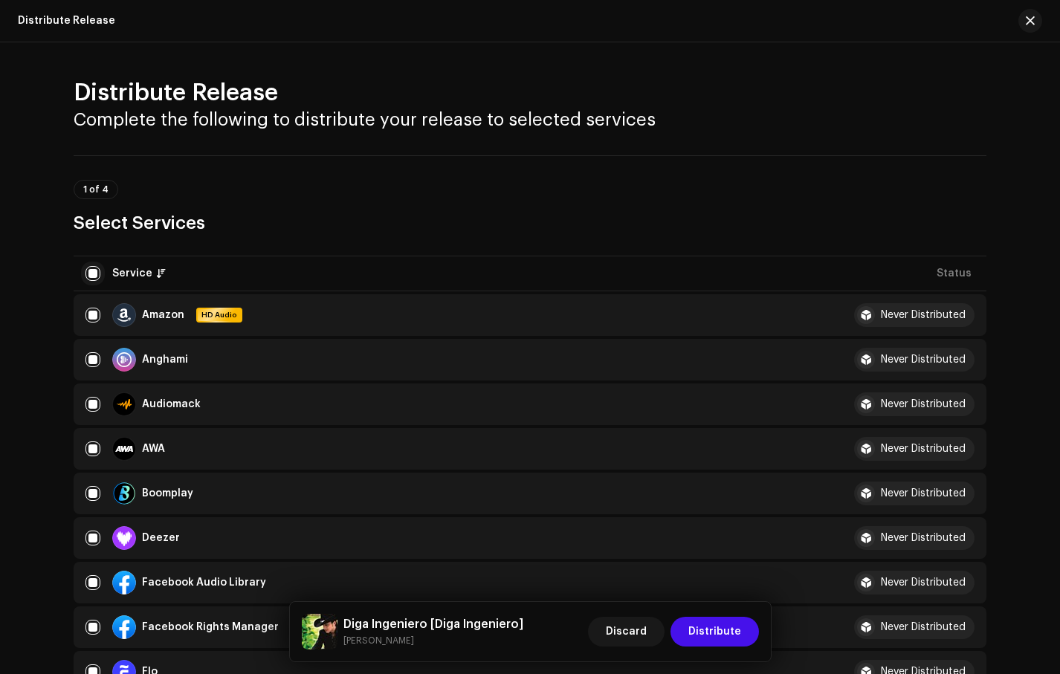
checkbox input "false"
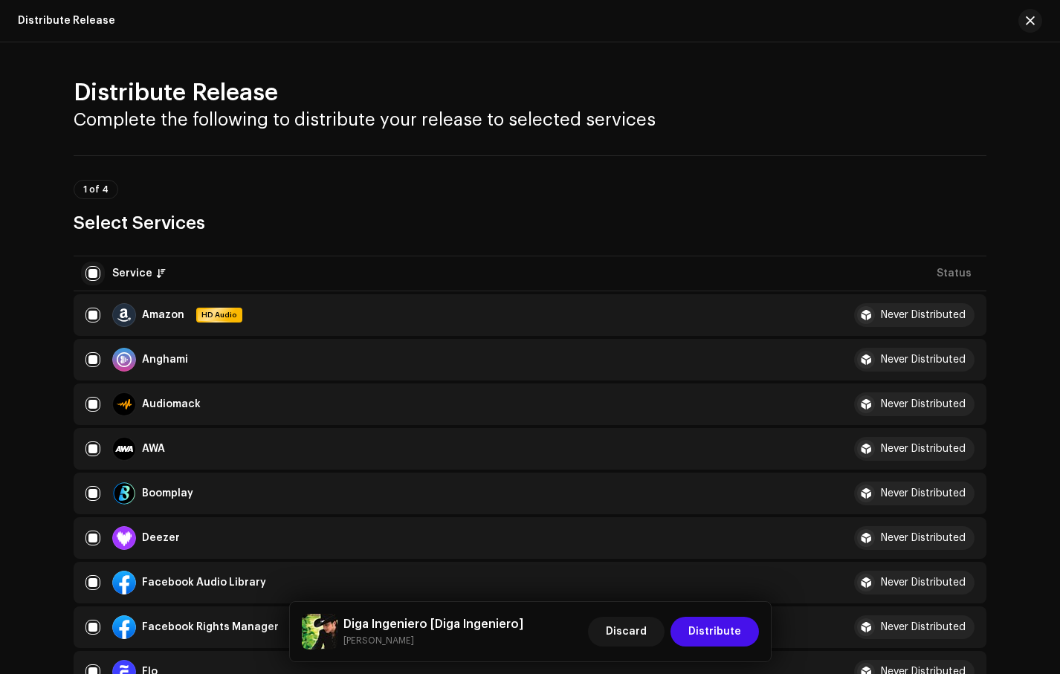
checkbox input "false"
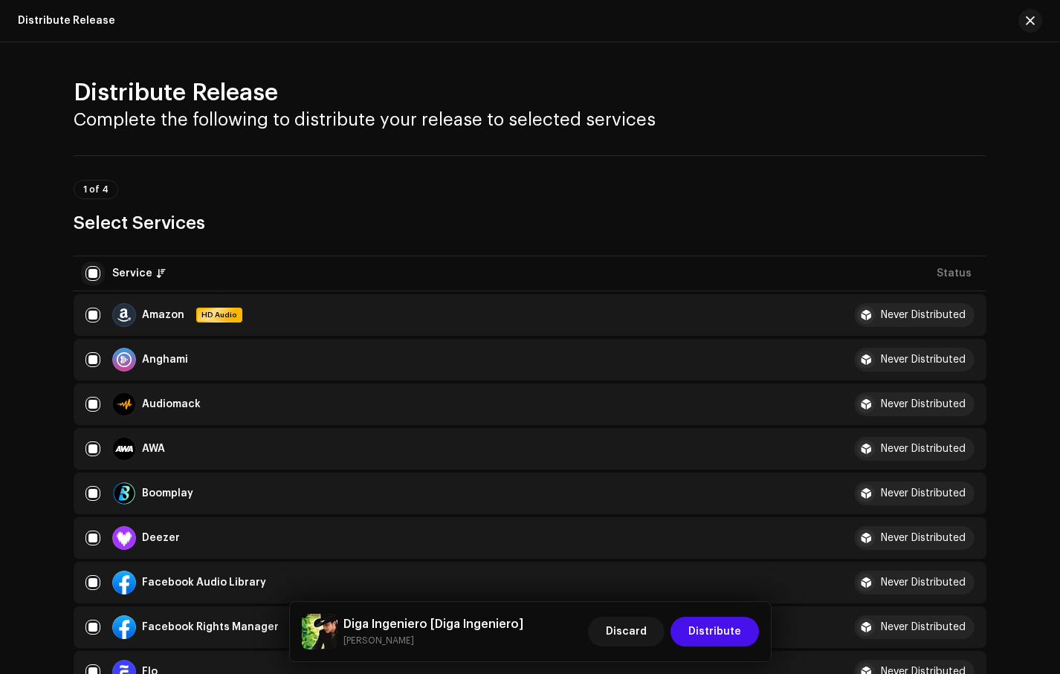
checkbox input "false"
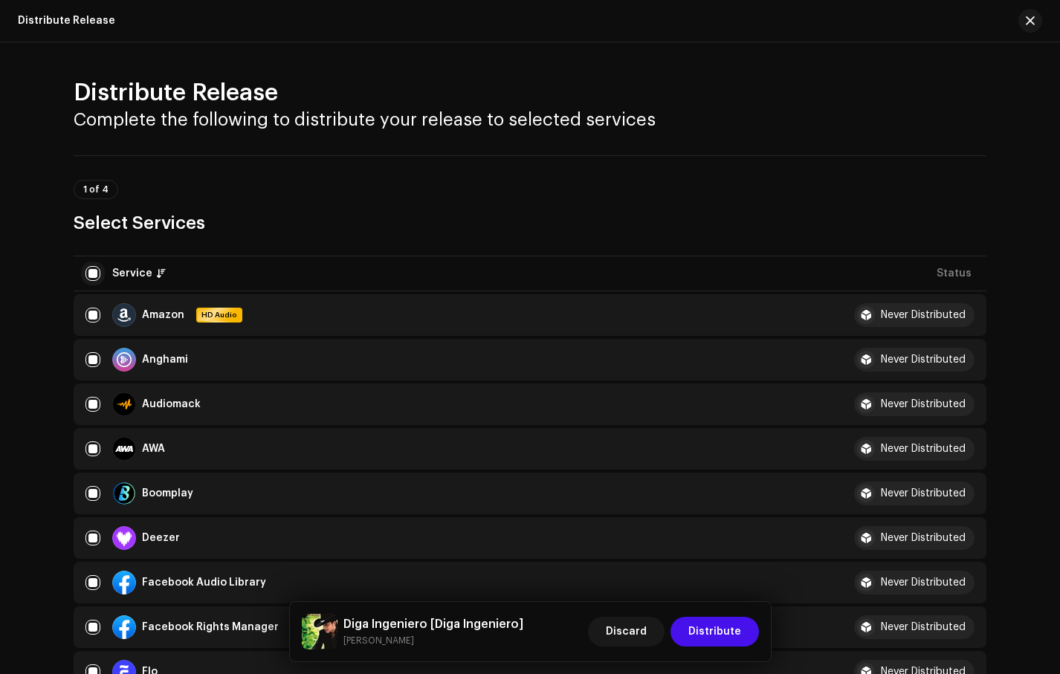
checkbox input "false"
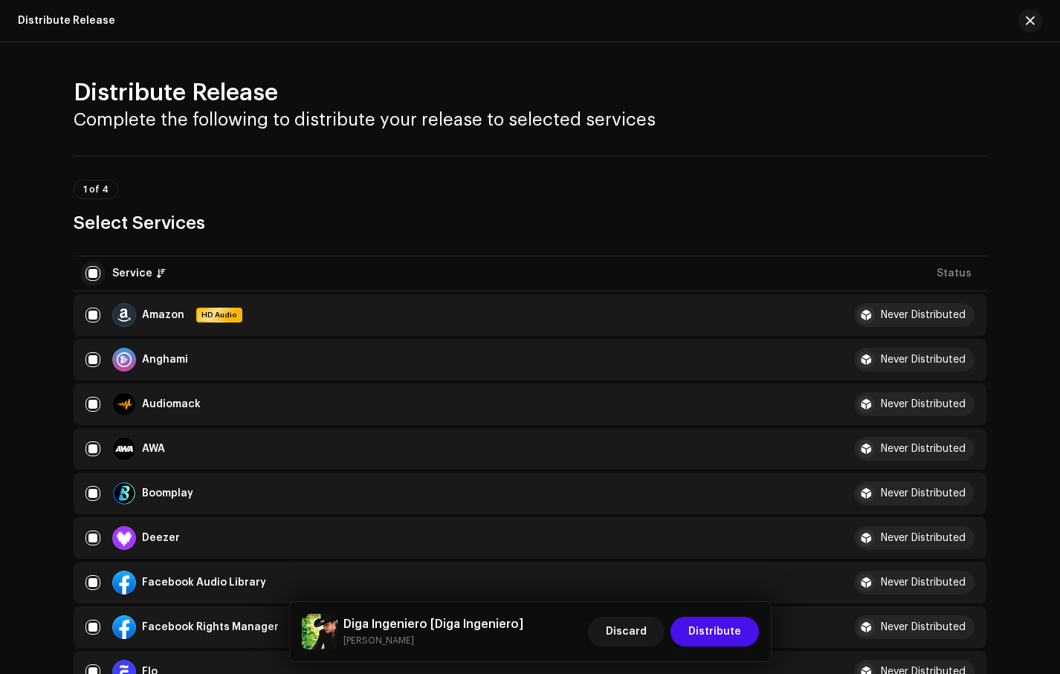
checkbox input "false"
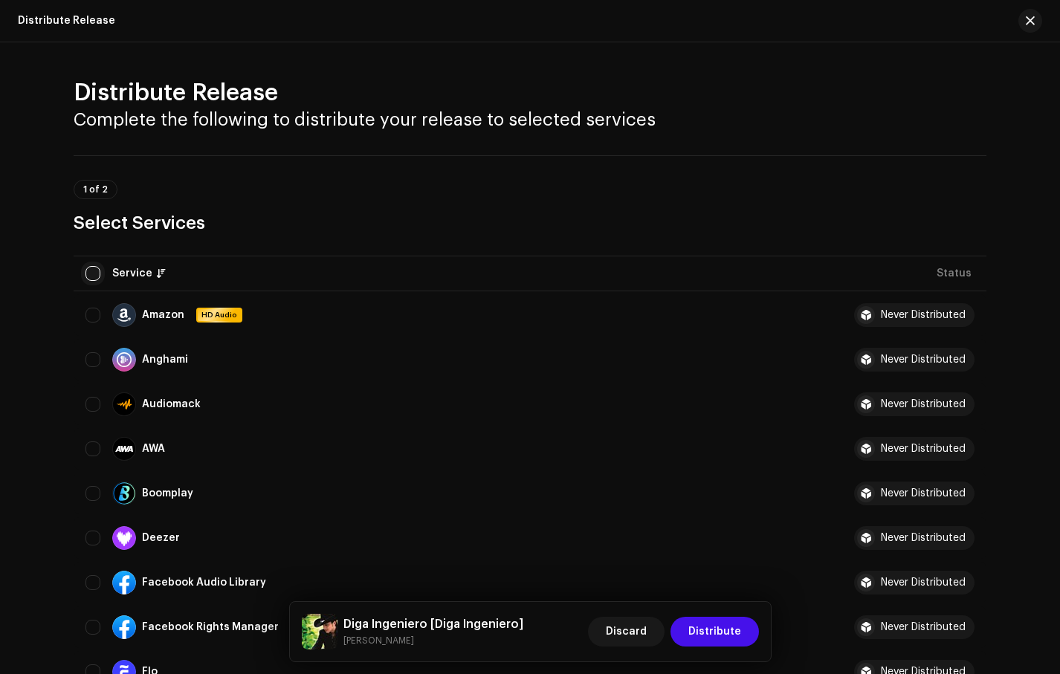
click at [88, 275] on input "checkbox" at bounding box center [93, 273] width 15 height 15
checkbox input "true"
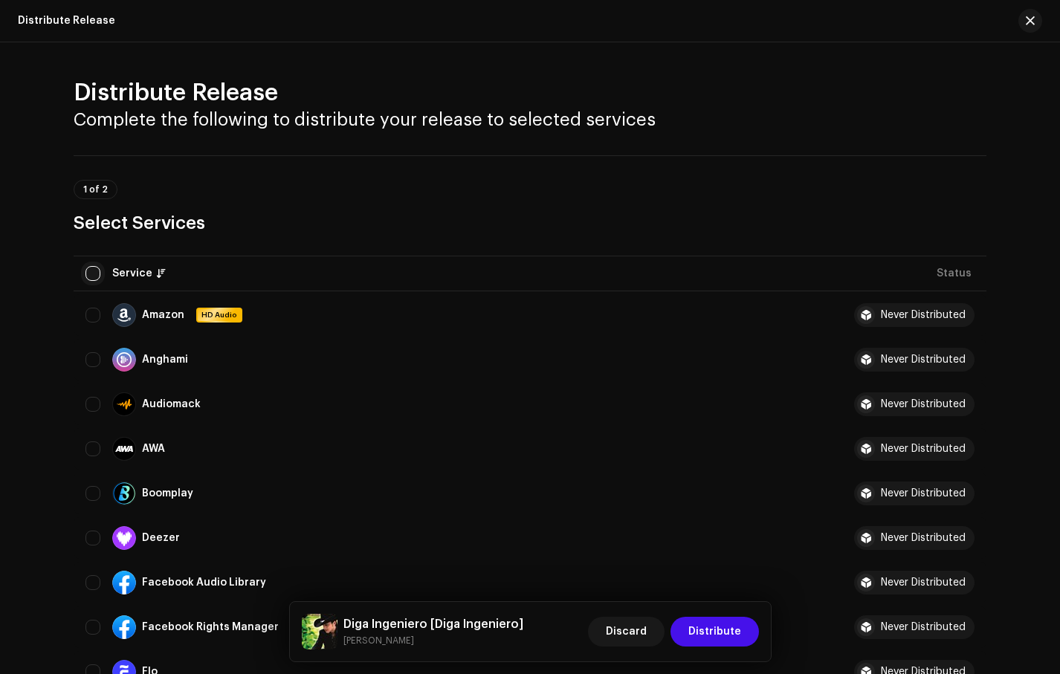
checkbox input "true"
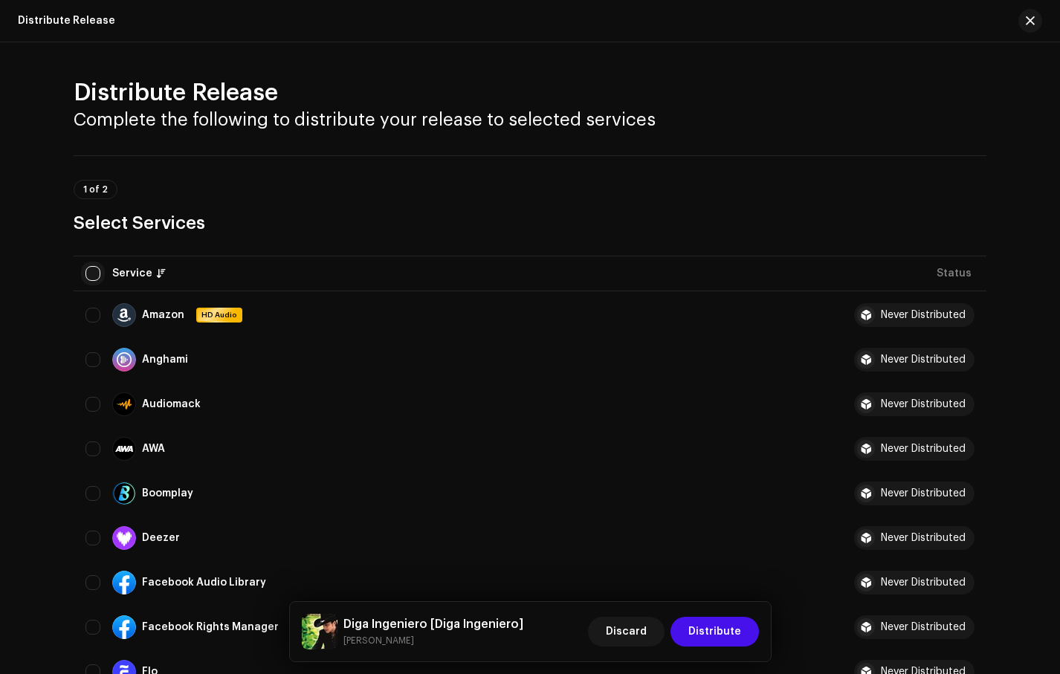
checkbox input "true"
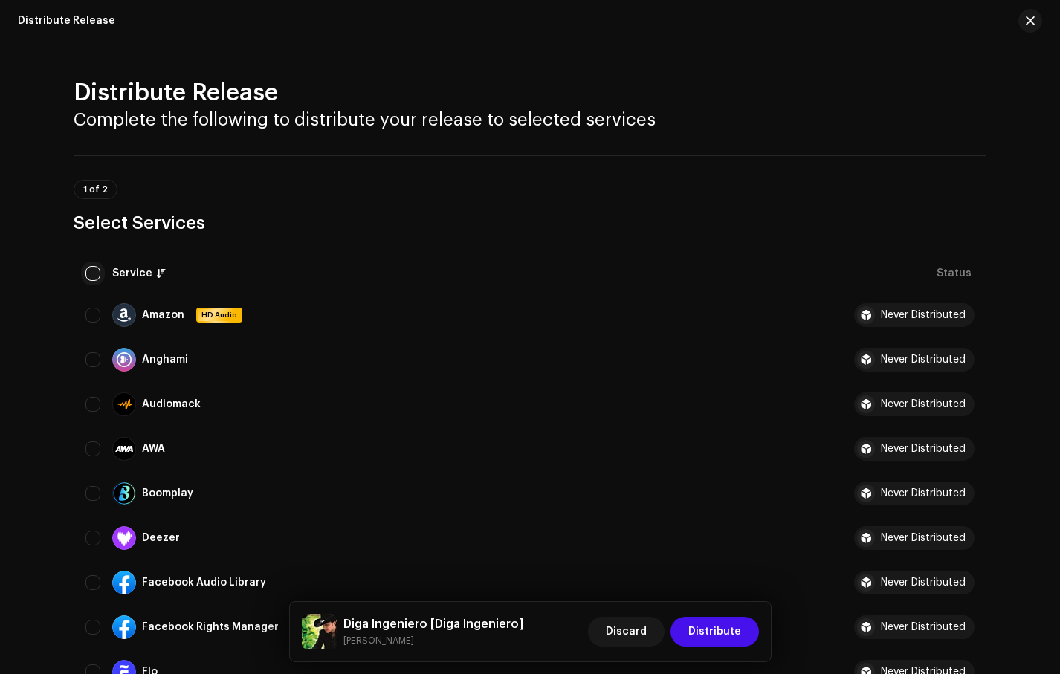
checkbox input "true"
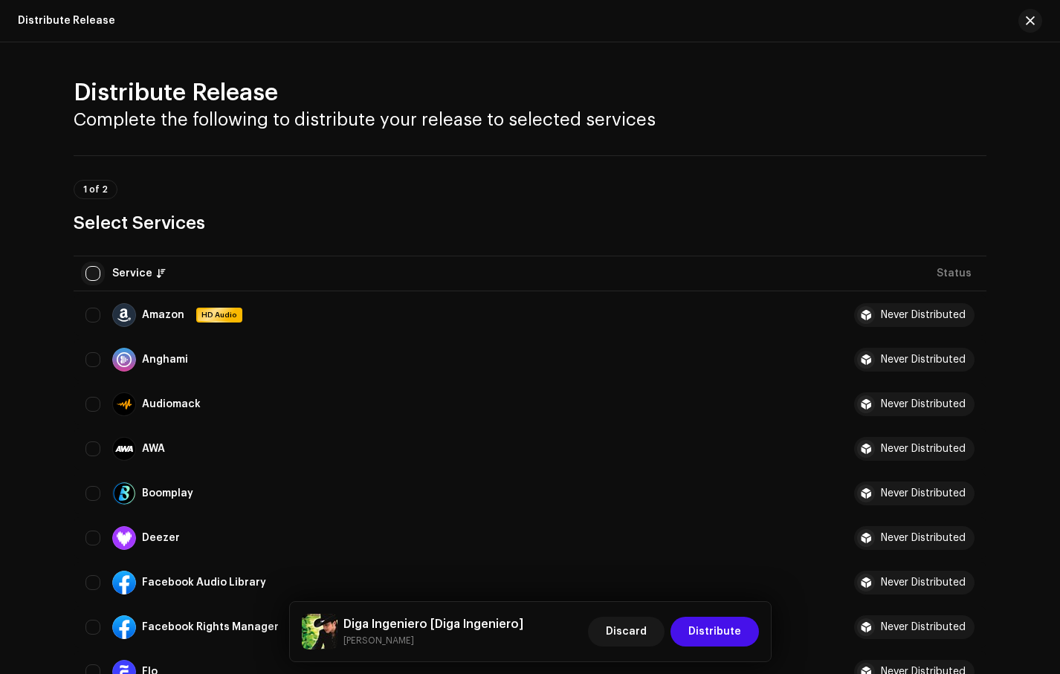
checkbox input "true"
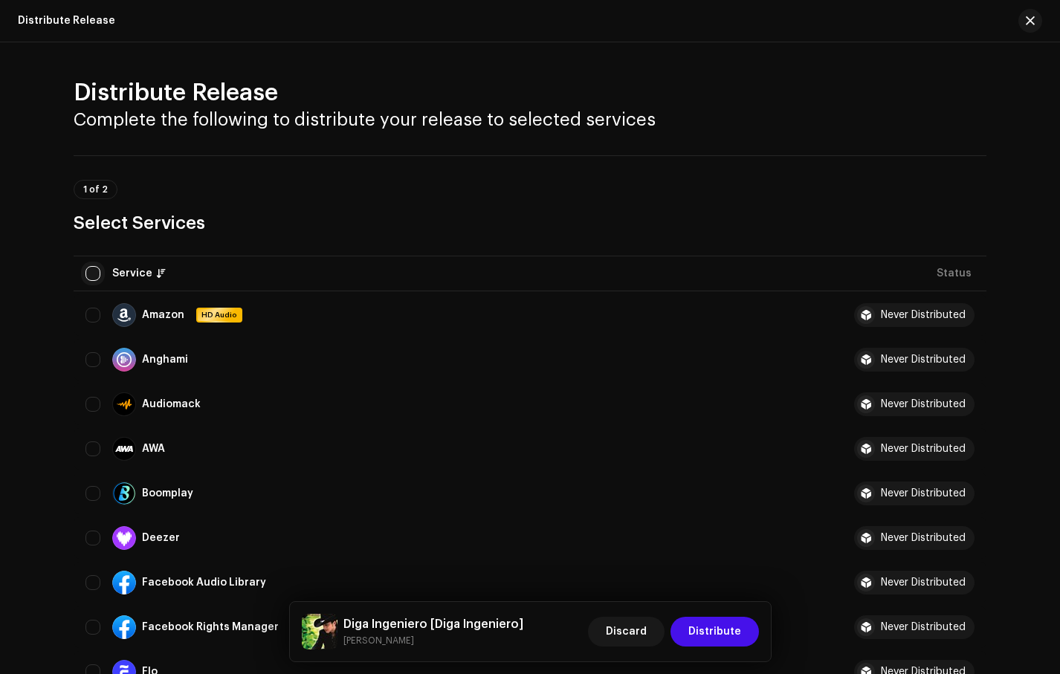
checkbox input "true"
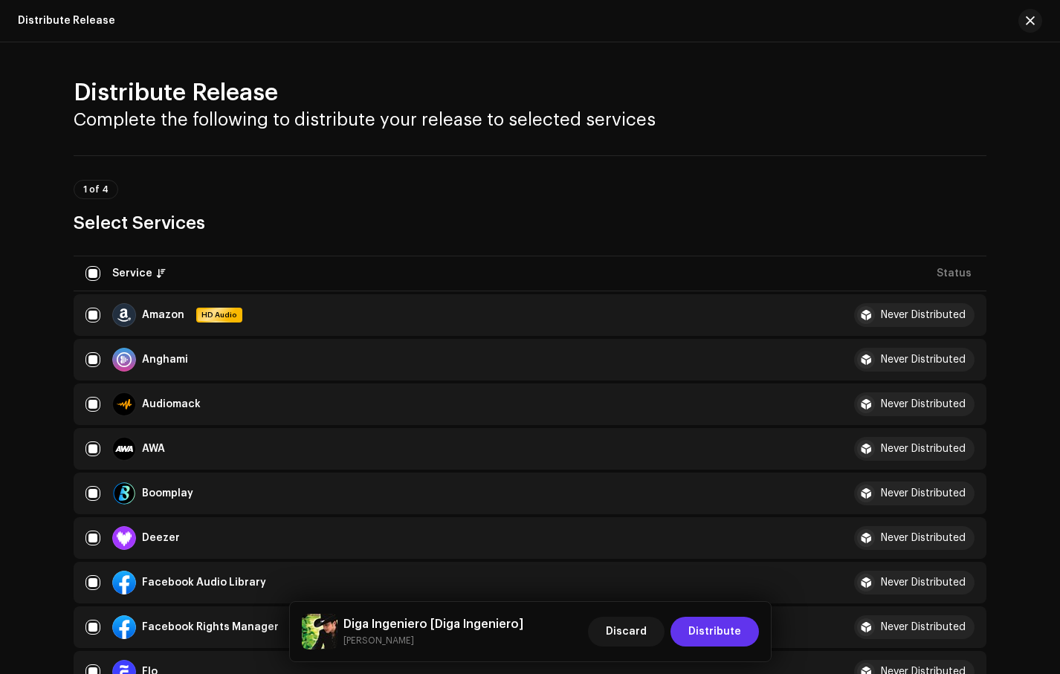
click at [707, 628] on span "Distribute" at bounding box center [715, 632] width 53 height 30
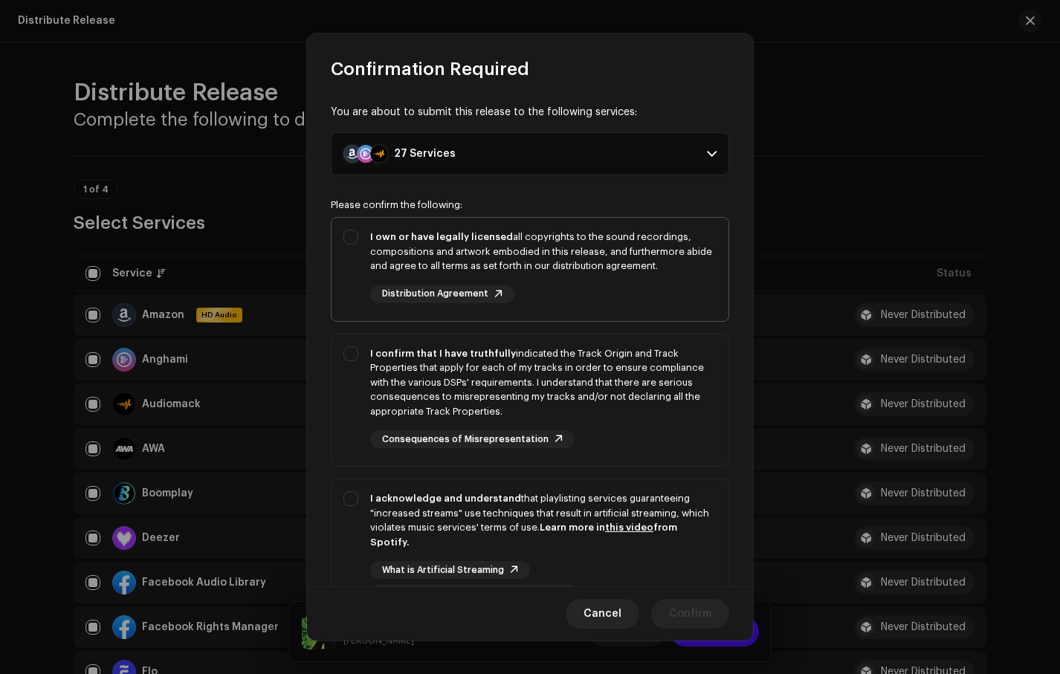
click at [535, 273] on div "I own or have legally licensed all copyrights to the sound recordings, composit…" at bounding box center [543, 252] width 346 height 44
checkbox input "true"
click at [541, 377] on div "I confirm that I have truthfully indicated the Track Origin and Track Propertie…" at bounding box center [543, 382] width 346 height 73
checkbox input "true"
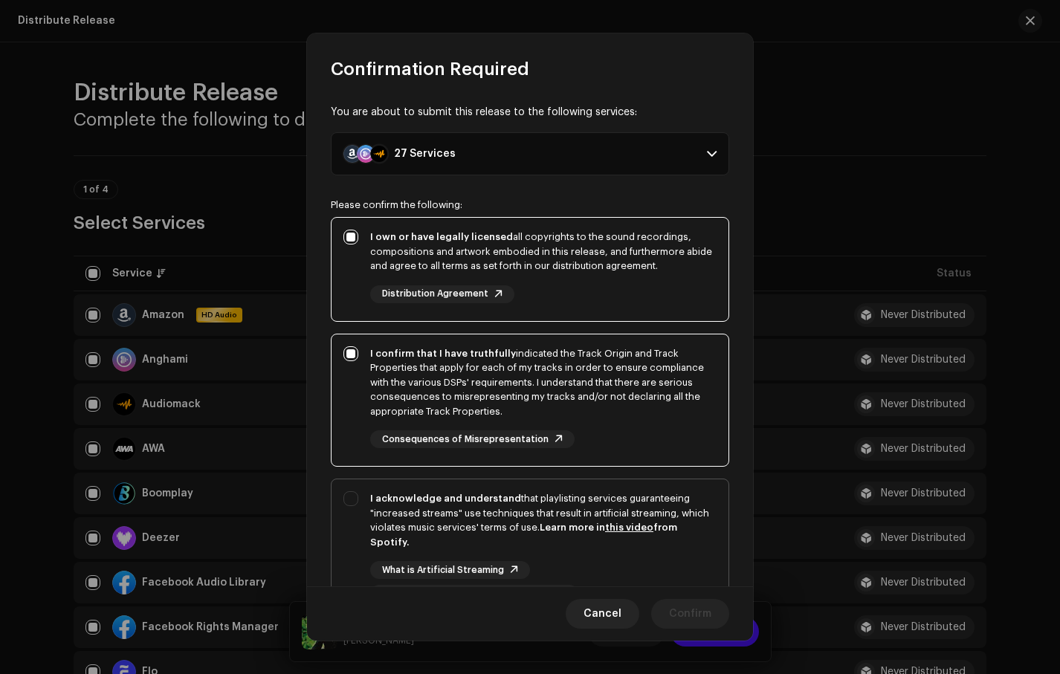
click at [530, 506] on div "I acknowledge and understand that playlisting services guaranteeing "increased …" at bounding box center [543, 520] width 346 height 58
checkbox input "true"
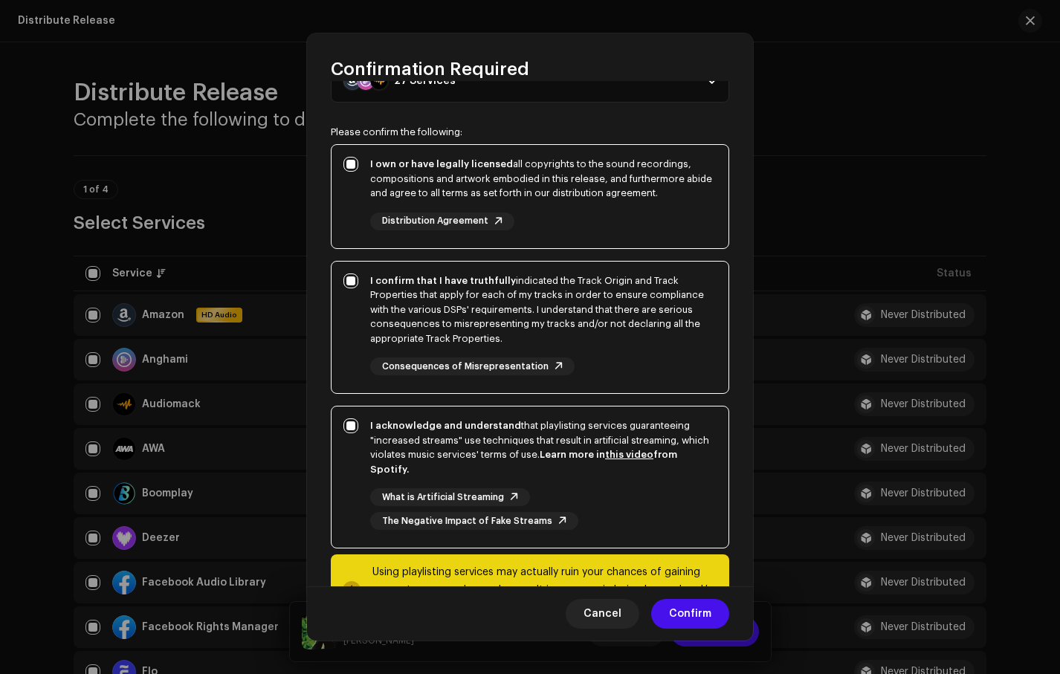
scroll to position [136, 0]
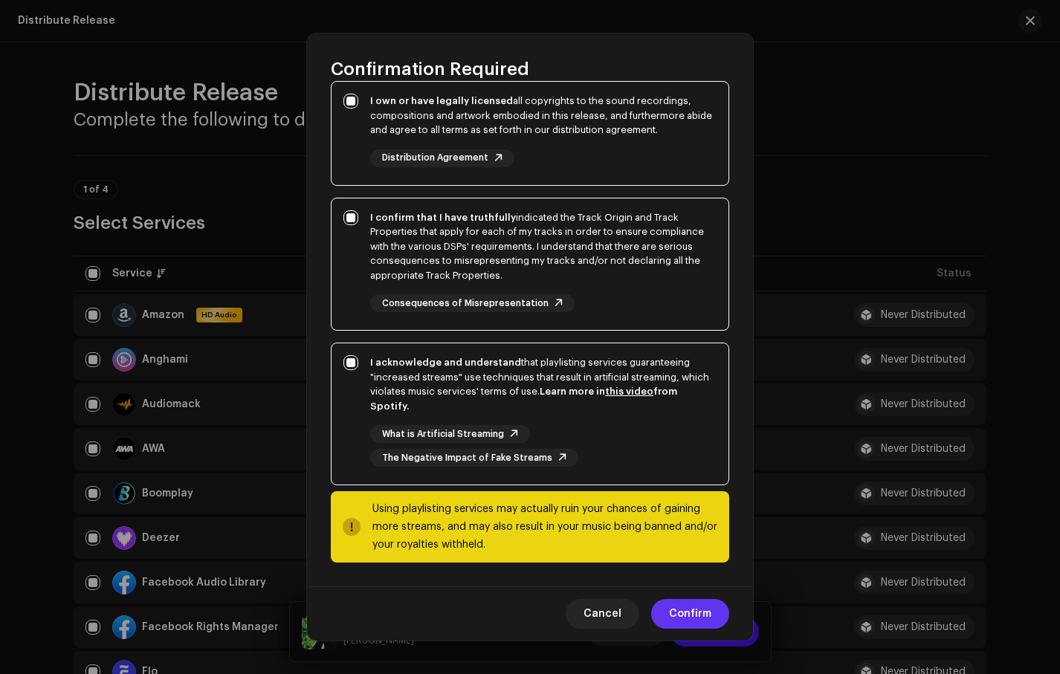
click at [692, 623] on span "Confirm" at bounding box center [690, 614] width 42 height 30
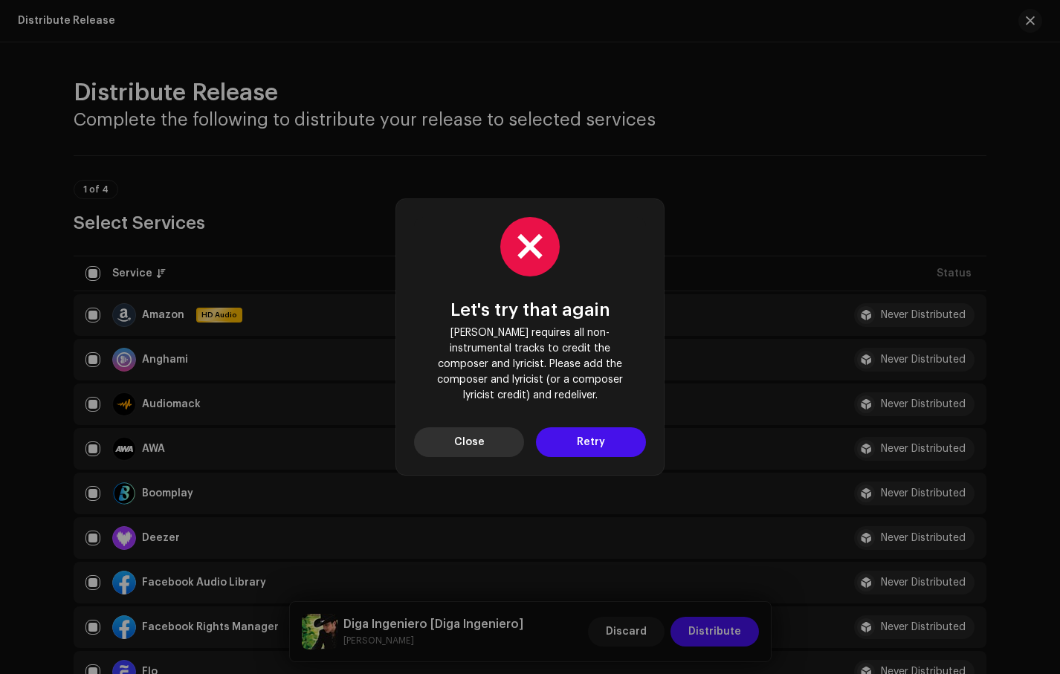
click at [515, 429] on button "Close" at bounding box center [469, 443] width 110 height 30
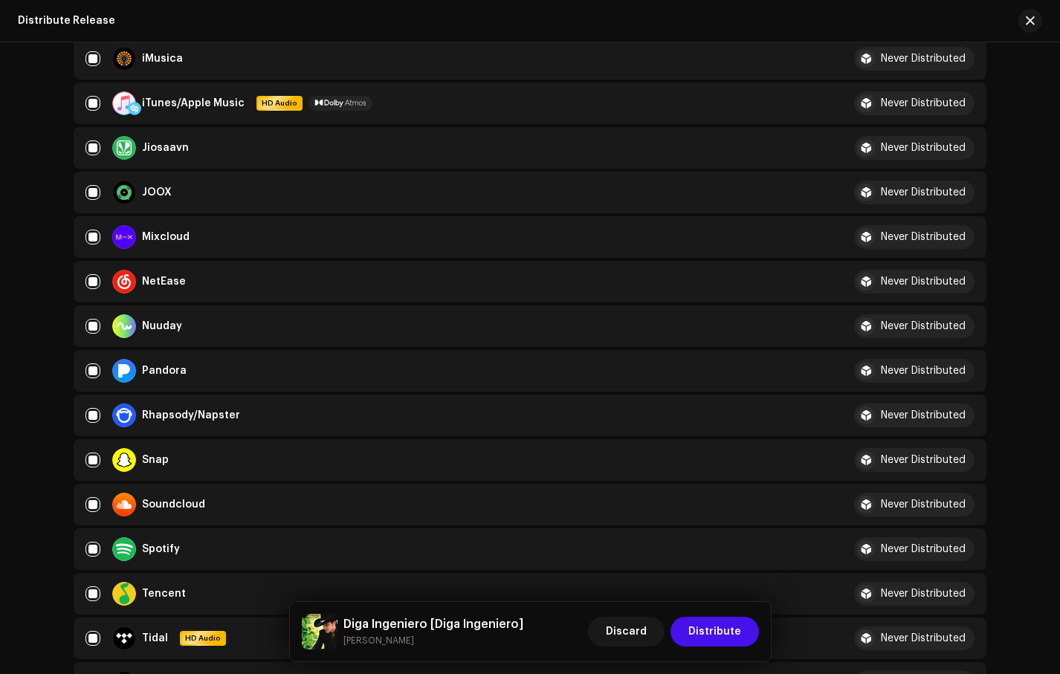
scroll to position [715, 0]
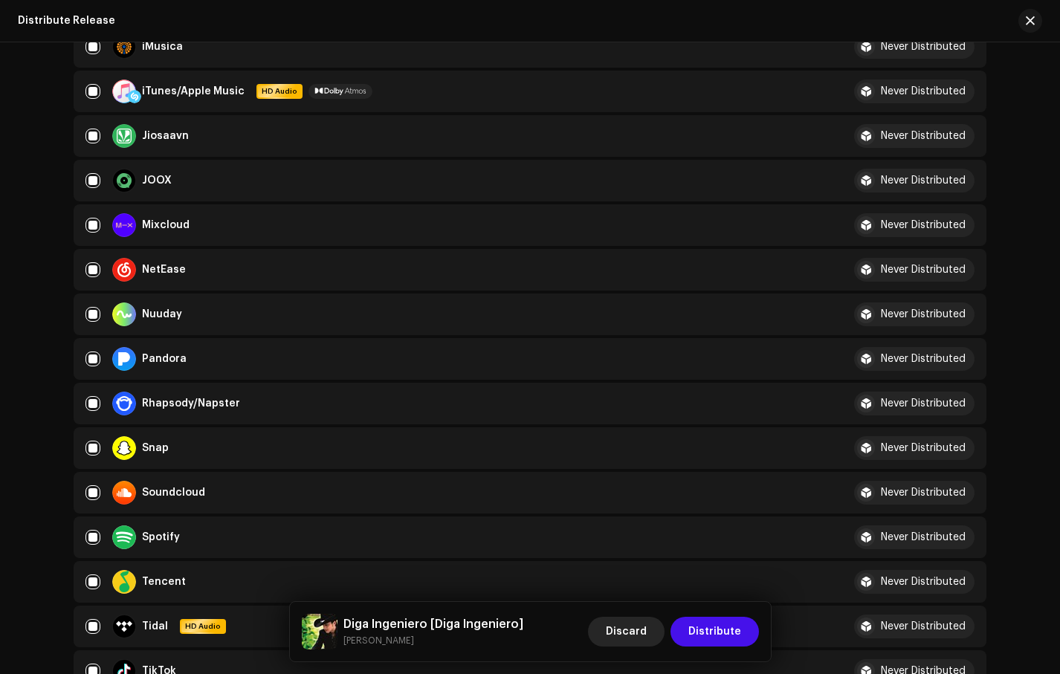
click at [636, 632] on span "Discard" at bounding box center [626, 632] width 41 height 30
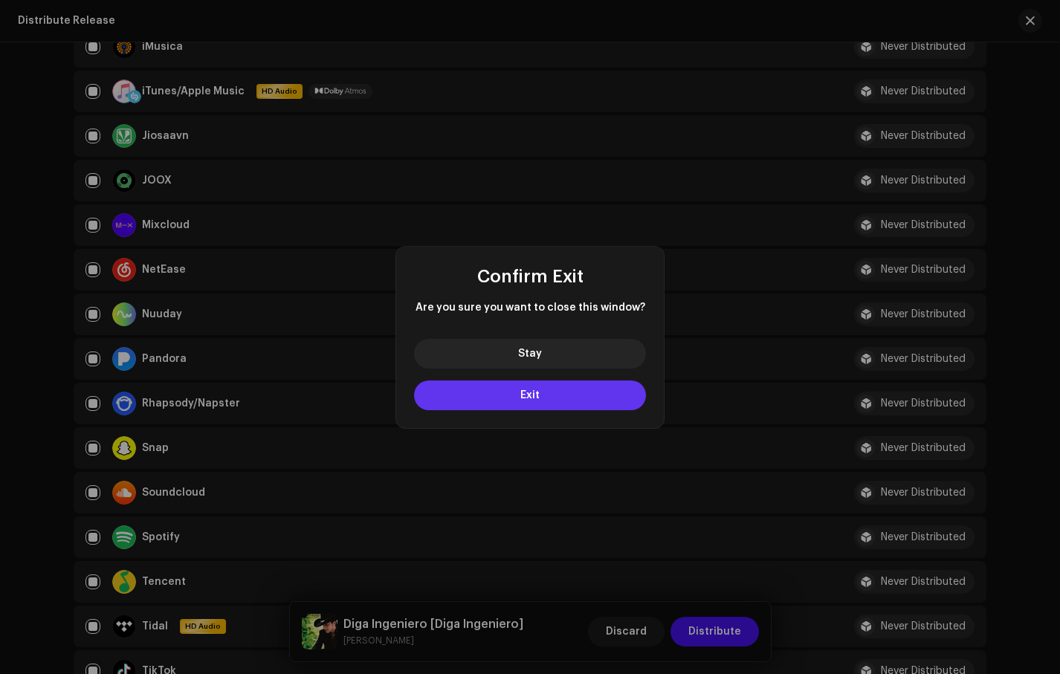
click at [549, 402] on button "Exit" at bounding box center [530, 396] width 232 height 30
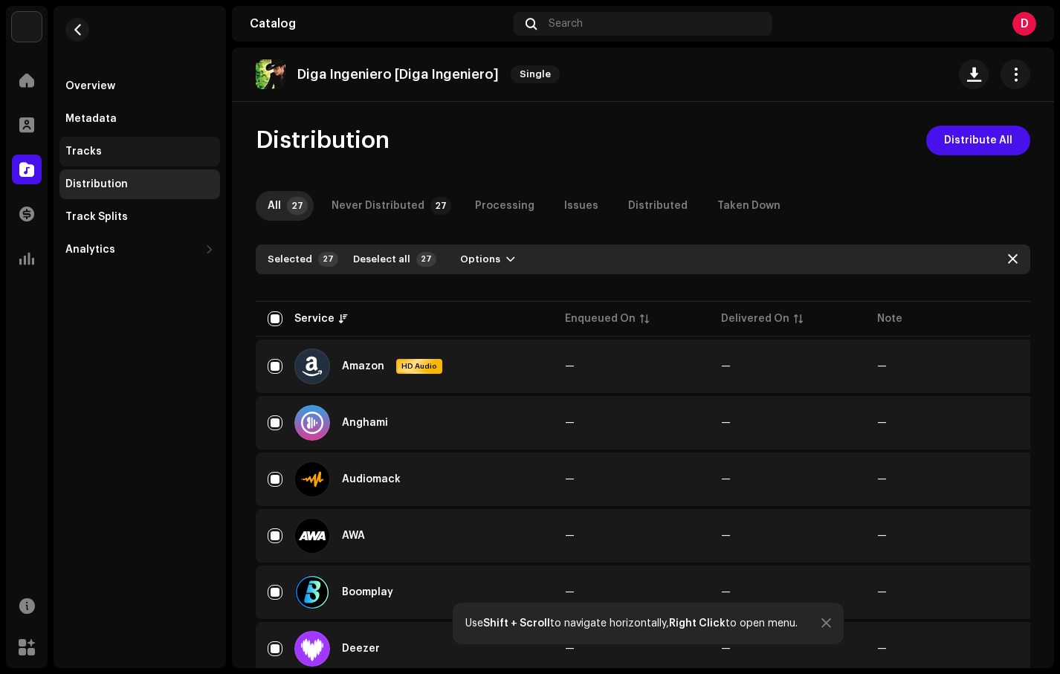
click at [151, 143] on div "Tracks" at bounding box center [139, 152] width 161 height 30
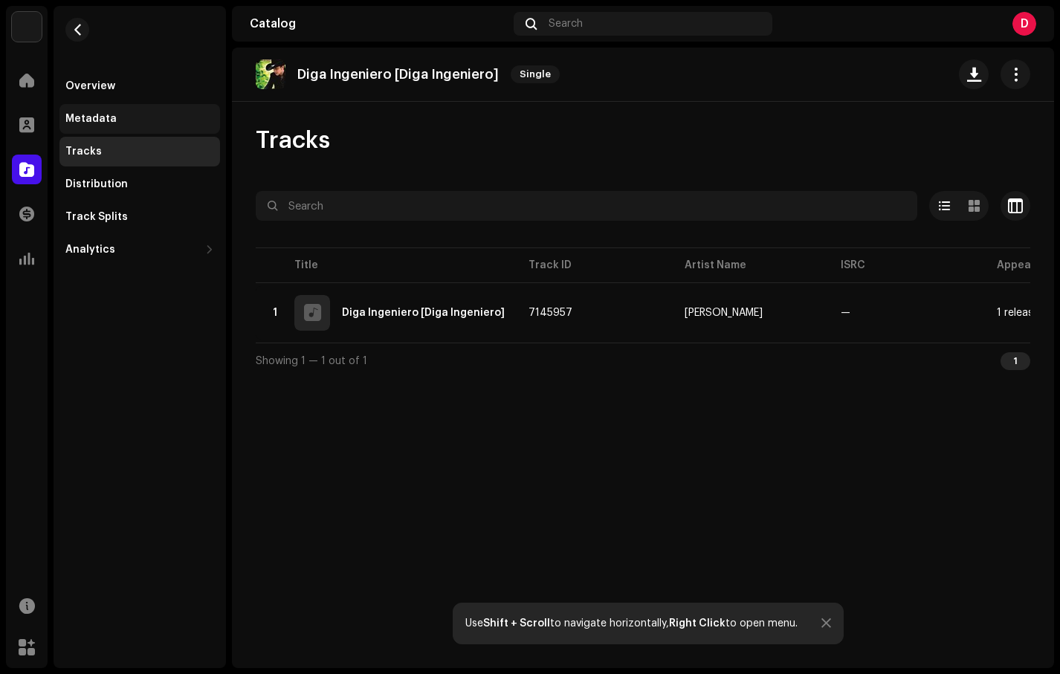
click at [139, 104] on div "Metadata" at bounding box center [139, 119] width 161 height 30
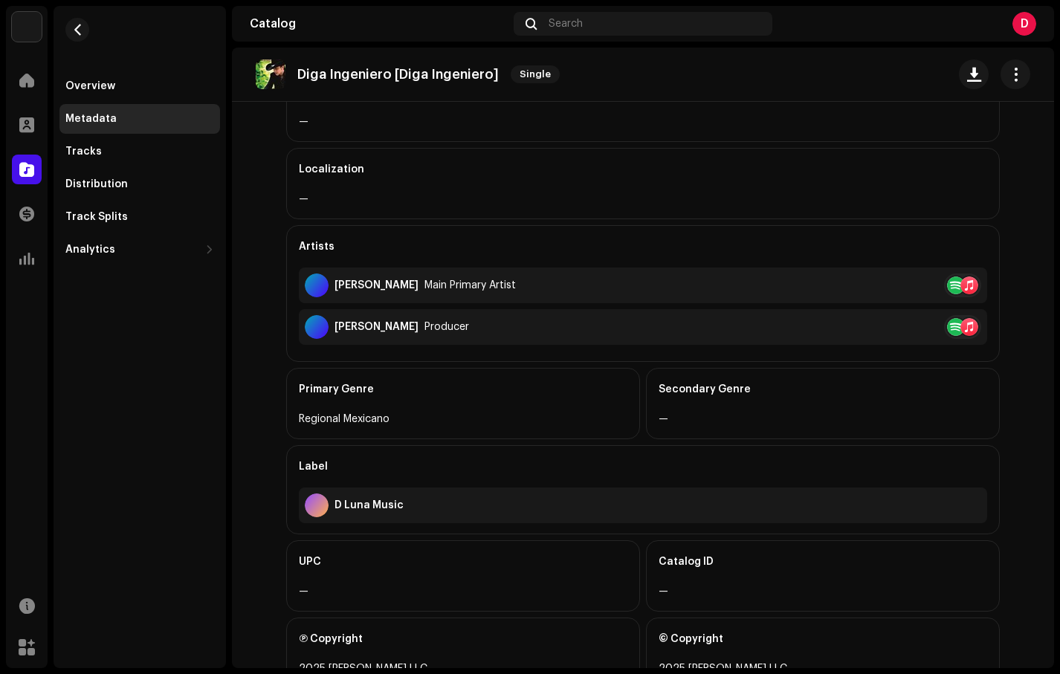
scroll to position [332, 0]
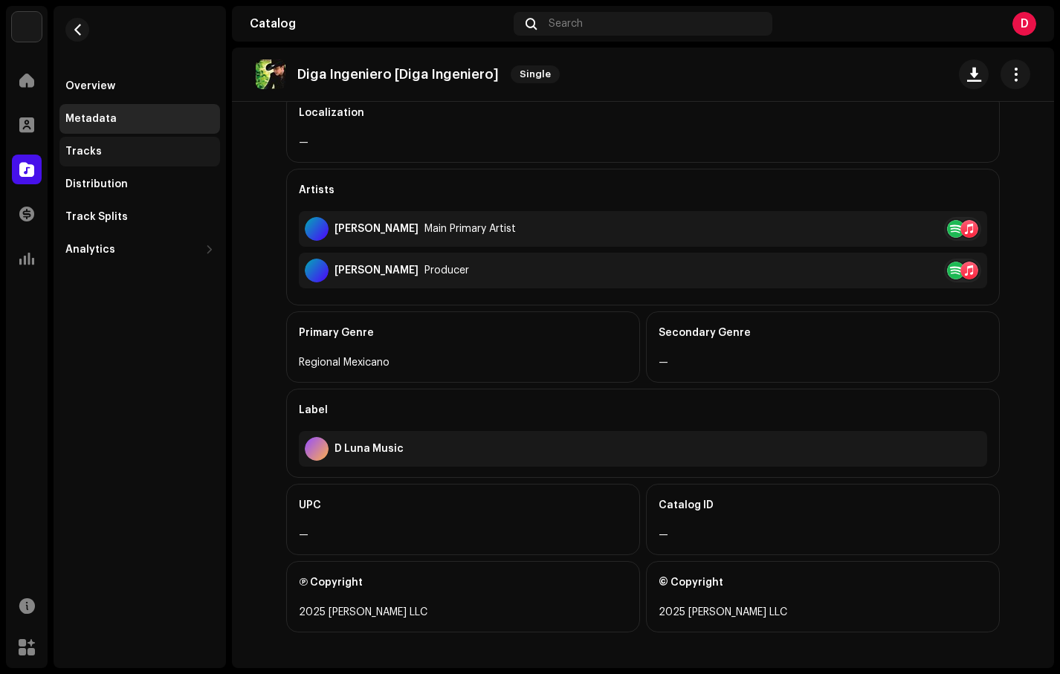
click at [138, 142] on div "Tracks" at bounding box center [139, 152] width 161 height 30
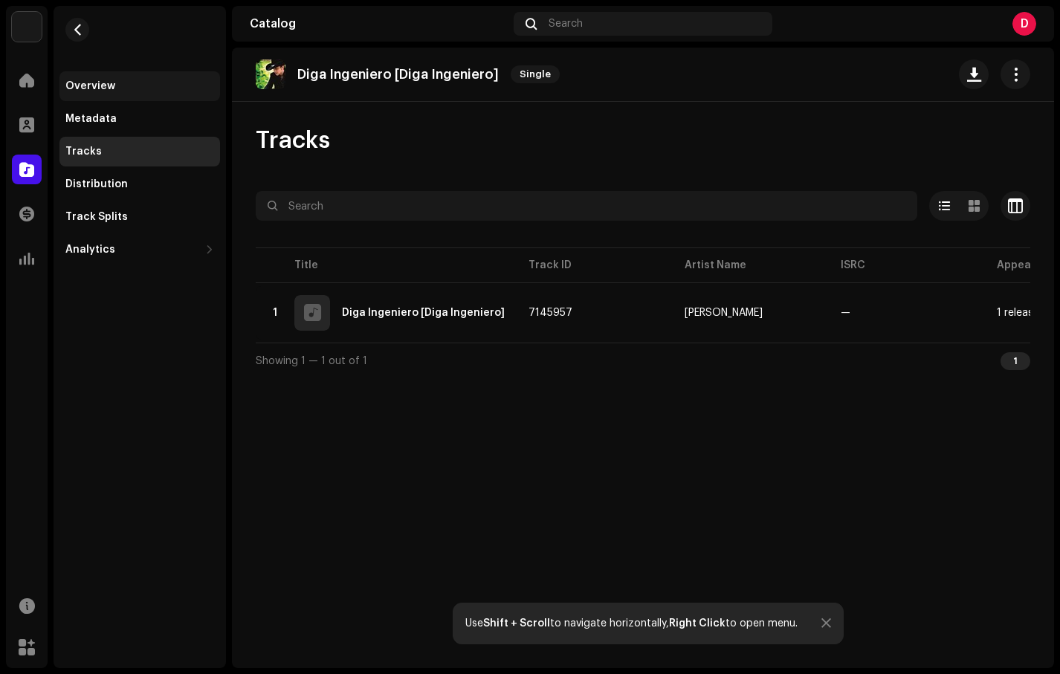
click at [135, 90] on div "Overview" at bounding box center [139, 86] width 149 height 12
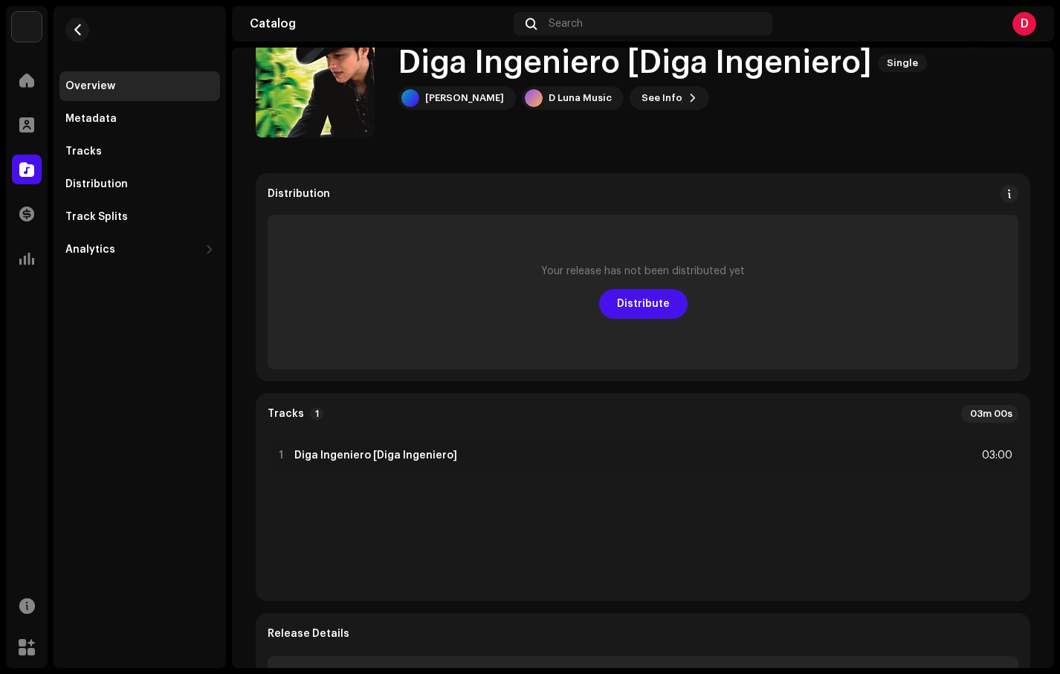
scroll to position [54, 0]
click at [646, 103] on span "See Info" at bounding box center [662, 98] width 41 height 30
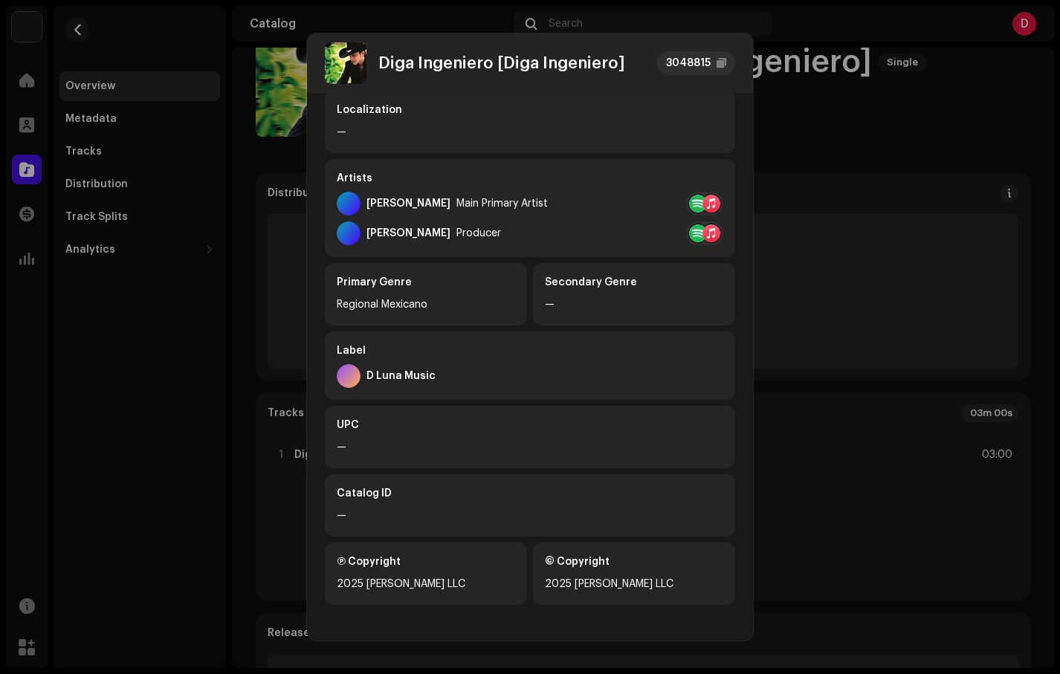
scroll to position [0, 0]
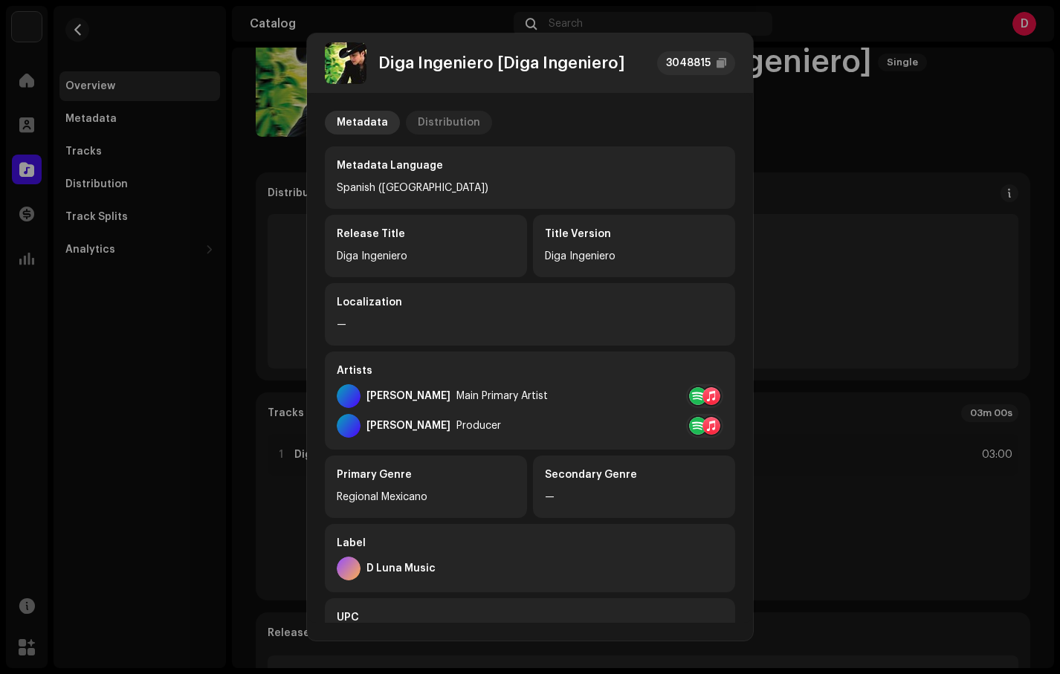
click at [445, 120] on div "Distribution" at bounding box center [449, 123] width 62 height 24
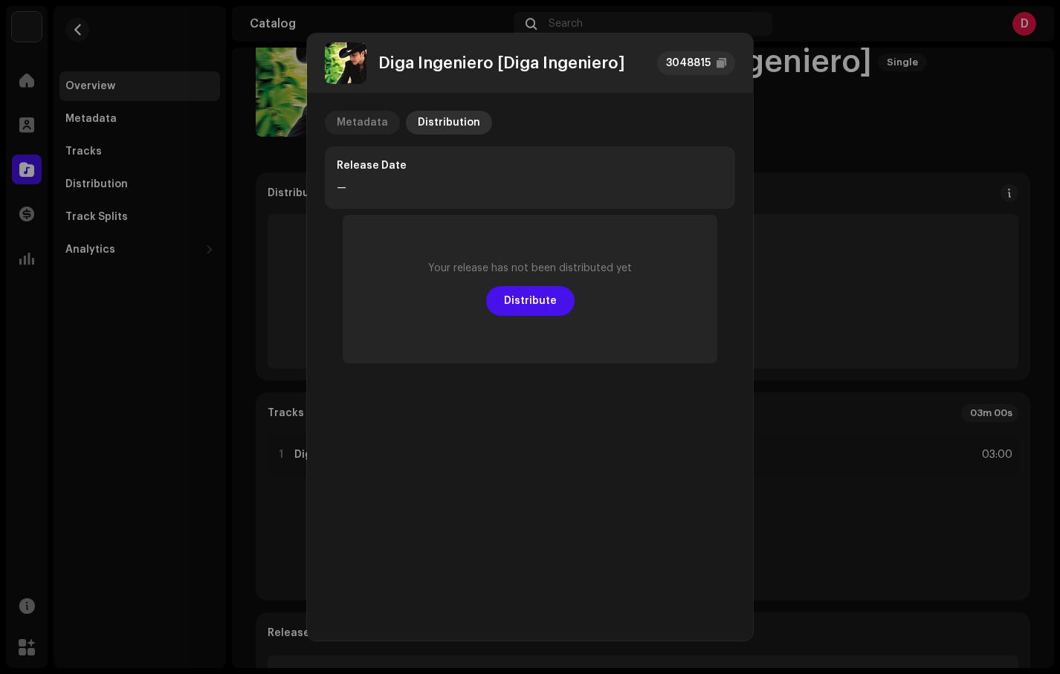
click at [369, 122] on div "Metadata" at bounding box center [362, 123] width 51 height 24
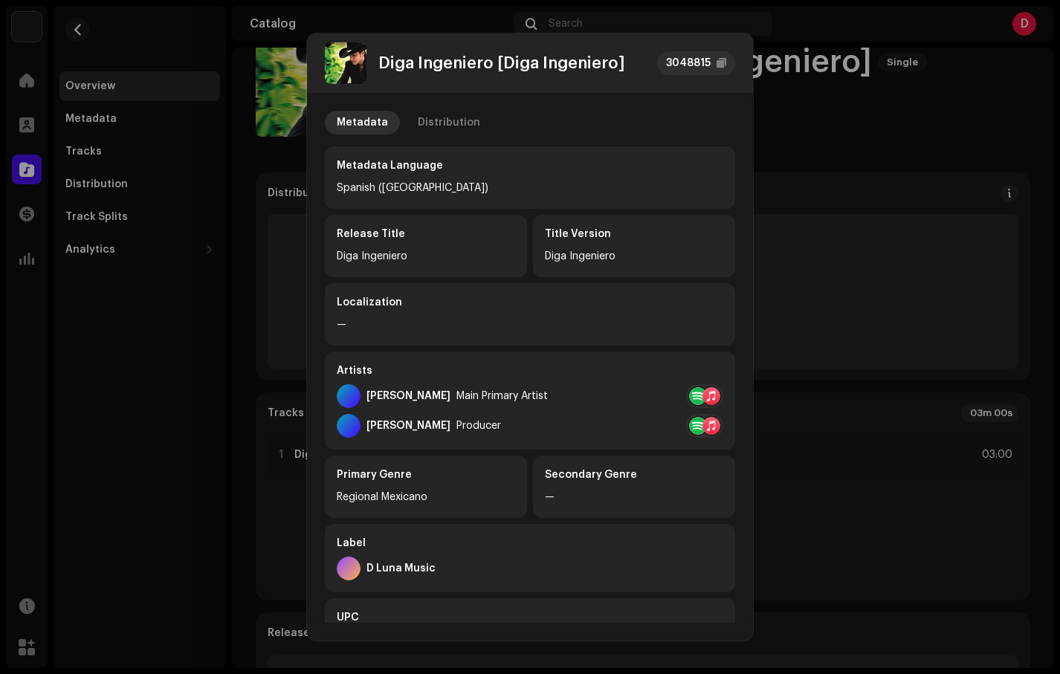
click at [457, 427] on div "Producer" at bounding box center [479, 426] width 45 height 12
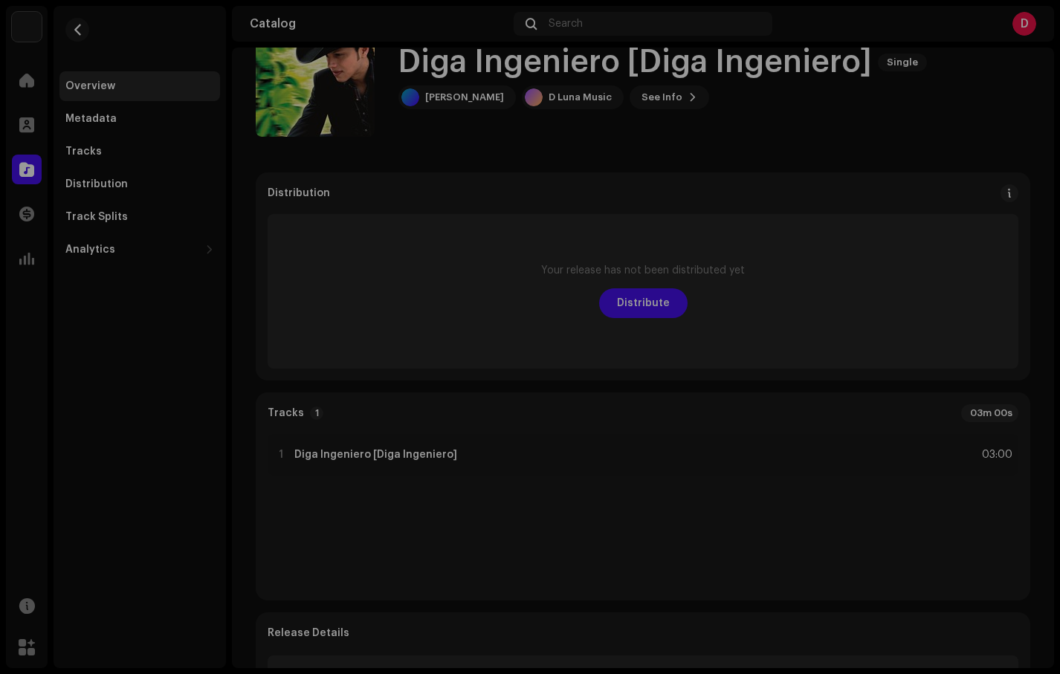
click at [175, 199] on div "Diga Ingeniero [Diga Ingeniero] 3048815 Metadata Distribution Metadata Language…" at bounding box center [530, 337] width 1060 height 674
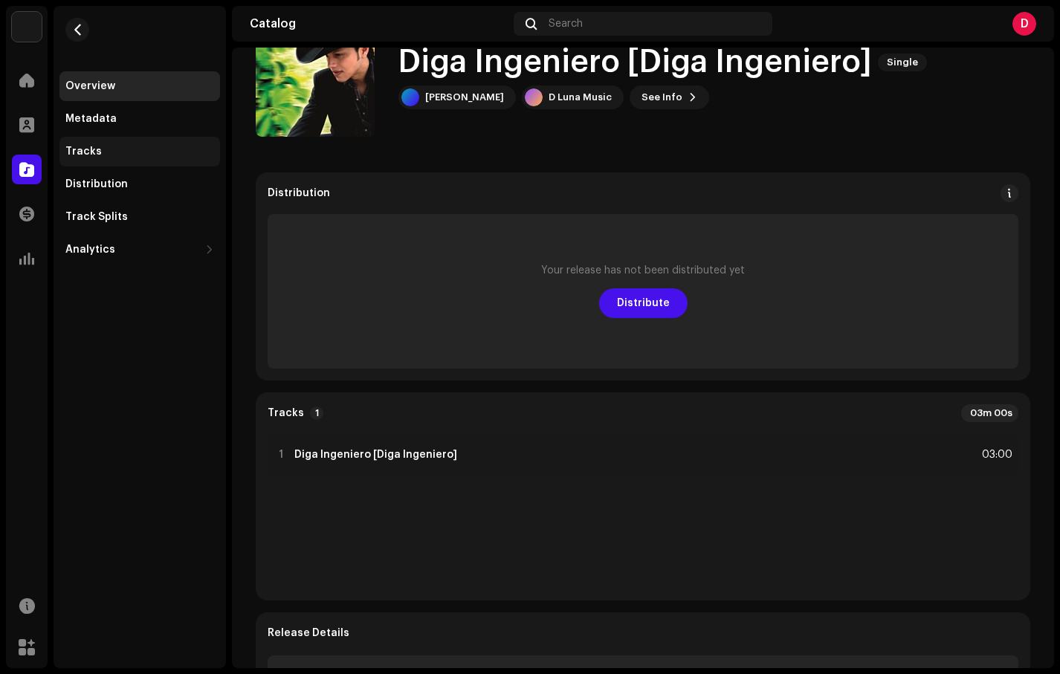
click at [126, 156] on div "Tracks" at bounding box center [139, 152] width 149 height 12
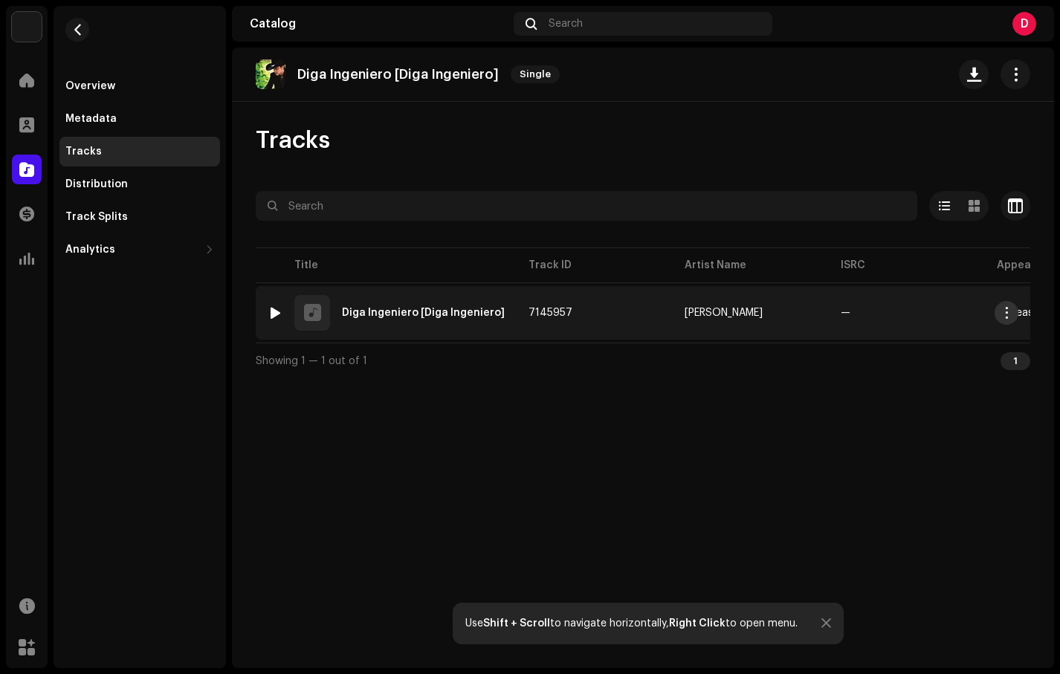
click at [1005, 312] on span "button" at bounding box center [1007, 313] width 11 height 12
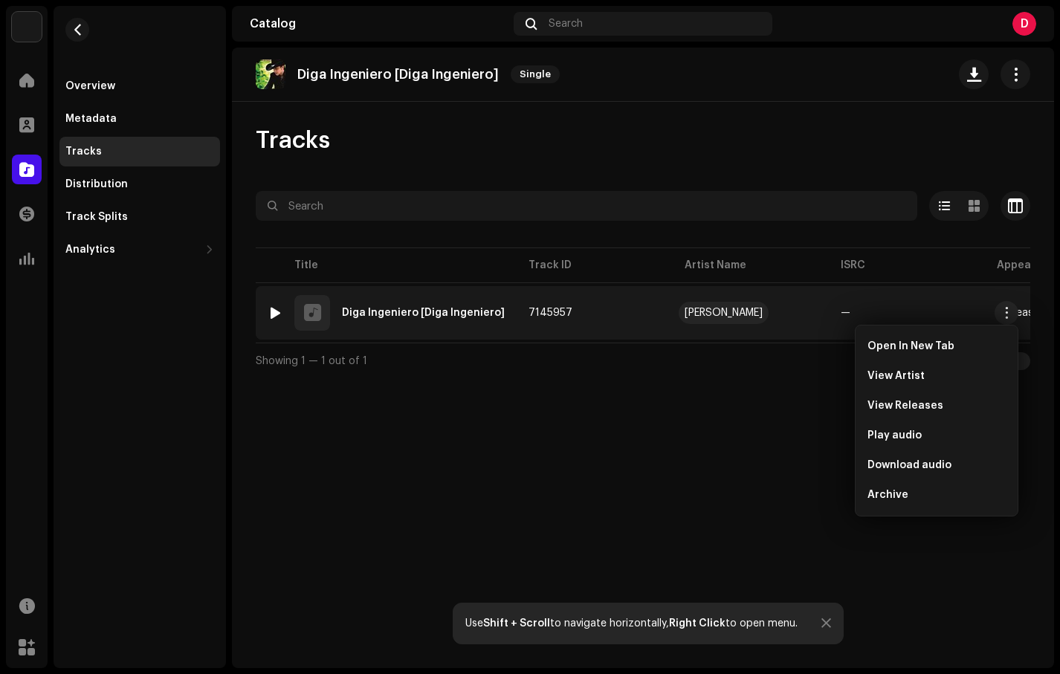
click at [702, 314] on div "[PERSON_NAME]" at bounding box center [724, 313] width 78 height 10
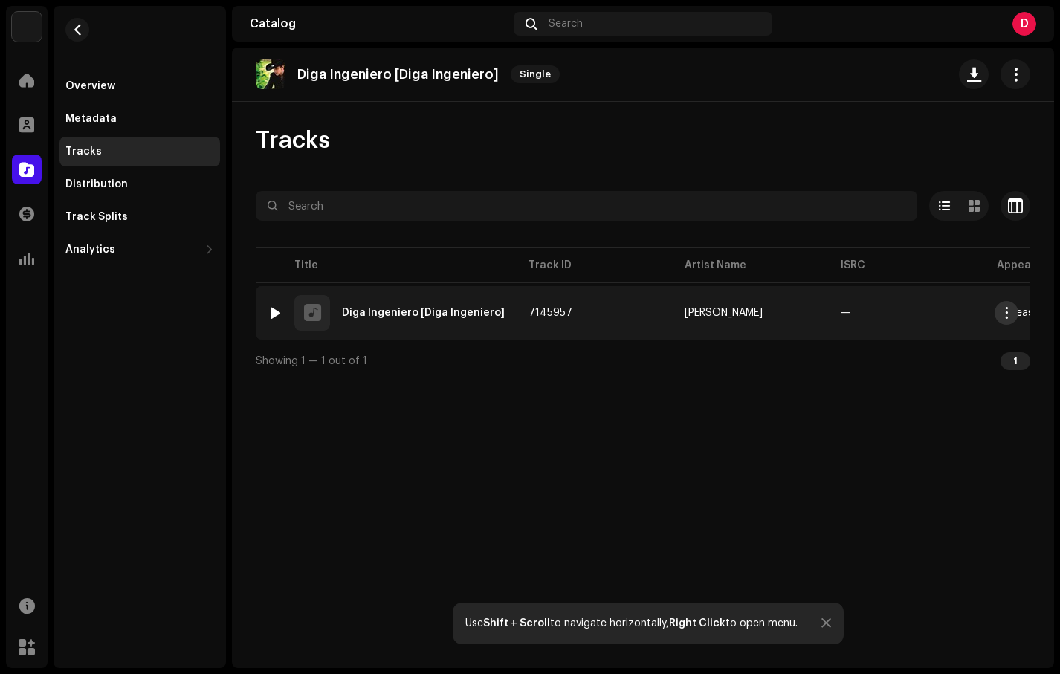
click at [1003, 309] on span "button" at bounding box center [1007, 313] width 11 height 12
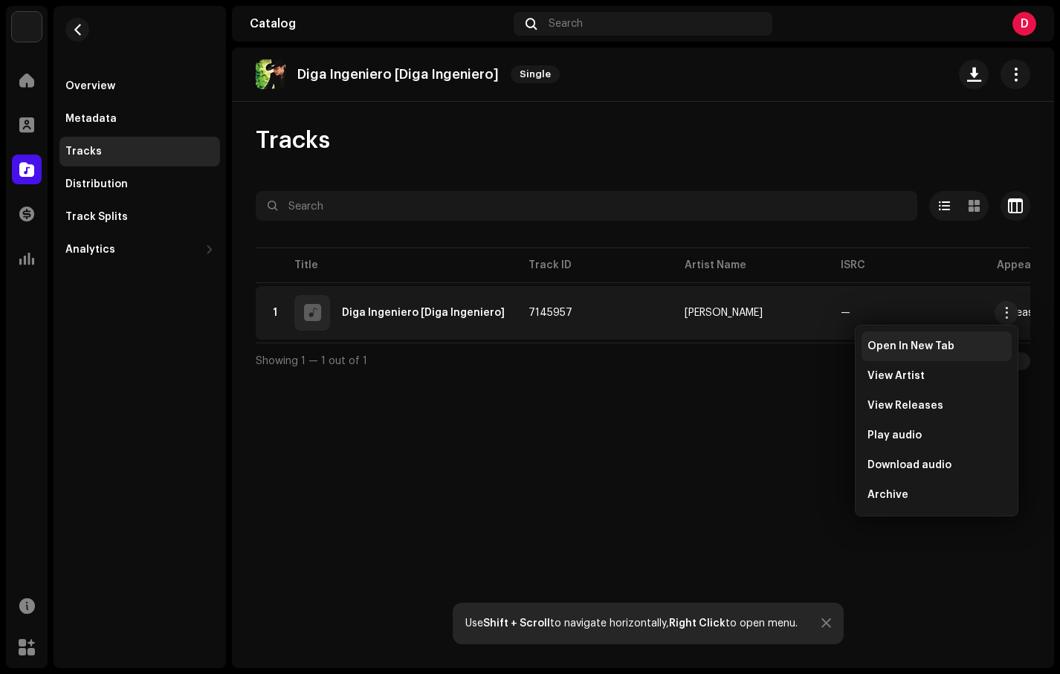
click at [979, 345] on div "Open In New Tab" at bounding box center [937, 347] width 138 height 12
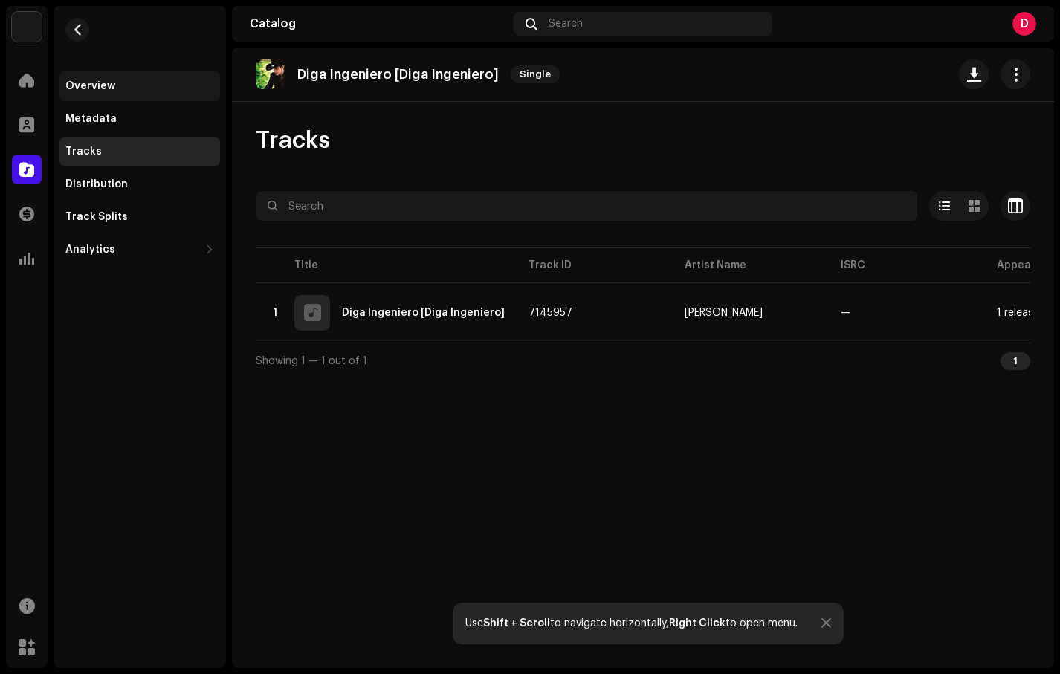
click at [170, 92] on div "Overview" at bounding box center [139, 86] width 161 height 30
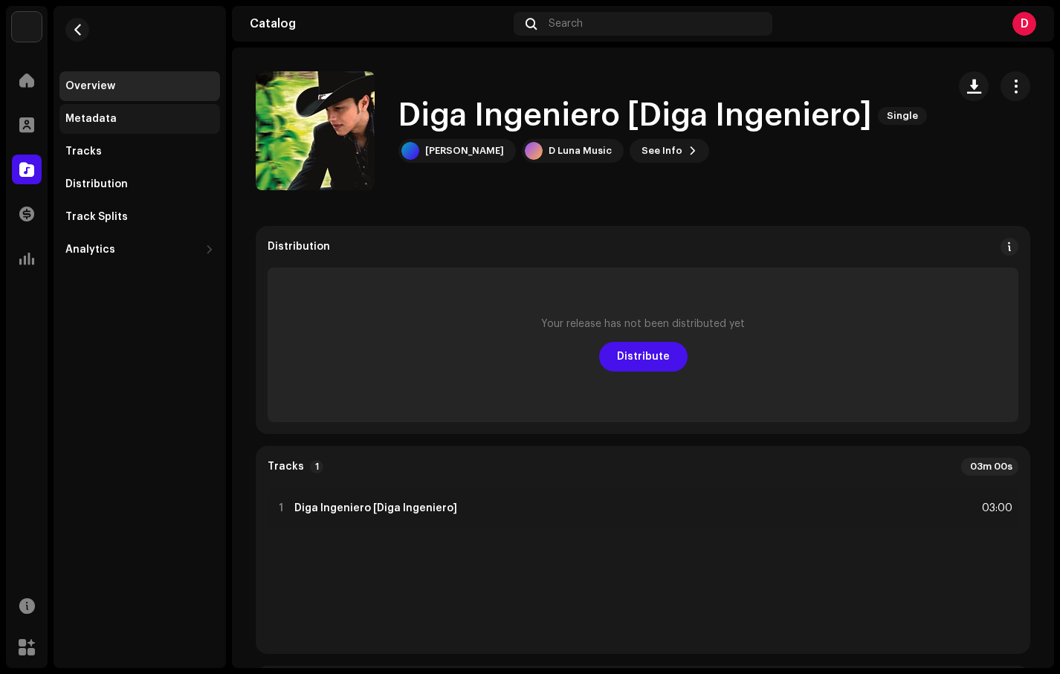
click at [149, 127] on div "Metadata" at bounding box center [139, 119] width 161 height 30
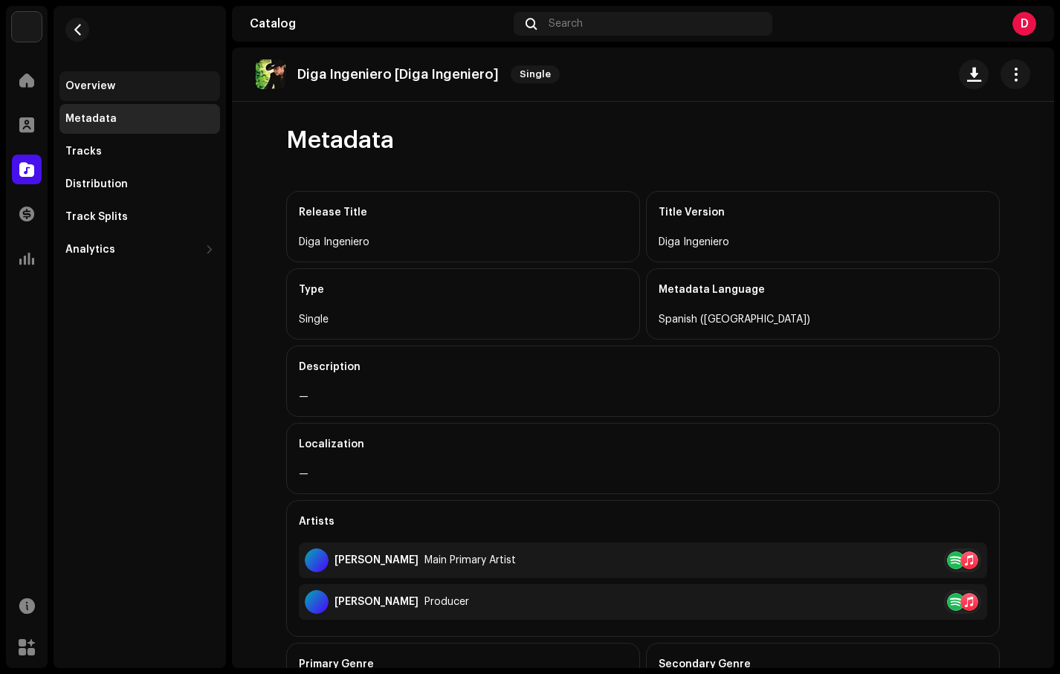
click at [127, 88] on div "Overview" at bounding box center [139, 86] width 149 height 12
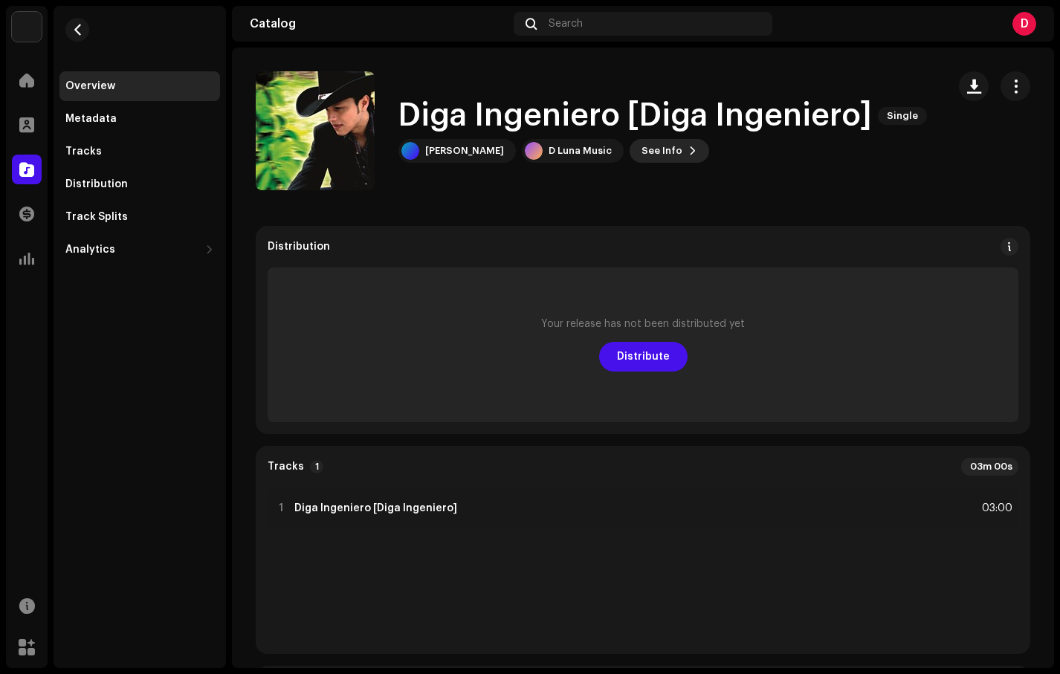
click at [642, 155] on span "See Info" at bounding box center [662, 151] width 41 height 30
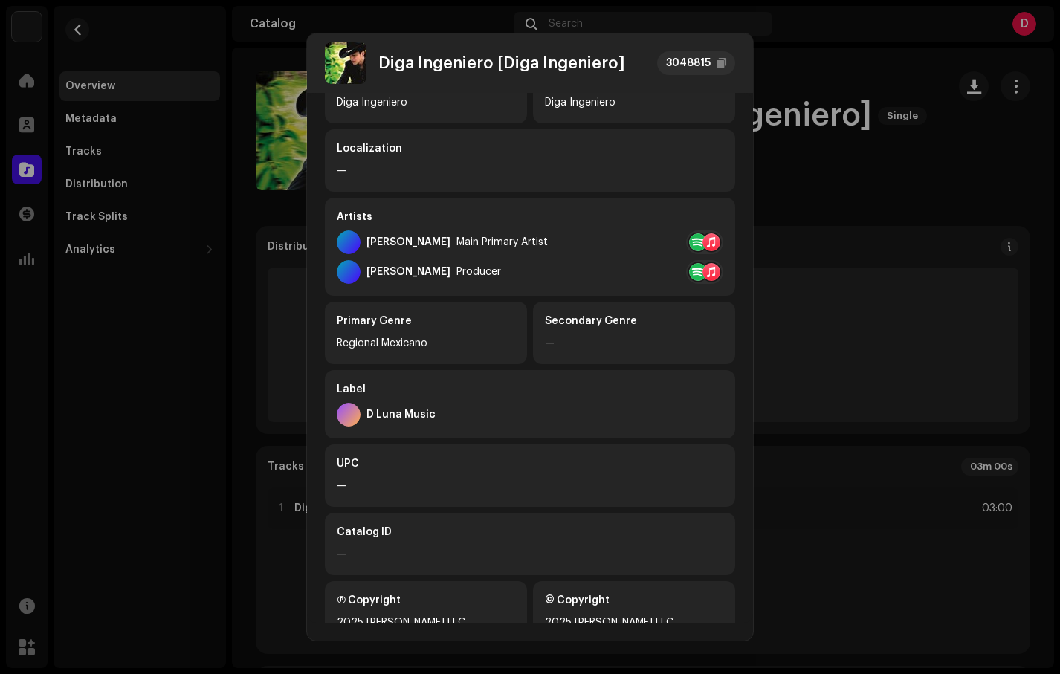
scroll to position [178, 0]
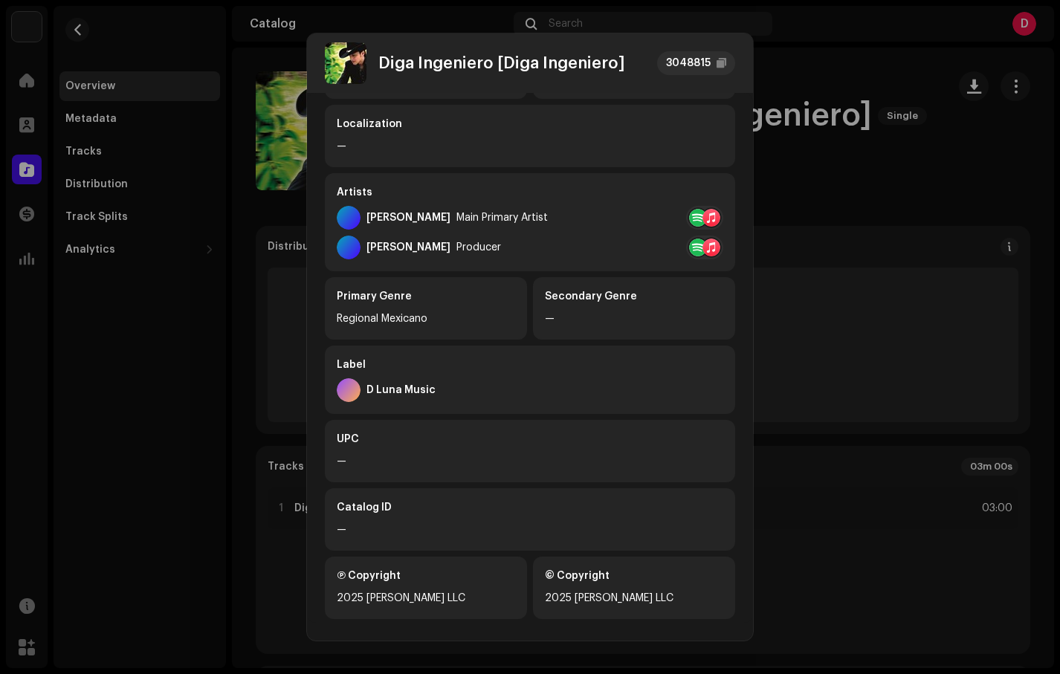
click at [449, 378] on div "D Luna Music" at bounding box center [530, 390] width 387 height 24
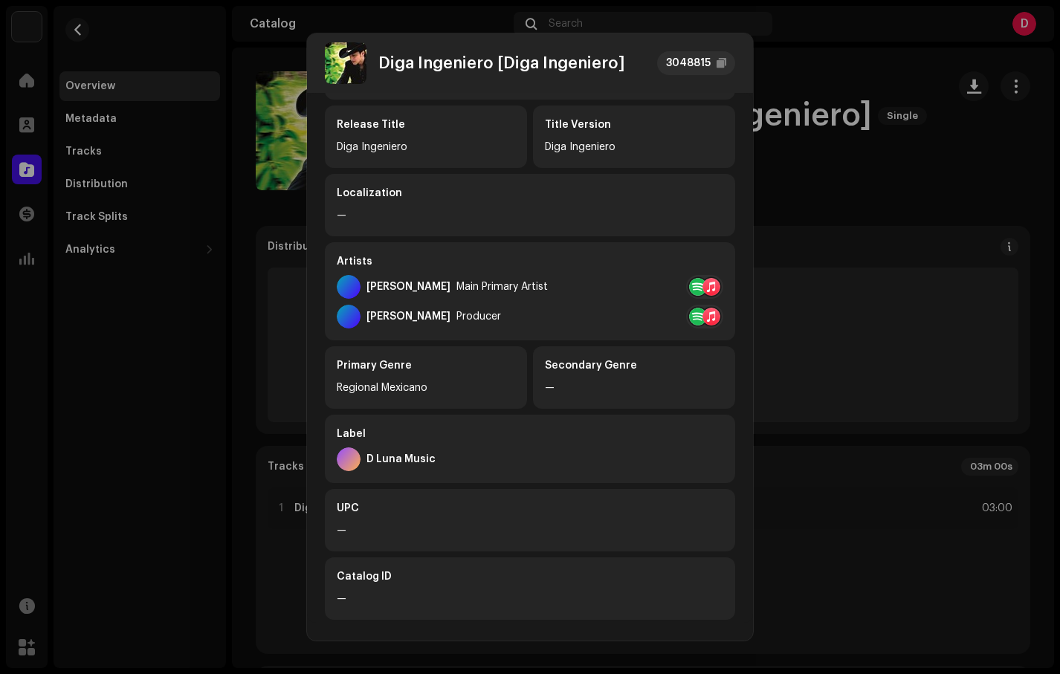
scroll to position [0, 0]
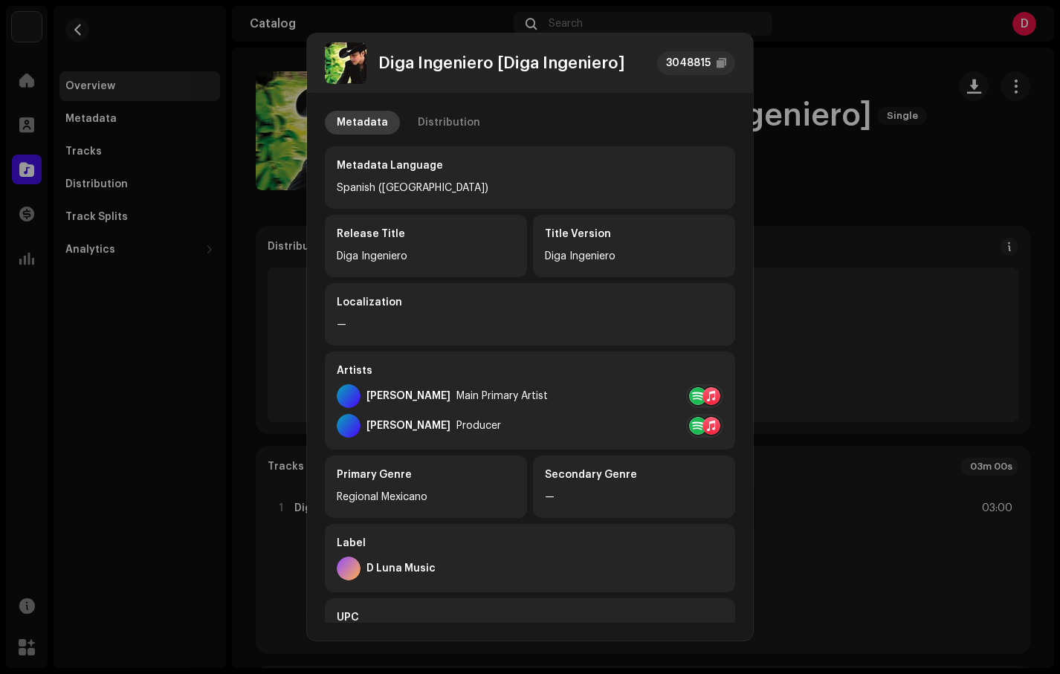
click at [360, 129] on div "Metadata" at bounding box center [362, 123] width 51 height 24
click at [418, 132] on div "Distribution" at bounding box center [449, 123] width 62 height 24
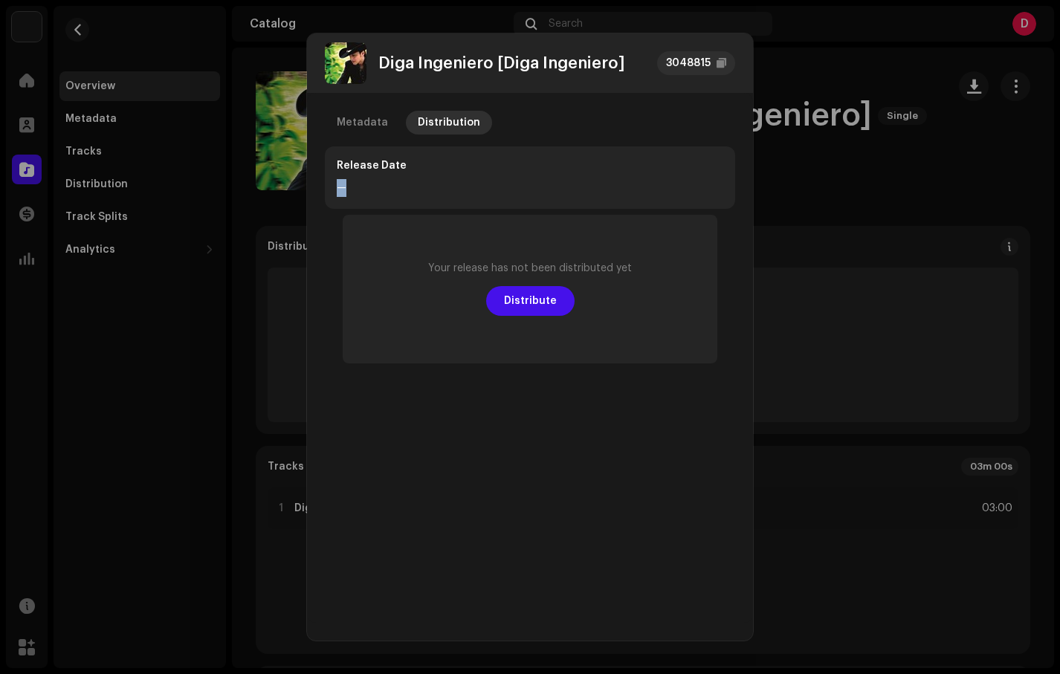
drag, startPoint x: 401, startPoint y: 173, endPoint x: 365, endPoint y: 193, distance: 40.6
click at [365, 193] on div "Release Date —" at bounding box center [530, 177] width 410 height 62
click at [365, 193] on div "—" at bounding box center [530, 188] width 387 height 18
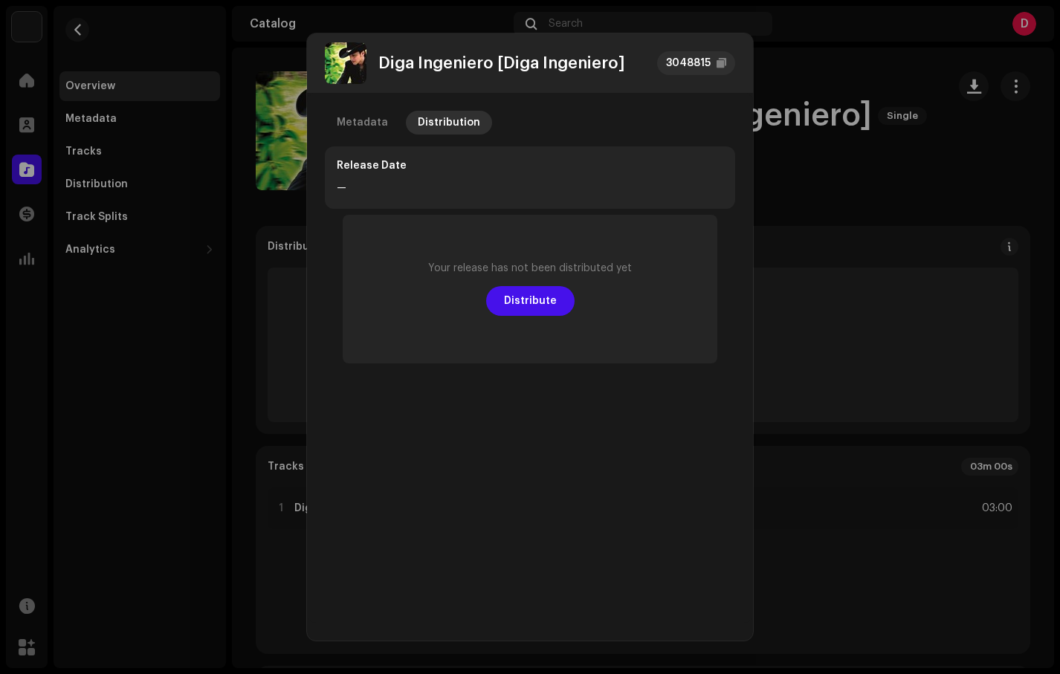
click at [570, 396] on div "Metadata Distribution Release Date — Your release has not been distributed yet …" at bounding box center [530, 445] width 410 height 669
click at [520, 307] on span "Distribute" at bounding box center [530, 301] width 53 height 30
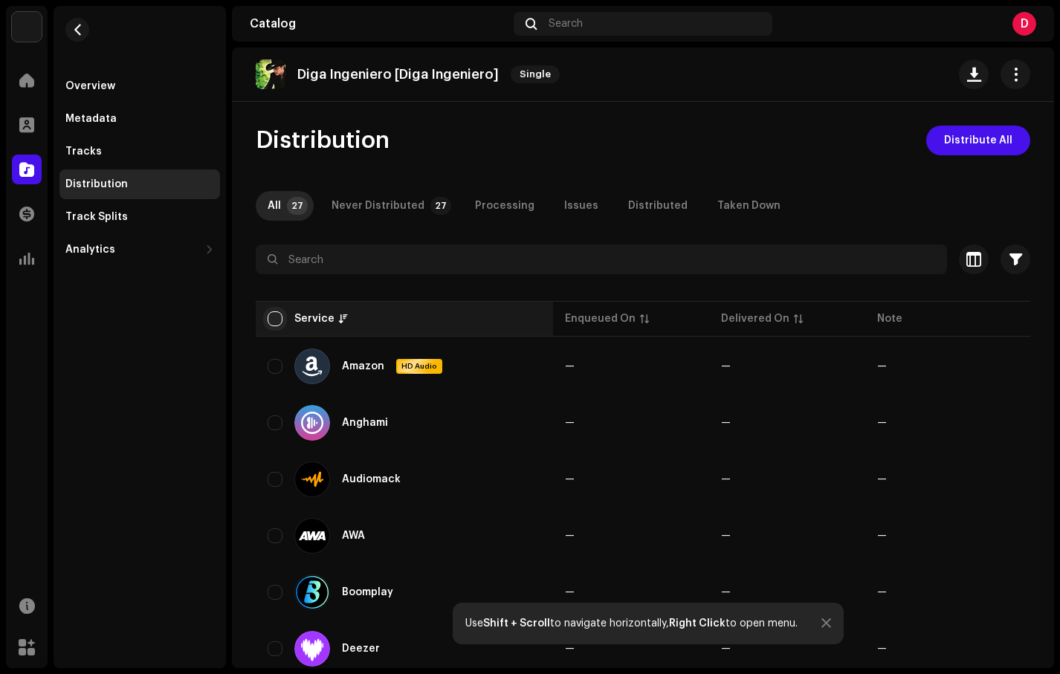
click at [280, 313] on input "checkbox" at bounding box center [275, 319] width 15 height 15
checkbox input "true"
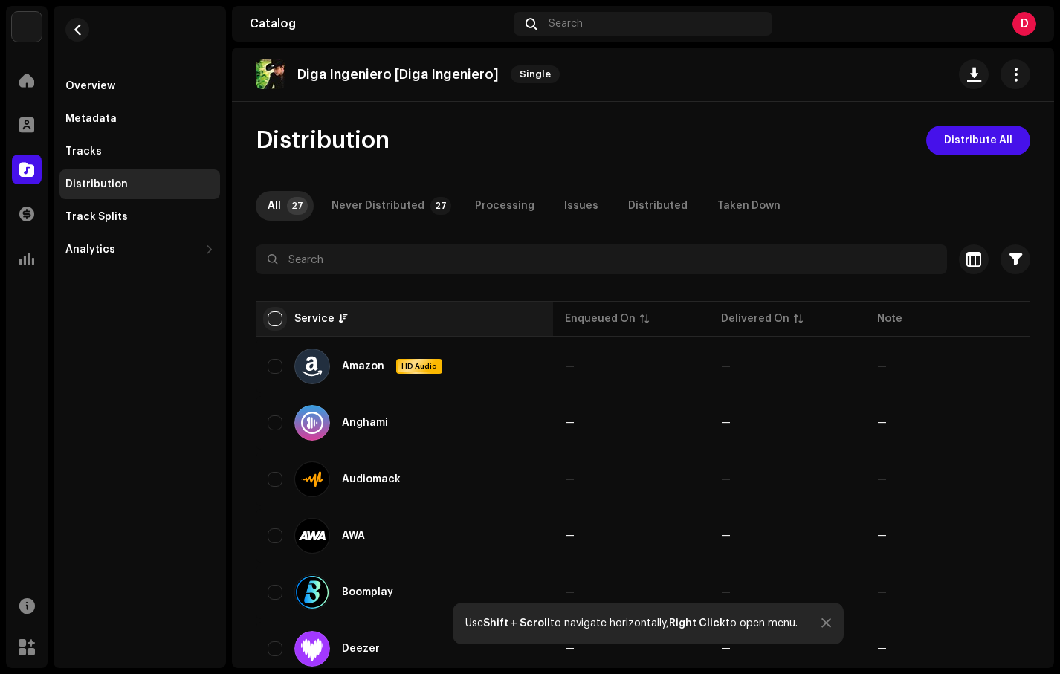
checkbox input "true"
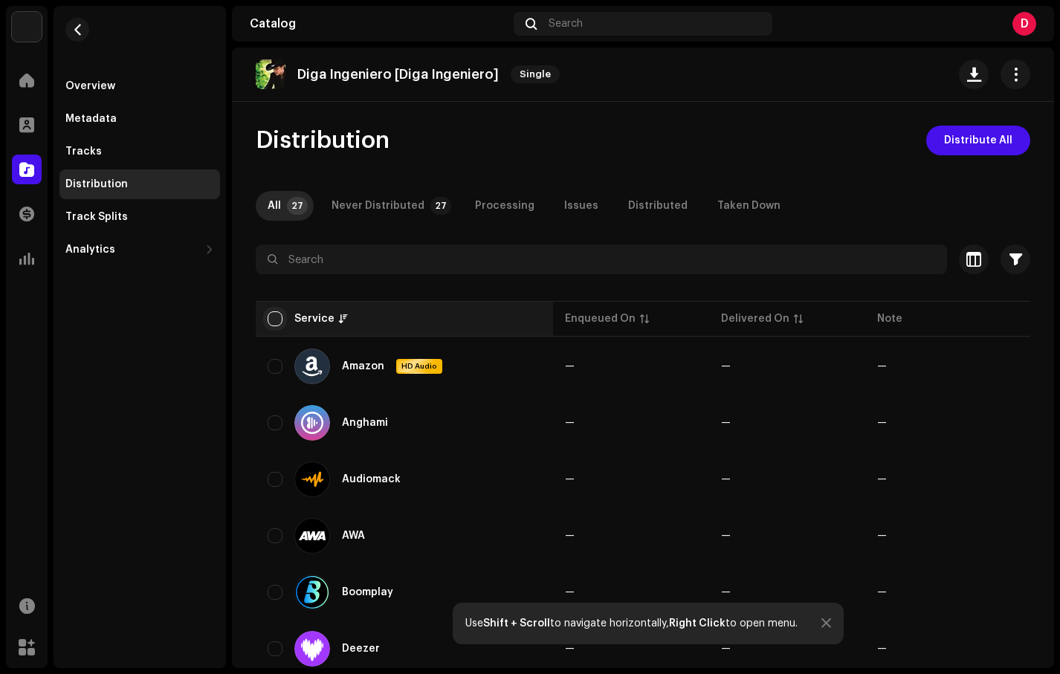
checkbox input "true"
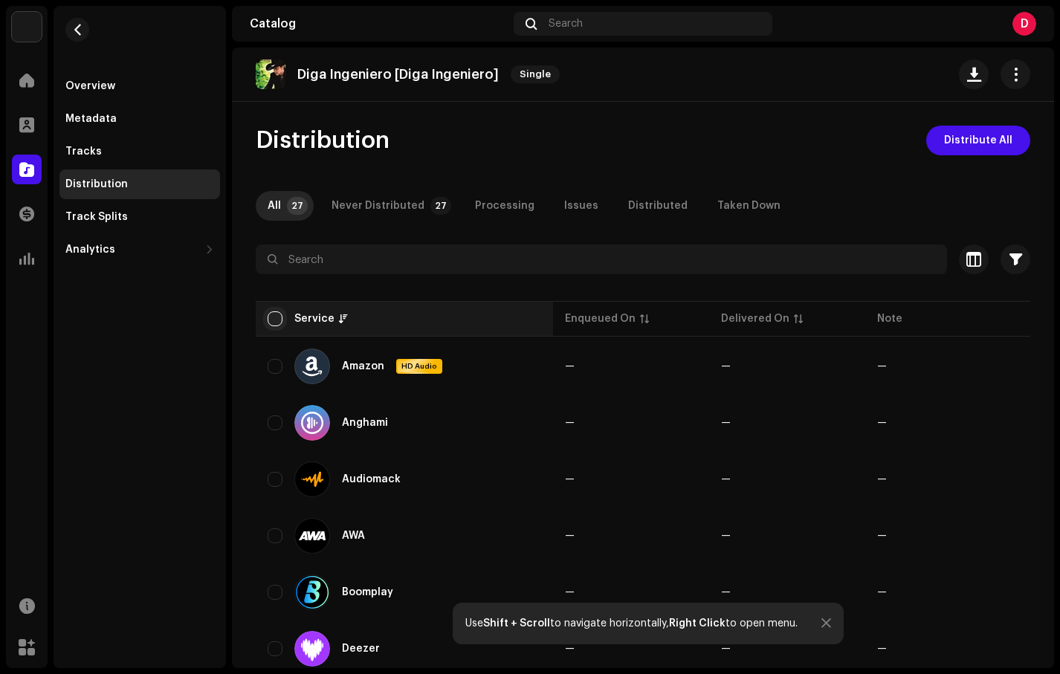
checkbox input "true"
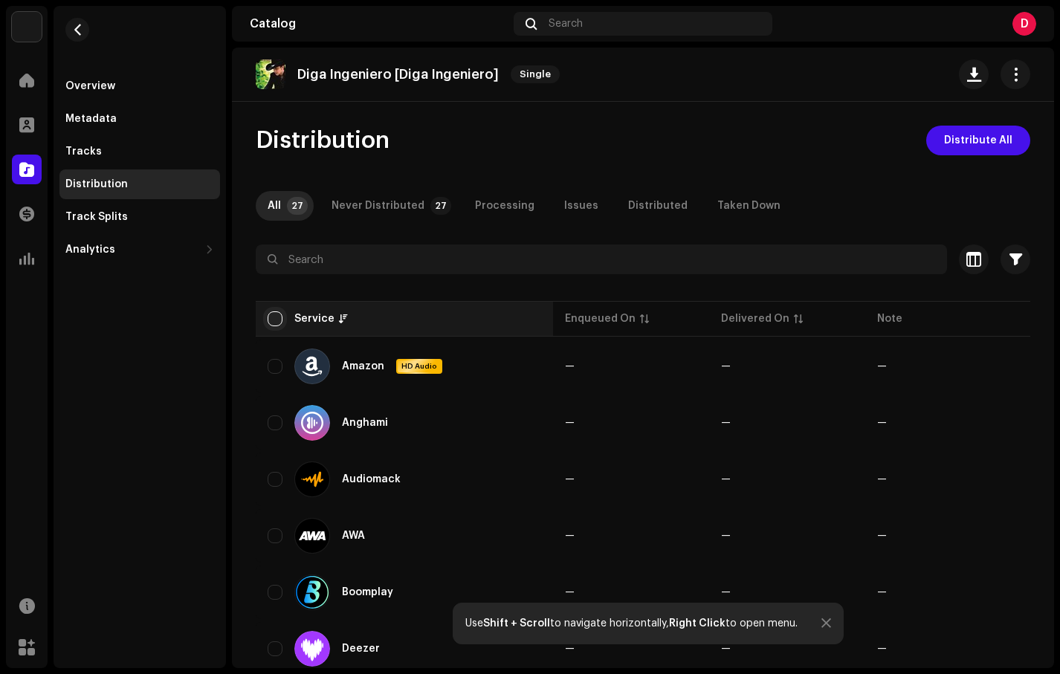
checkbox input "true"
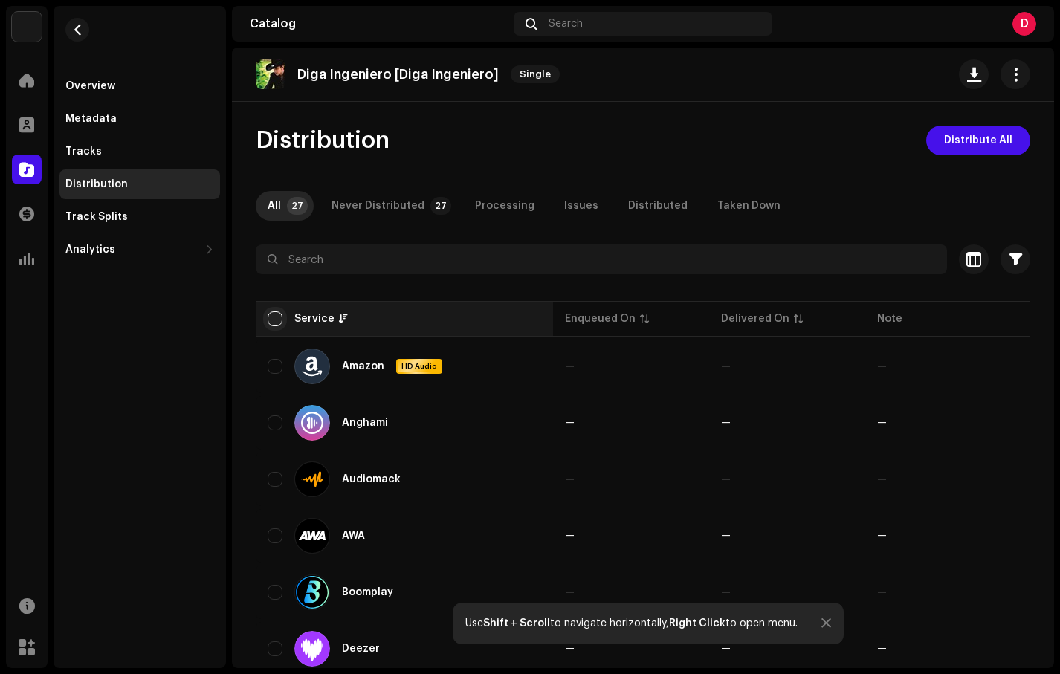
checkbox input "true"
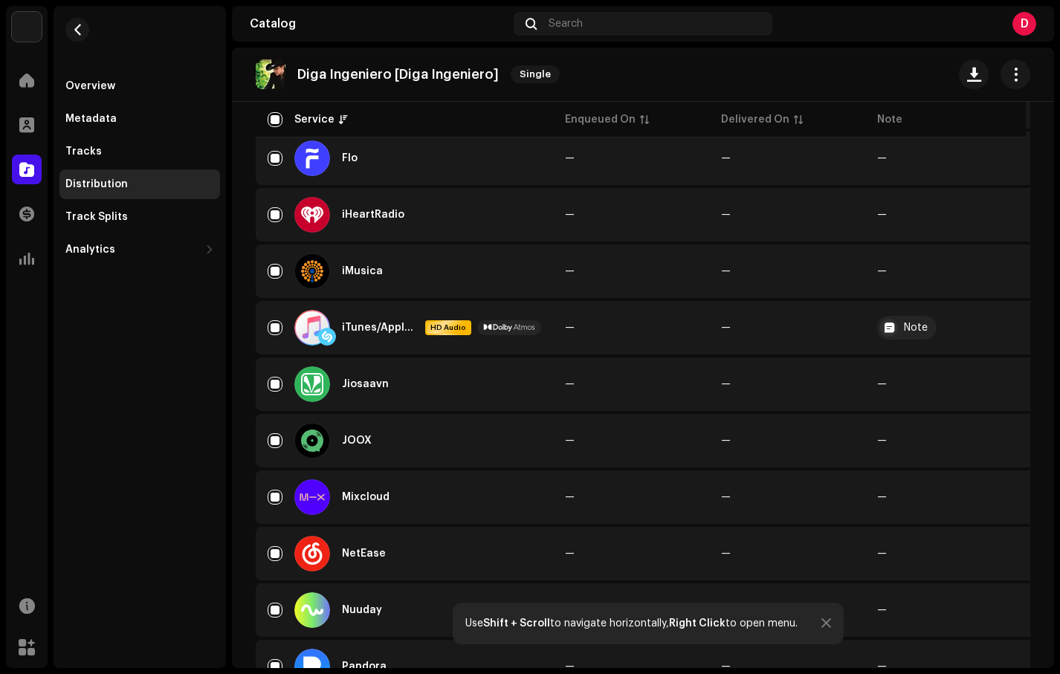
scroll to position [1242, 0]
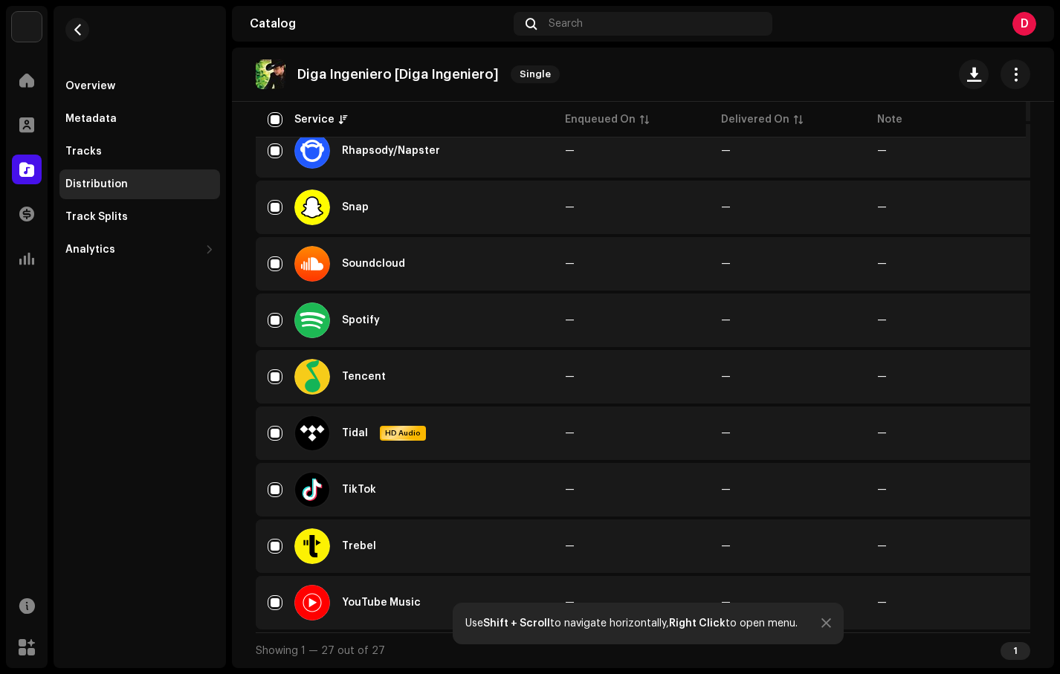
click at [829, 625] on div at bounding box center [827, 624] width 10 height 12
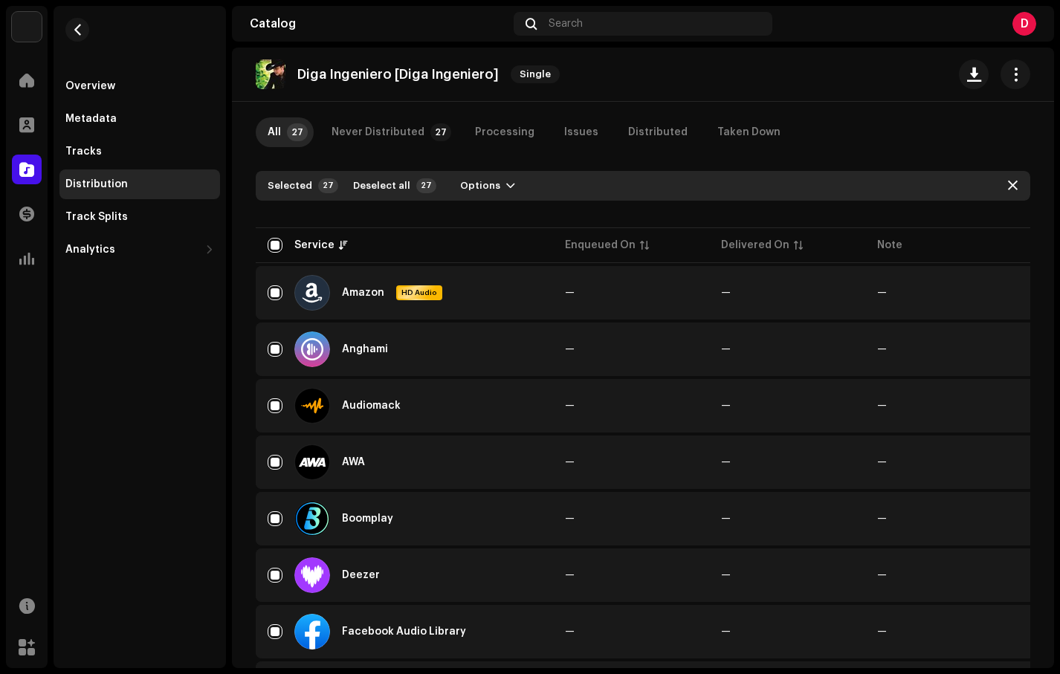
scroll to position [0, 0]
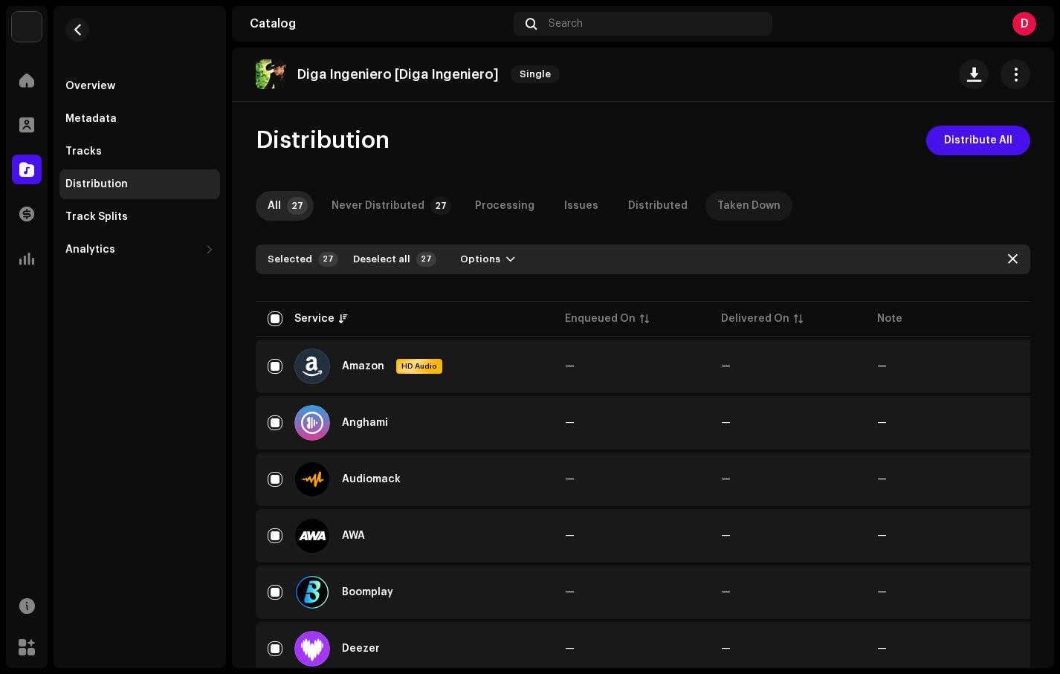
click at [733, 210] on div "Taken Down" at bounding box center [749, 206] width 63 height 30
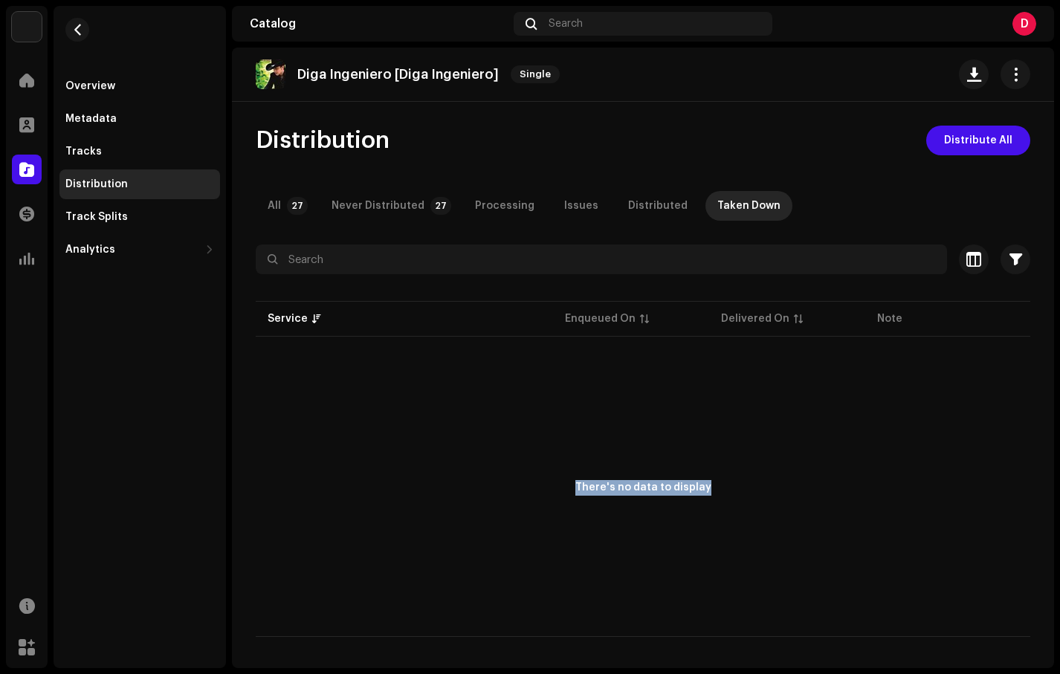
drag, startPoint x: 711, startPoint y: 491, endPoint x: 555, endPoint y: 491, distance: 155.4
click at [555, 491] on div "There's no data to display" at bounding box center [643, 488] width 775 height 297
click at [291, 213] on p-badge "27" at bounding box center [297, 206] width 21 height 18
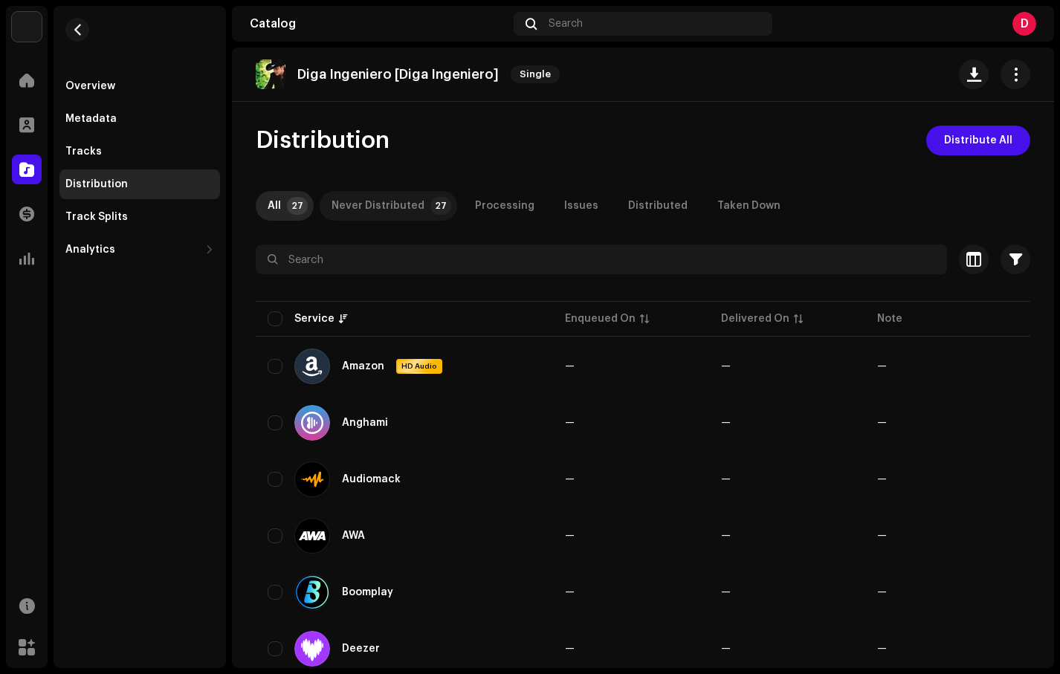
click at [416, 207] on p-tab "Never Distributed 27" at bounding box center [389, 206] width 138 height 30
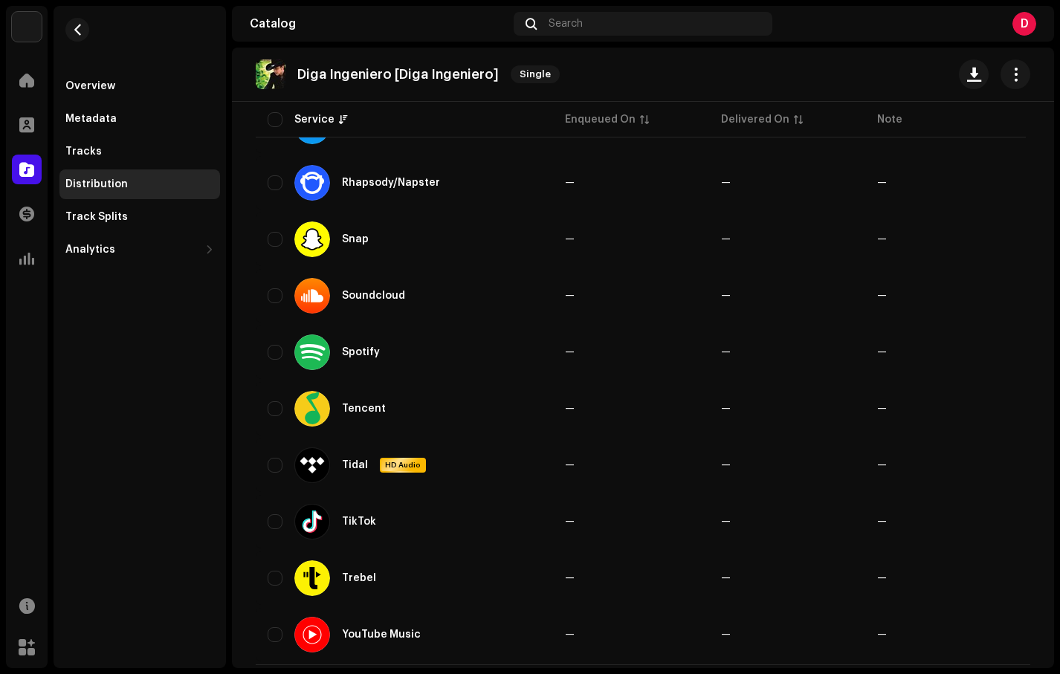
scroll to position [1242, 0]
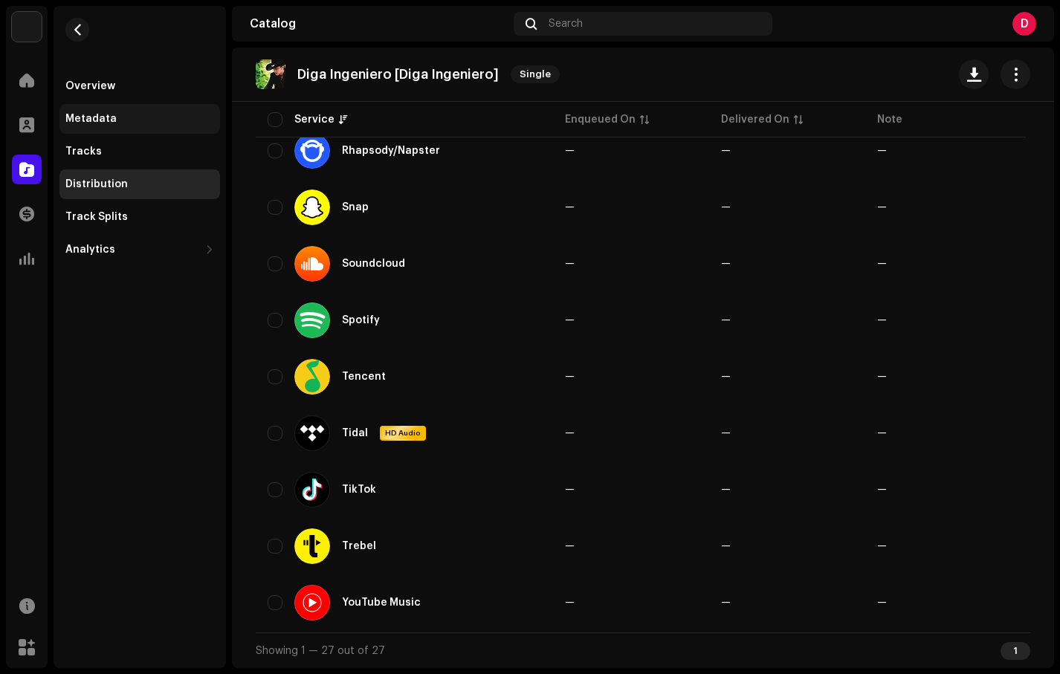
click at [100, 116] on div "Metadata" at bounding box center [90, 119] width 51 height 12
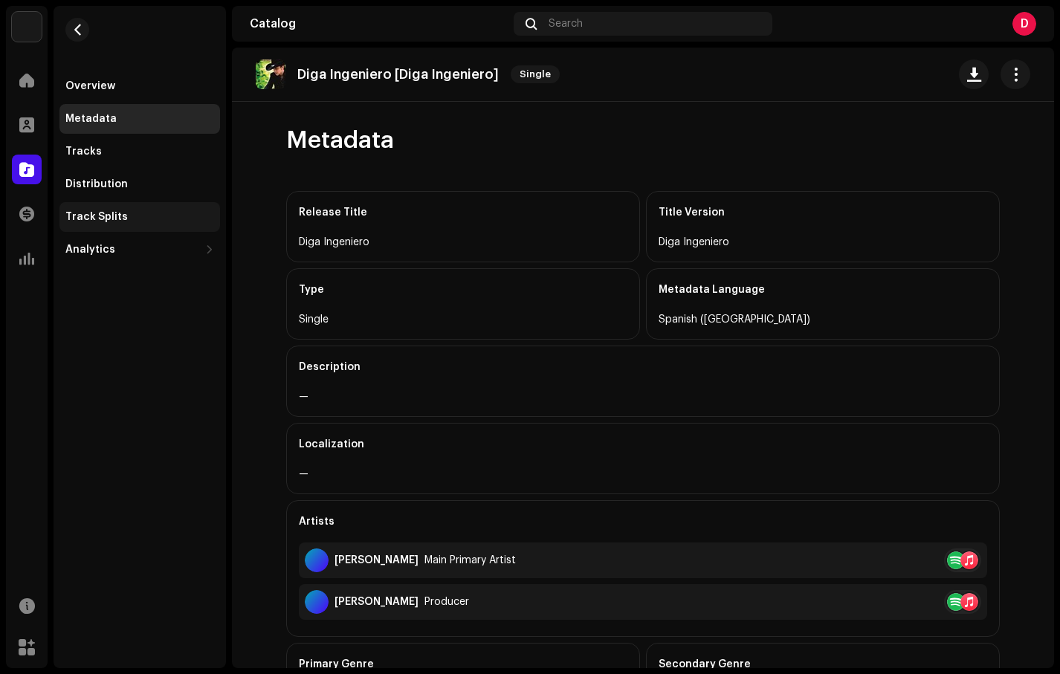
click at [152, 219] on div "Track Splits" at bounding box center [139, 217] width 149 height 12
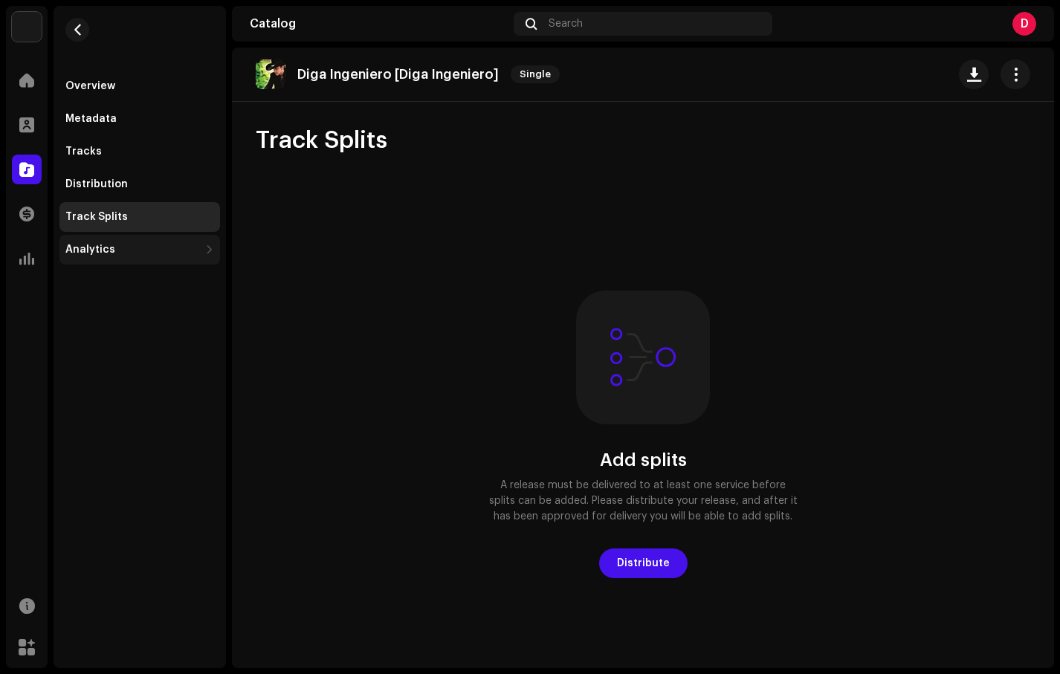
click at [157, 250] on div "Analytics" at bounding box center [132, 250] width 134 height 12
click at [146, 248] on div "Analytics" at bounding box center [132, 250] width 134 height 12
click at [113, 84] on div "Overview" at bounding box center [139, 86] width 149 height 12
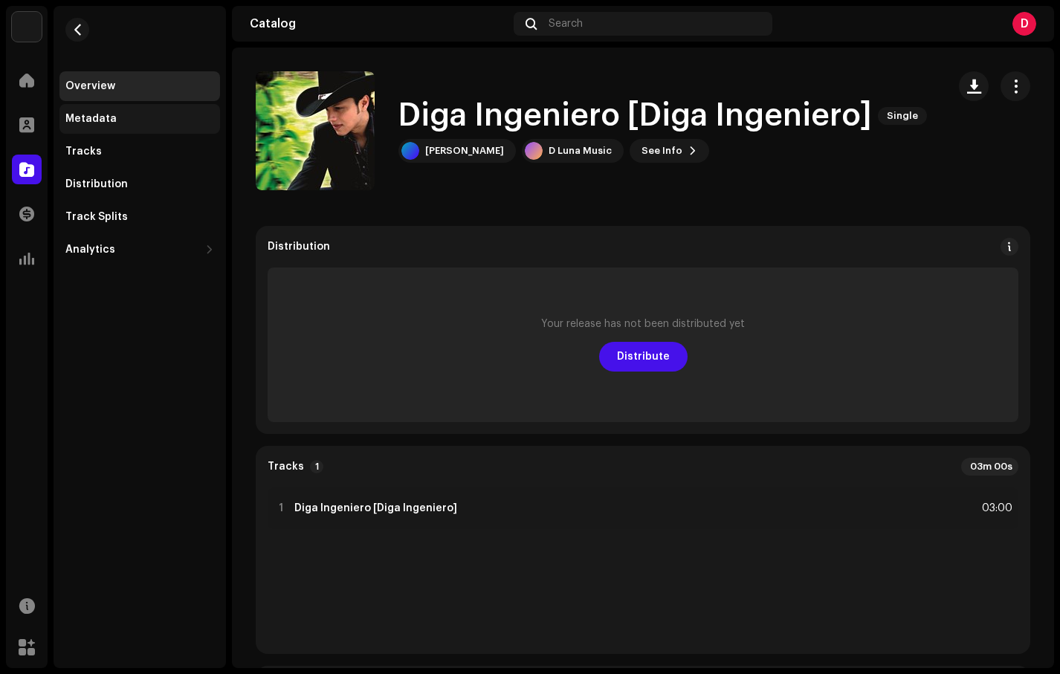
click at [114, 114] on div "Metadata" at bounding box center [139, 119] width 149 height 12
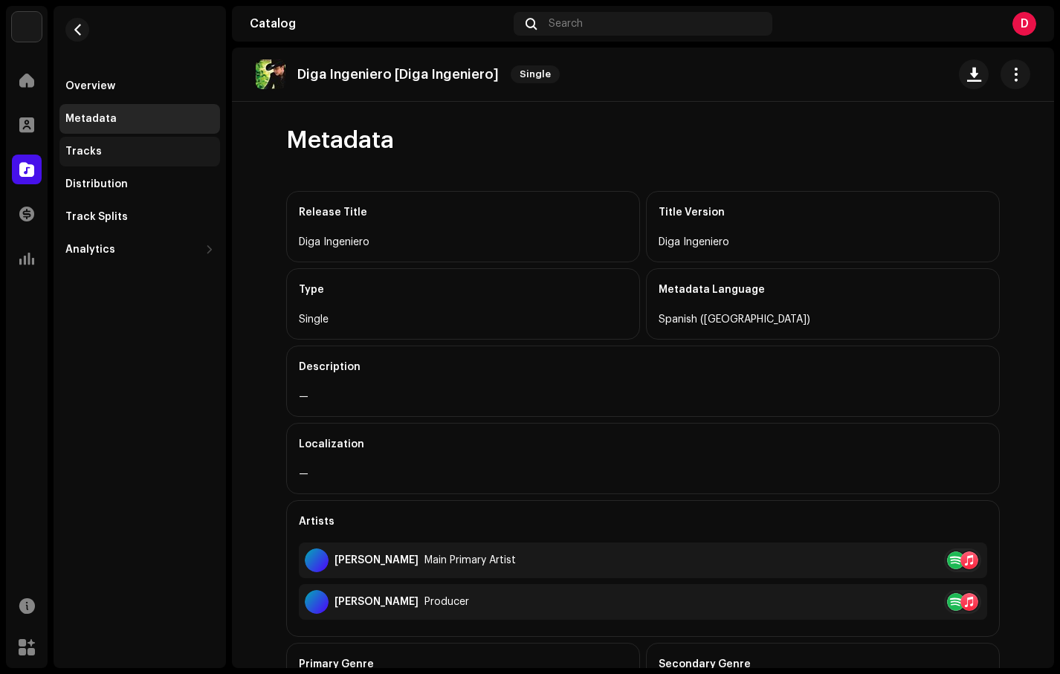
click at [118, 148] on div "Tracks" at bounding box center [139, 152] width 149 height 12
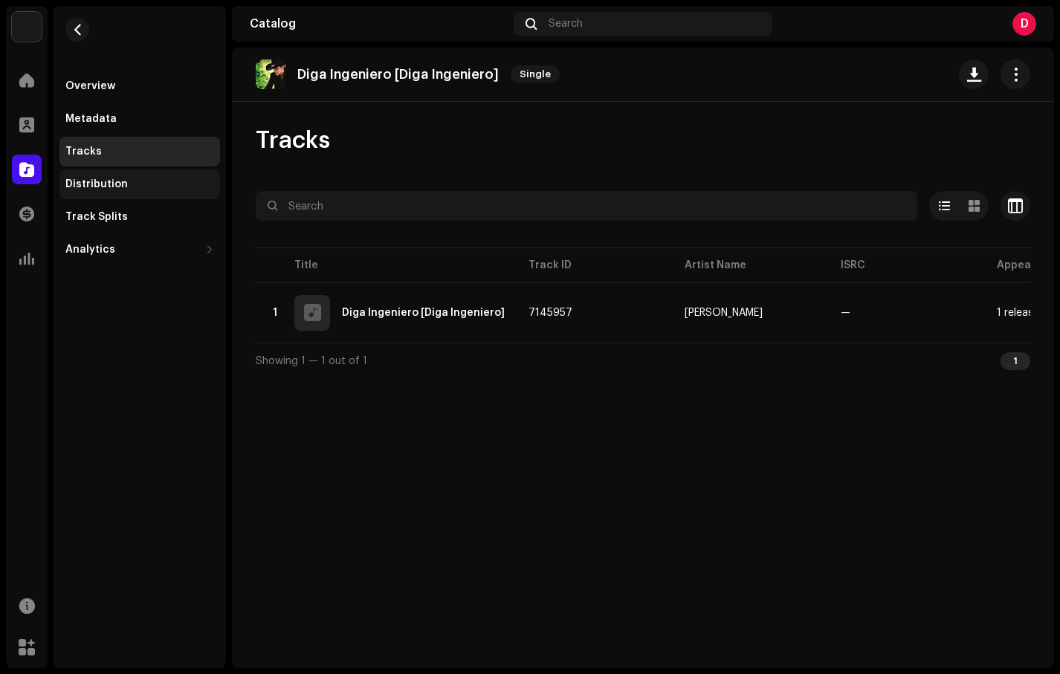
click at [123, 172] on div "Distribution" at bounding box center [139, 185] width 161 height 30
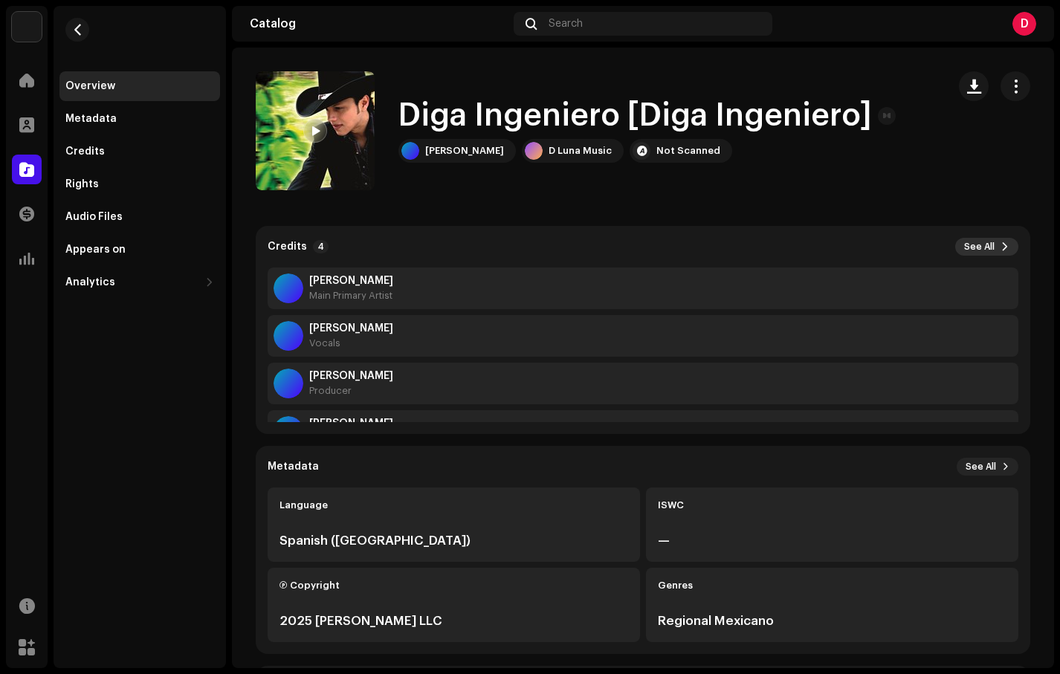
click at [955, 246] on button "See All" at bounding box center [986, 247] width 63 height 18
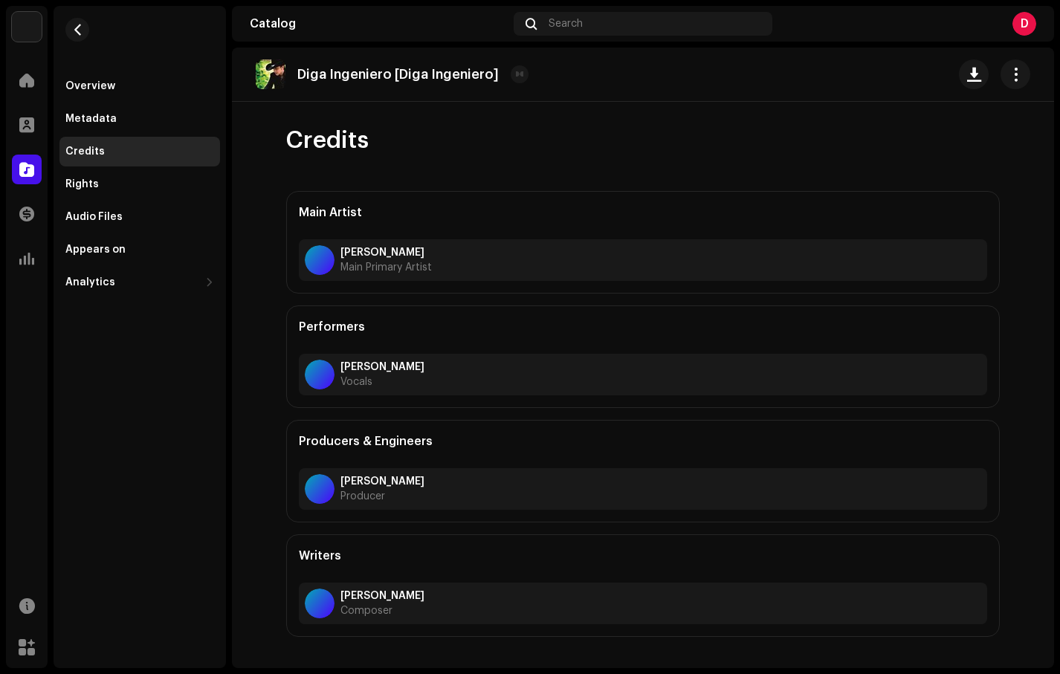
click at [148, 144] on div "Credits" at bounding box center [139, 152] width 161 height 30
click at [1018, 77] on span "button" at bounding box center [1016, 74] width 14 height 12
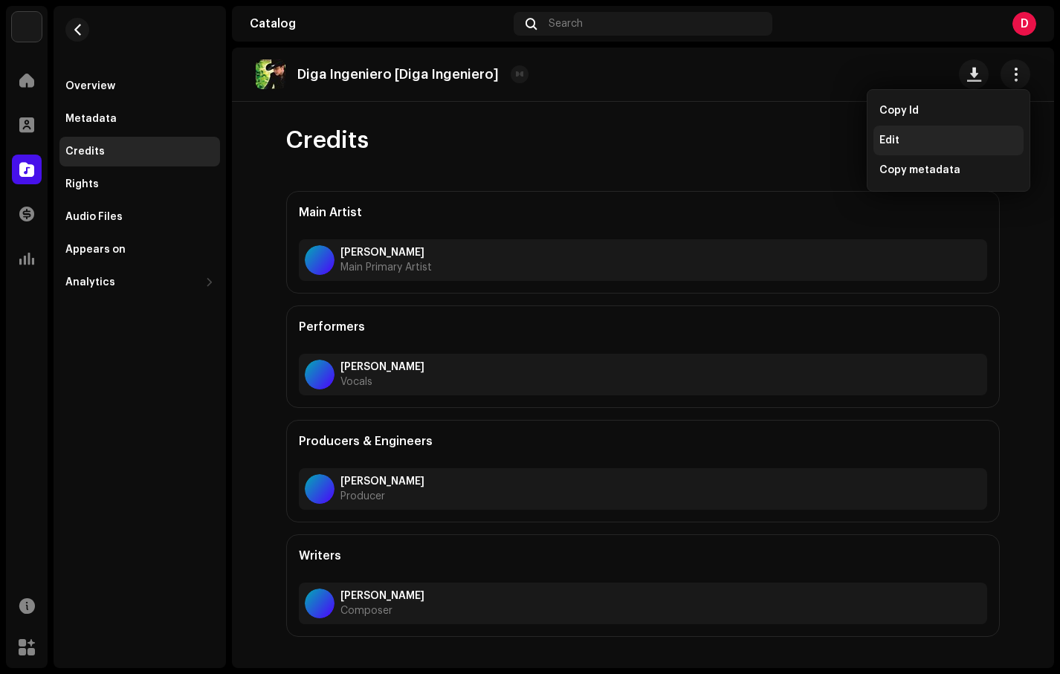
click at [914, 146] on div "Edit" at bounding box center [949, 141] width 150 height 30
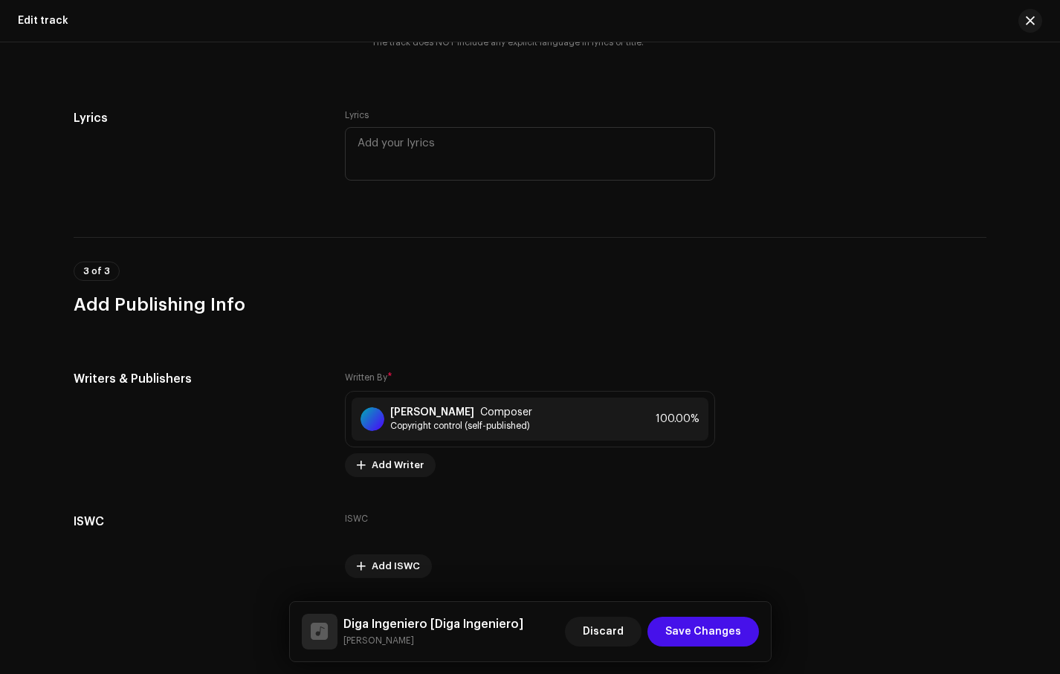
scroll to position [2762, 0]
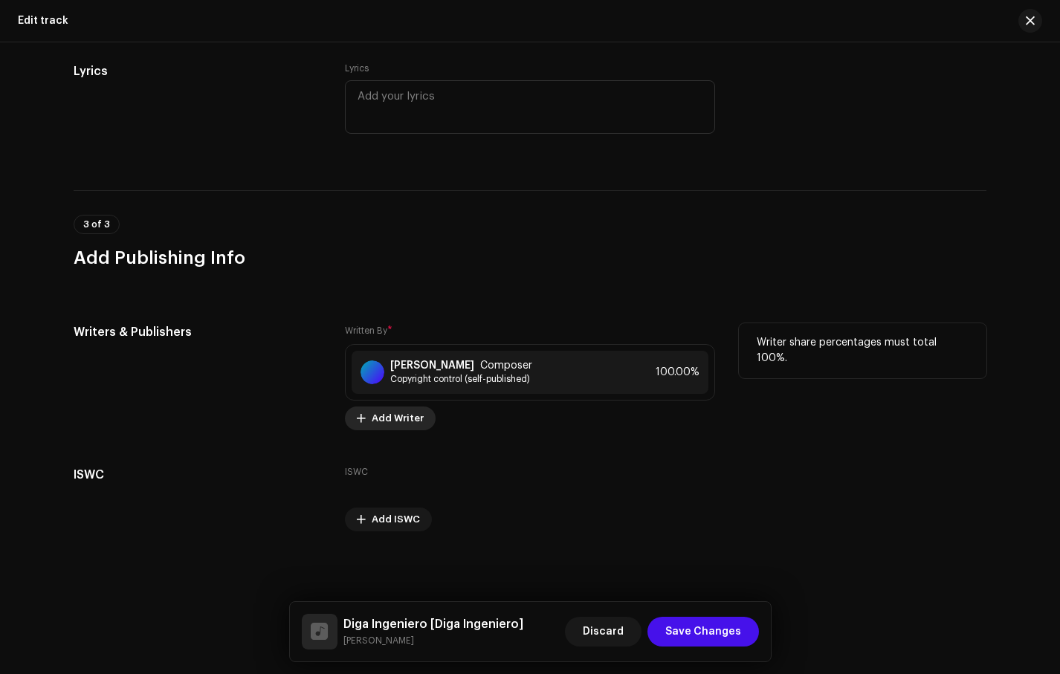
click at [410, 415] on span "Add Writer" at bounding box center [398, 419] width 52 height 30
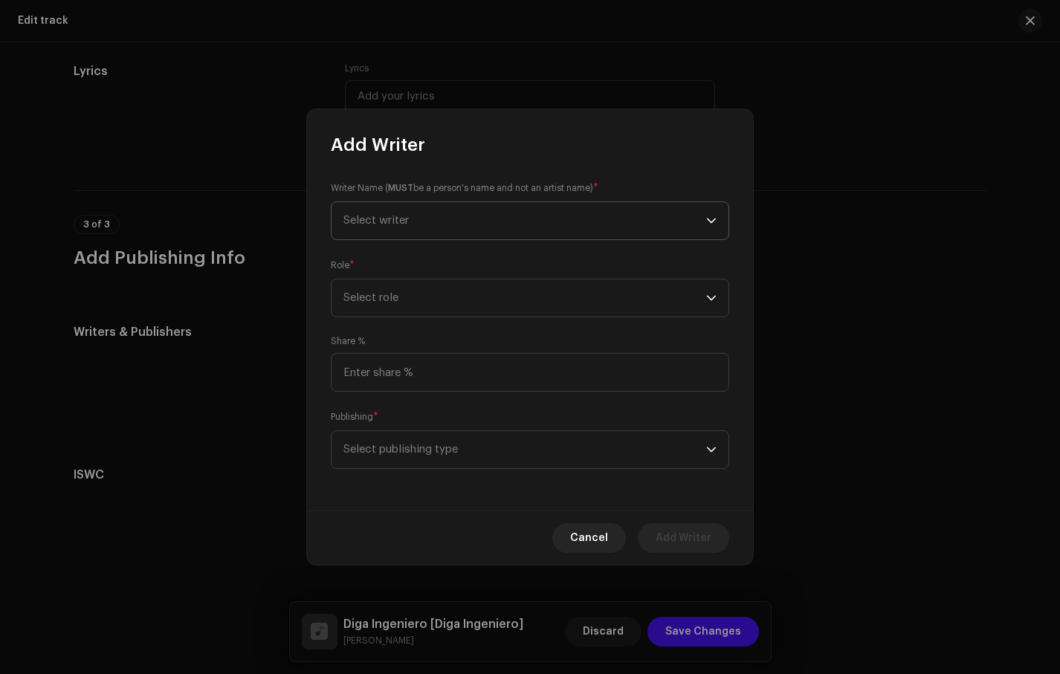
click at [442, 231] on span "Select writer" at bounding box center [525, 220] width 363 height 37
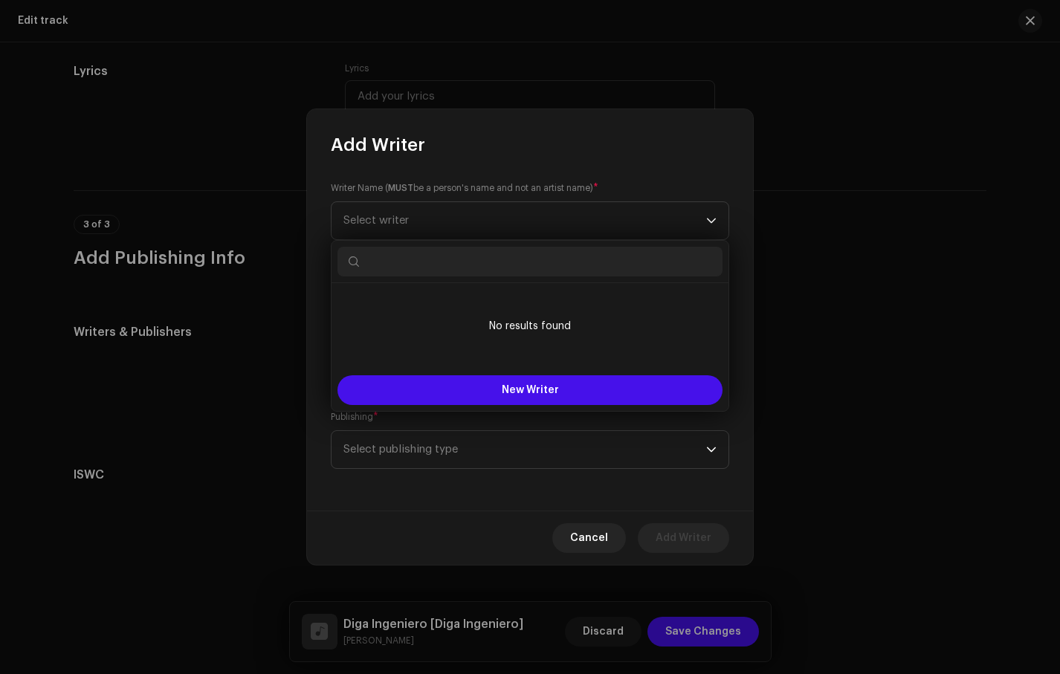
click at [454, 261] on input "text" at bounding box center [530, 262] width 385 height 30
type input "a"
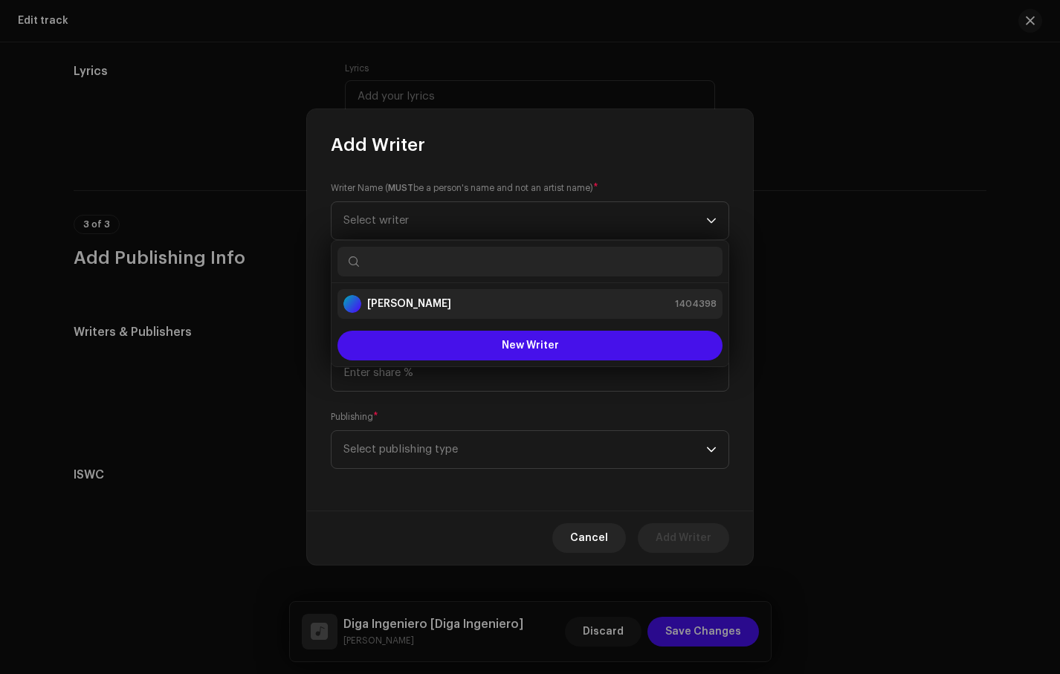
click at [441, 305] on div "Daniel Luna 1404398" at bounding box center [530, 304] width 373 height 18
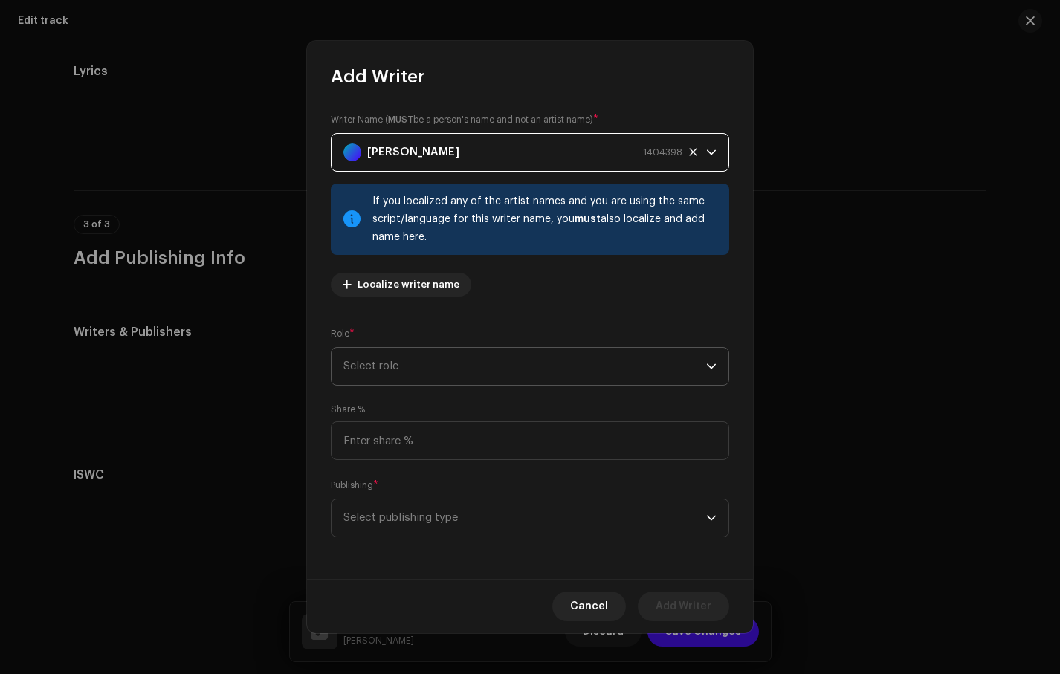
click at [427, 369] on span "Select role" at bounding box center [525, 366] width 363 height 37
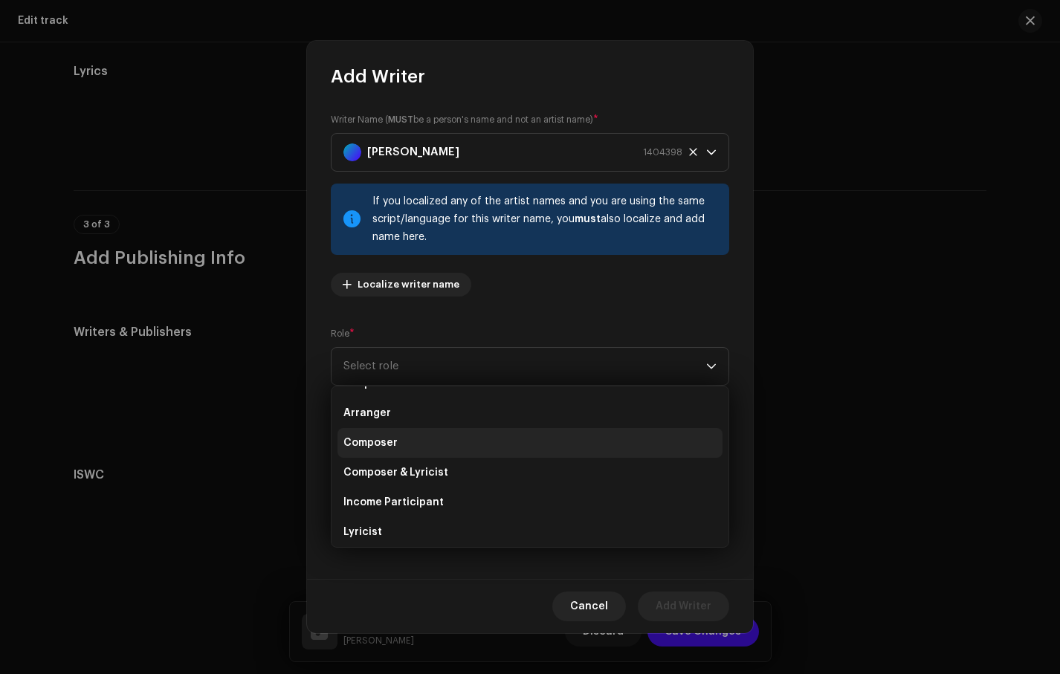
scroll to position [28, 0]
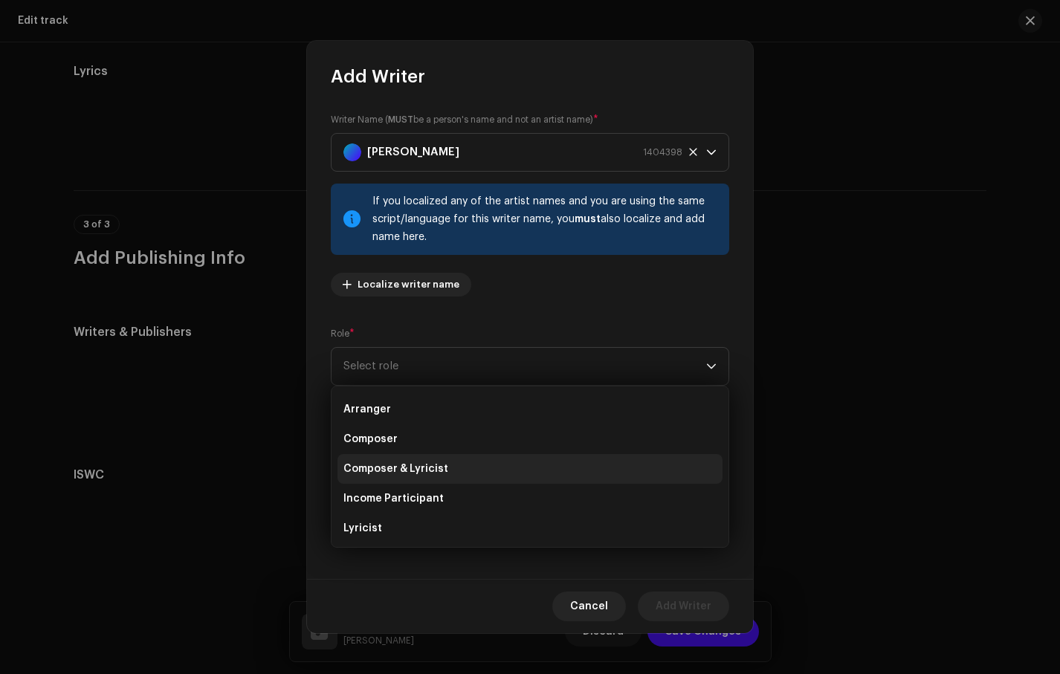
click at [442, 473] on span "Composer & Lyricist" at bounding box center [396, 469] width 105 height 15
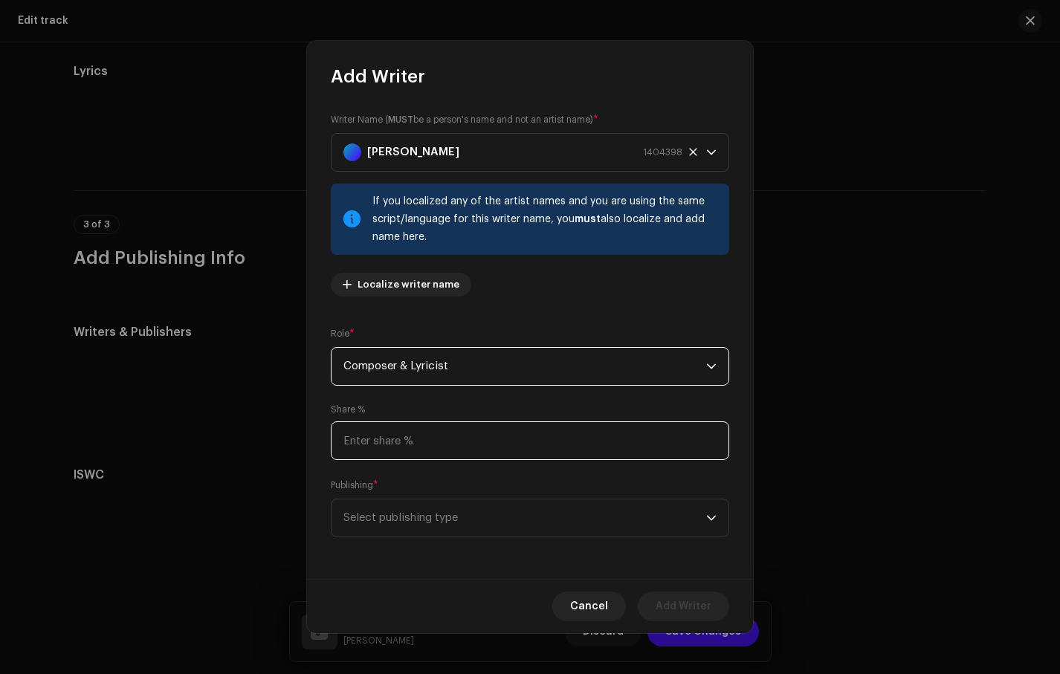
click at [438, 451] on input at bounding box center [530, 441] width 399 height 39
type input "100.00"
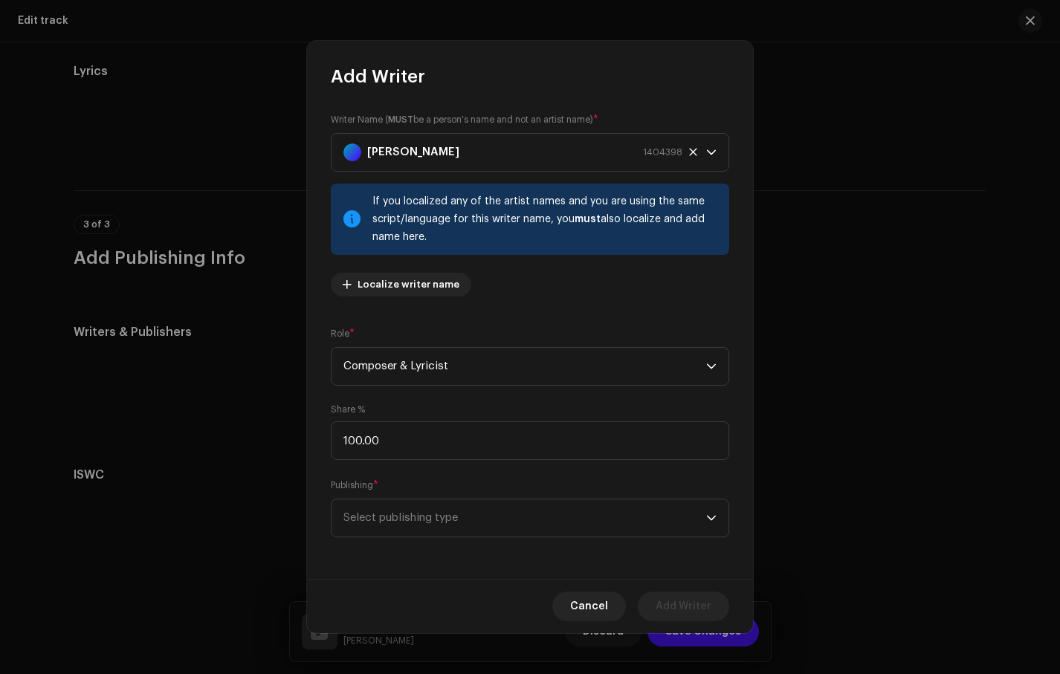
click at [459, 479] on div "Publishing * Select publishing type" at bounding box center [530, 507] width 399 height 59
click at [450, 515] on span "Select publishing type" at bounding box center [525, 518] width 363 height 37
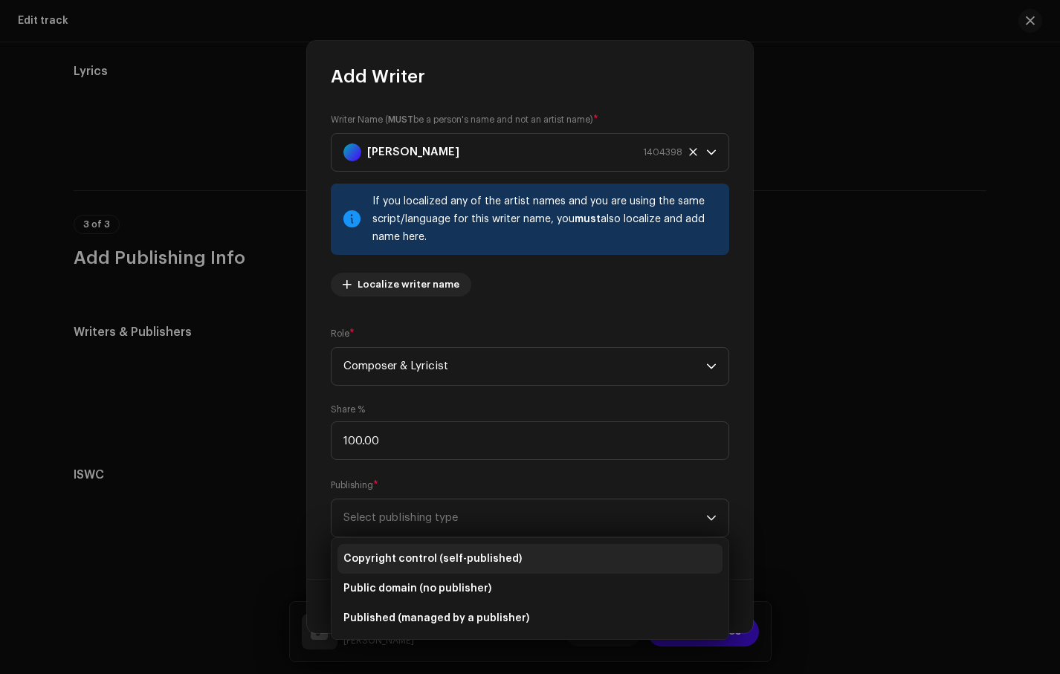
click at [458, 563] on span "Copyright control (self-published)" at bounding box center [433, 559] width 178 height 15
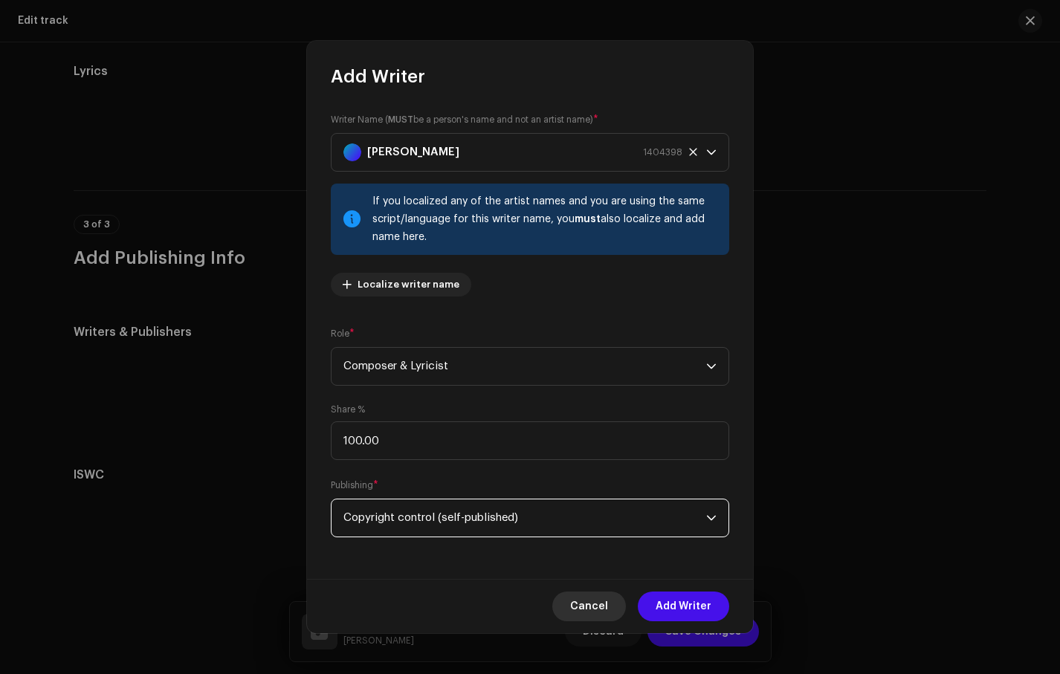
click at [604, 599] on span "Cancel" at bounding box center [589, 607] width 38 height 30
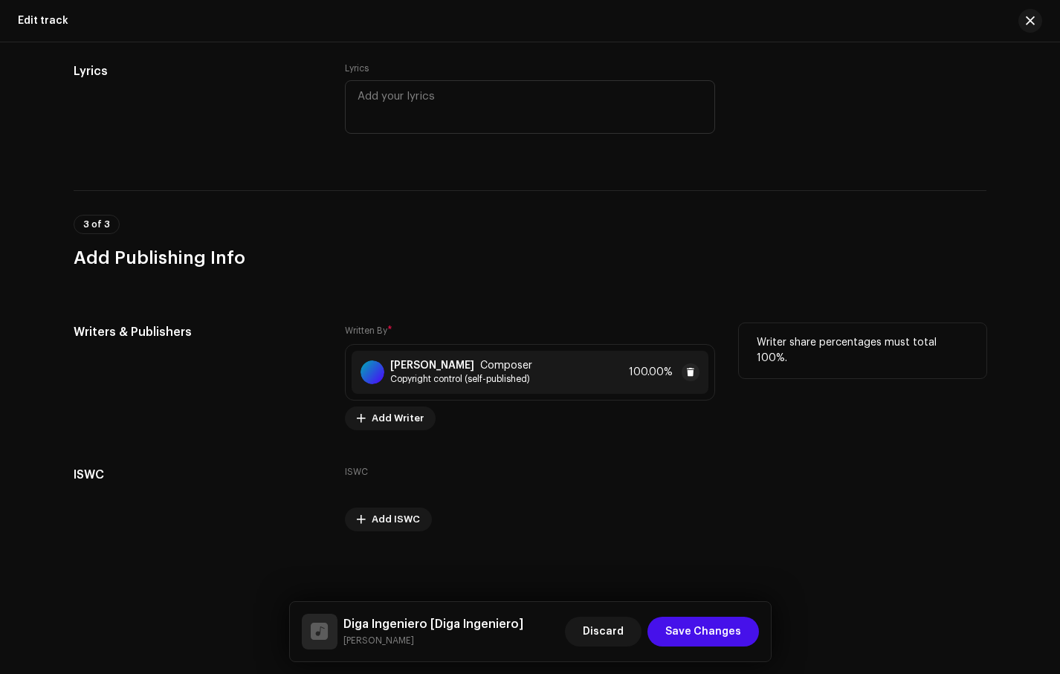
click at [520, 378] on span "Copyright control (self-published)" at bounding box center [461, 379] width 142 height 12
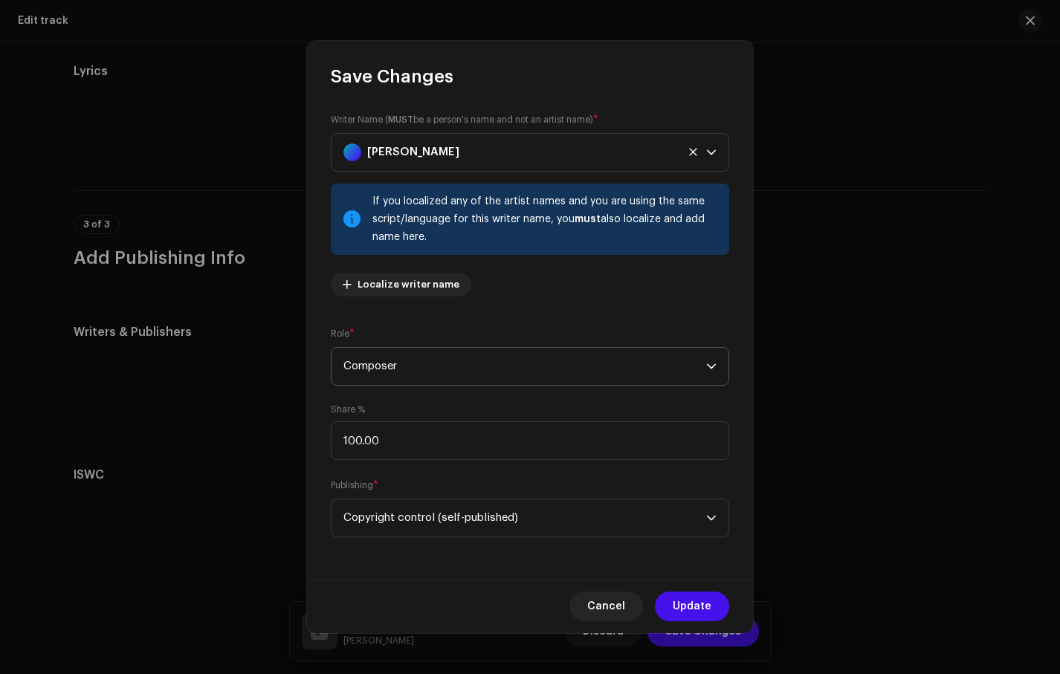
click at [503, 375] on span "Composer" at bounding box center [525, 366] width 363 height 37
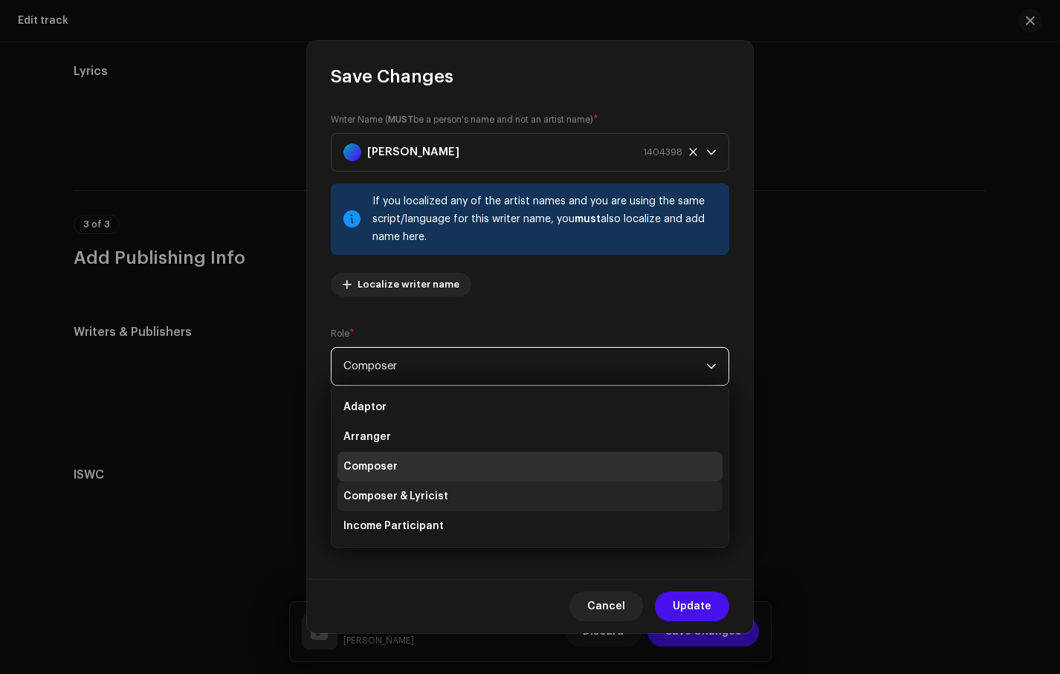
click at [504, 496] on li "Composer & Lyricist" at bounding box center [530, 497] width 385 height 30
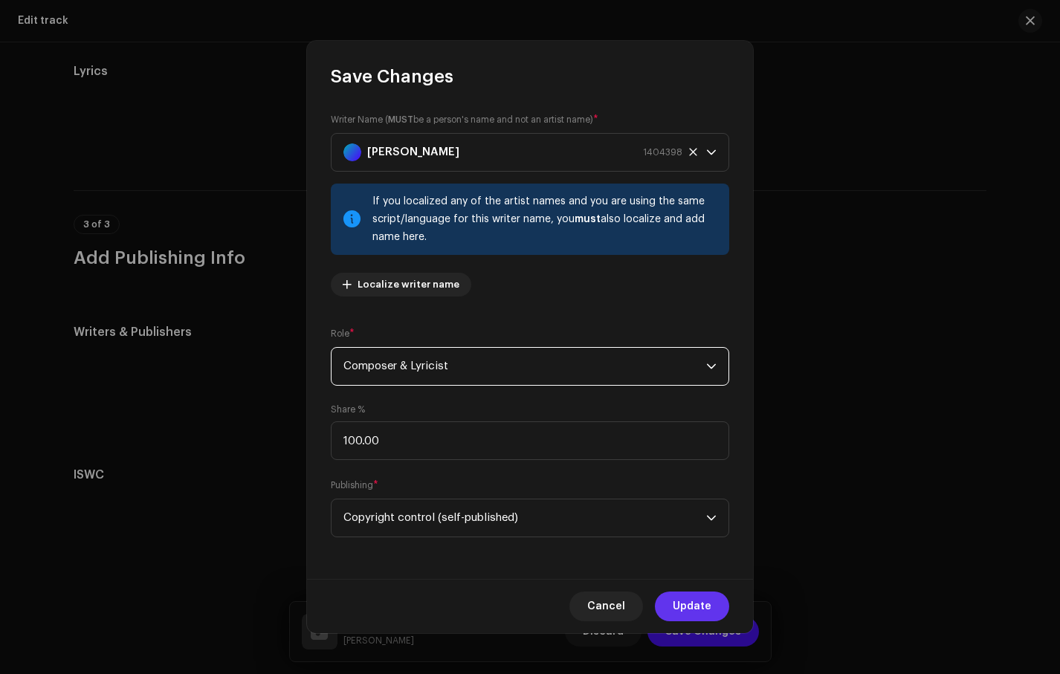
click at [694, 617] on span "Update" at bounding box center [692, 607] width 39 height 30
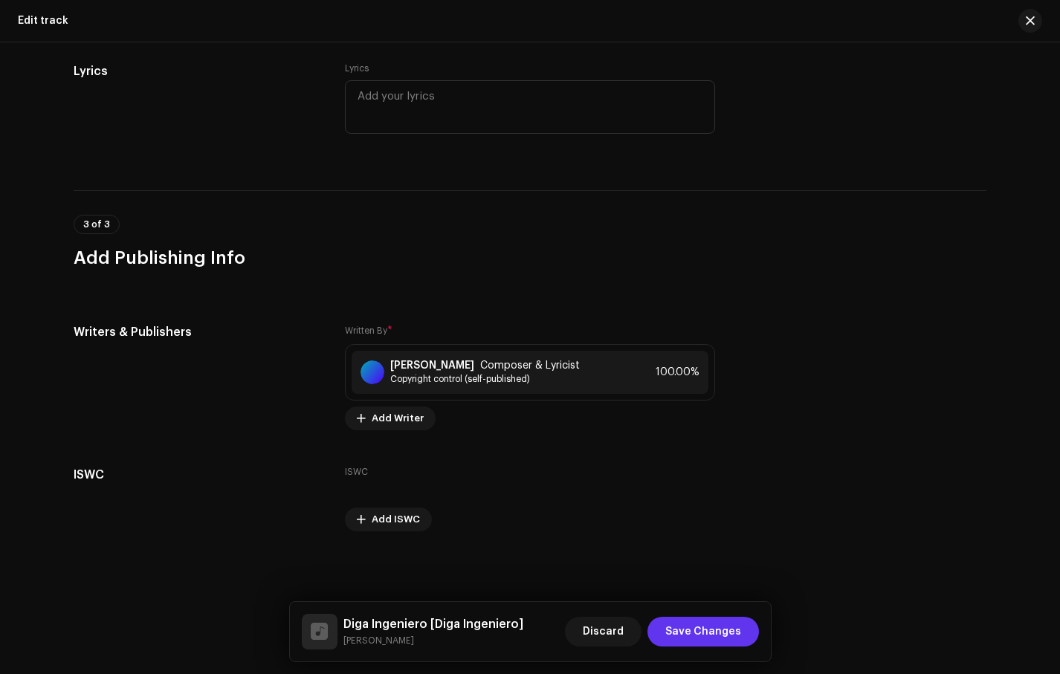
click at [692, 631] on span "Save Changes" at bounding box center [703, 632] width 76 height 30
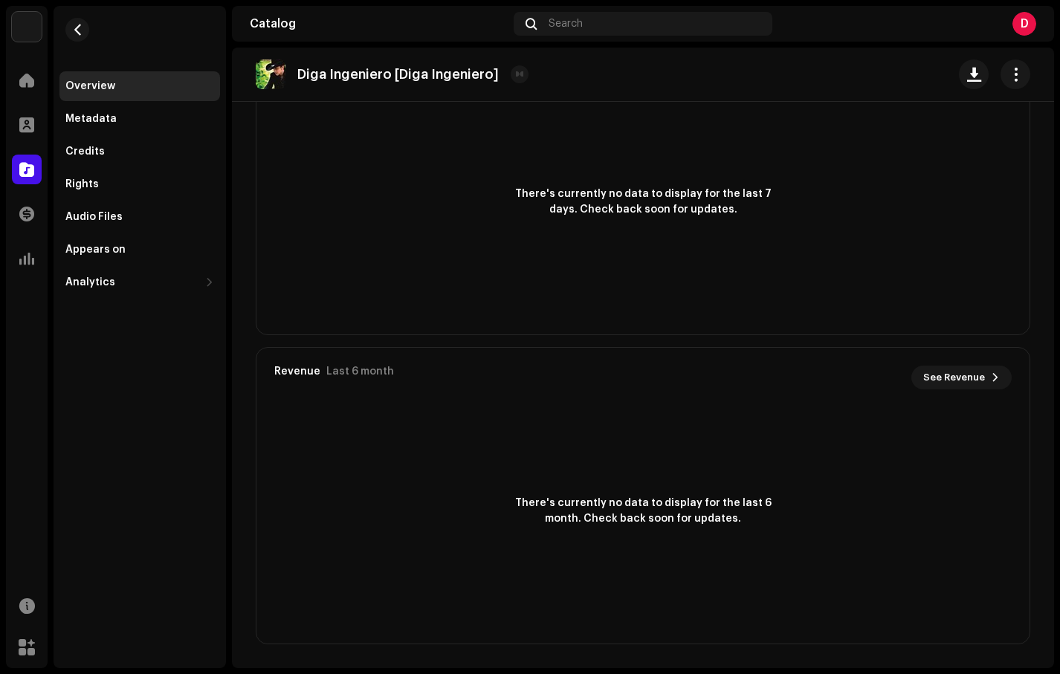
click at [143, 84] on div "Overview" at bounding box center [139, 86] width 149 height 12
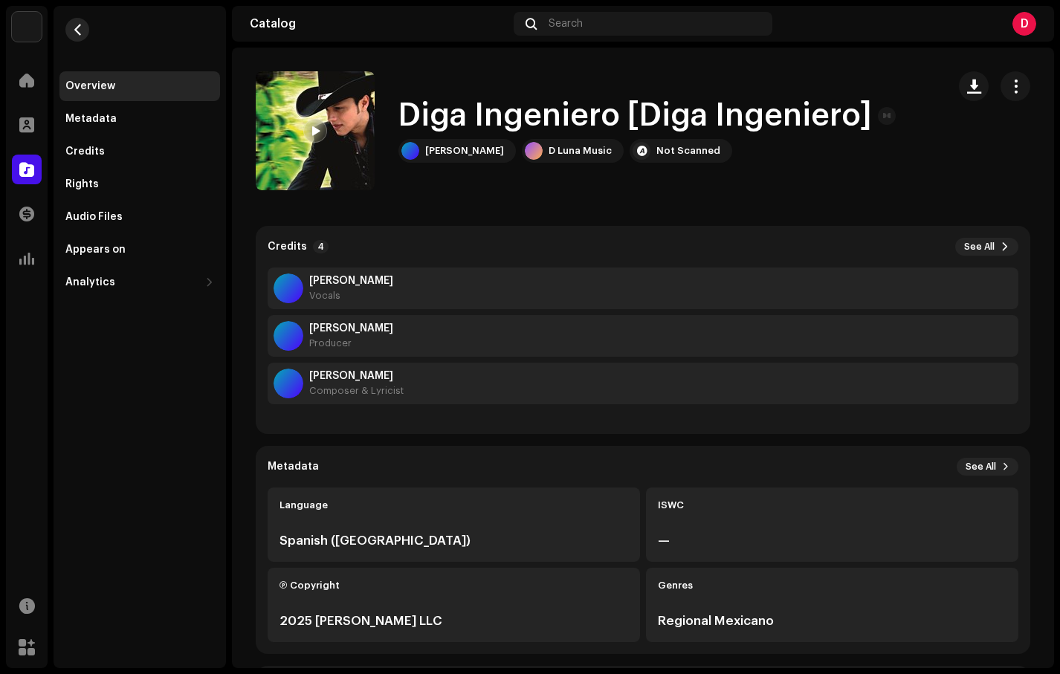
click at [76, 28] on span "button" at bounding box center [77, 30] width 11 height 12
click at [77, 28] on span "button" at bounding box center [77, 30] width 11 height 12
click at [110, 126] on div "Metadata" at bounding box center [139, 119] width 161 height 30
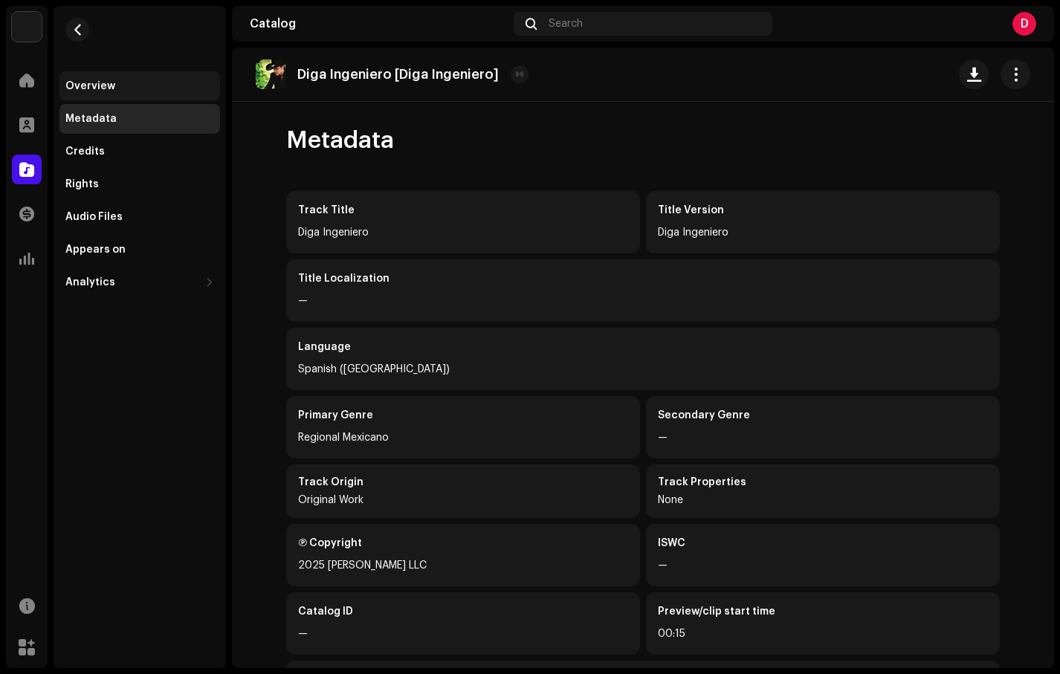
click at [81, 88] on div "Overview" at bounding box center [90, 86] width 50 height 12
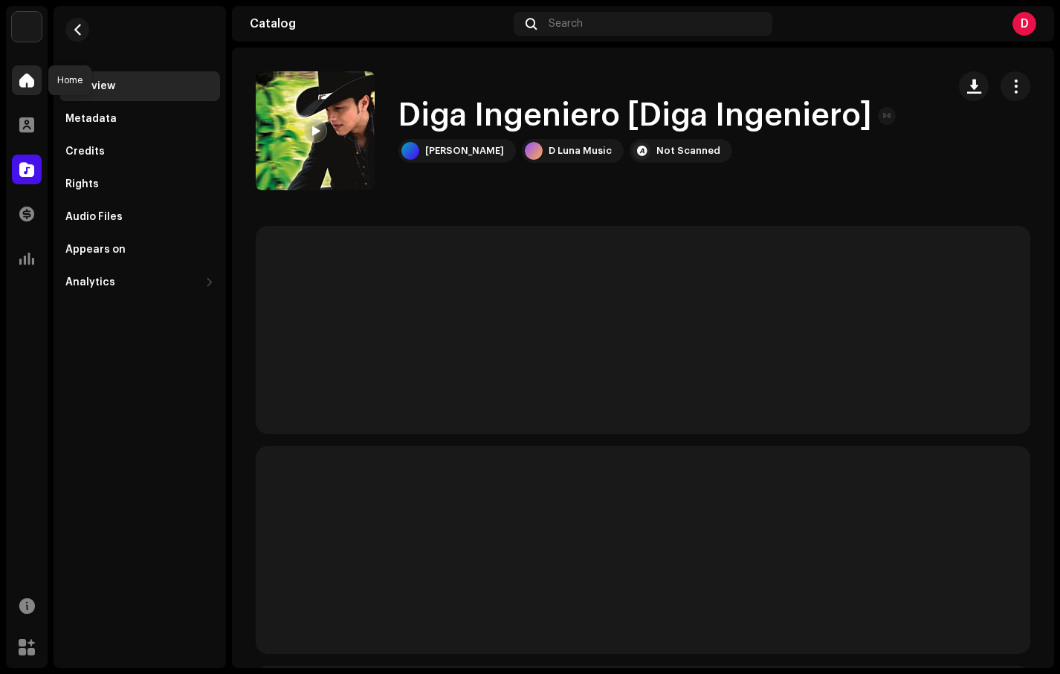
click at [25, 74] on span at bounding box center [26, 80] width 15 height 12
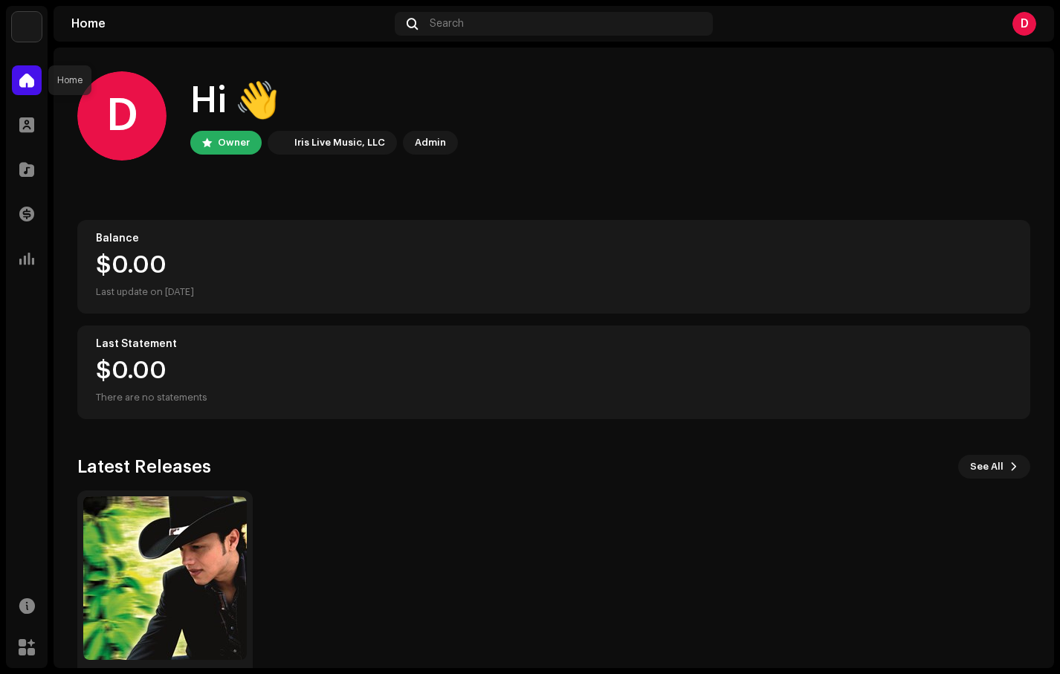
click at [24, 89] on div at bounding box center [27, 80] width 30 height 30
click at [27, 126] on span at bounding box center [26, 125] width 15 height 12
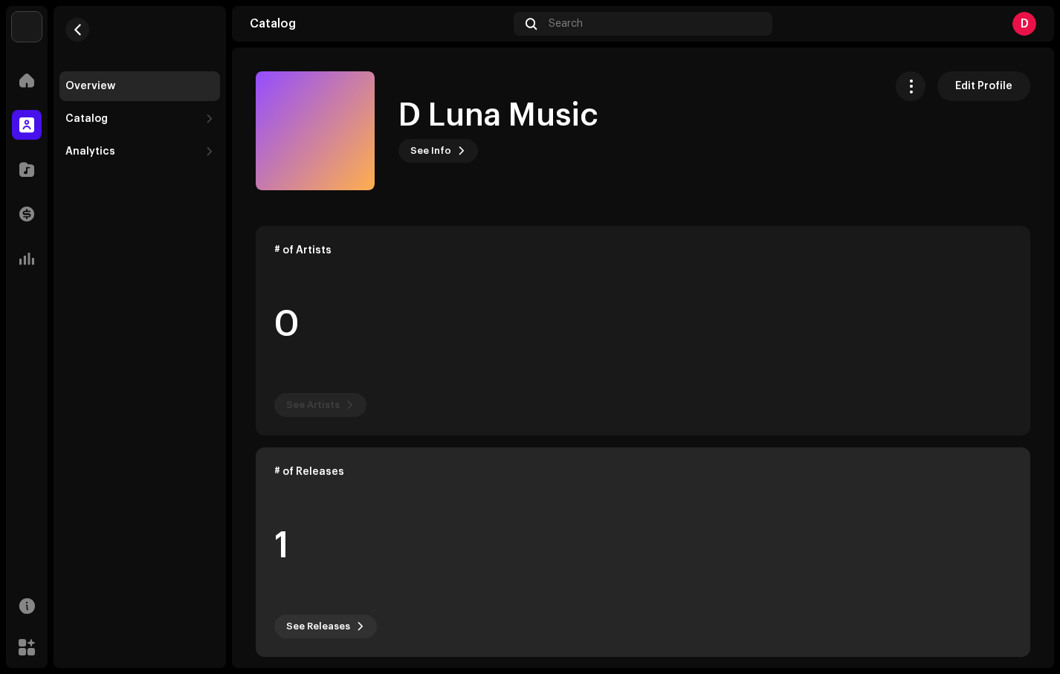
click at [341, 610] on div "# of Releases 1 See Releases" at bounding box center [643, 553] width 775 height 210
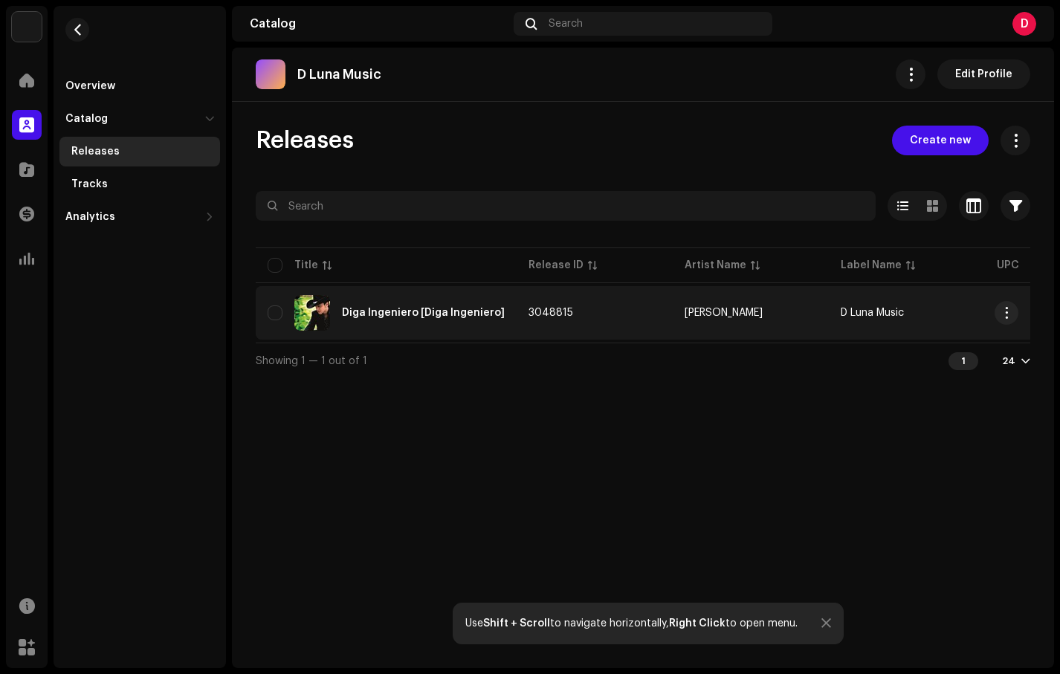
click at [593, 308] on td "3048815" at bounding box center [595, 313] width 156 height 54
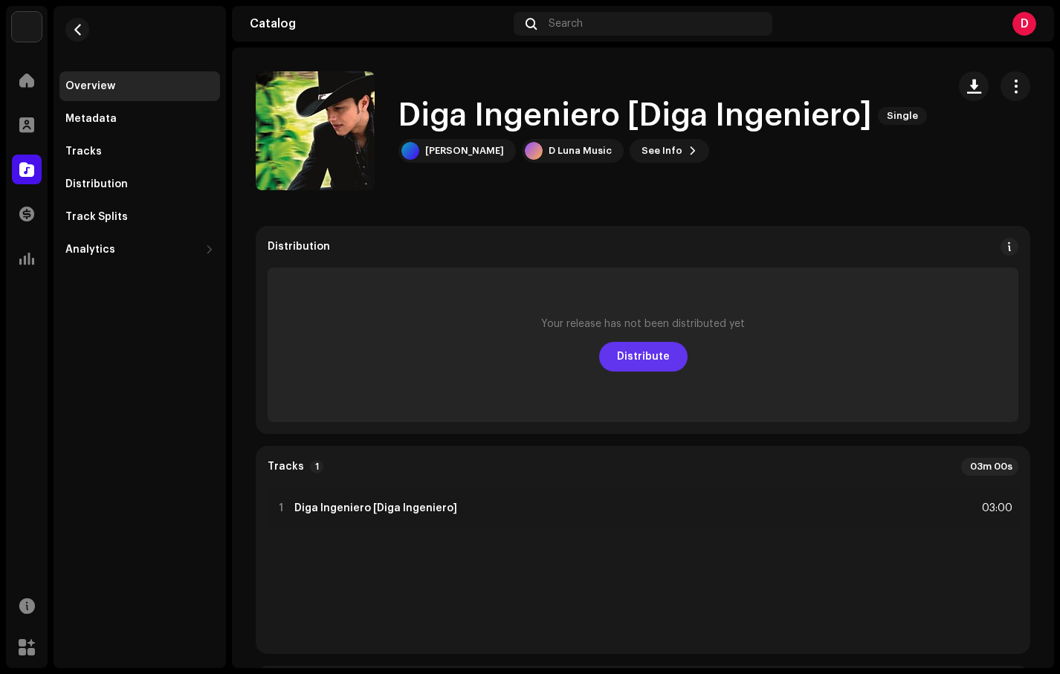
click at [622, 365] on span "Distribute" at bounding box center [643, 357] width 53 height 30
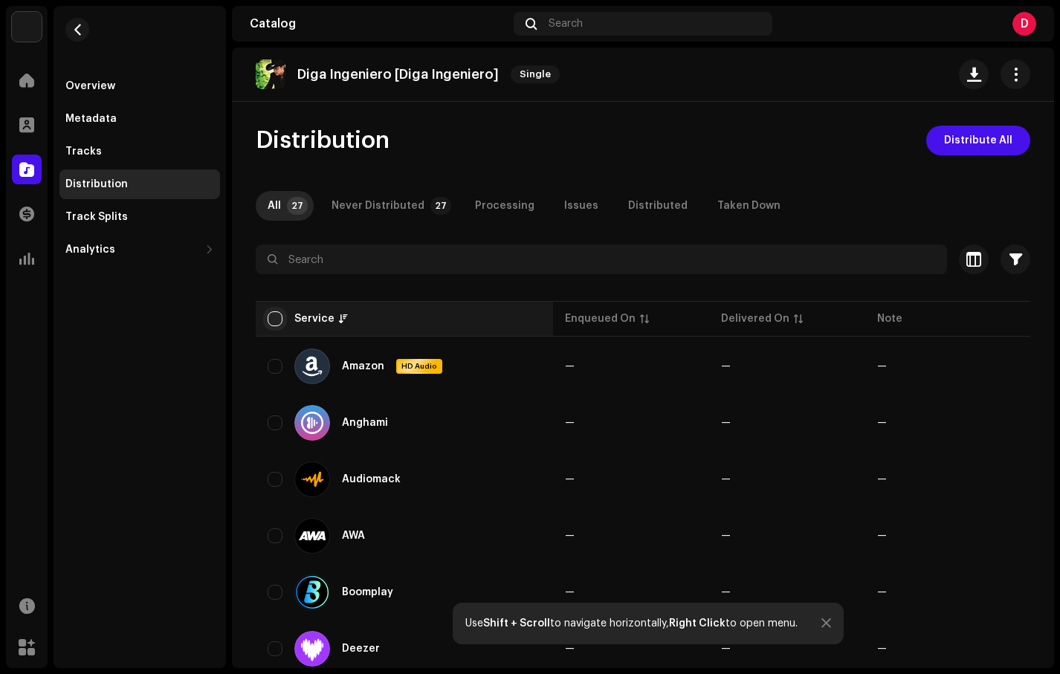
click at [280, 314] on input "checkbox" at bounding box center [275, 319] width 15 height 15
checkbox input "true"
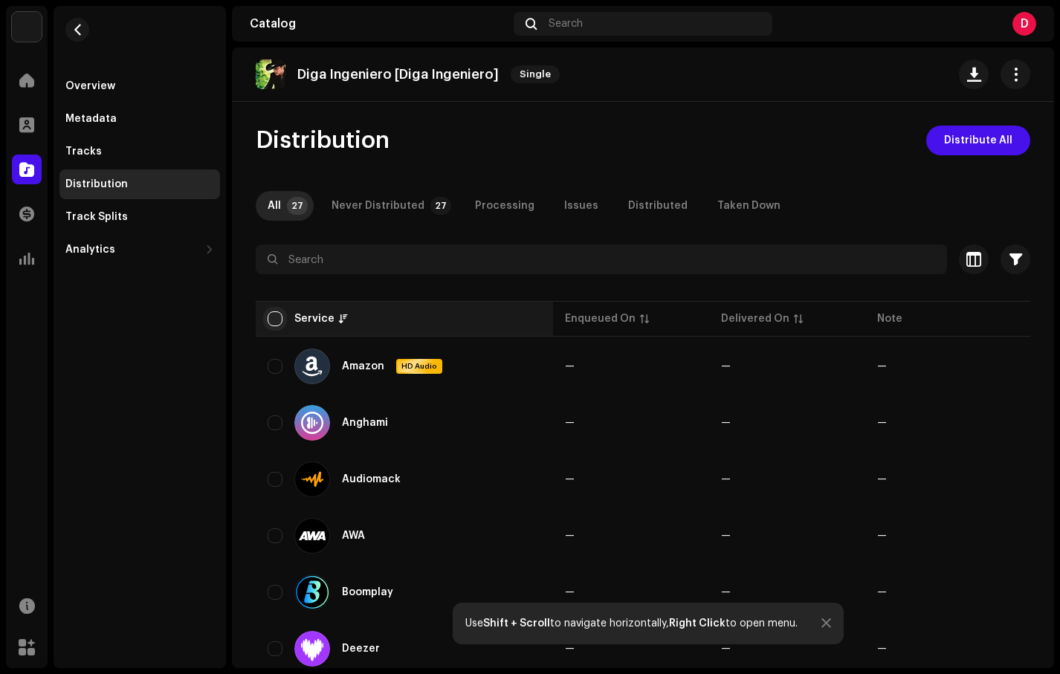
checkbox input "true"
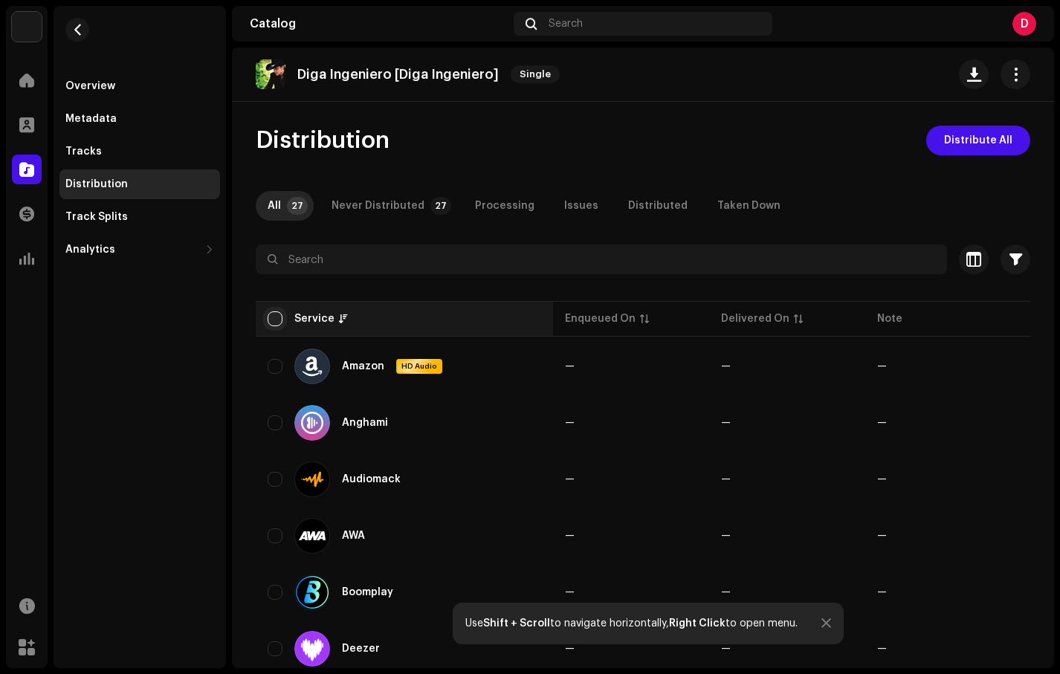
checkbox input "true"
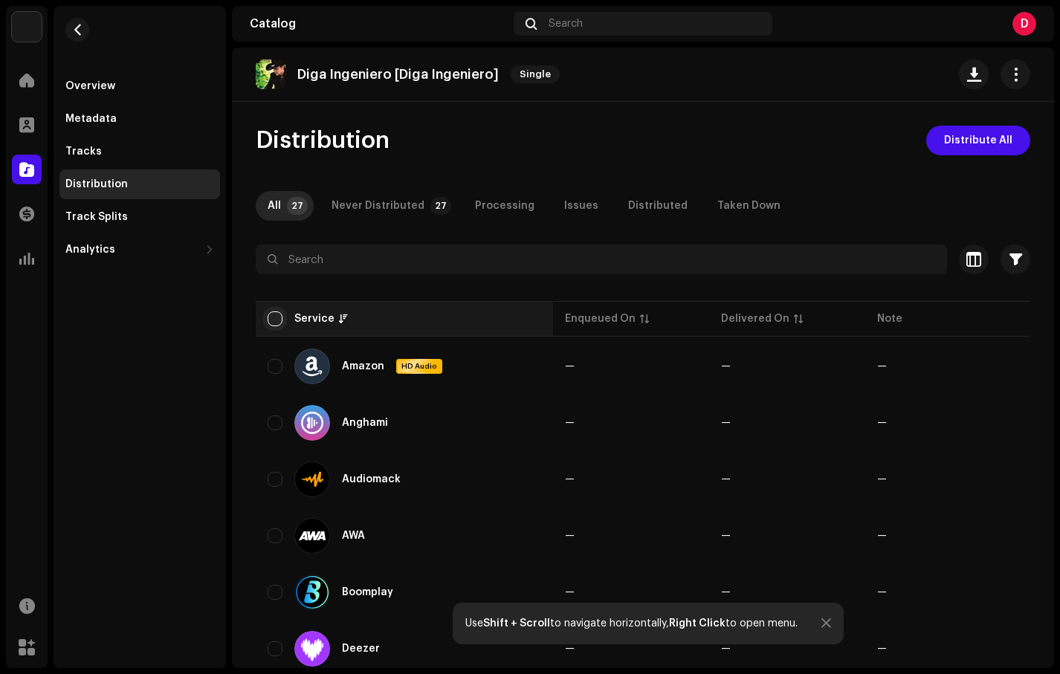
checkbox input "true"
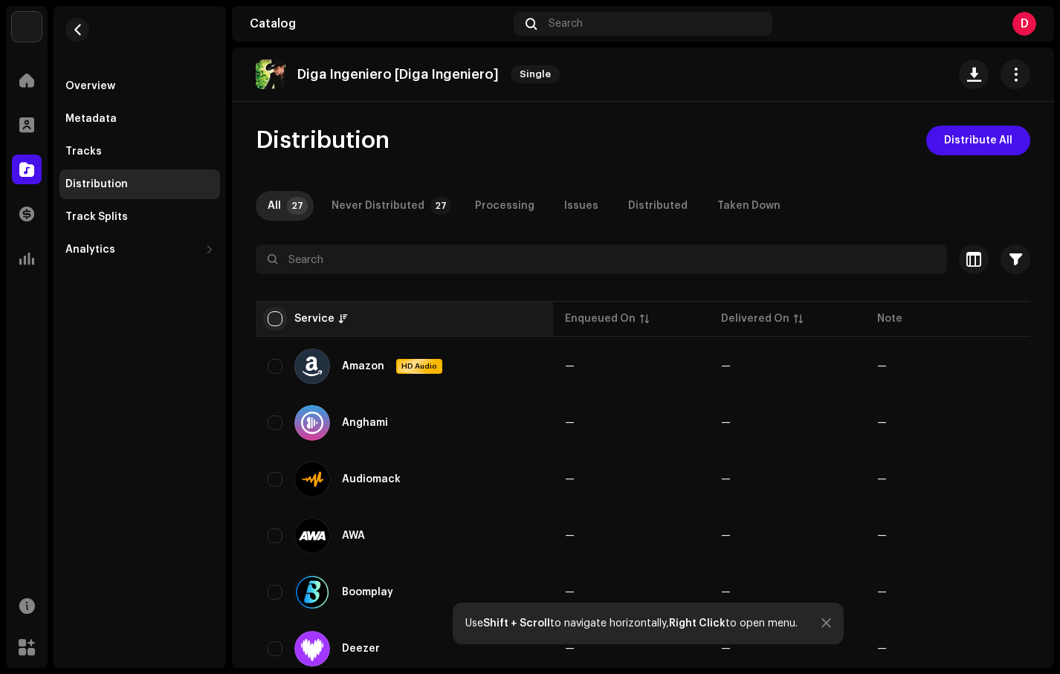
checkbox input "true"
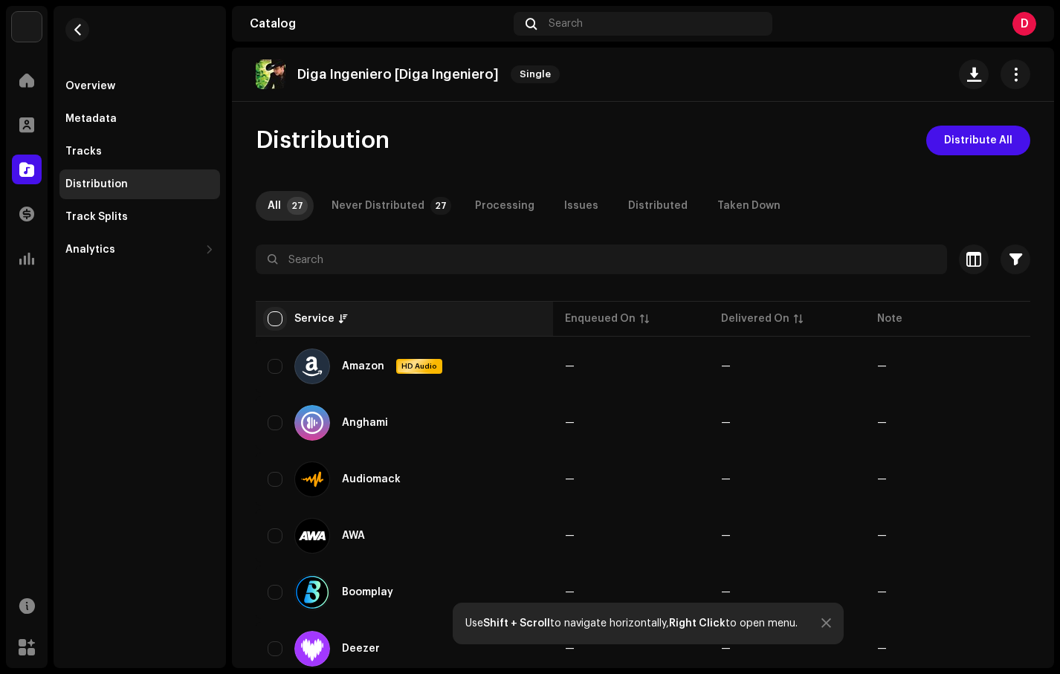
checkbox input "true"
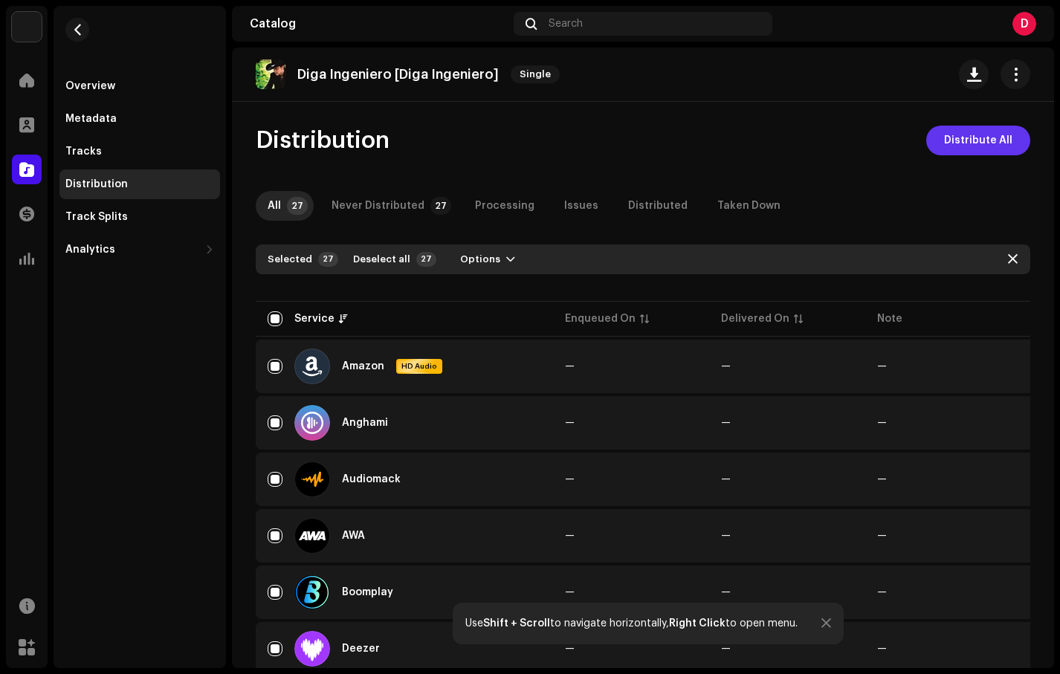
click at [965, 148] on span "Distribute All" at bounding box center [978, 141] width 68 height 30
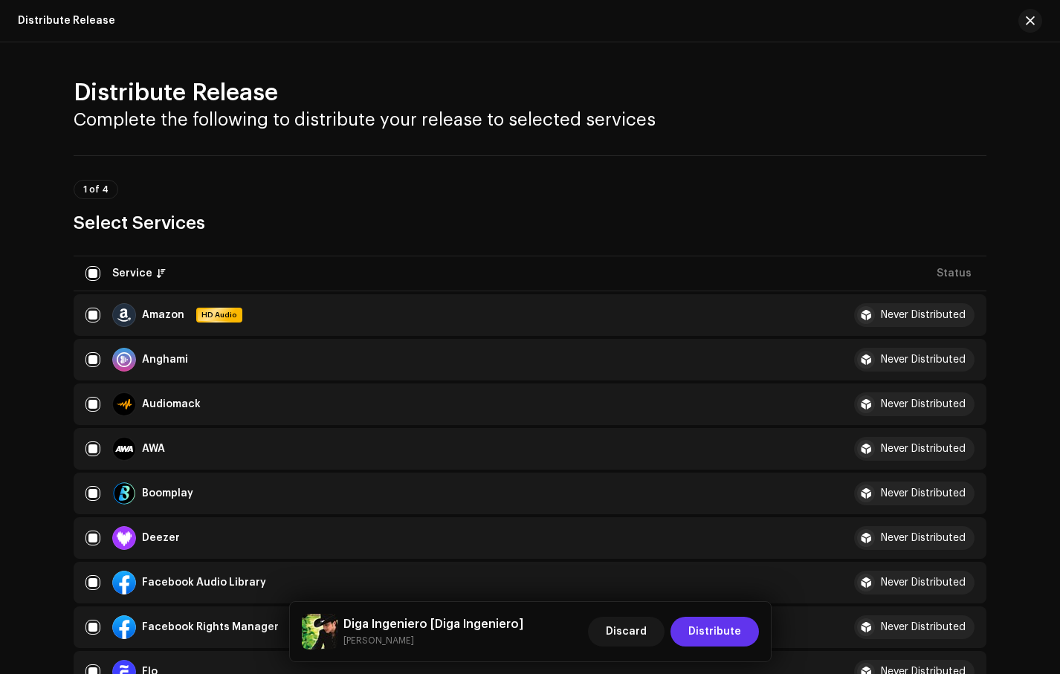
click at [709, 631] on span "Distribute" at bounding box center [715, 632] width 53 height 30
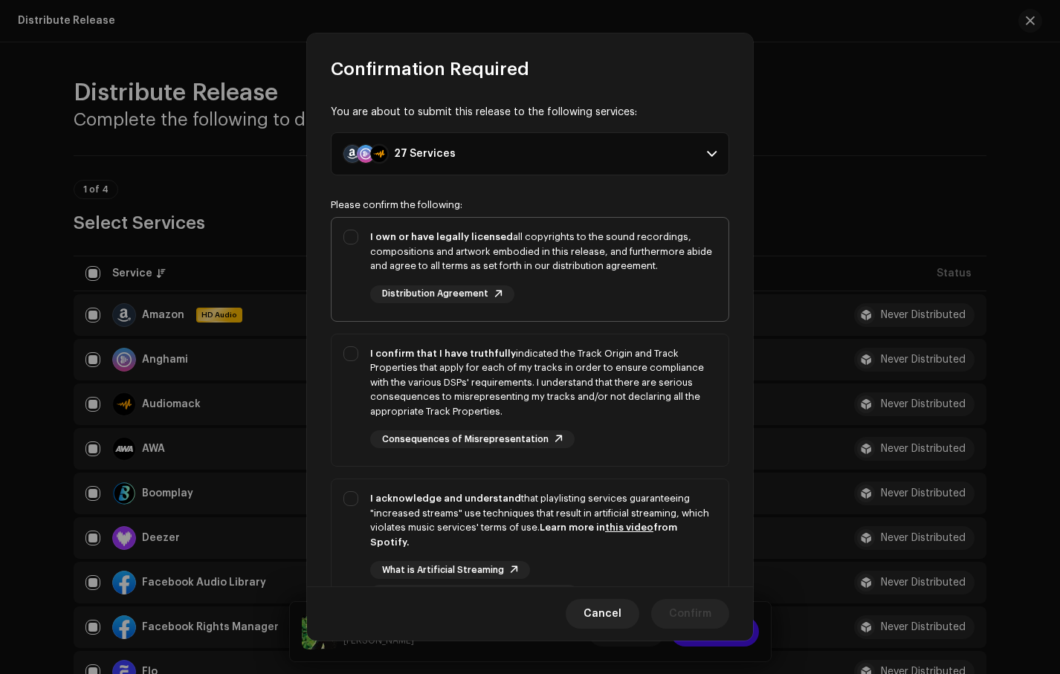
click at [357, 244] on div "I own or have legally licensed all copyrights to the sound recordings, composit…" at bounding box center [530, 266] width 397 height 97
checkbox input "true"
click at [361, 362] on div "I confirm that I have truthfully indicated the Track Origin and Track Propertie…" at bounding box center [530, 398] width 397 height 126
checkbox input "true"
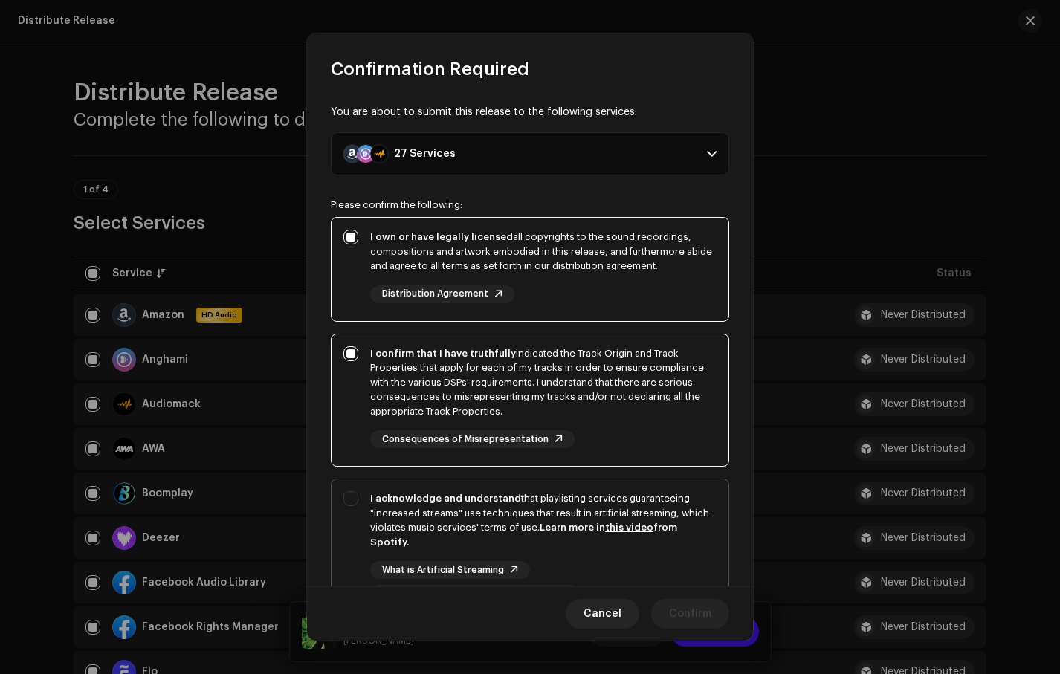
click at [358, 493] on div "I acknowledge and understand that playlisting services guaranteeing "increased …" at bounding box center [530, 547] width 397 height 135
checkbox input "true"
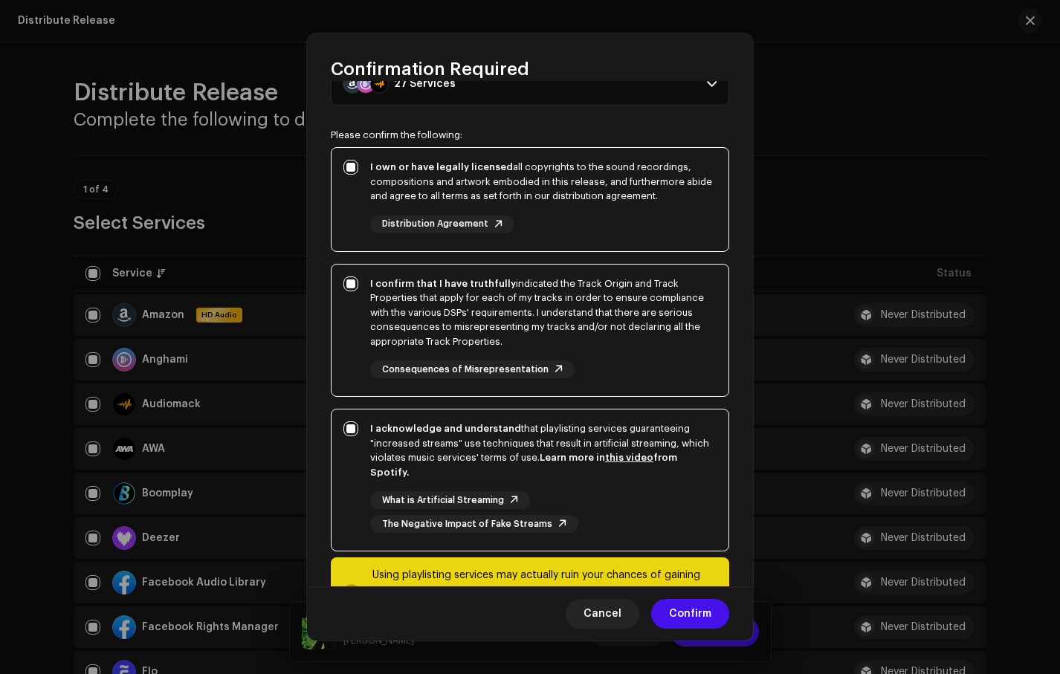
scroll to position [136, 0]
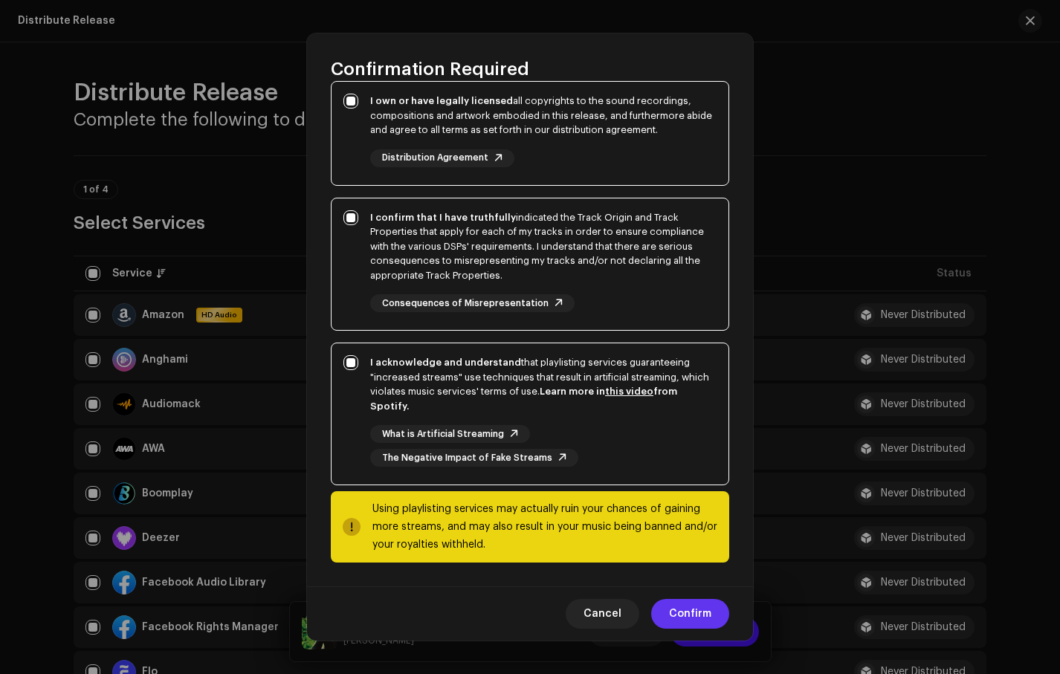
click at [680, 614] on span "Confirm" at bounding box center [690, 614] width 42 height 30
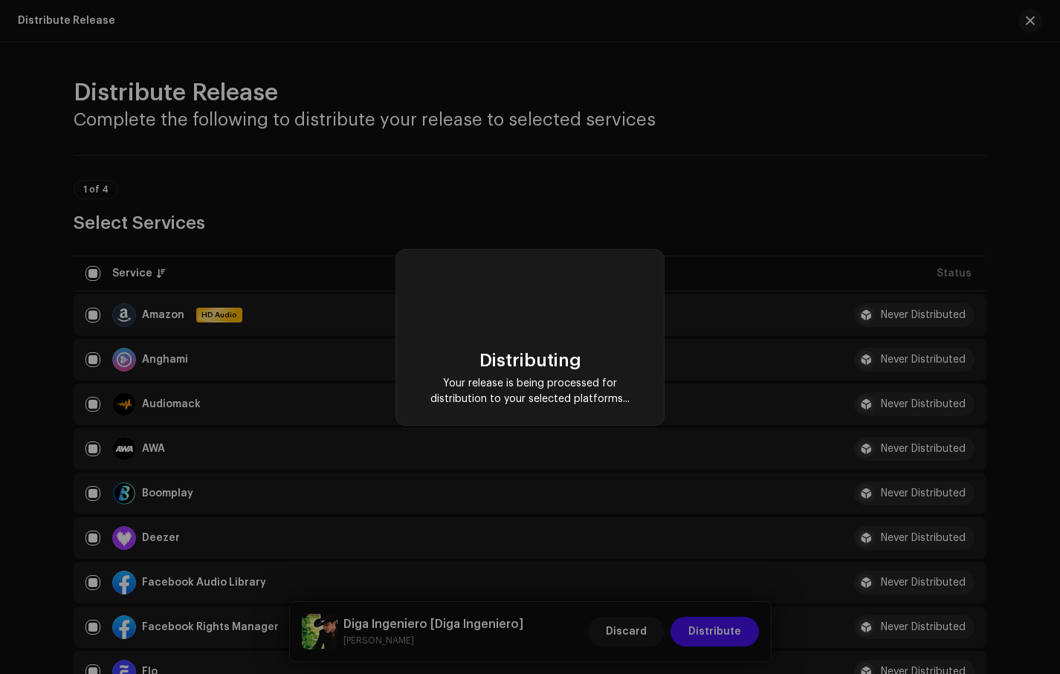
checkbox input "false"
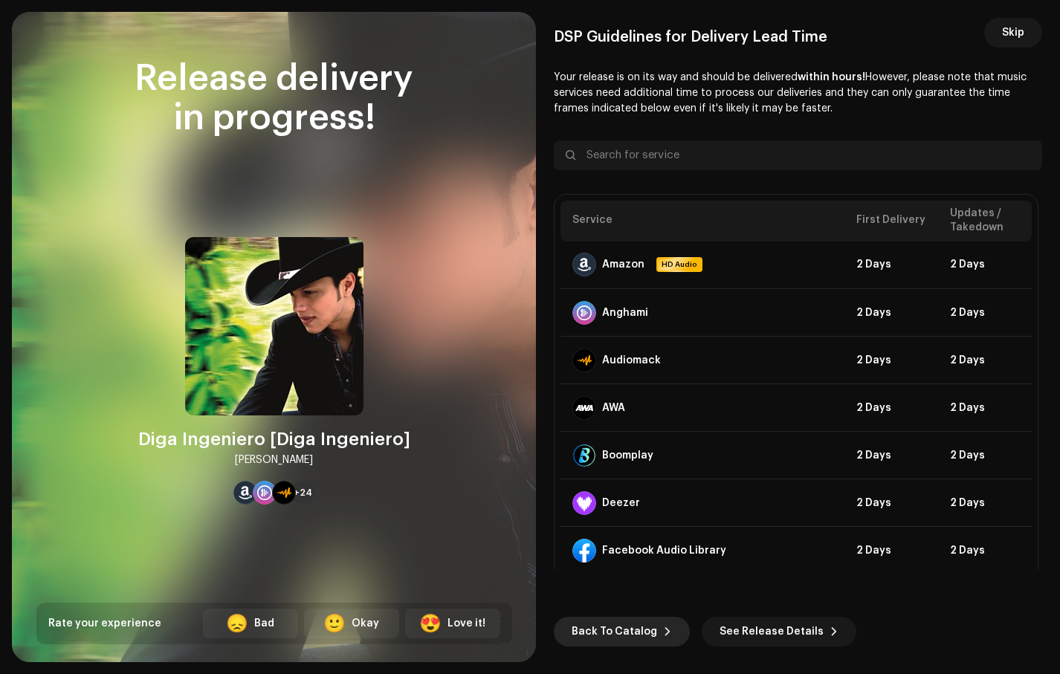
click at [636, 631] on span "Back To Catalog" at bounding box center [615, 632] width 86 height 30
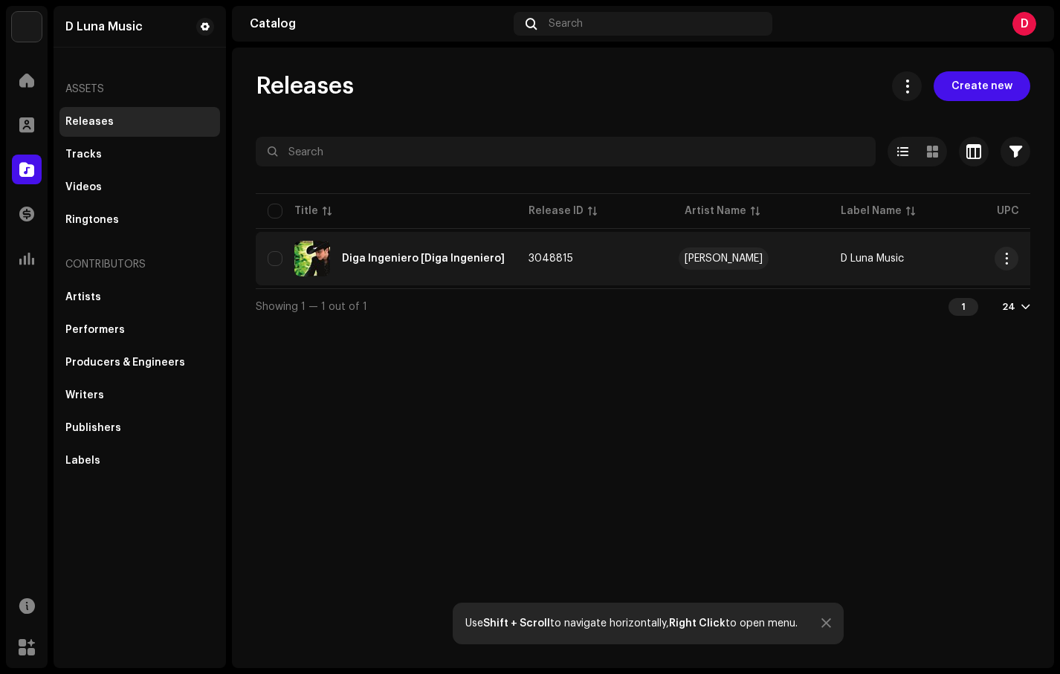
click at [705, 262] on div "[PERSON_NAME]" at bounding box center [724, 259] width 78 height 10
click at [454, 252] on div "Diga Ingeniero [Diga Ingeniero]" at bounding box center [386, 259] width 237 height 36
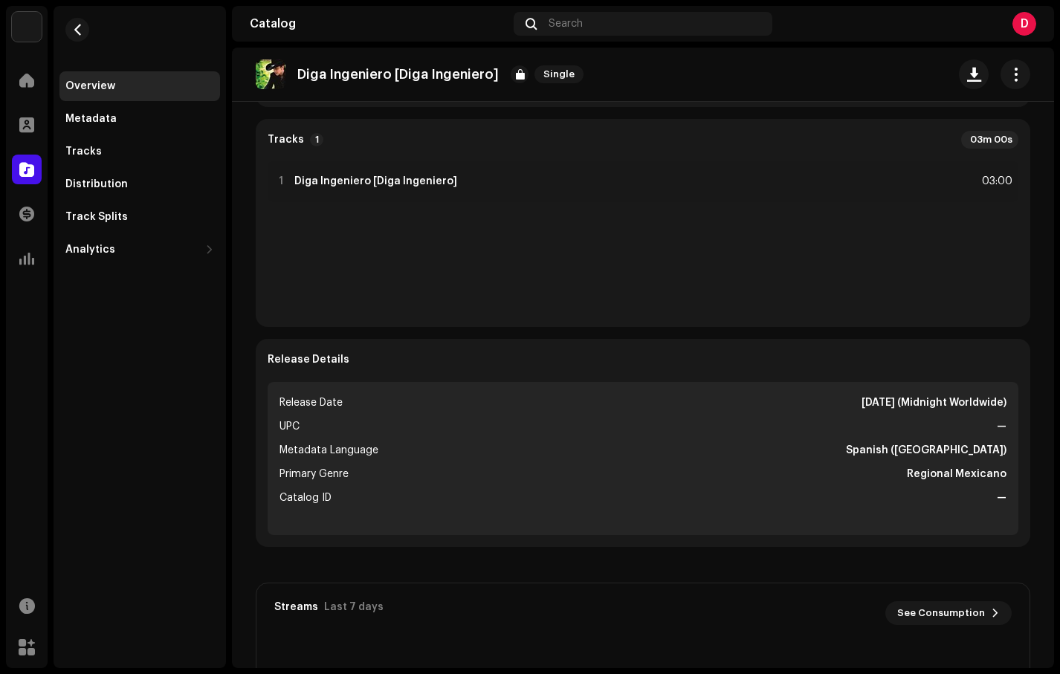
scroll to position [334, 0]
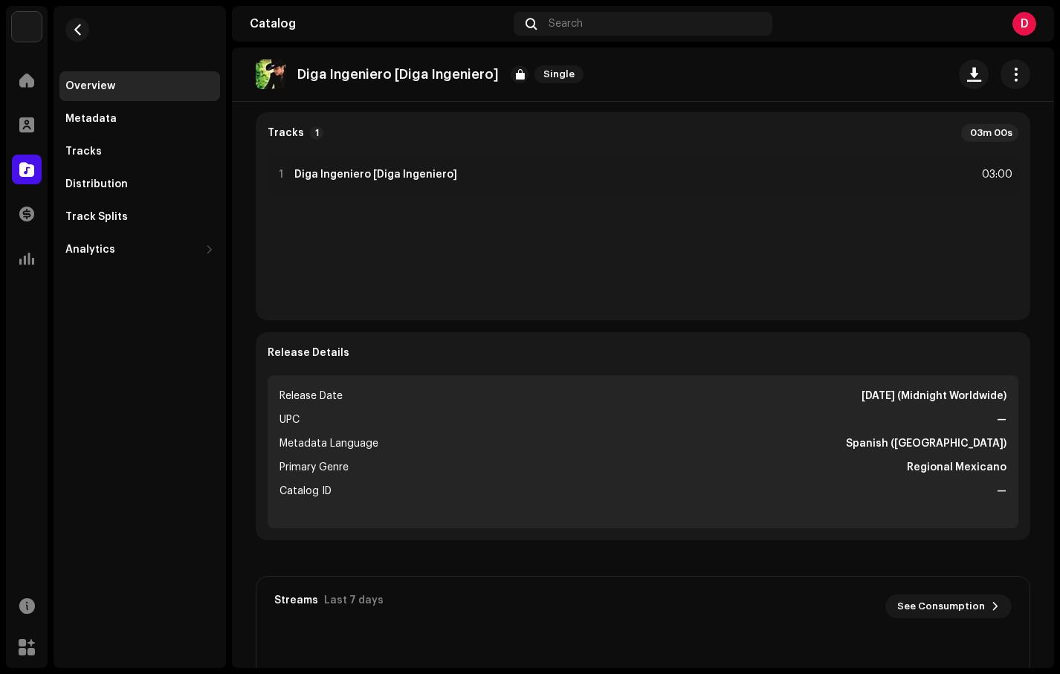
click at [862, 402] on strong "[DATE] (Midnight Worldwide)" at bounding box center [934, 396] width 145 height 18
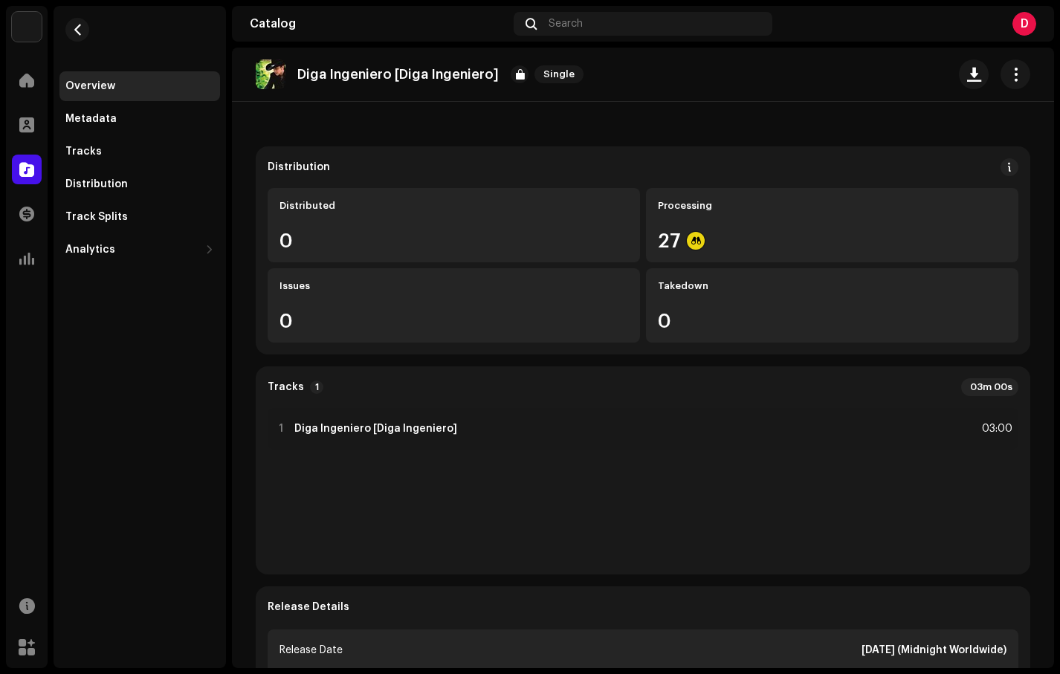
scroll to position [0, 0]
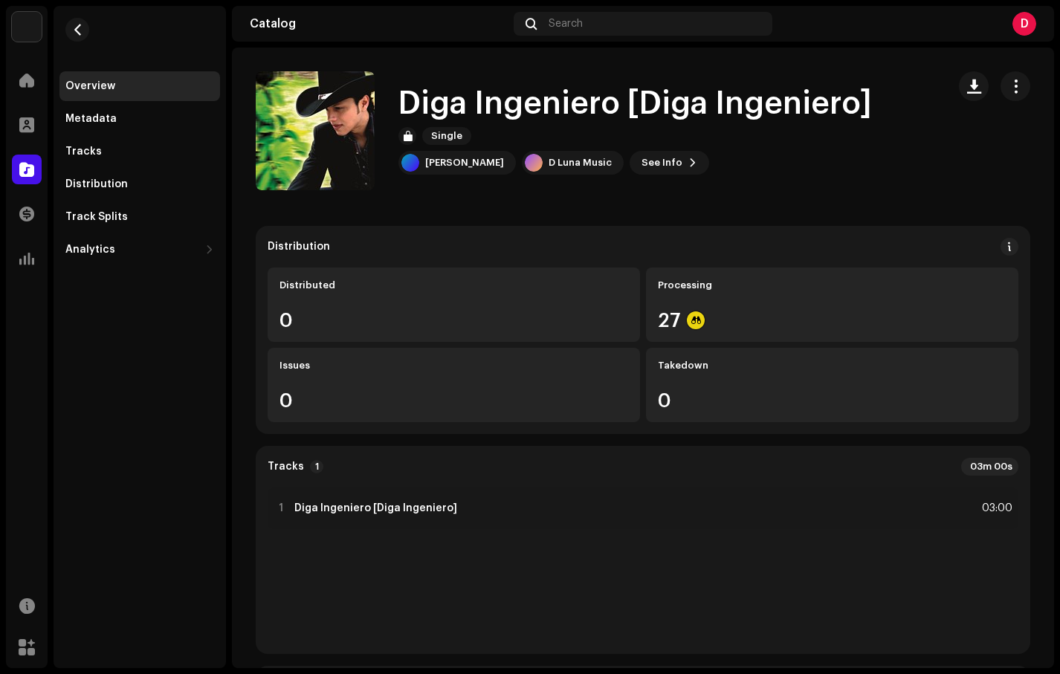
click at [187, 86] on div "Overview" at bounding box center [139, 86] width 149 height 12
click at [69, 30] on button "button" at bounding box center [77, 30] width 24 height 24
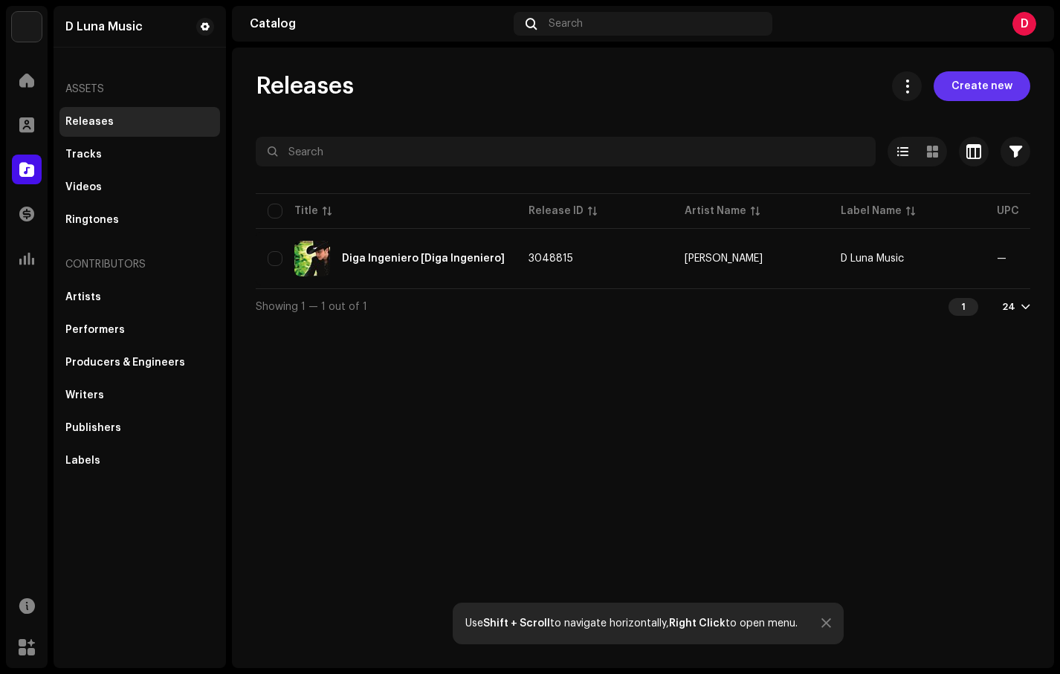
click at [982, 99] on span "Create new" at bounding box center [982, 86] width 61 height 30
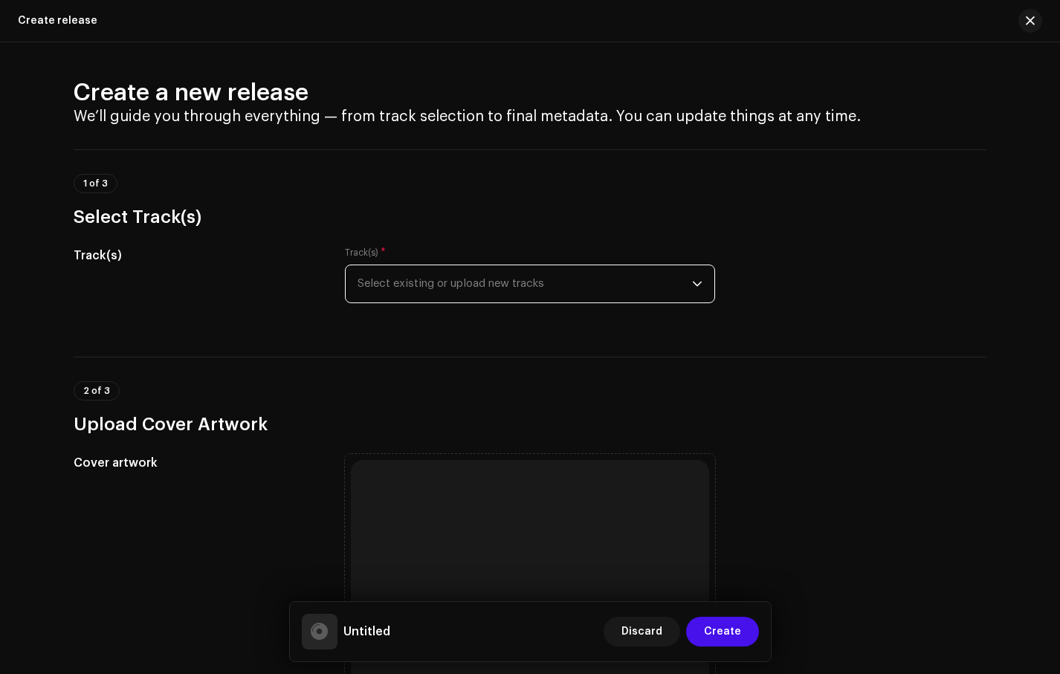
click at [504, 288] on span "Select existing or upload new tracks" at bounding box center [525, 283] width 335 height 37
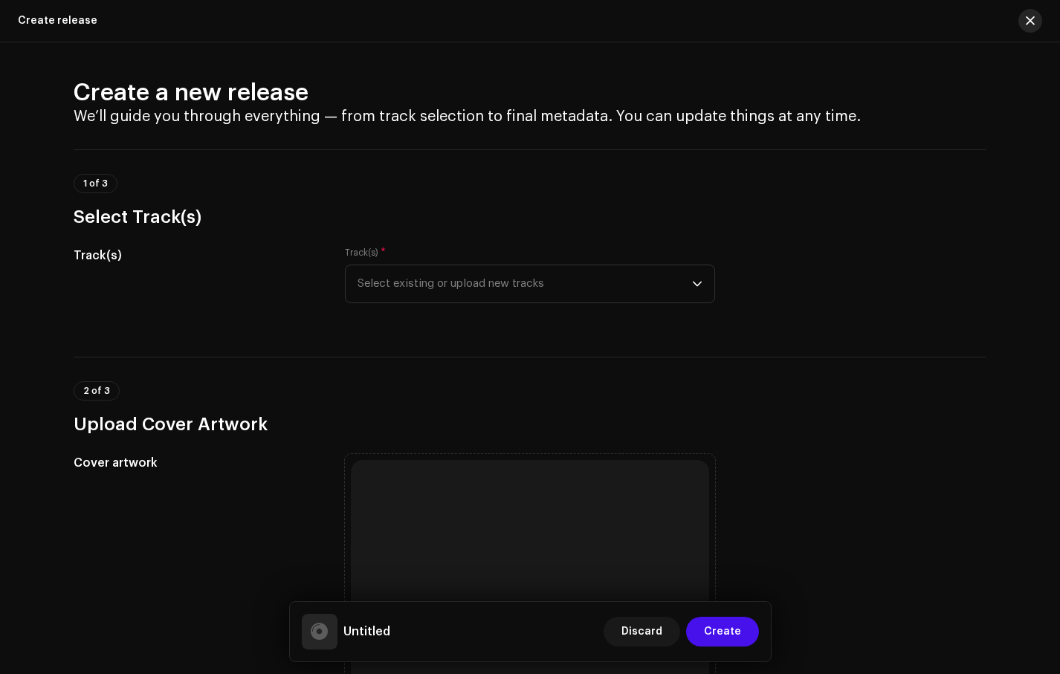
click at [1027, 22] on span "button" at bounding box center [1030, 21] width 9 height 12
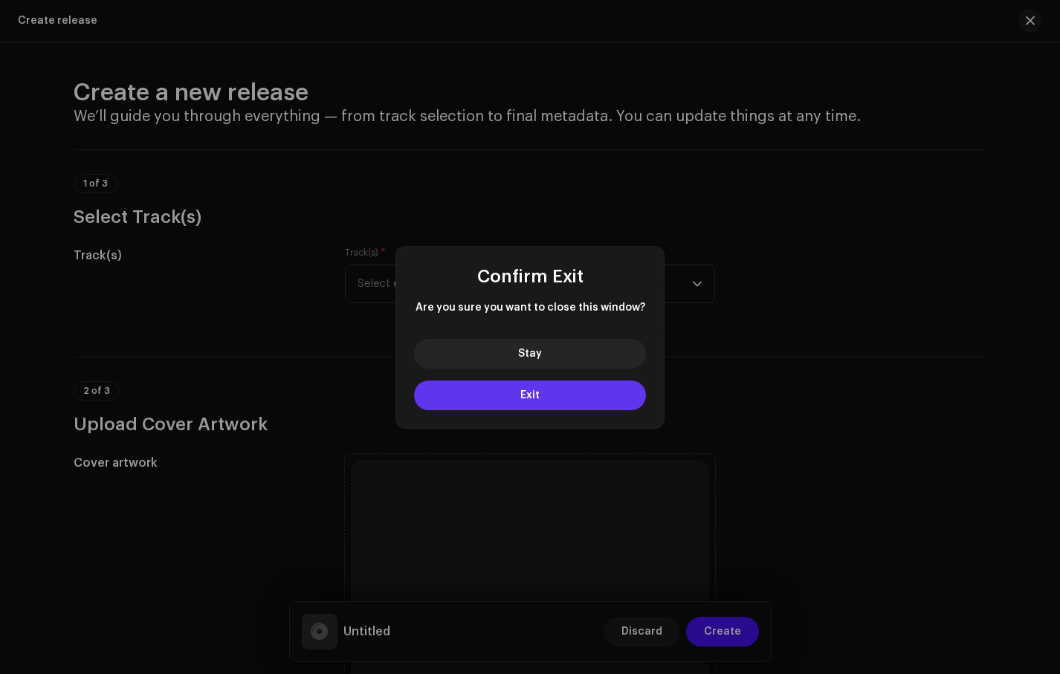
click at [605, 387] on button "Exit" at bounding box center [530, 396] width 232 height 30
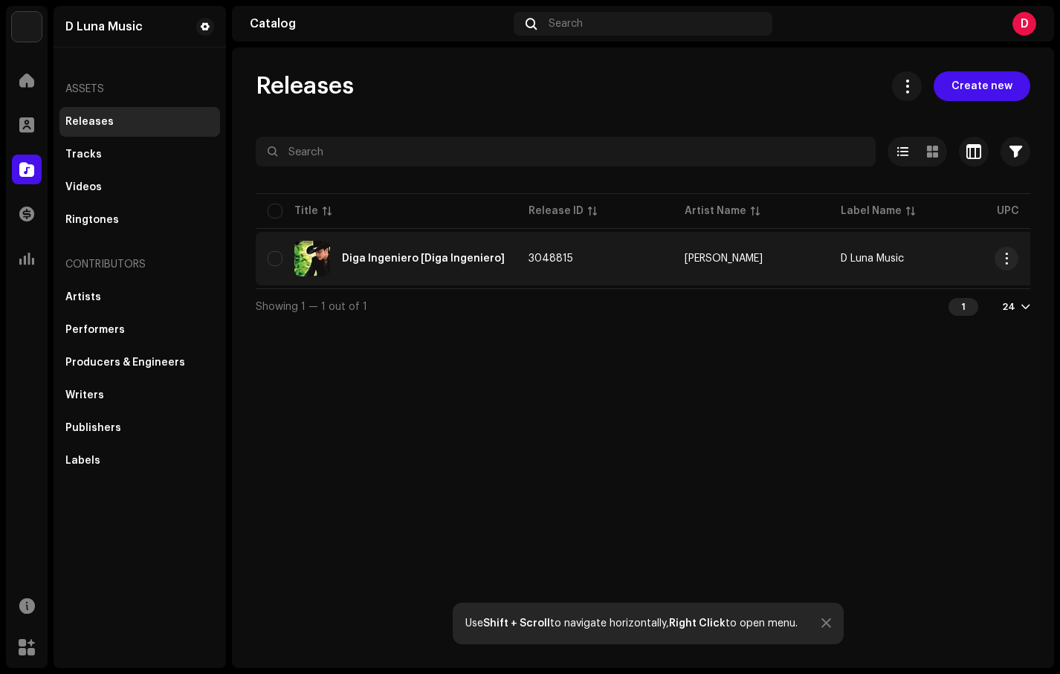
click at [452, 260] on div "Diga Ingeniero [Diga Ingeniero]" at bounding box center [423, 259] width 163 height 10
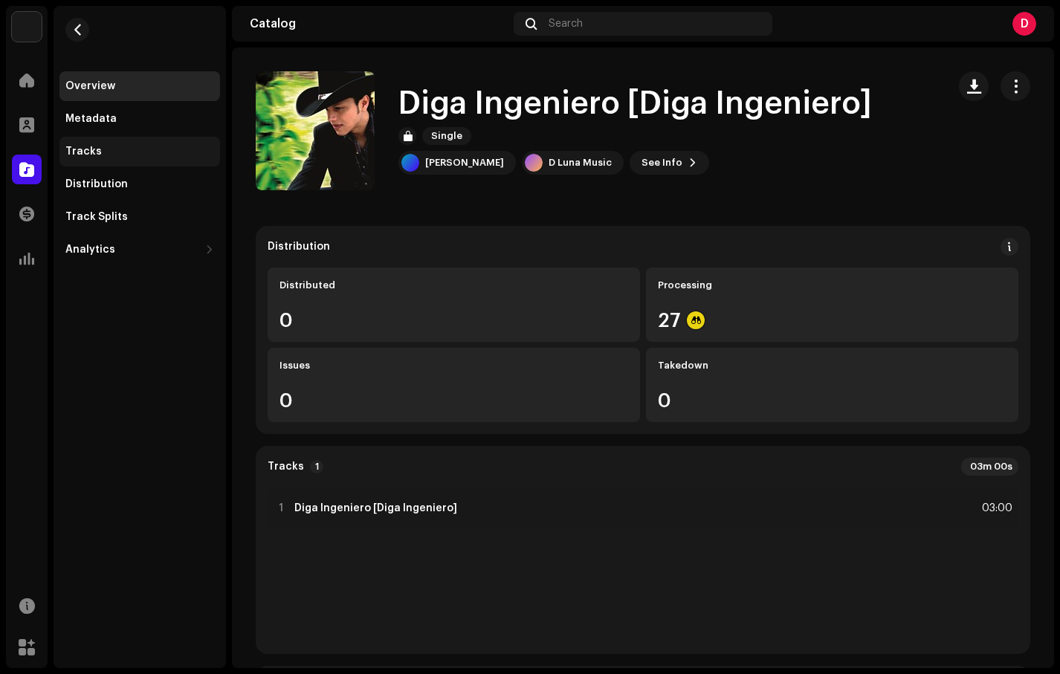
click at [117, 155] on div "Tracks" at bounding box center [139, 152] width 149 height 12
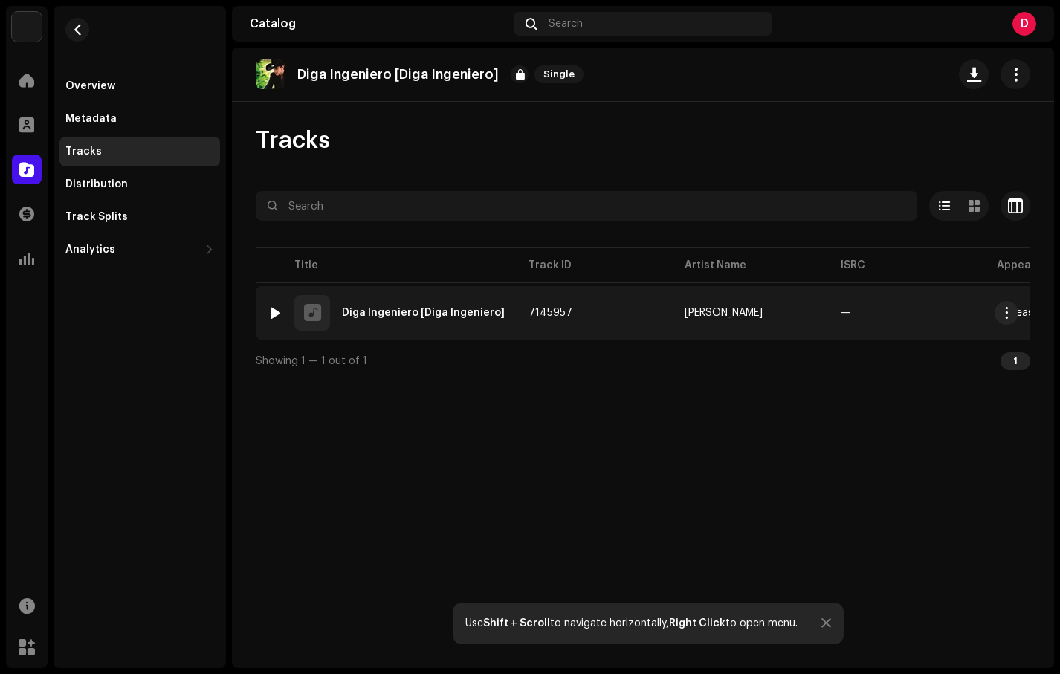
click at [411, 320] on div "1 Diga Ingeniero [Diga Ingeniero]" at bounding box center [386, 313] width 237 height 36
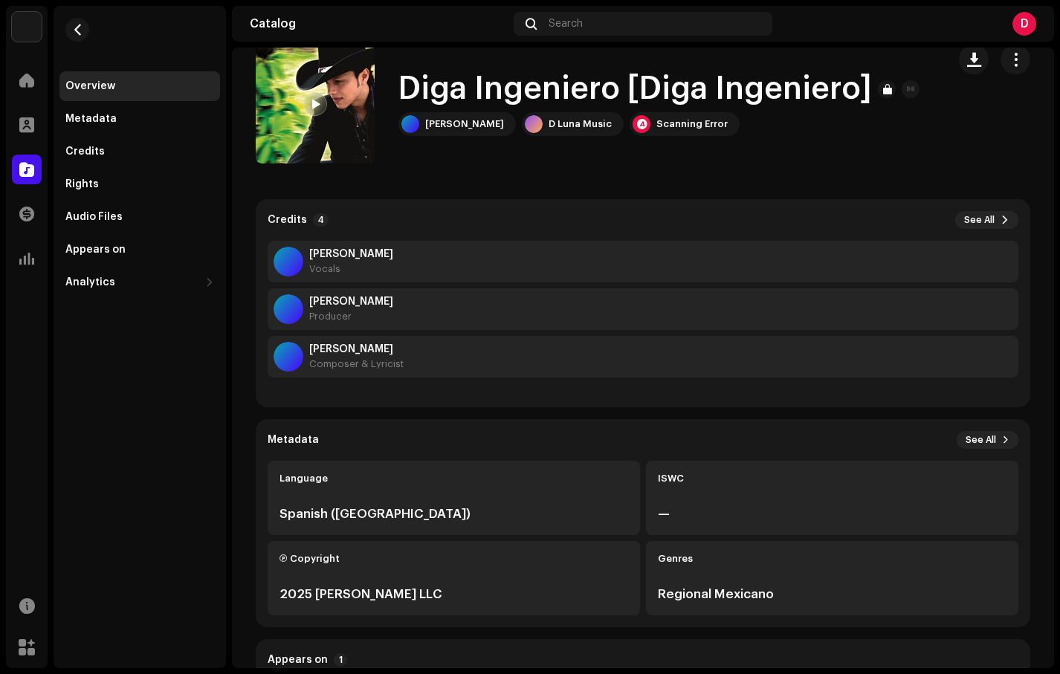
scroll to position [25, 0]
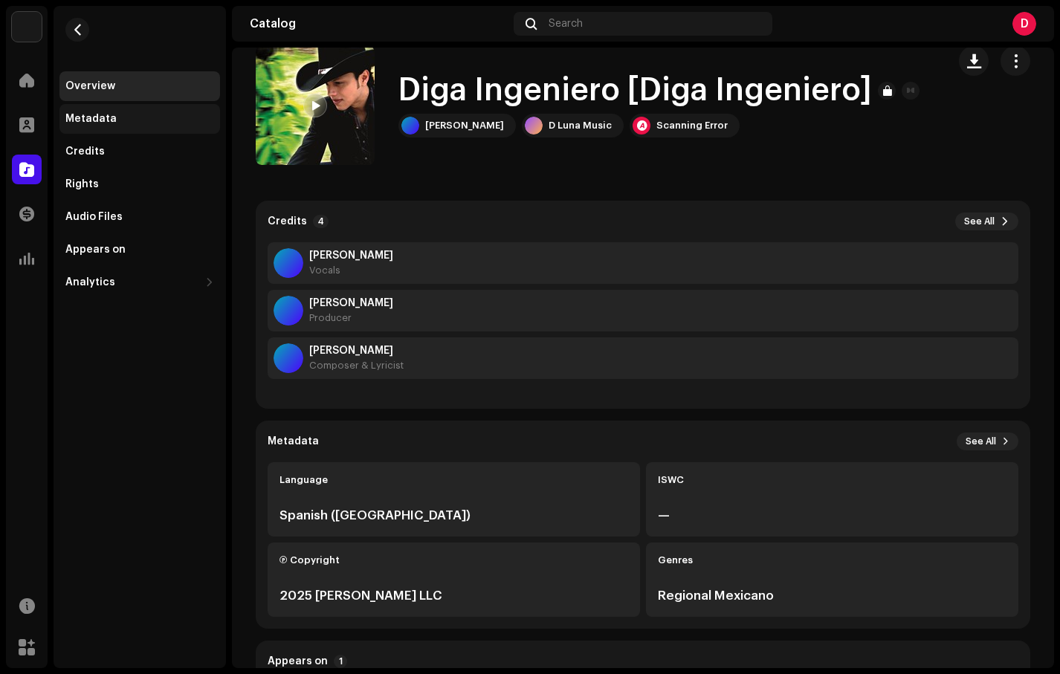
click at [119, 121] on div "Metadata" at bounding box center [139, 119] width 149 height 12
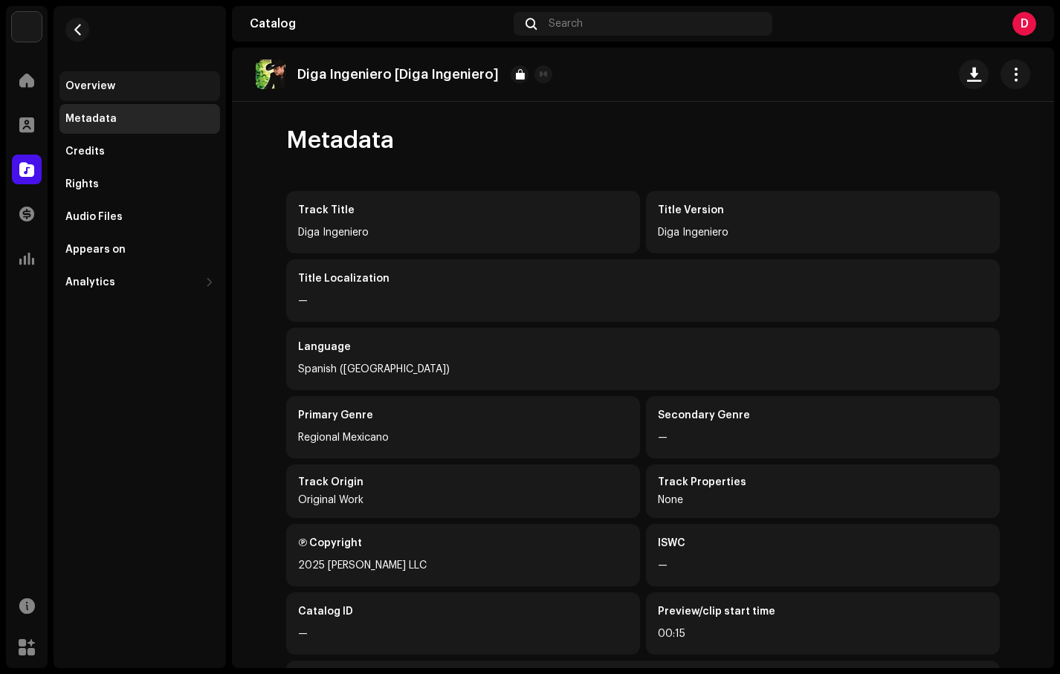
click at [144, 80] on div "Overview" at bounding box center [139, 86] width 149 height 12
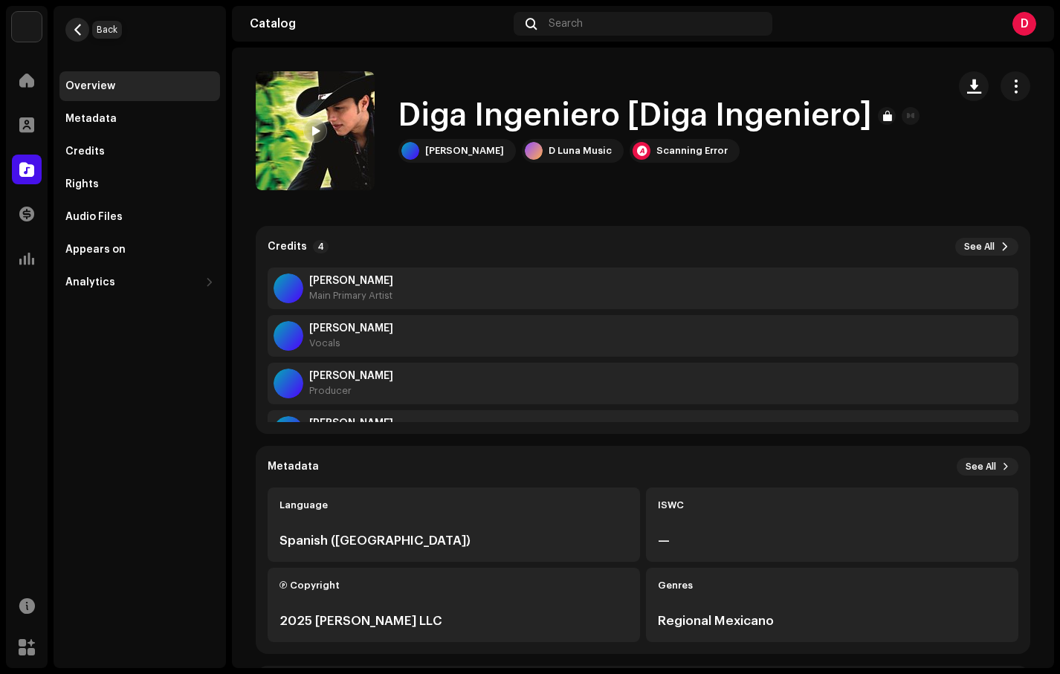
click at [71, 29] on button "button" at bounding box center [77, 30] width 24 height 24
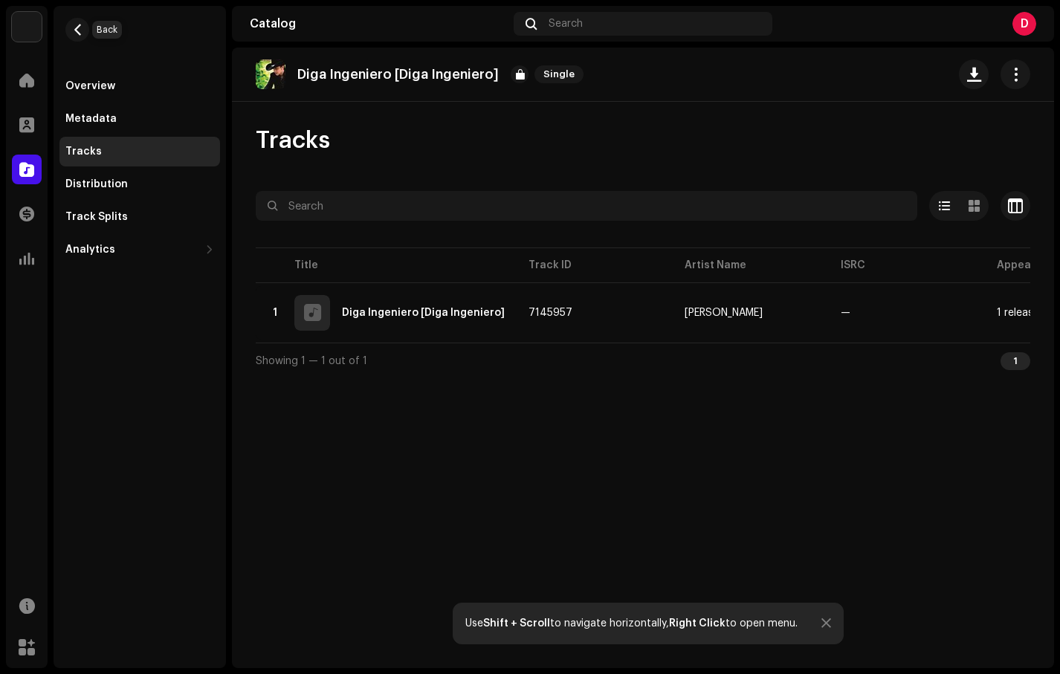
click at [71, 29] on button "button" at bounding box center [77, 30] width 24 height 24
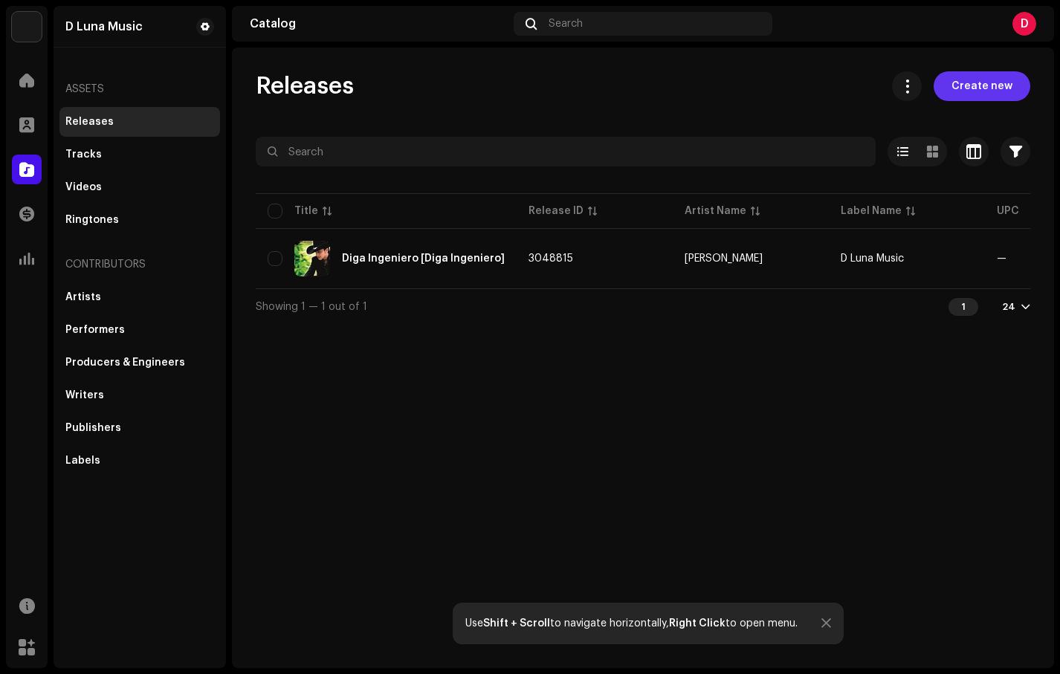
click at [967, 83] on span "Create new" at bounding box center [982, 86] width 61 height 30
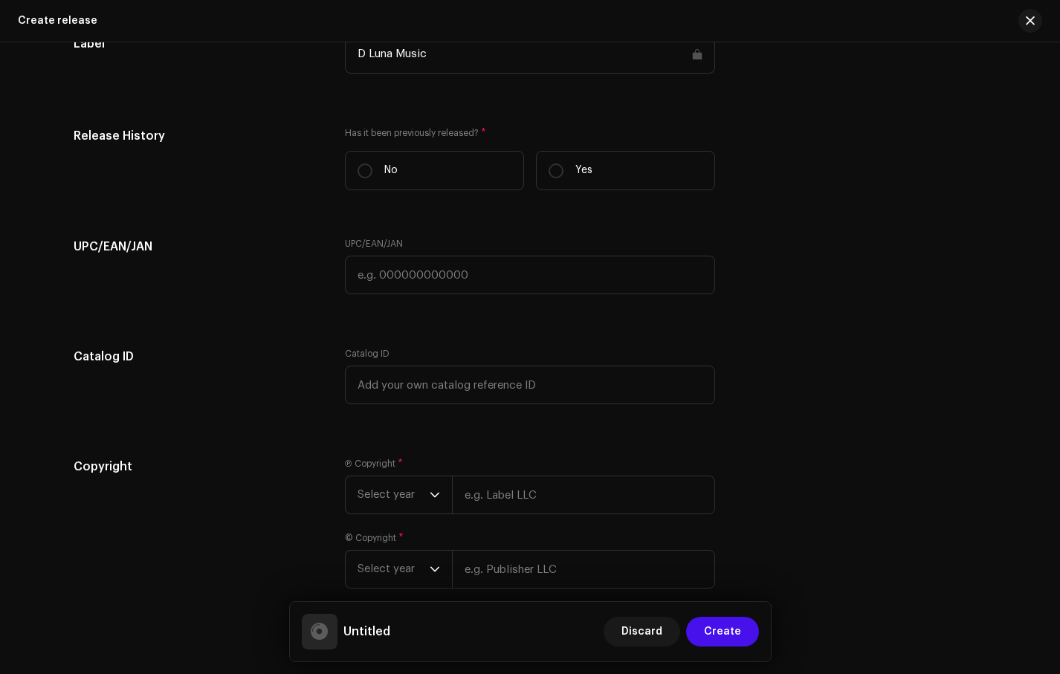
scroll to position [2003, 0]
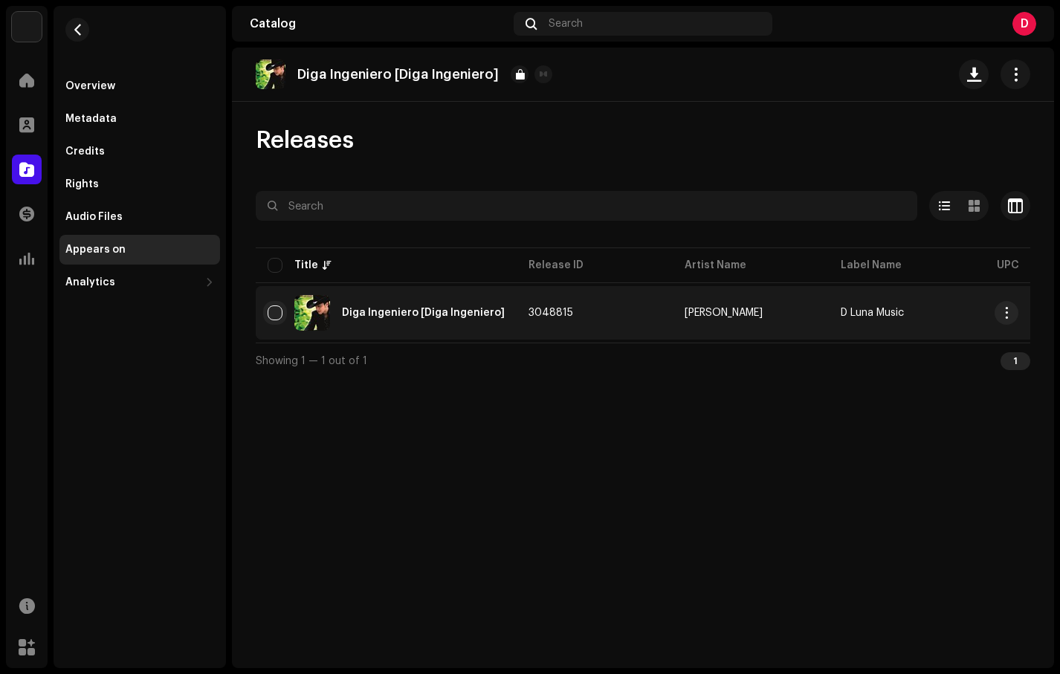
click at [281, 309] on input "checkbox" at bounding box center [275, 313] width 15 height 15
checkbox input "true"
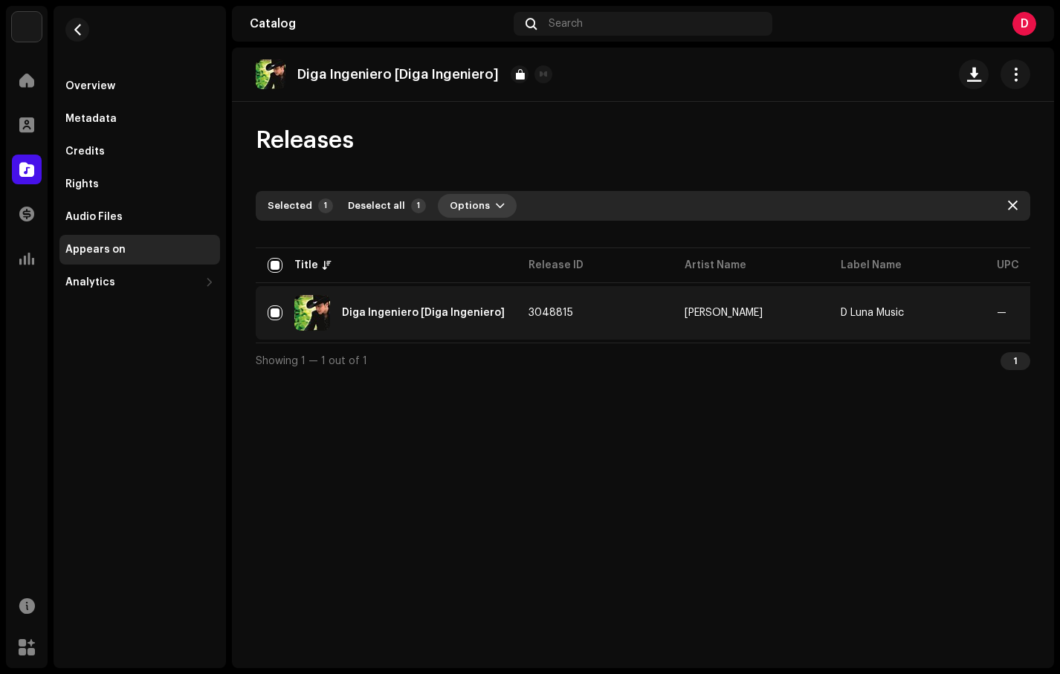
click at [480, 203] on button "Options" at bounding box center [477, 206] width 79 height 24
click at [544, 138] on div "Releases" at bounding box center [643, 141] width 775 height 30
click at [590, 134] on div "Releases" at bounding box center [643, 141] width 775 height 30
click at [1019, 68] on span "button" at bounding box center [1016, 74] width 14 height 12
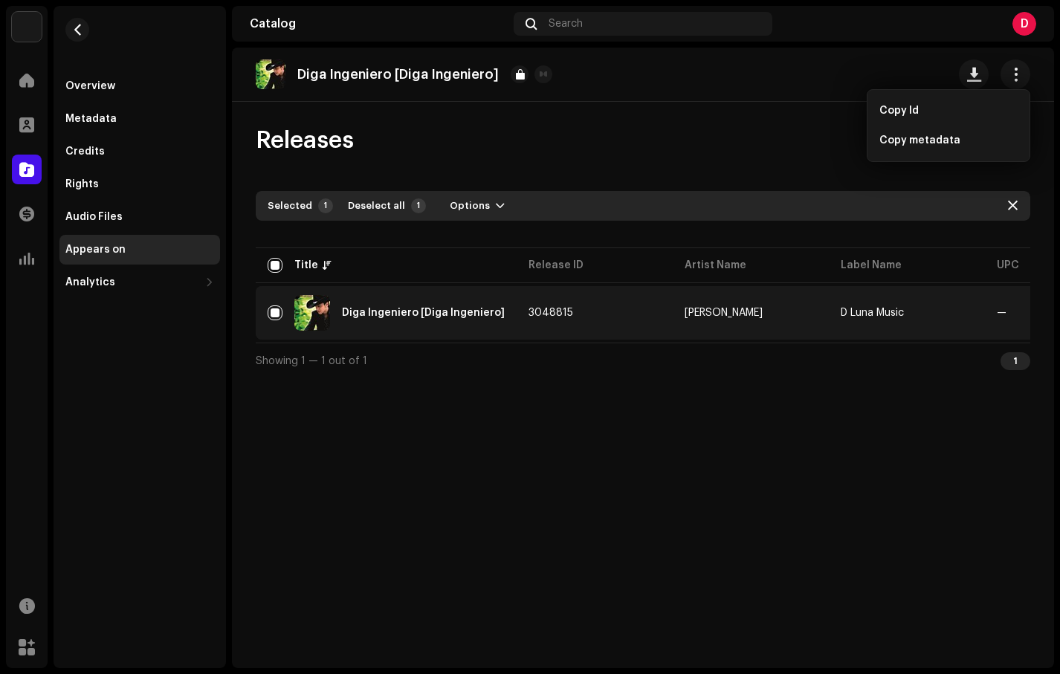
click at [752, 146] on div "Releases" at bounding box center [643, 141] width 775 height 30
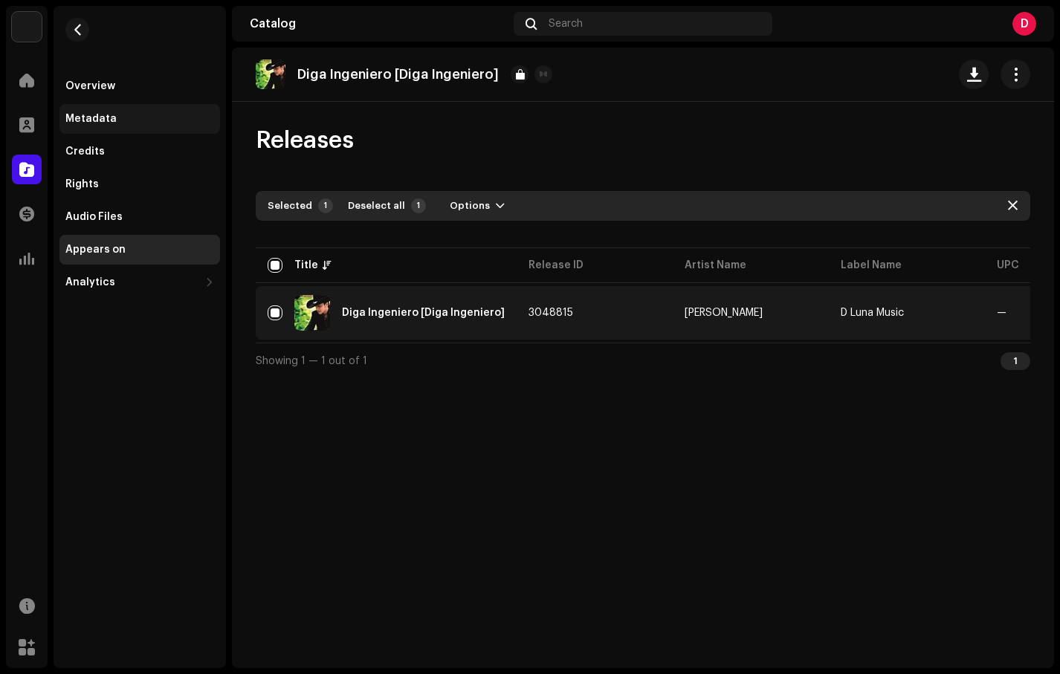
click at [102, 115] on div "Metadata" at bounding box center [90, 119] width 51 height 12
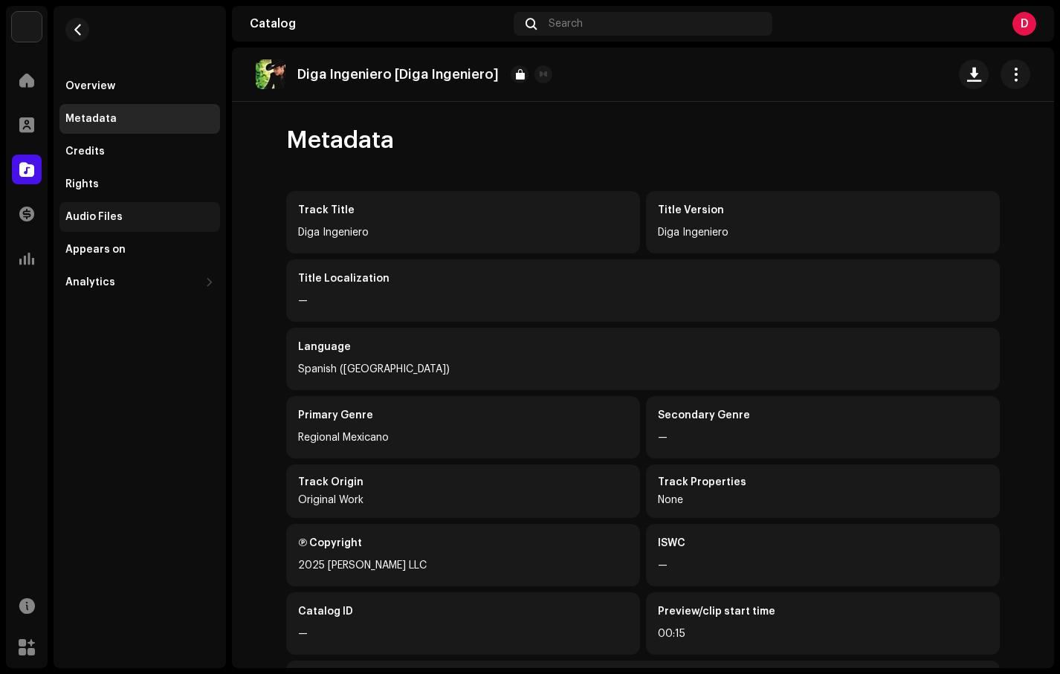
click at [107, 223] on div "Audio Files" at bounding box center [139, 217] width 161 height 30
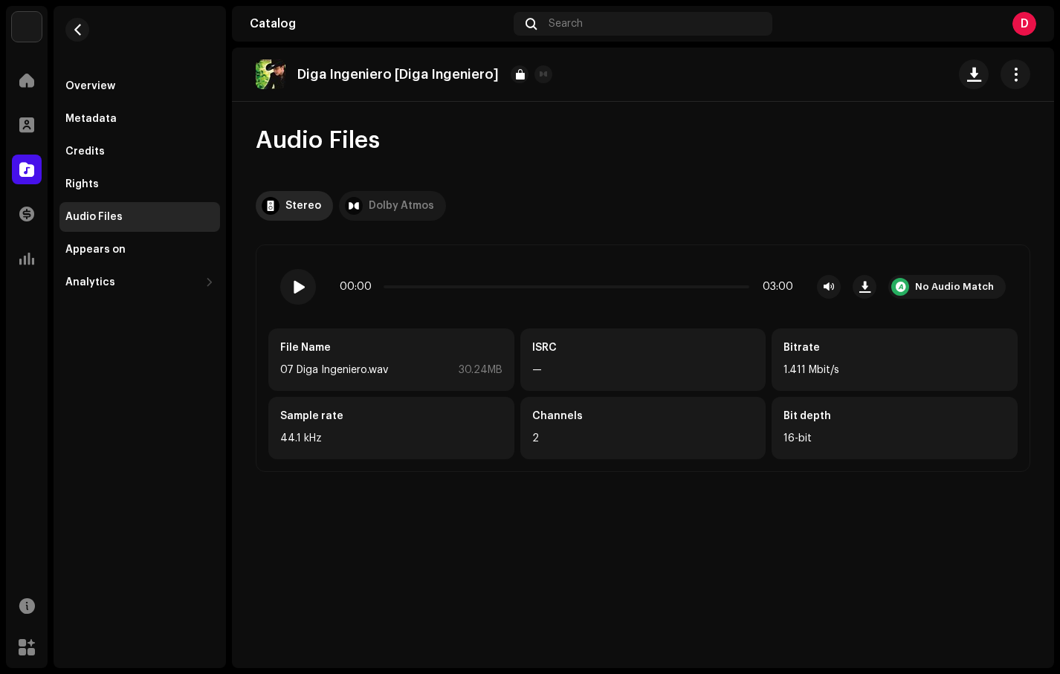
click at [413, 203] on div "Dolby Atmos" at bounding box center [401, 206] width 65 height 30
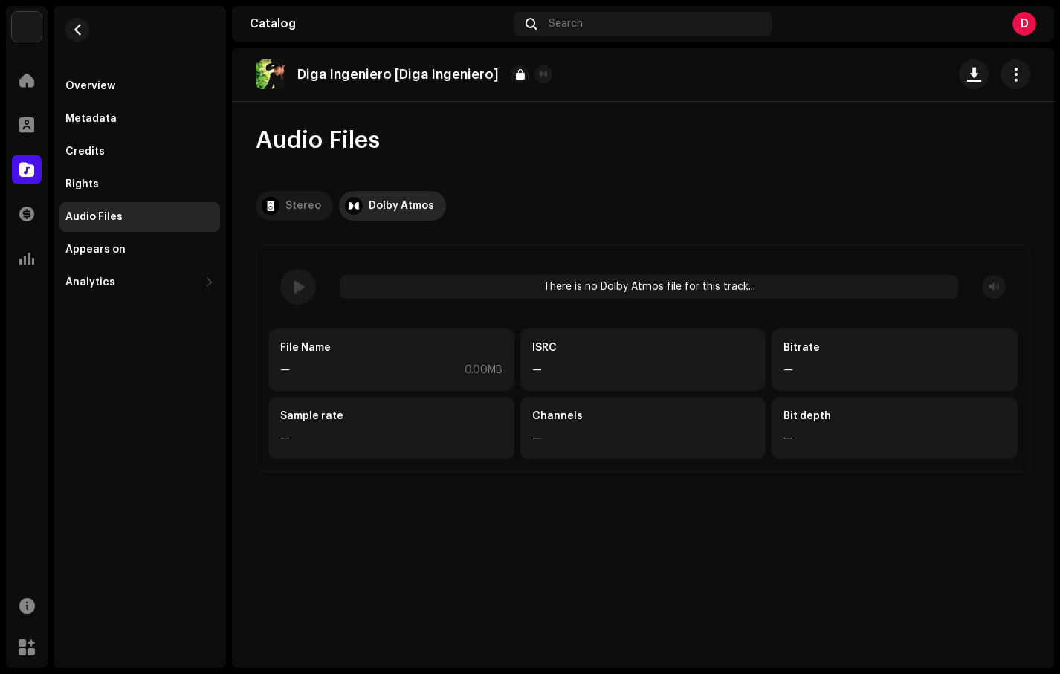
click at [302, 207] on div "Stereo" at bounding box center [304, 206] width 36 height 30
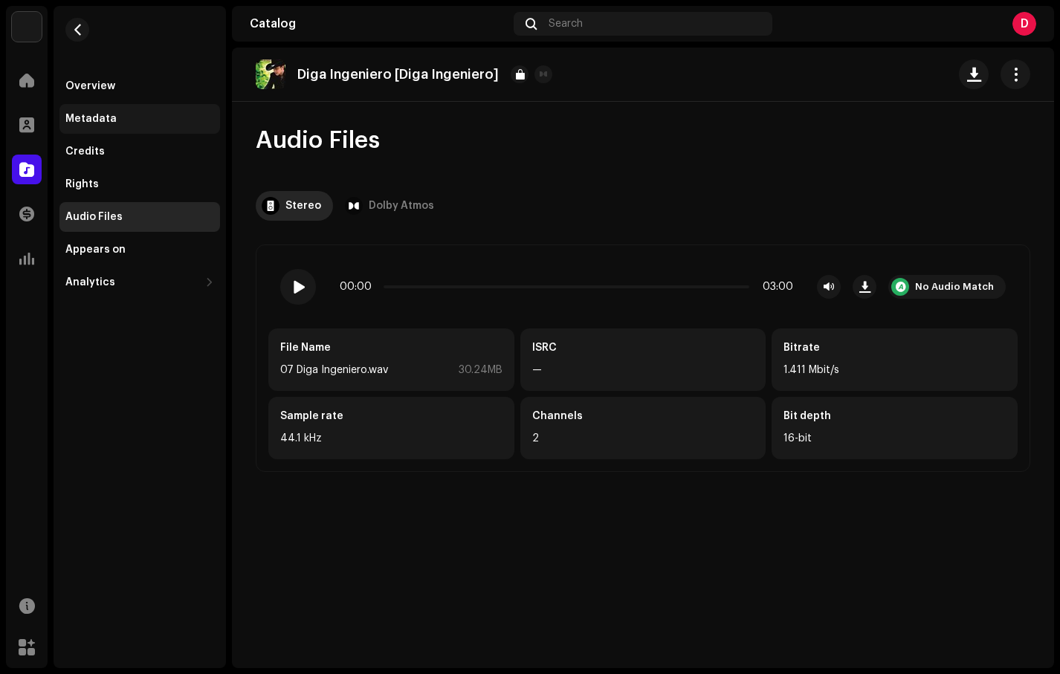
click at [94, 109] on div "Metadata" at bounding box center [139, 119] width 161 height 30
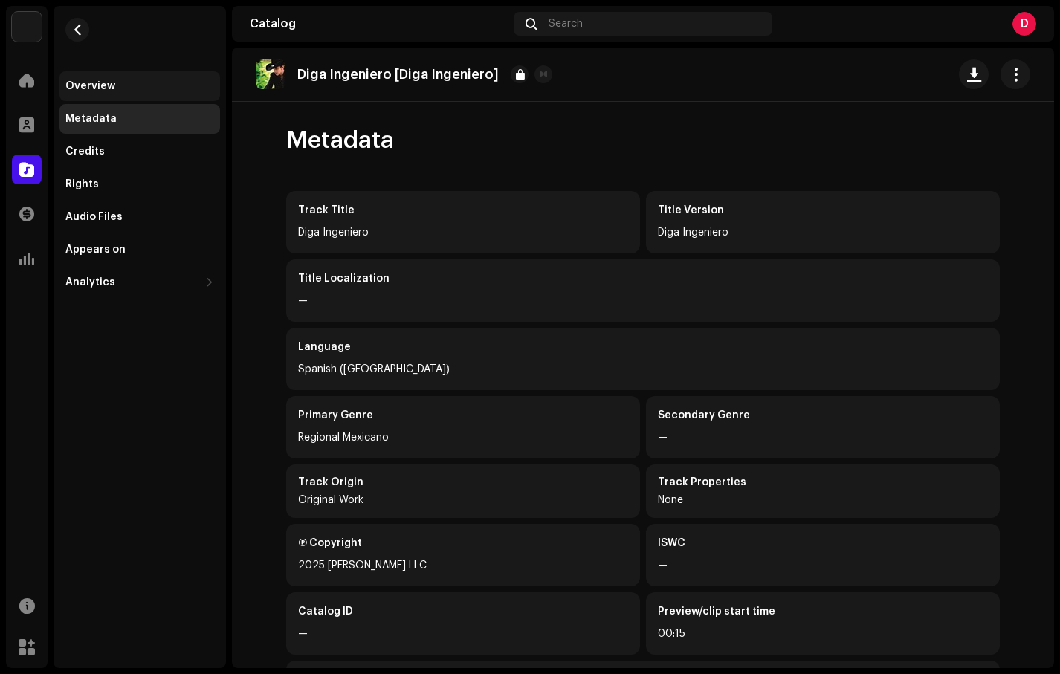
click at [74, 94] on div "Overview" at bounding box center [139, 86] width 161 height 30
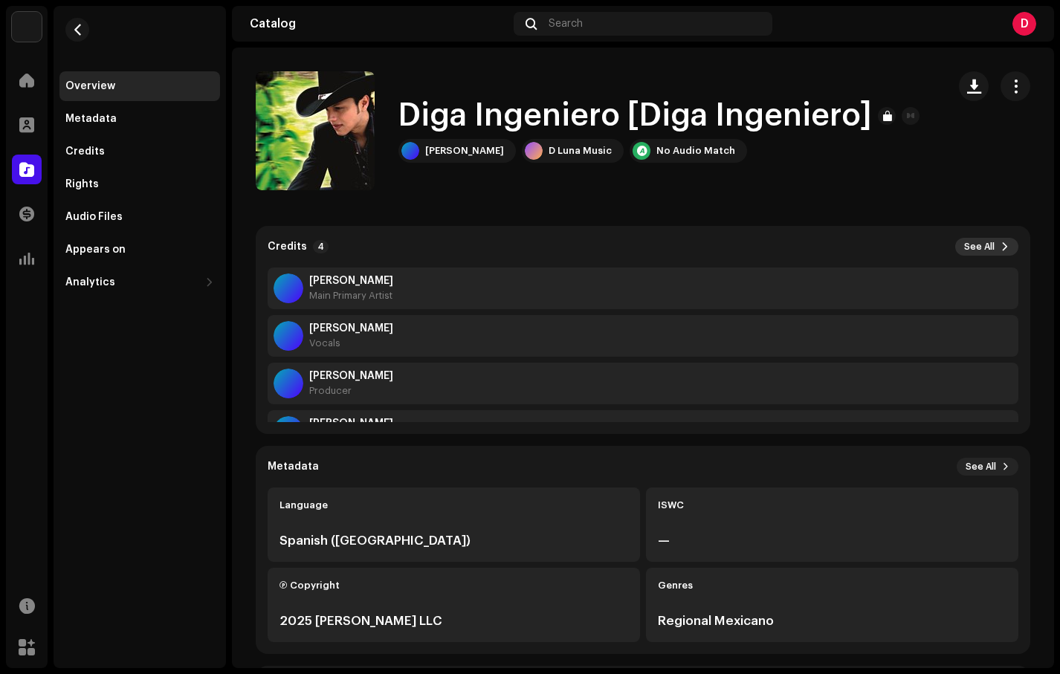
click at [1004, 251] on button "See All" at bounding box center [986, 247] width 63 height 18
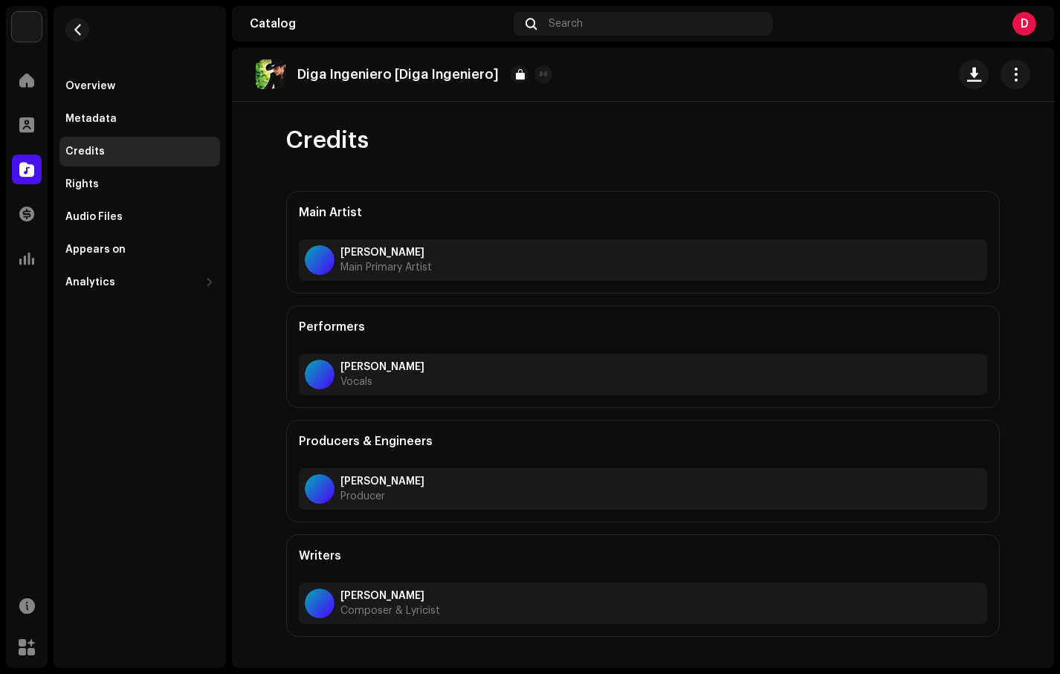
click at [1027, 201] on catalog-tracks-details-credits "Diga Ingeniero [[PERSON_NAME]] Credits Main Artist [PERSON_NAME] Main Primary A…" at bounding box center [643, 343] width 822 height 590
click at [1037, 350] on catalog-tracks-details-credits "Diga Ingeniero [[PERSON_NAME]] Credits Main Artist [PERSON_NAME] Main Primary A…" at bounding box center [643, 343] width 822 height 590
click at [131, 152] on div "Credits" at bounding box center [139, 152] width 149 height 12
click at [115, 122] on div "Metadata" at bounding box center [139, 119] width 149 height 12
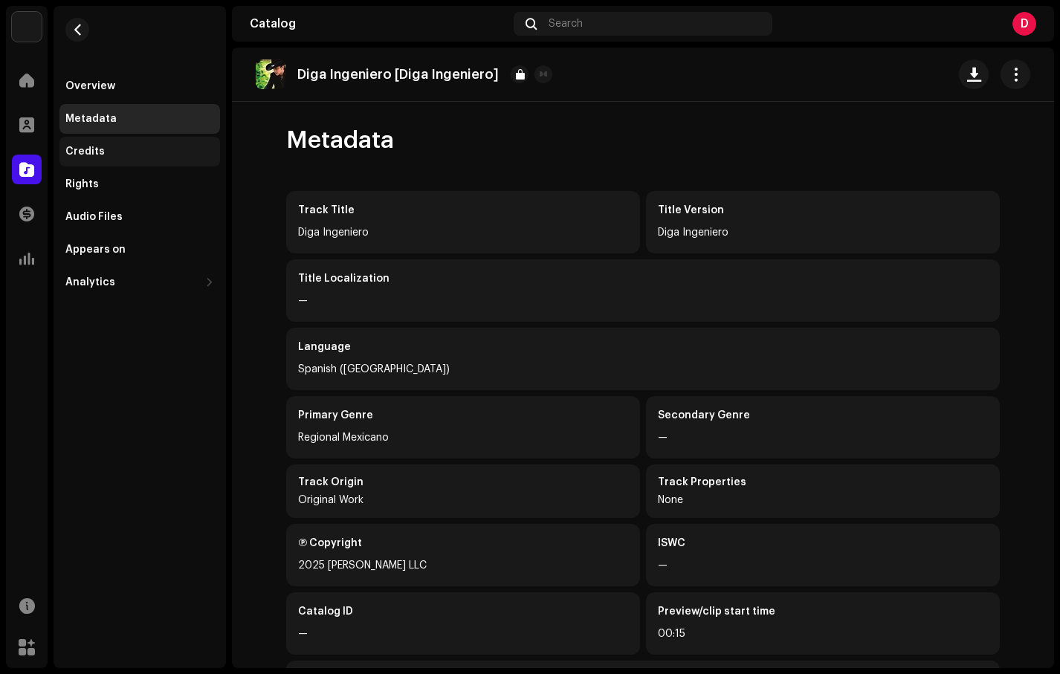
click at [122, 149] on div "Credits" at bounding box center [139, 152] width 149 height 12
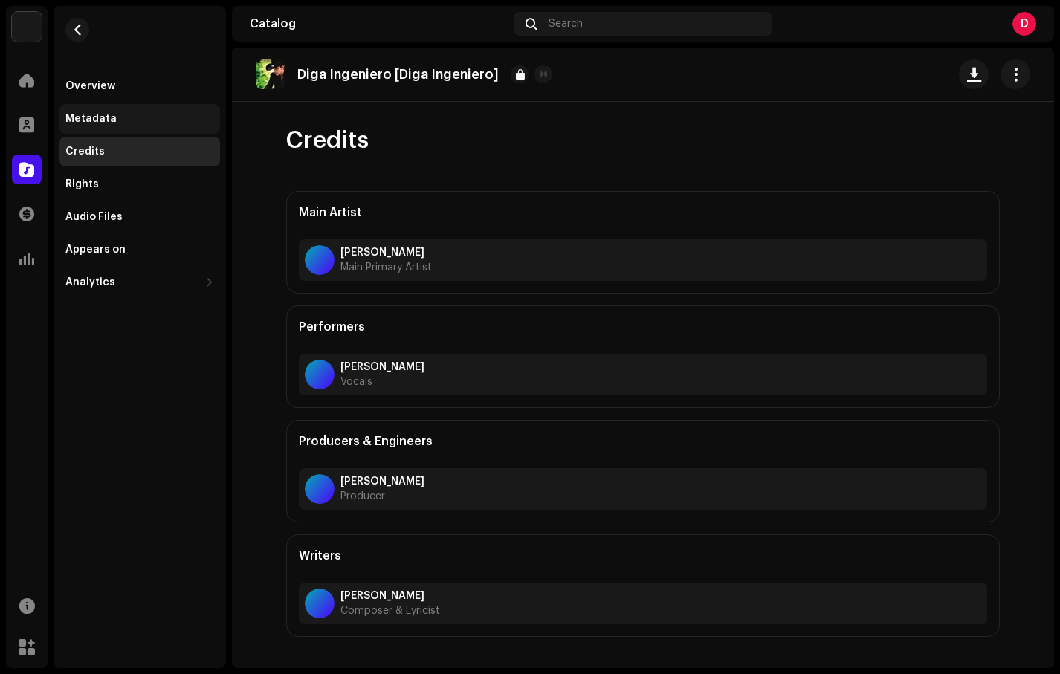
click at [137, 118] on div "Metadata" at bounding box center [139, 119] width 149 height 12
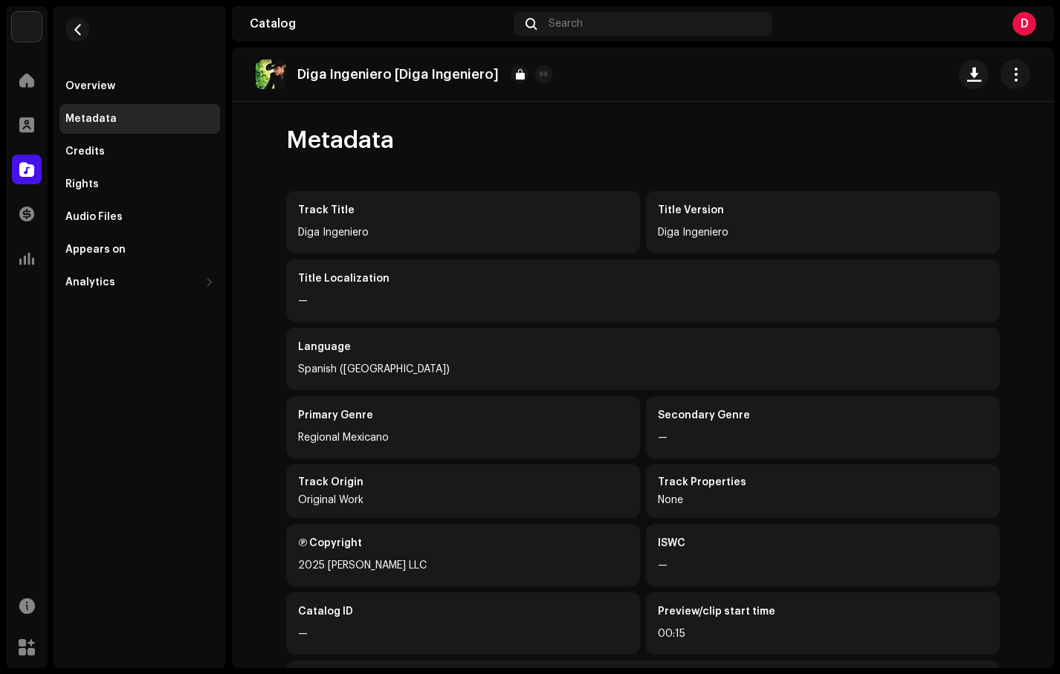
click at [994, 205] on div "Title Version Diga Ingeniero" at bounding box center [823, 222] width 354 height 62
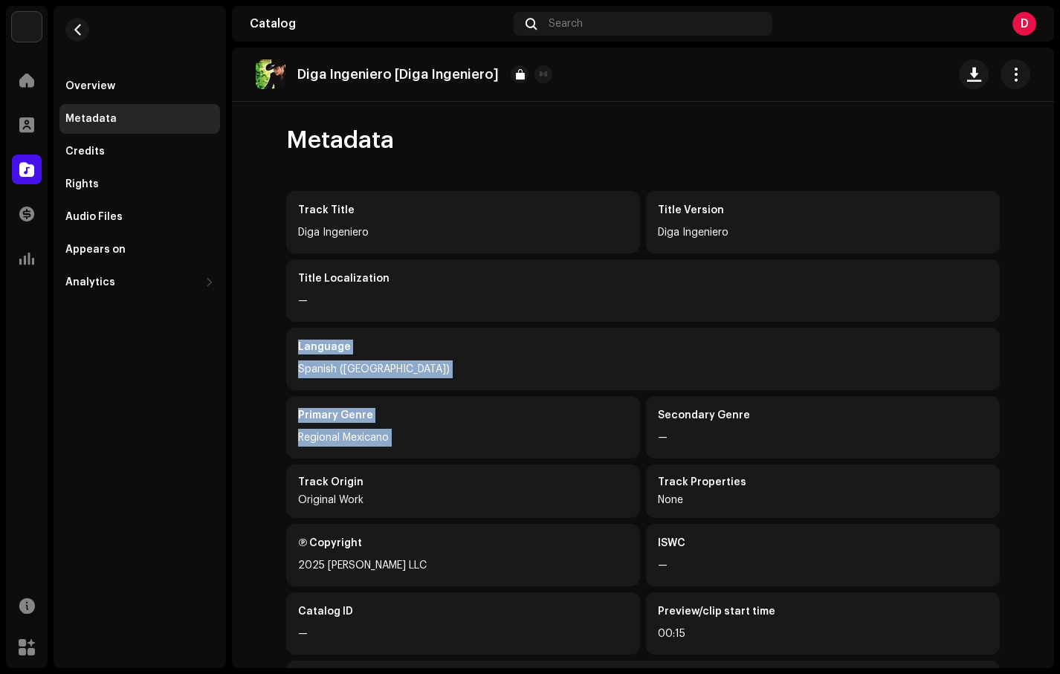
drag, startPoint x: 1054, startPoint y: 334, endPoint x: 1068, endPoint y: 398, distance: 65.5
click at [1060, 398] on html "D Luna Music Home Profile Catalog Transactions Analytics Resources Marketplace …" at bounding box center [530, 337] width 1060 height 674
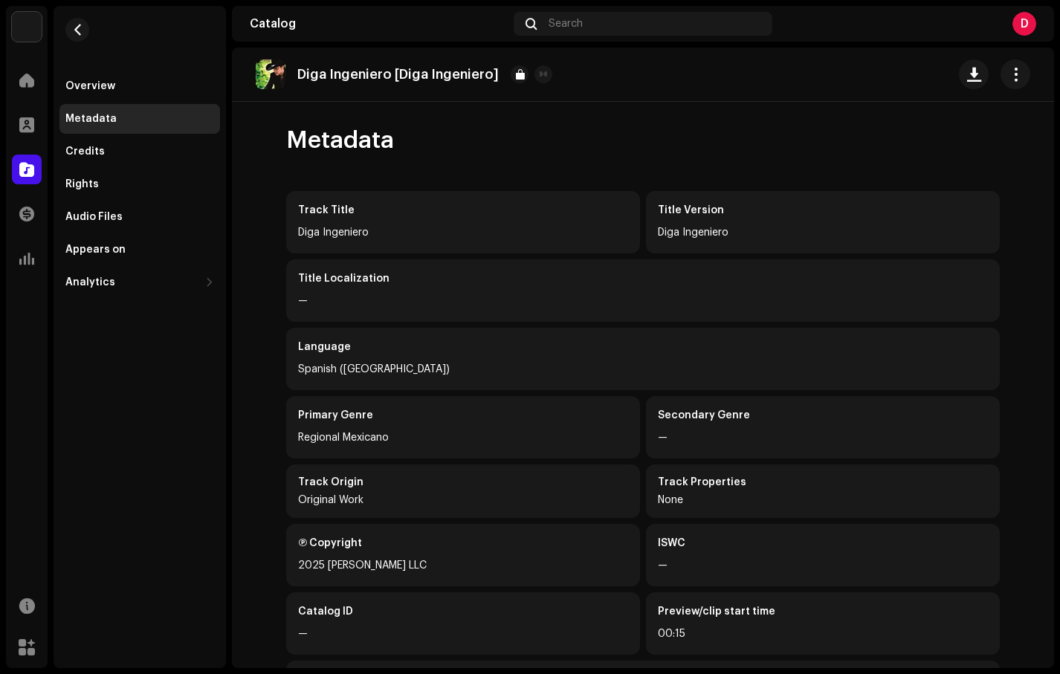
click at [1043, 378] on catalog-tracks-details-metadata "Diga Ingeniero [Diga Ingeniero] Metadata Track Title Diga Ingeniero Title Versi…" at bounding box center [643, 396] width 822 height 697
click at [103, 144] on div "Credits" at bounding box center [139, 152] width 161 height 30
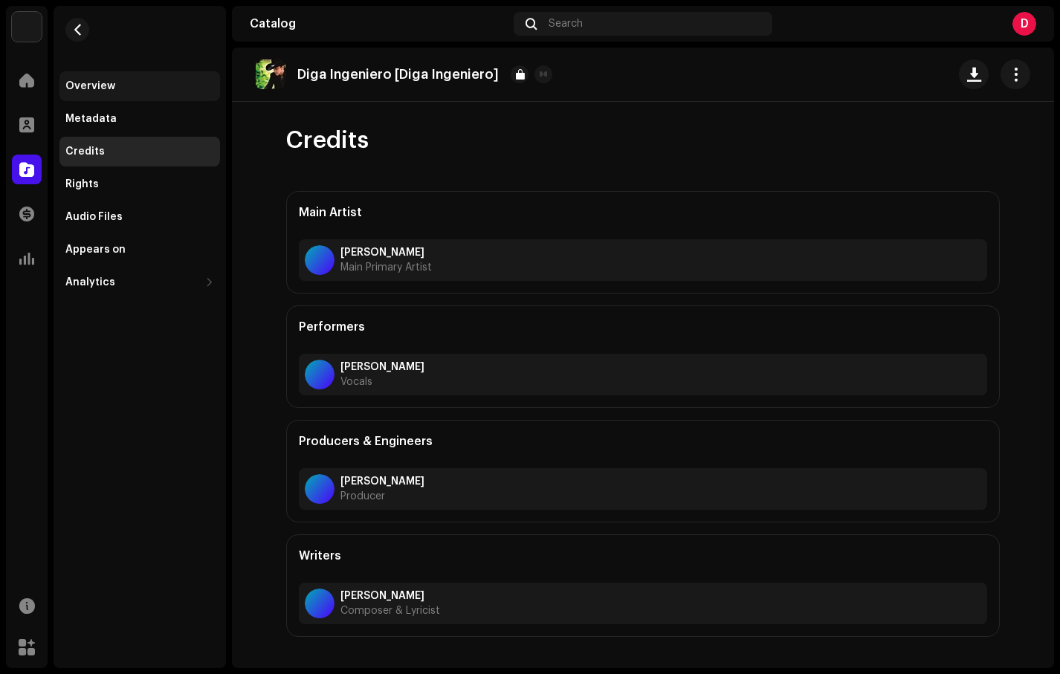
click at [111, 90] on div "Overview" at bounding box center [90, 86] width 50 height 12
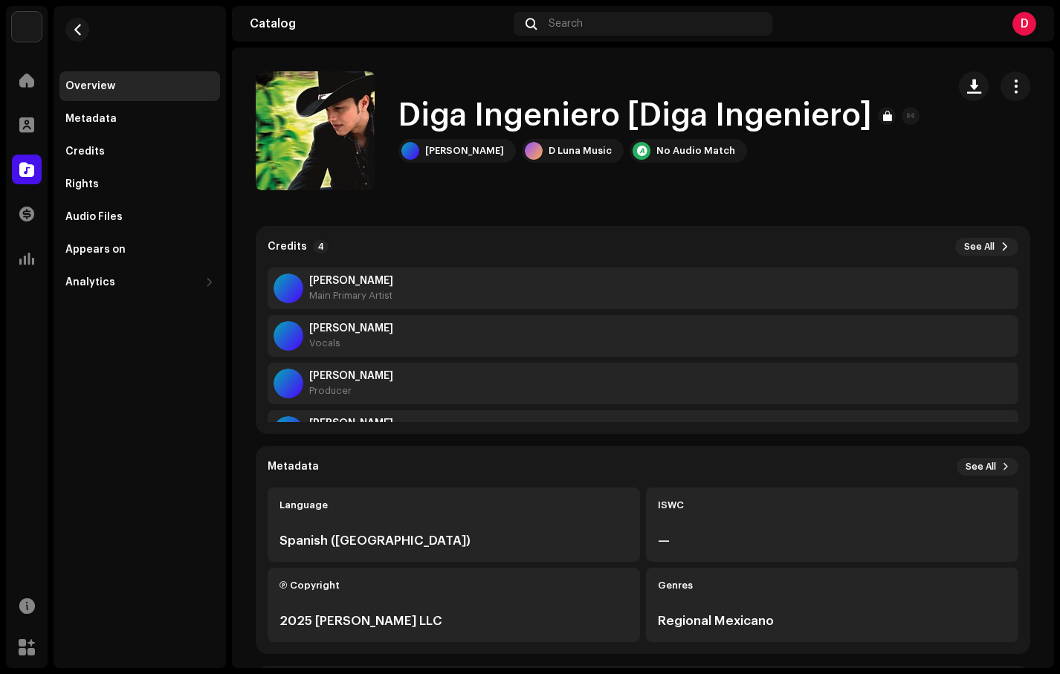
click at [25, 13] on img at bounding box center [27, 27] width 30 height 30
click at [134, 24] on span "D Luna Music" at bounding box center [142, 26] width 69 height 12
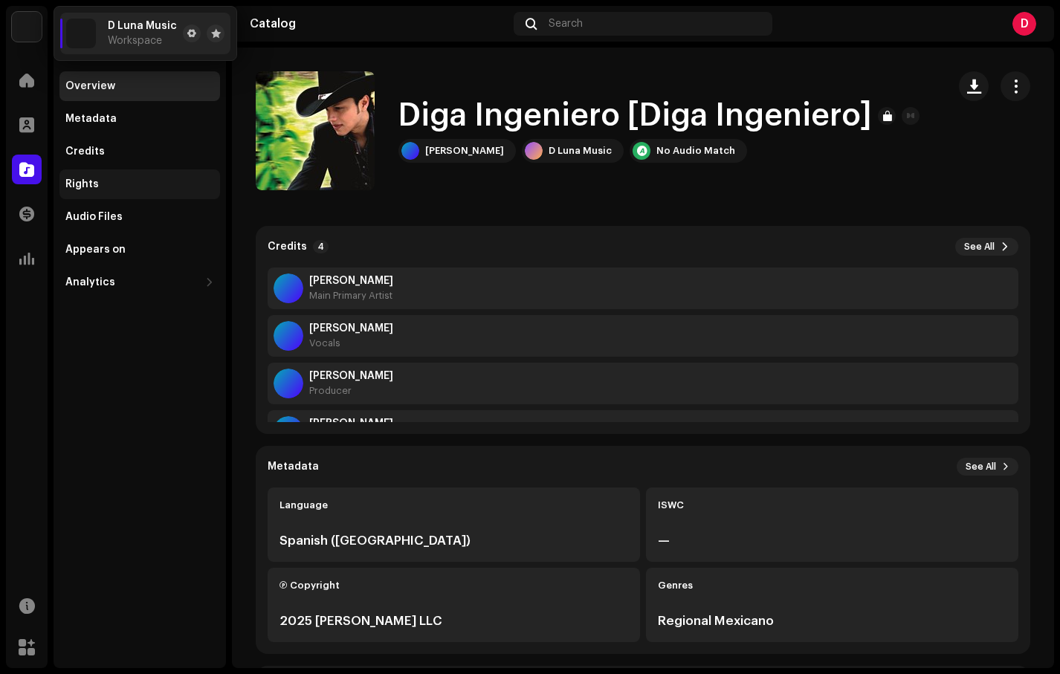
click at [208, 175] on div "Rights" at bounding box center [139, 185] width 161 height 30
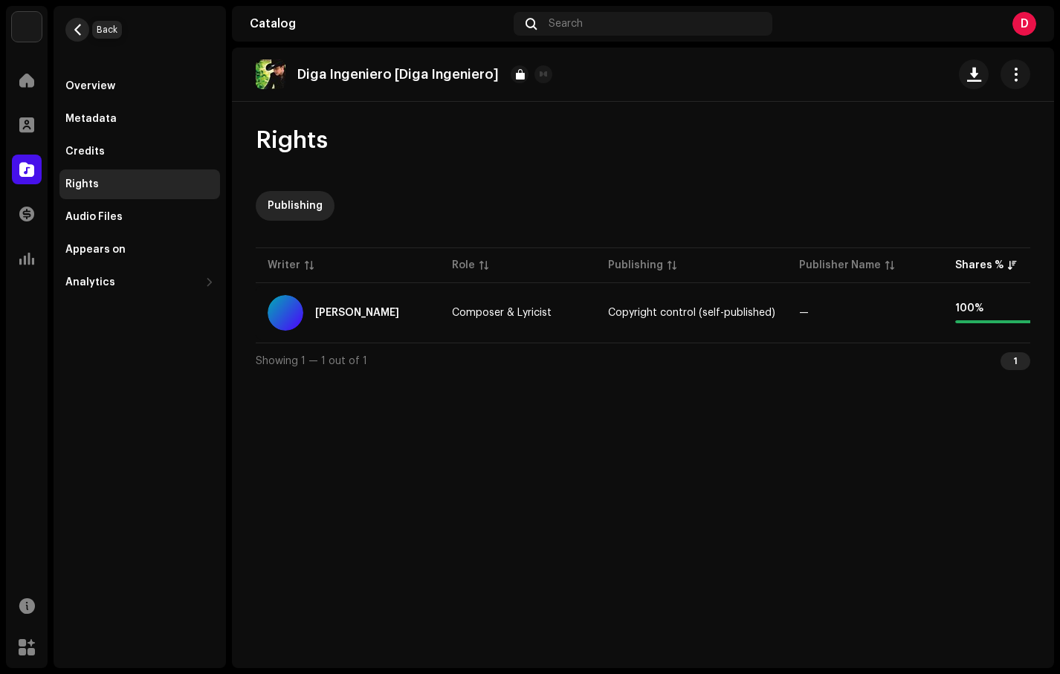
click at [71, 29] on button "button" at bounding box center [77, 30] width 24 height 24
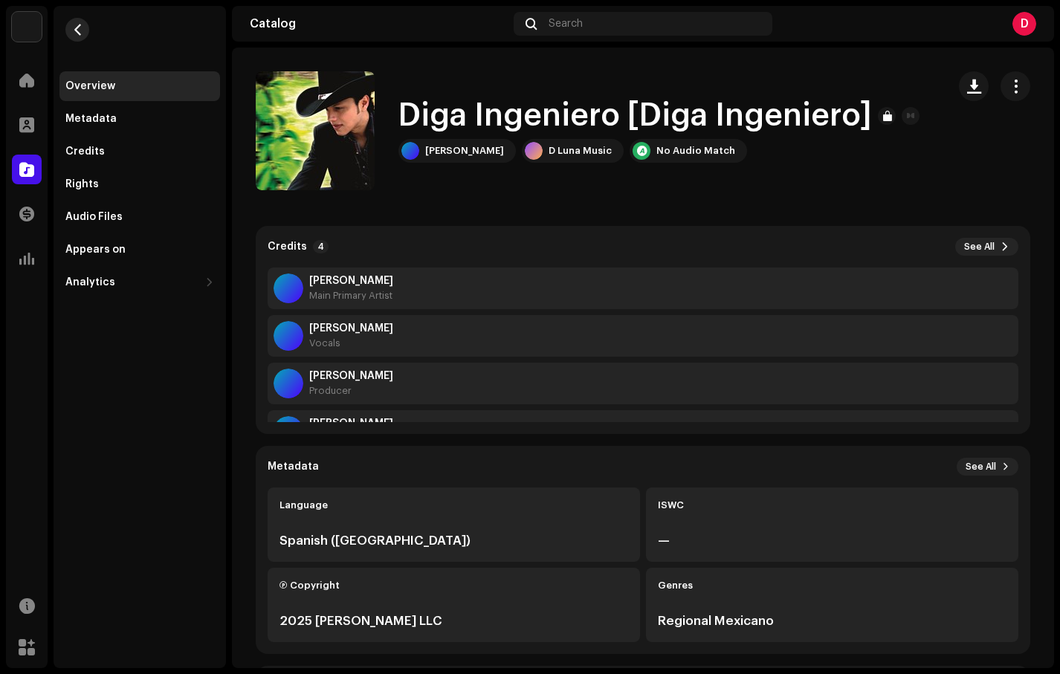
click at [71, 29] on button "button" at bounding box center [77, 30] width 24 height 24
click at [88, 29] on button "button" at bounding box center [77, 30] width 24 height 24
click at [81, 32] on span "button" at bounding box center [77, 30] width 11 height 12
click at [1028, 20] on div "D" at bounding box center [1025, 24] width 24 height 24
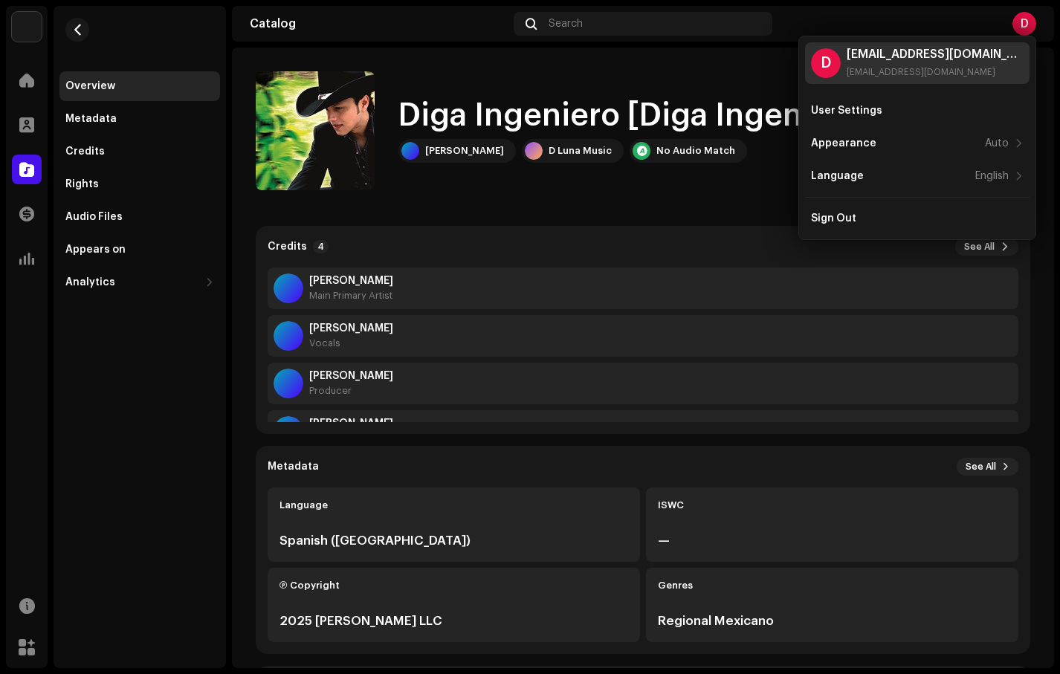
click at [923, 59] on div "[EMAIL_ADDRESS][DOMAIN_NAME]" at bounding box center [935, 54] width 177 height 12
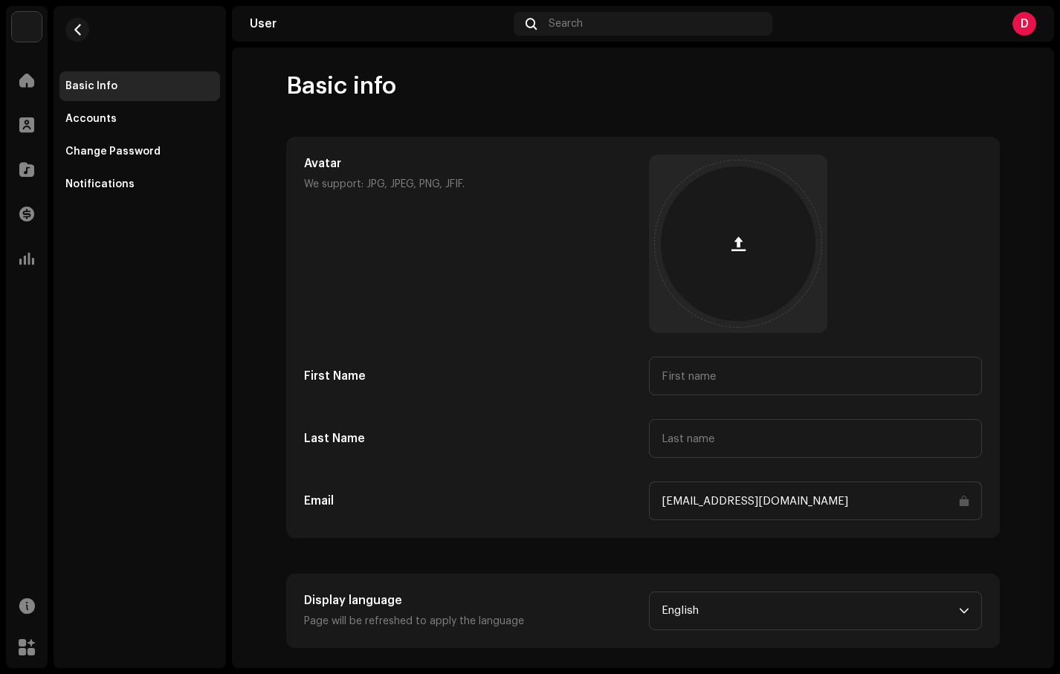
click at [1016, 332] on div "Basic info Avatar We support: JPG, JPEG, PNG, JFIF. First Name Last Name Email …" at bounding box center [642, 359] width 761 height 577
click at [122, 117] on div "Accounts" at bounding box center [139, 119] width 149 height 12
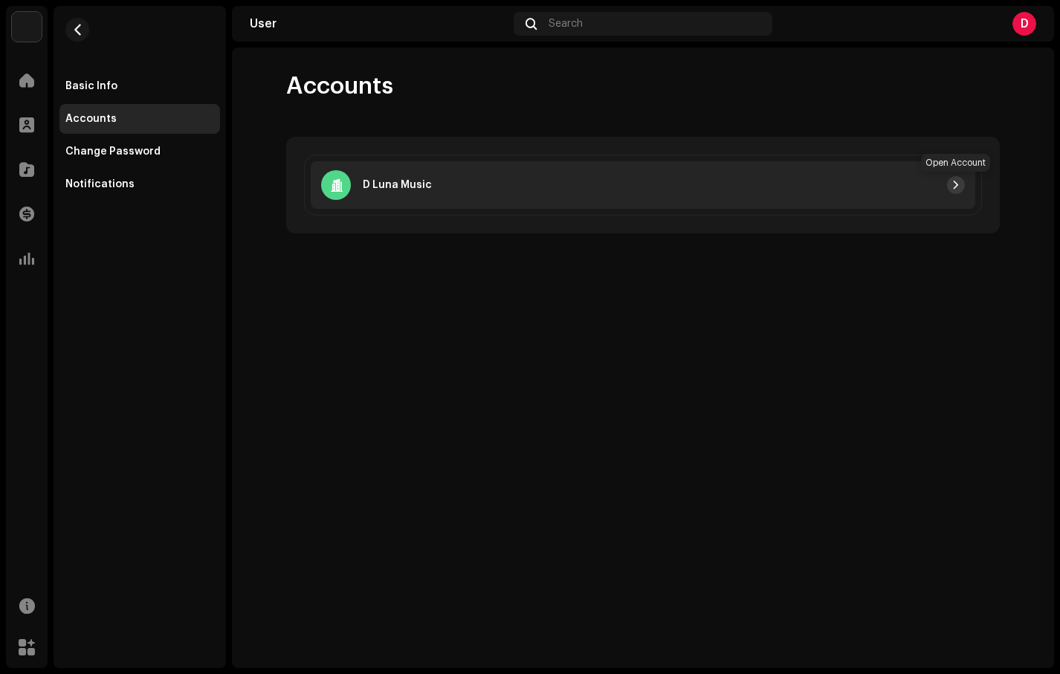
click at [961, 182] on button "button" at bounding box center [956, 185] width 18 height 18
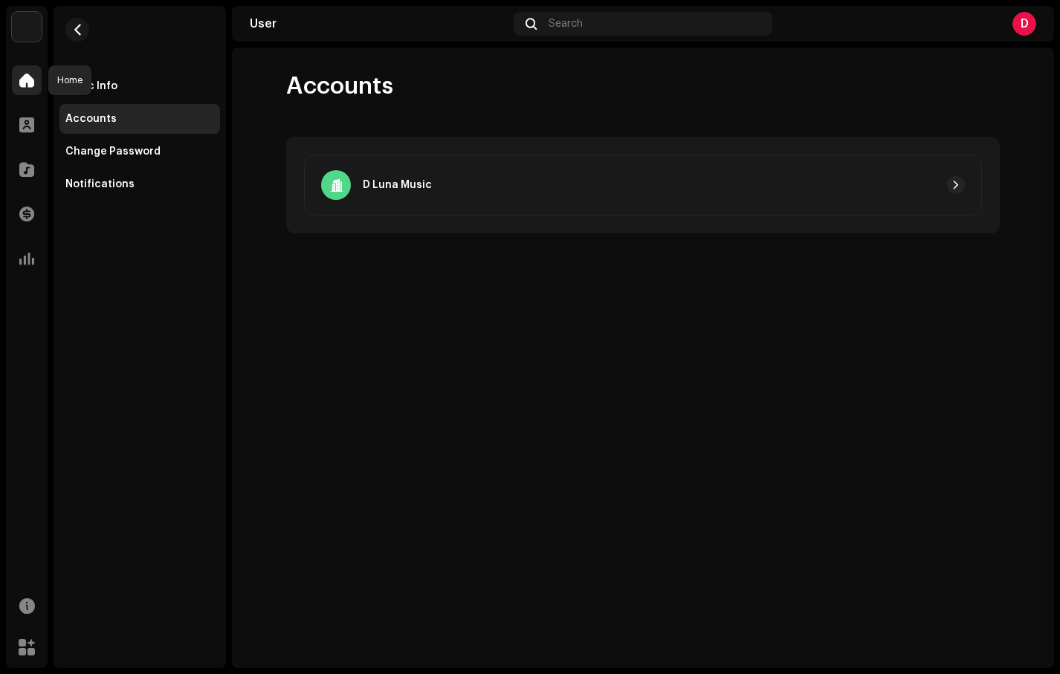
click at [20, 76] on span at bounding box center [26, 80] width 15 height 12
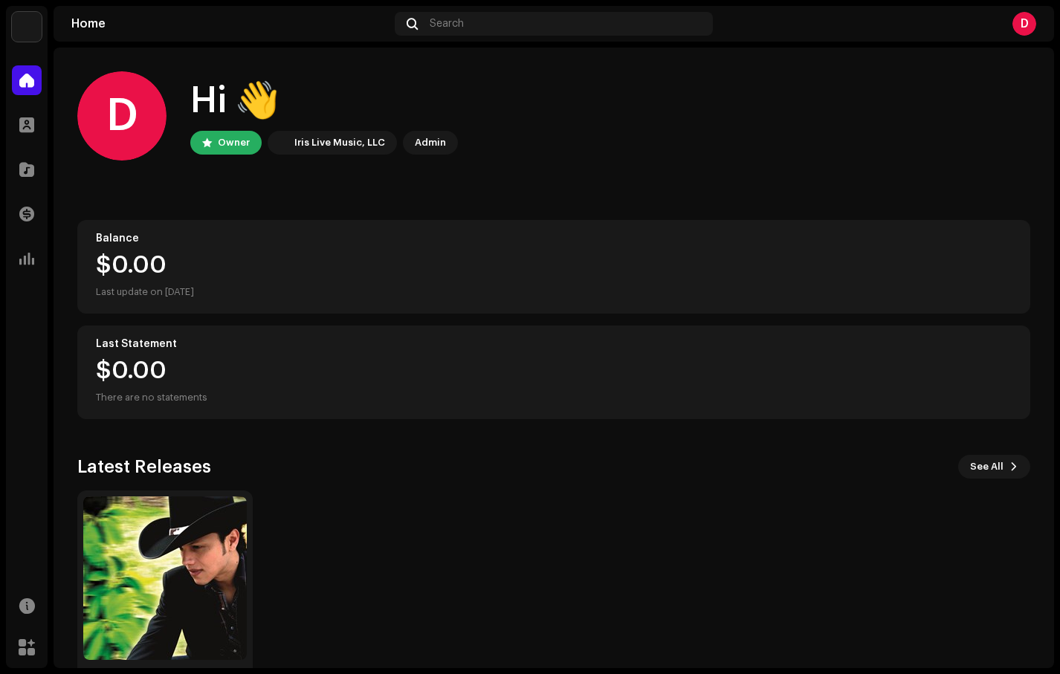
scroll to position [60, 0]
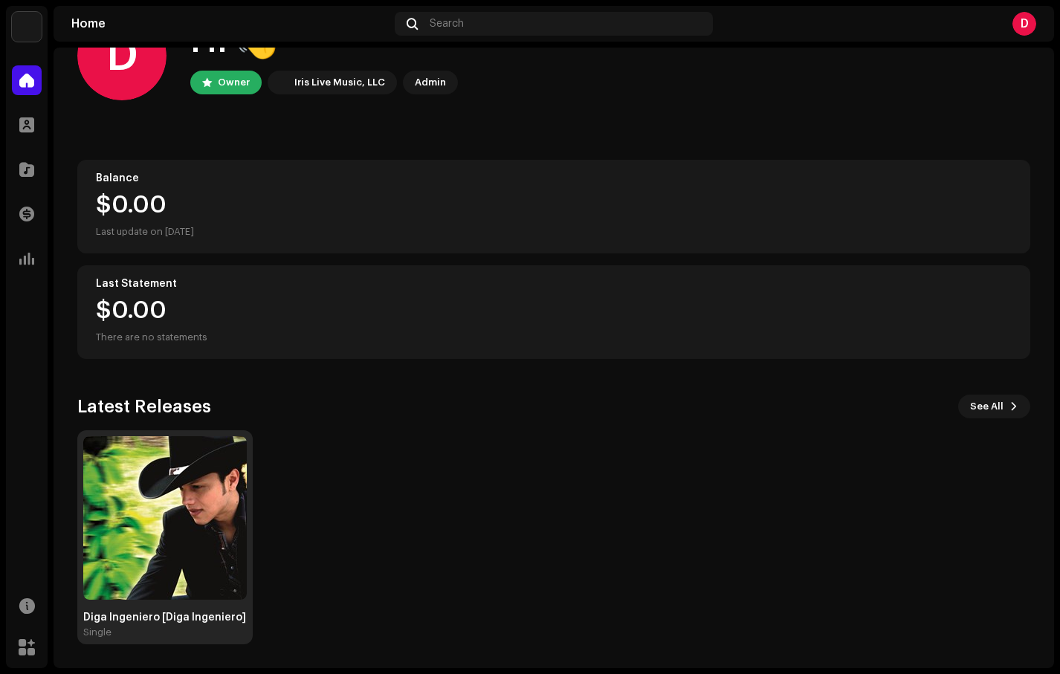
click at [186, 527] on img at bounding box center [165, 518] width 164 height 164
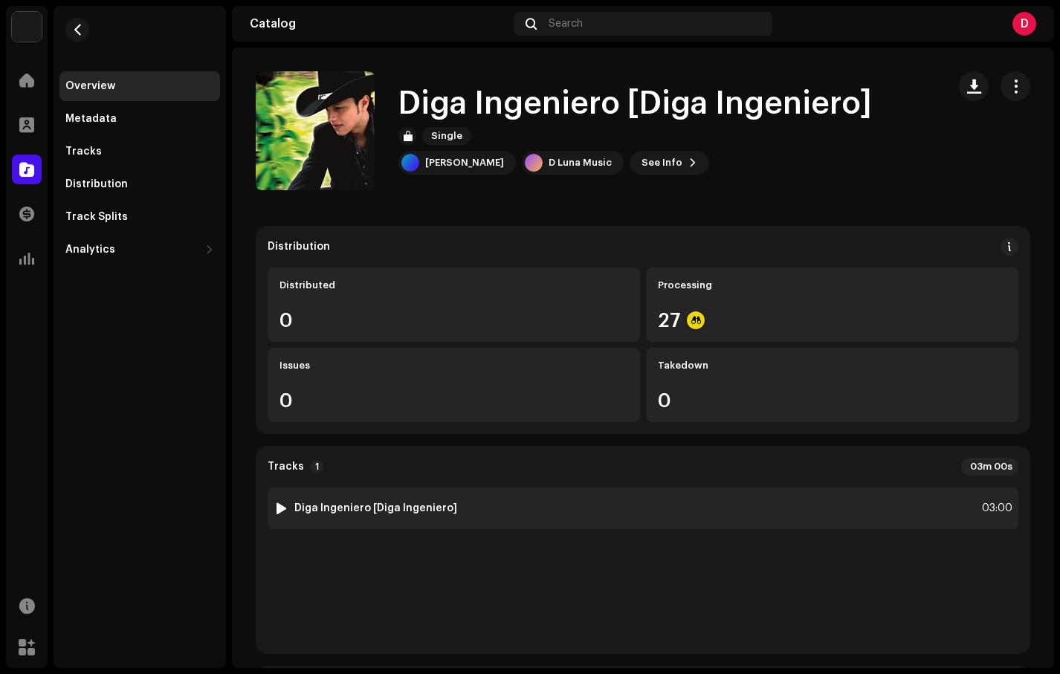
click at [286, 508] on img at bounding box center [280, 508] width 19 height 19
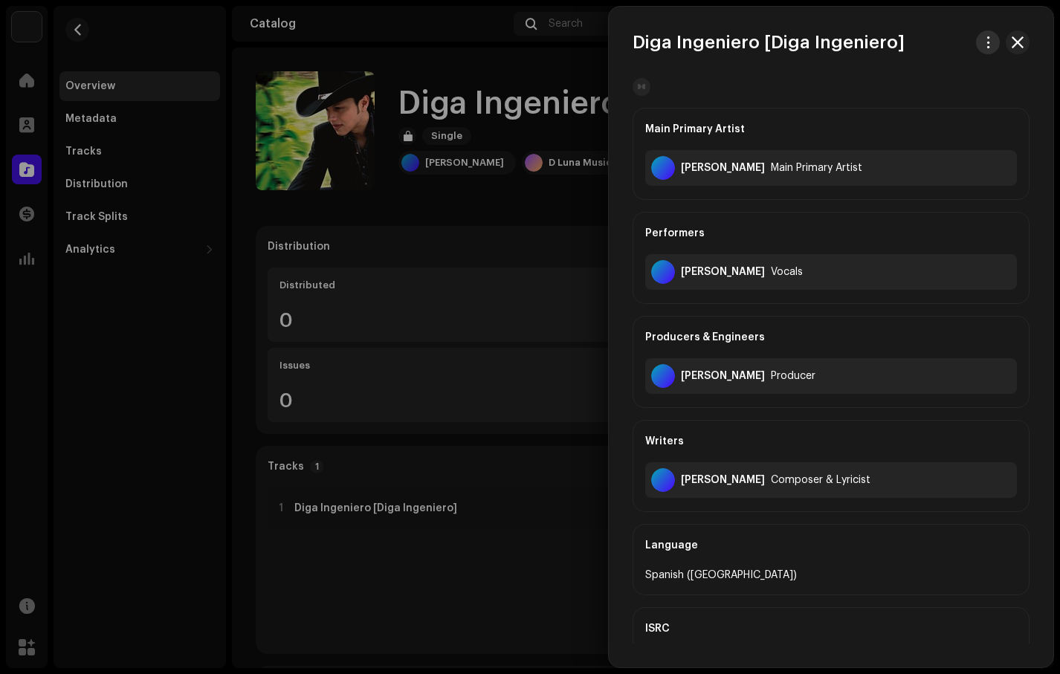
click at [990, 48] on button "button" at bounding box center [988, 42] width 24 height 24
click at [1007, 50] on button "button" at bounding box center [1018, 42] width 24 height 24
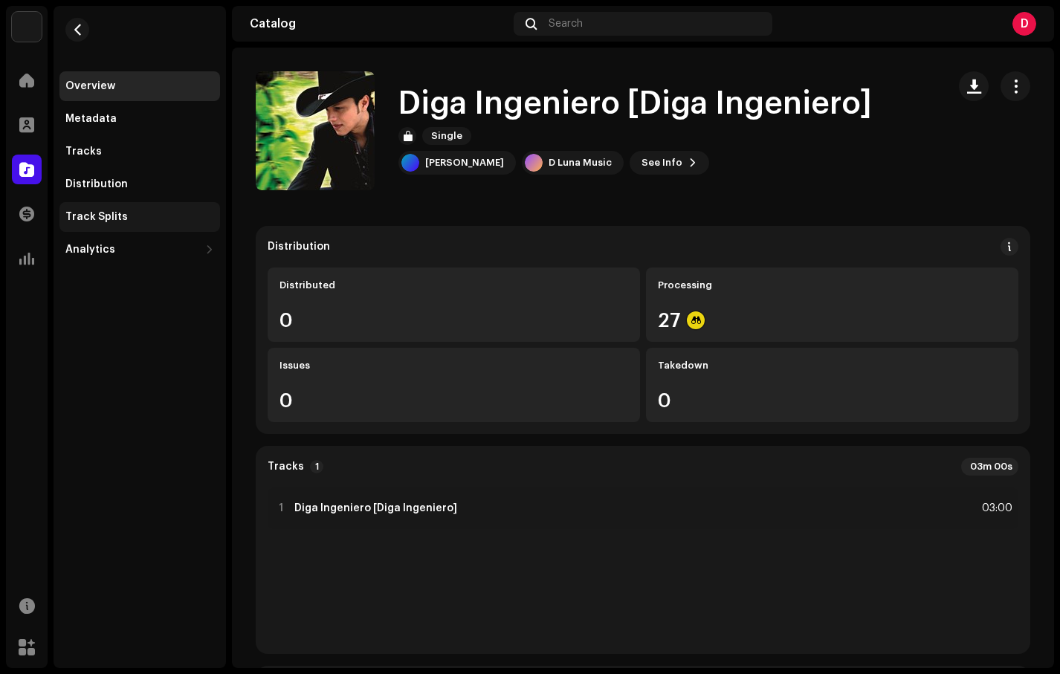
click at [101, 220] on div "Track Splits" at bounding box center [96, 217] width 62 height 12
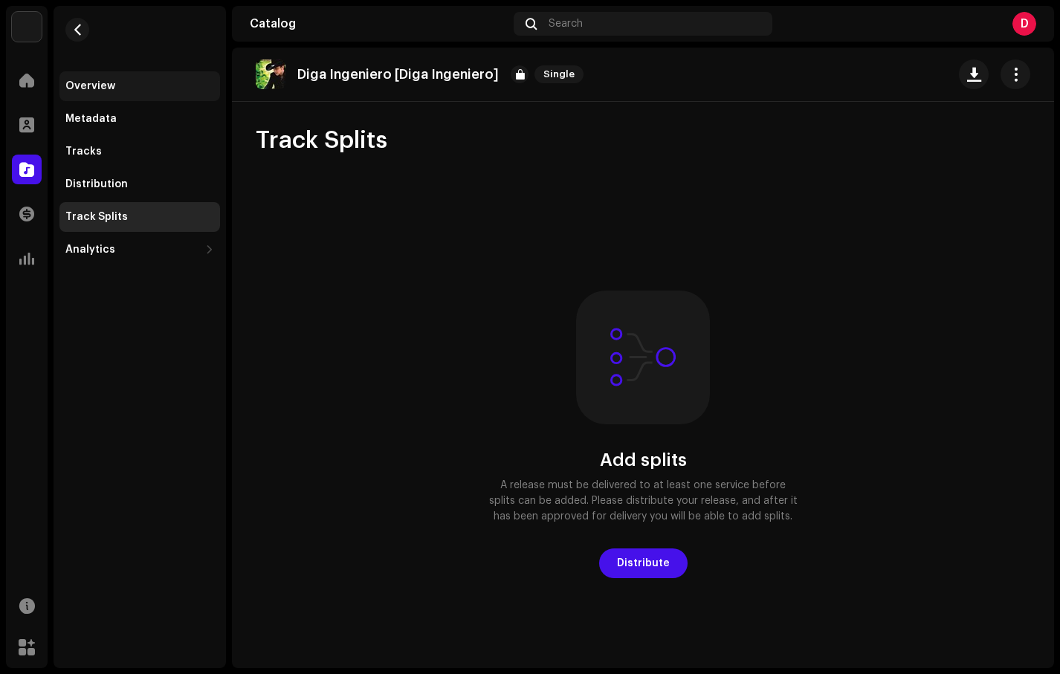
click at [109, 91] on div "Overview" at bounding box center [90, 86] width 50 height 12
